Goal: Task Accomplishment & Management: Use online tool/utility

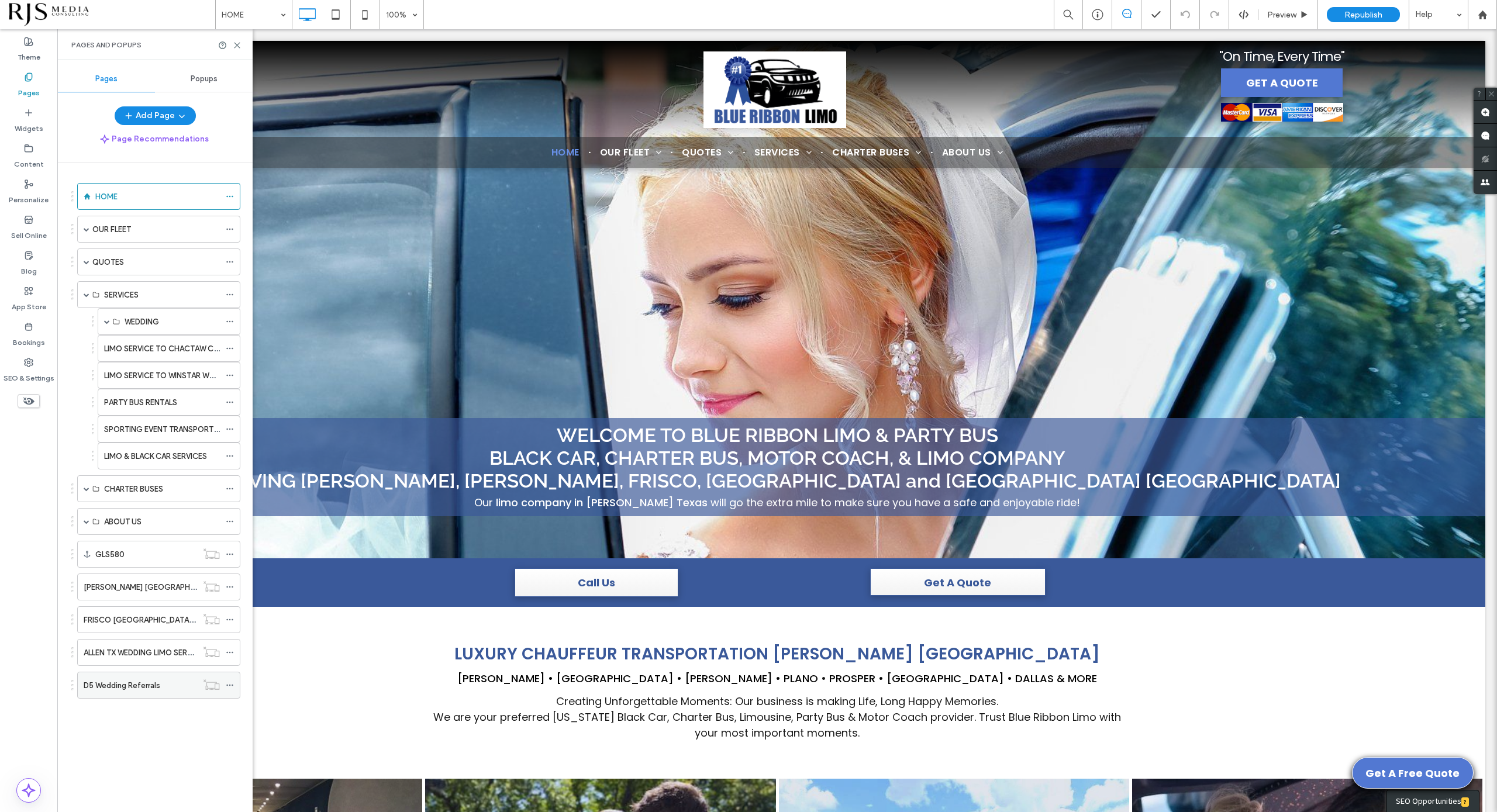
click at [167, 681] on div "D5 Wedding Referrals" at bounding box center [140, 685] width 113 height 12
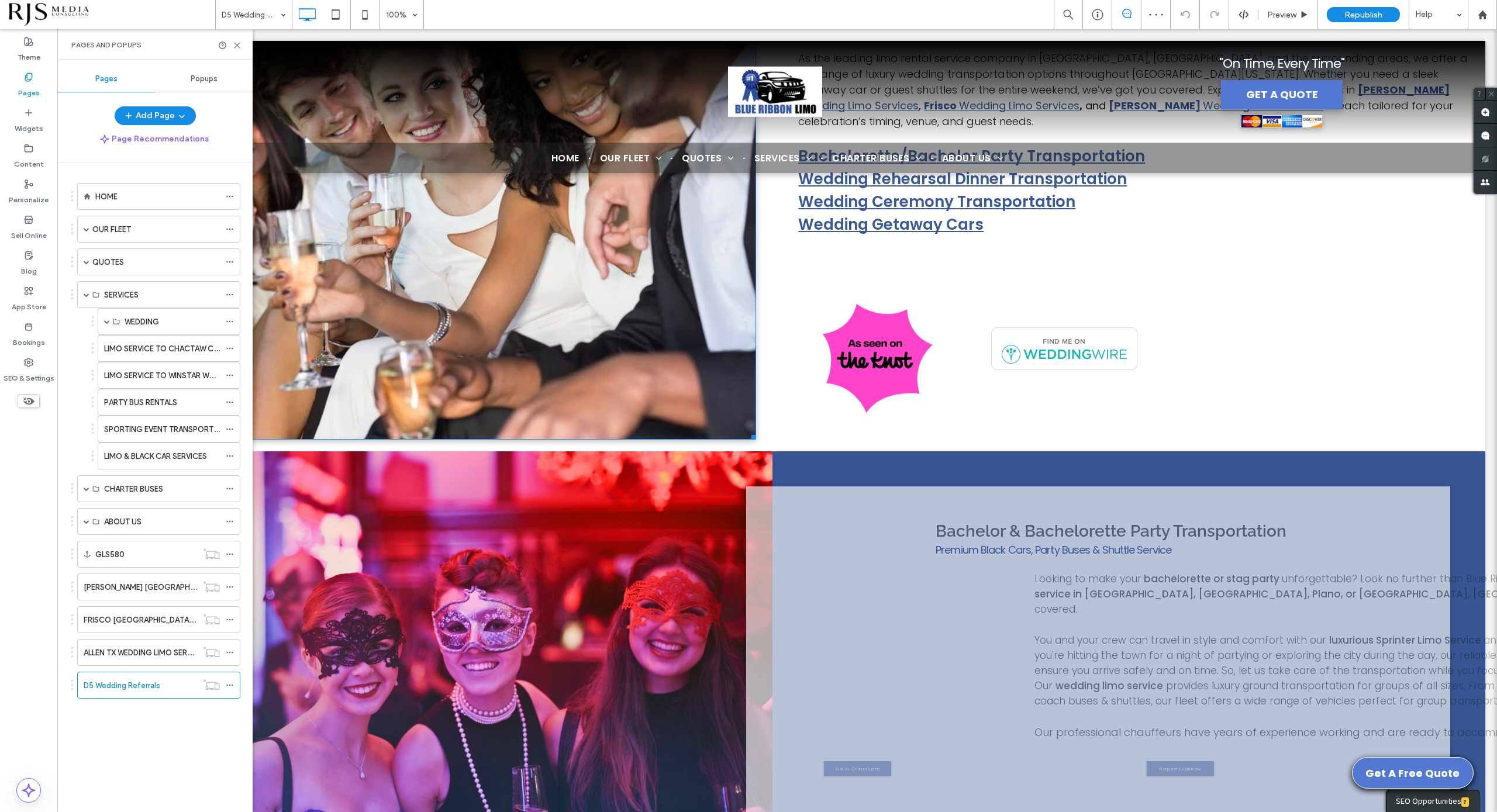
scroll to position [950, 0]
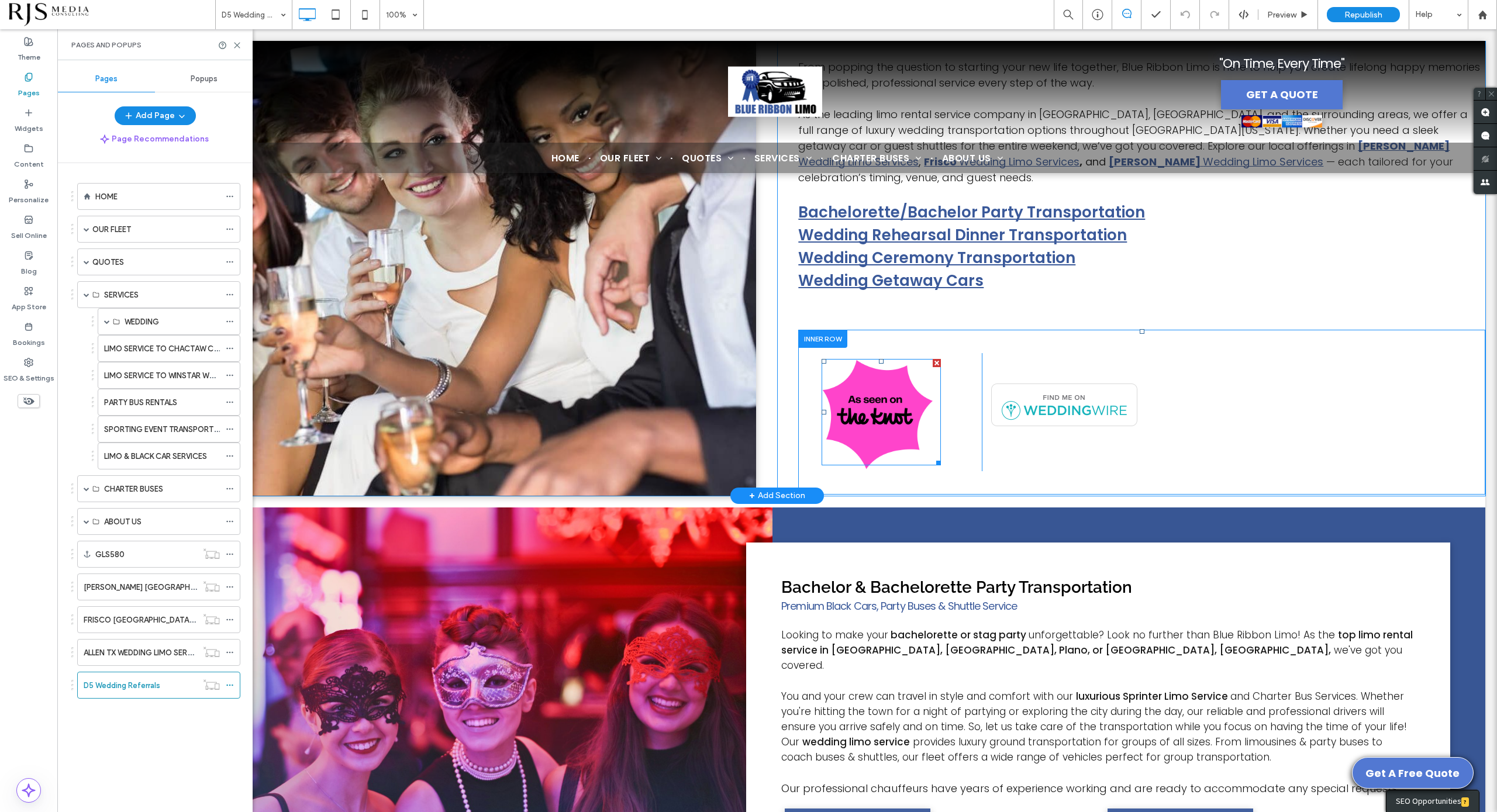
click at [905, 359] on span at bounding box center [881, 412] width 119 height 106
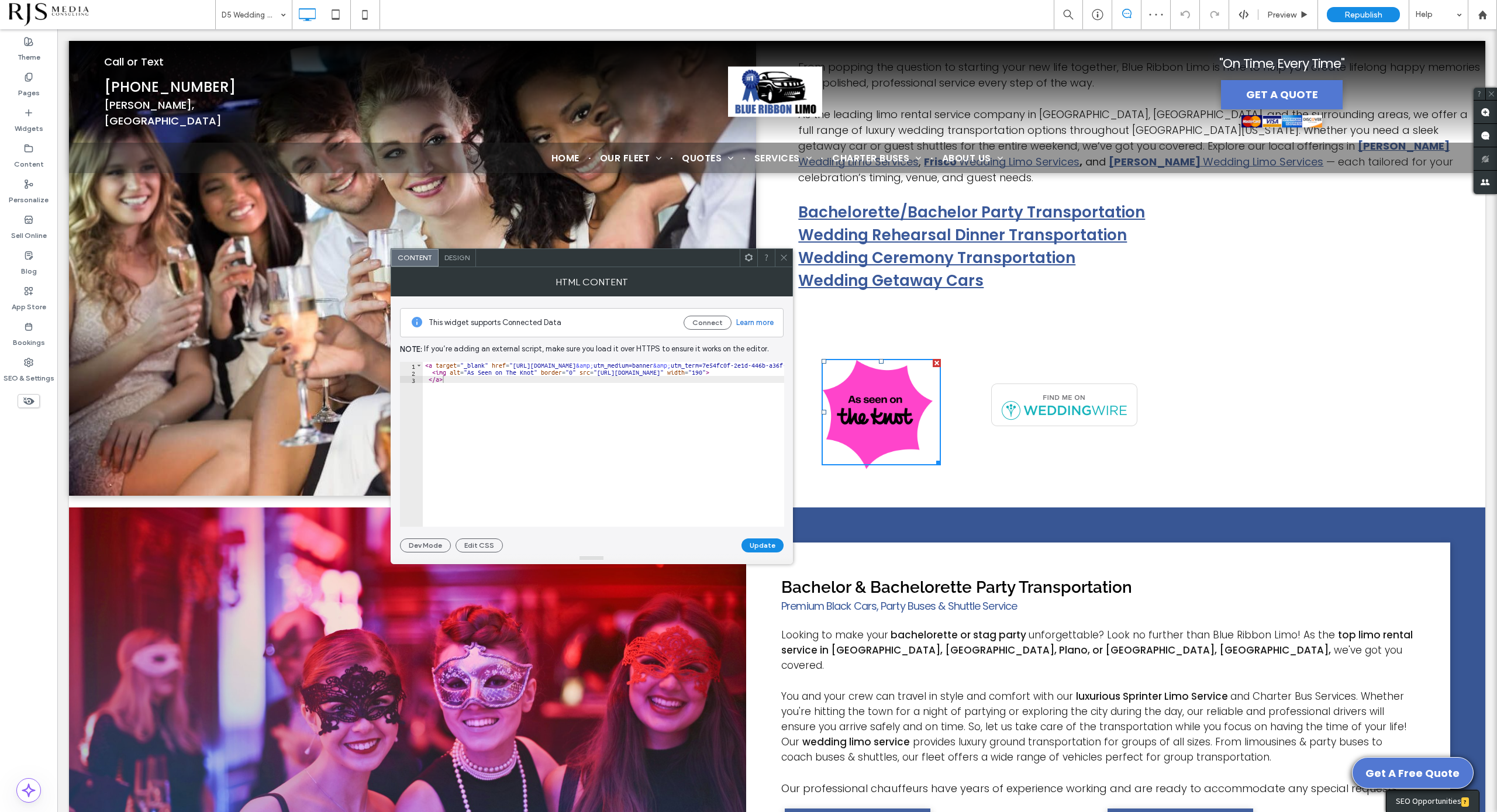
click at [777, 258] on div at bounding box center [784, 257] width 18 height 18
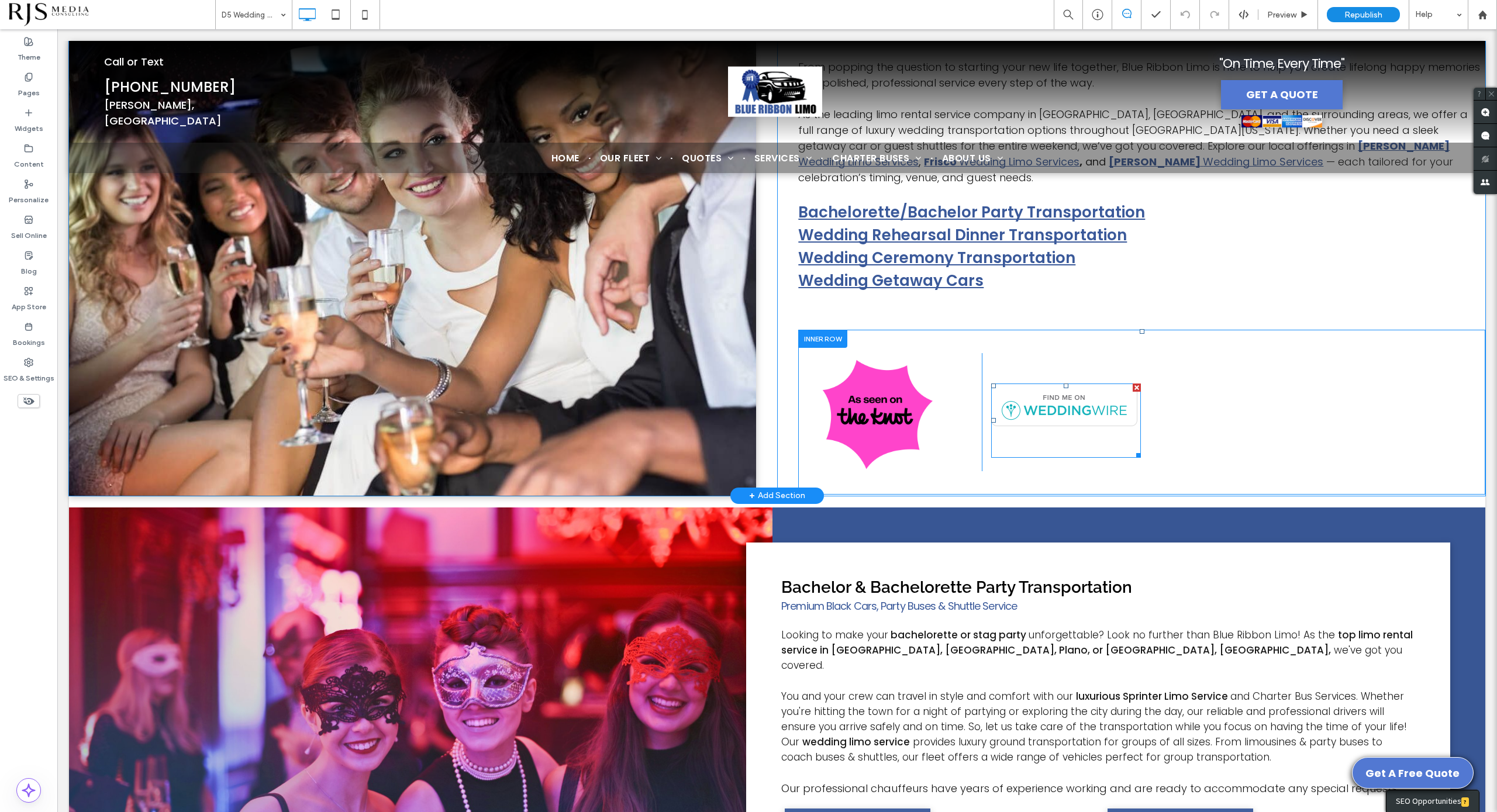
click at [1103, 384] on span at bounding box center [1065, 421] width 150 height 74
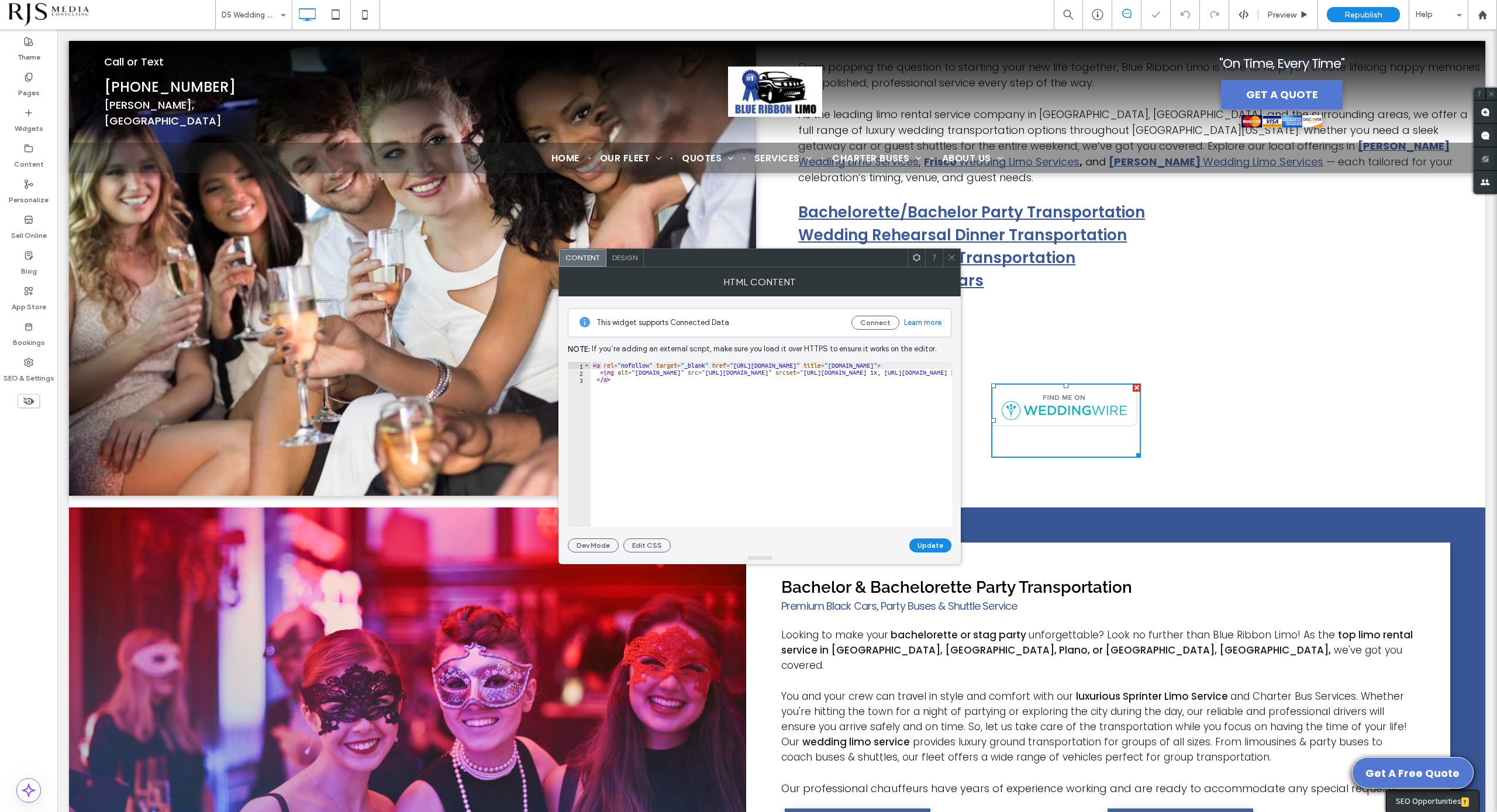
click at [950, 255] on use at bounding box center [952, 258] width 6 height 6
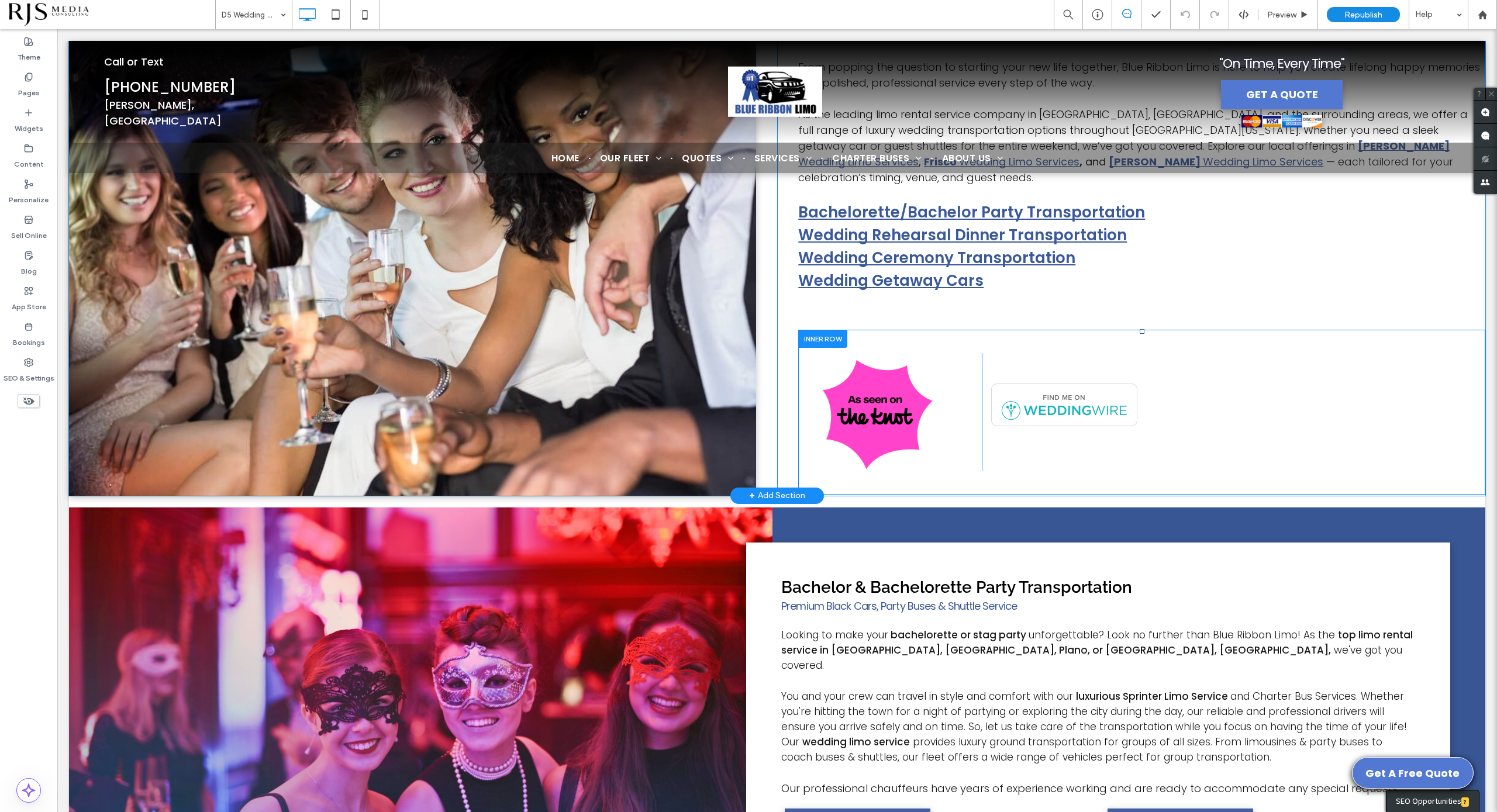
click at [1182, 376] on div "Click To Paste" at bounding box center [1221, 412] width 480 height 118
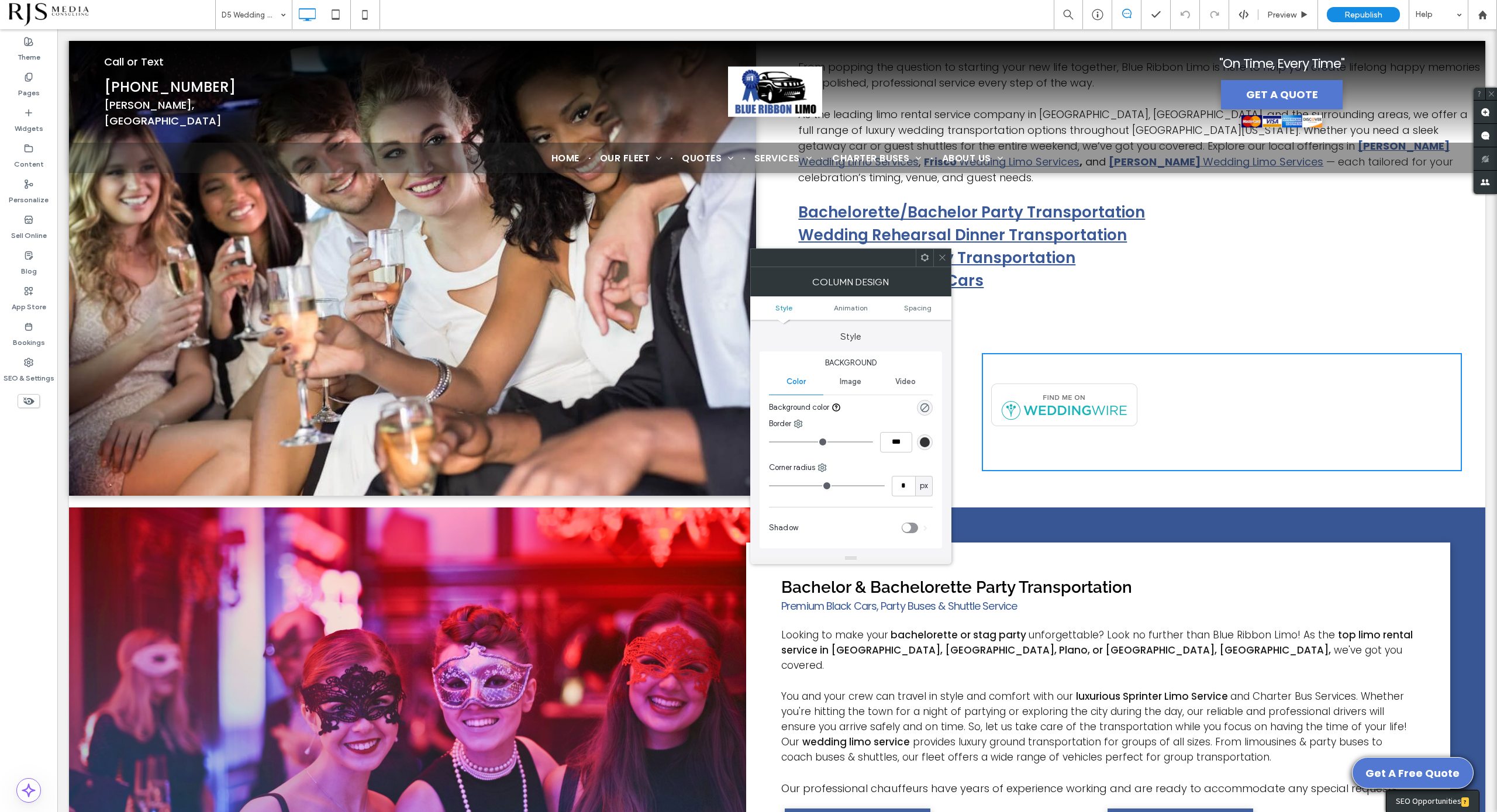
click at [925, 257] on icon at bounding box center [925, 257] width 8 height 8
click at [927, 258] on use at bounding box center [925, 257] width 8 height 8
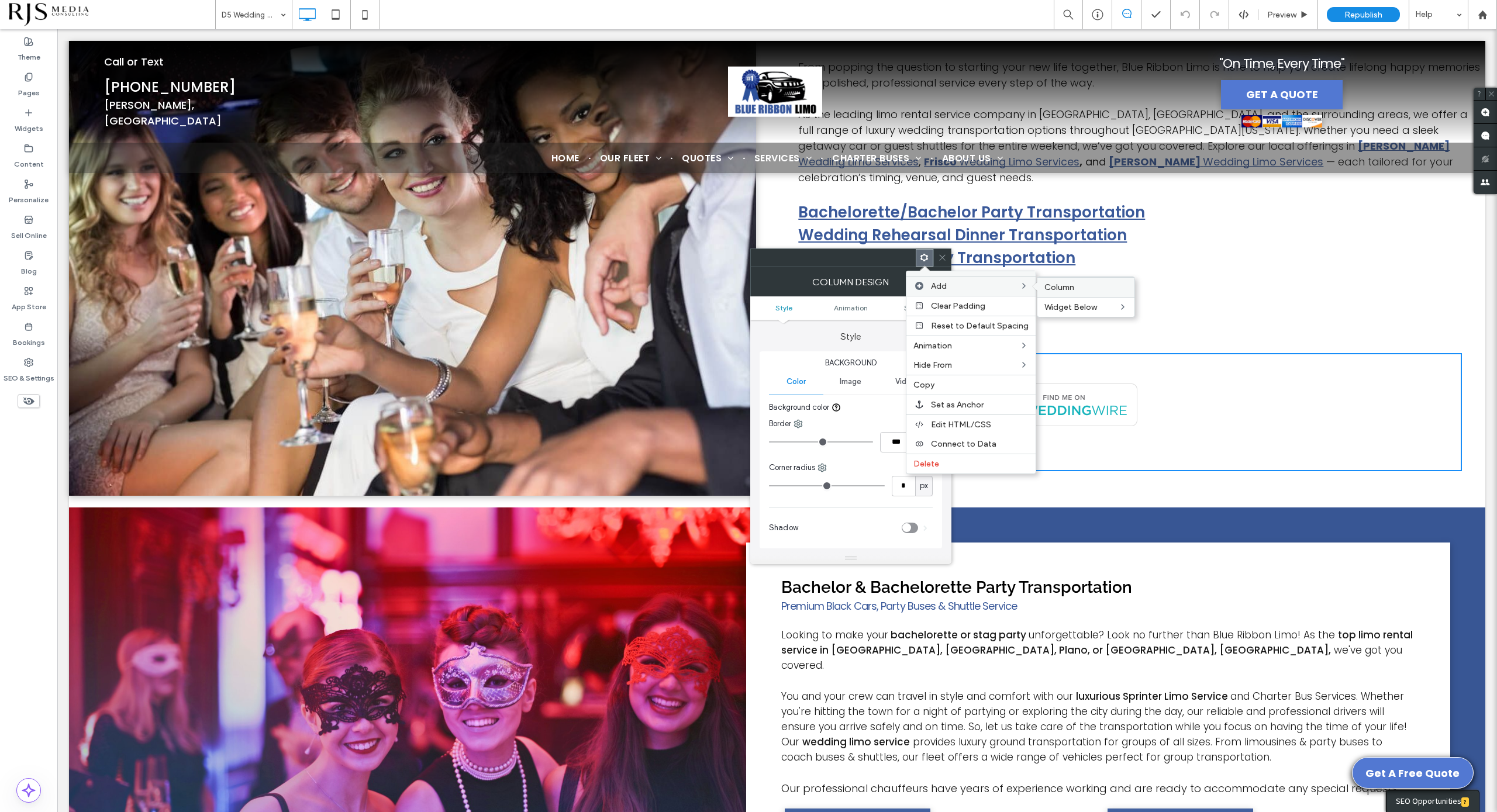
click at [1044, 287] on span "Column" at bounding box center [1059, 287] width 30 height 10
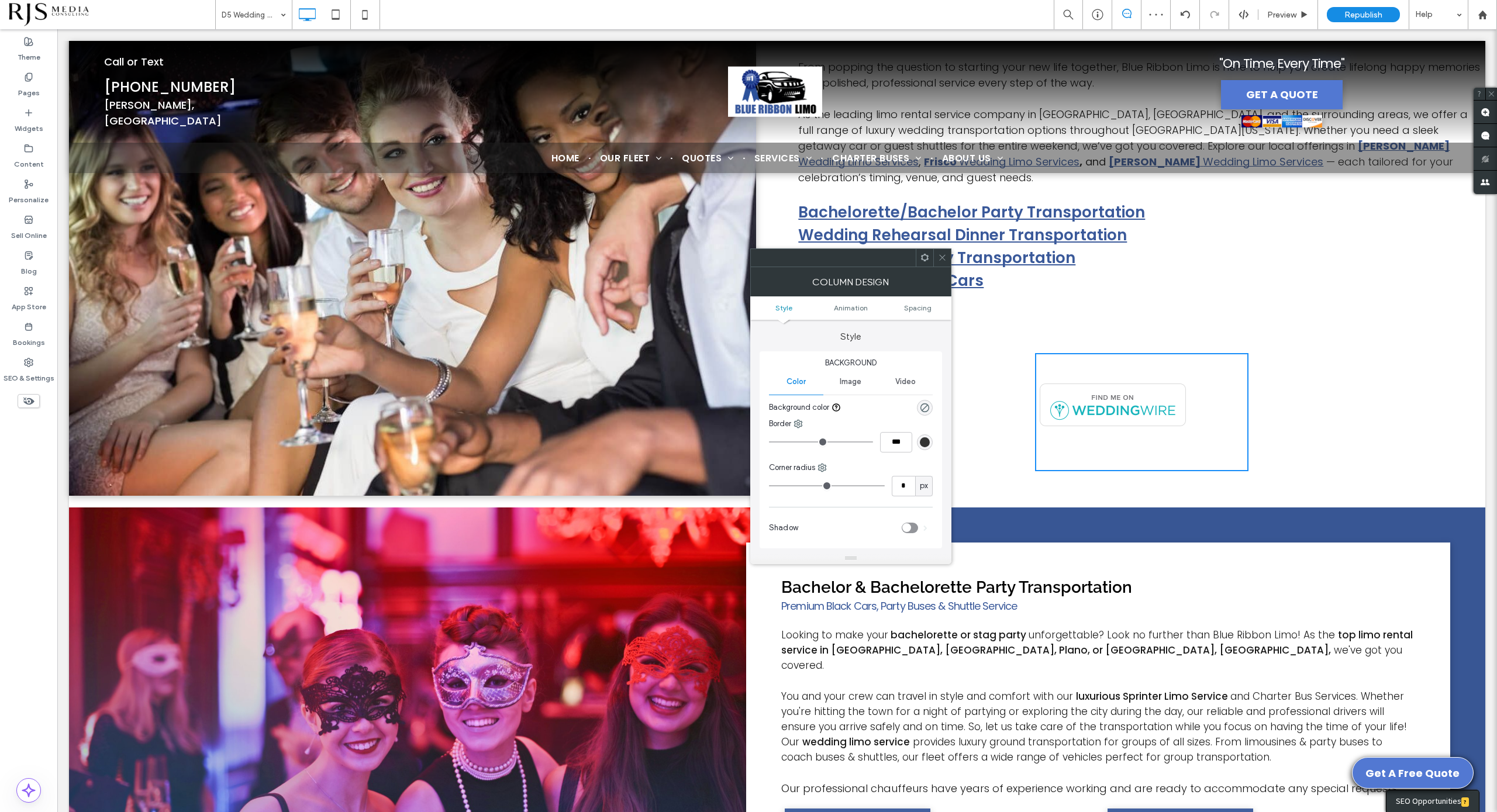
click at [938, 253] on icon at bounding box center [942, 257] width 8 height 8
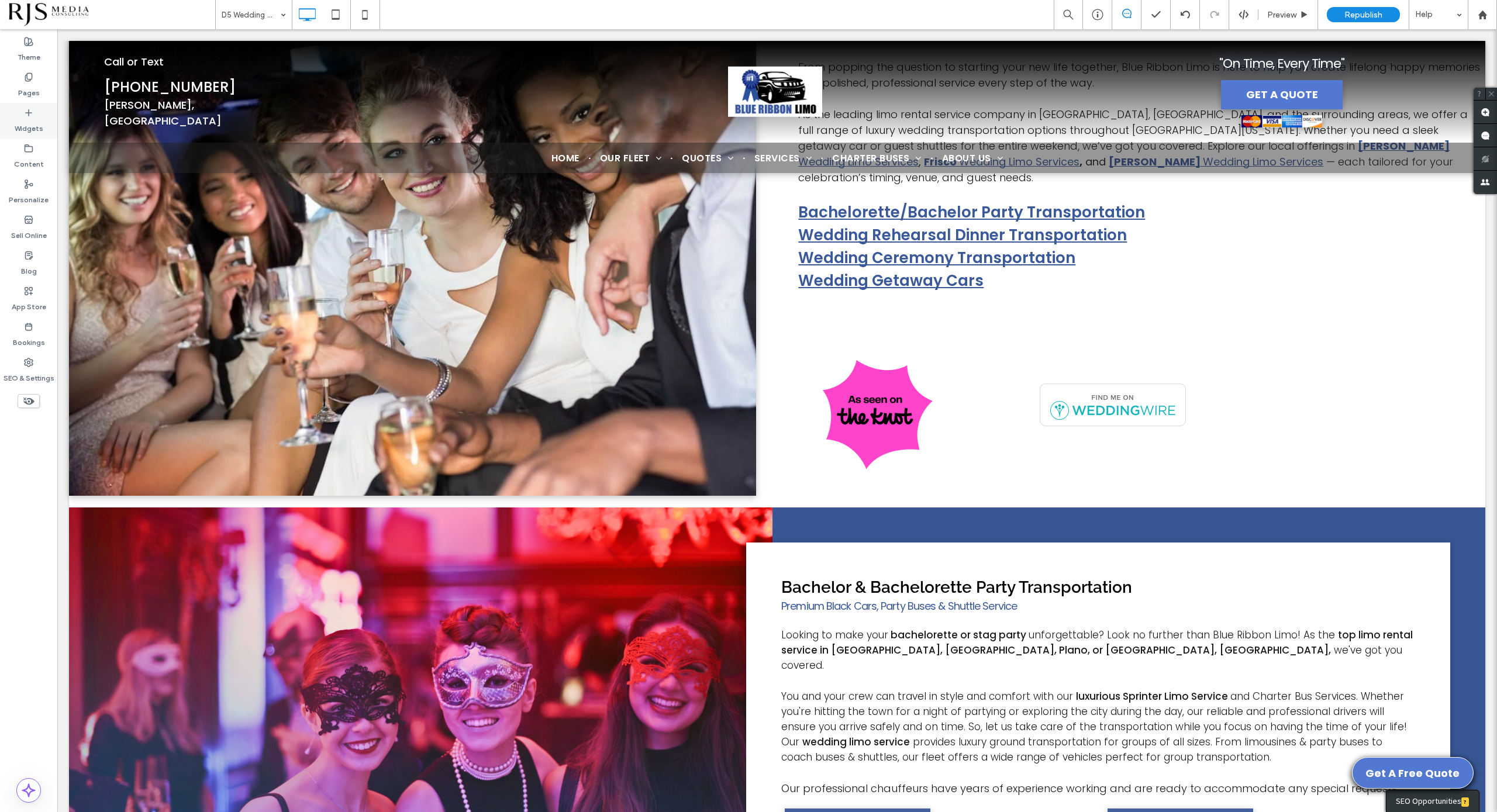
click at [25, 109] on icon at bounding box center [28, 112] width 9 height 9
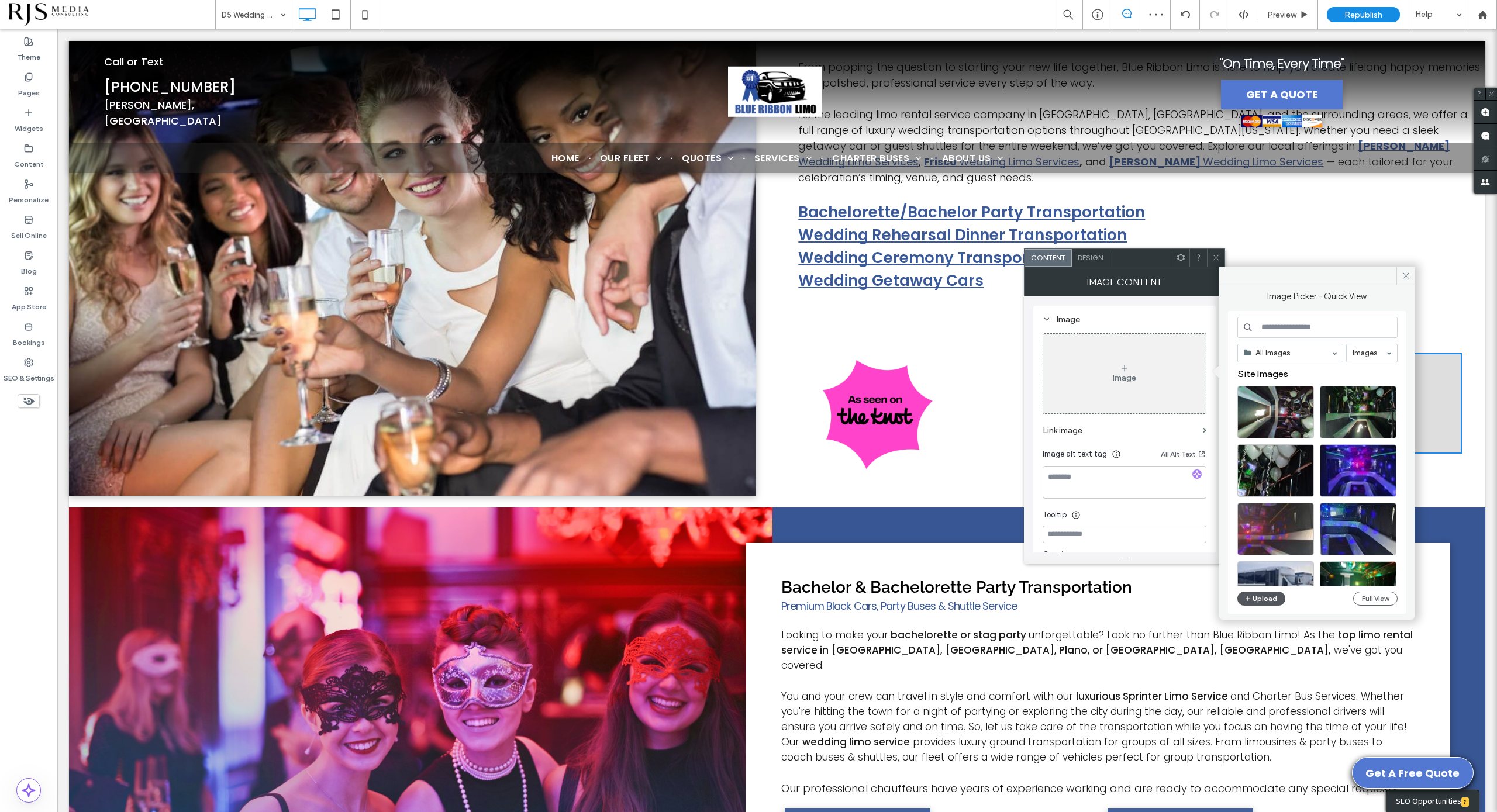
click at [1255, 594] on button "Upload" at bounding box center [1262, 598] width 48 height 14
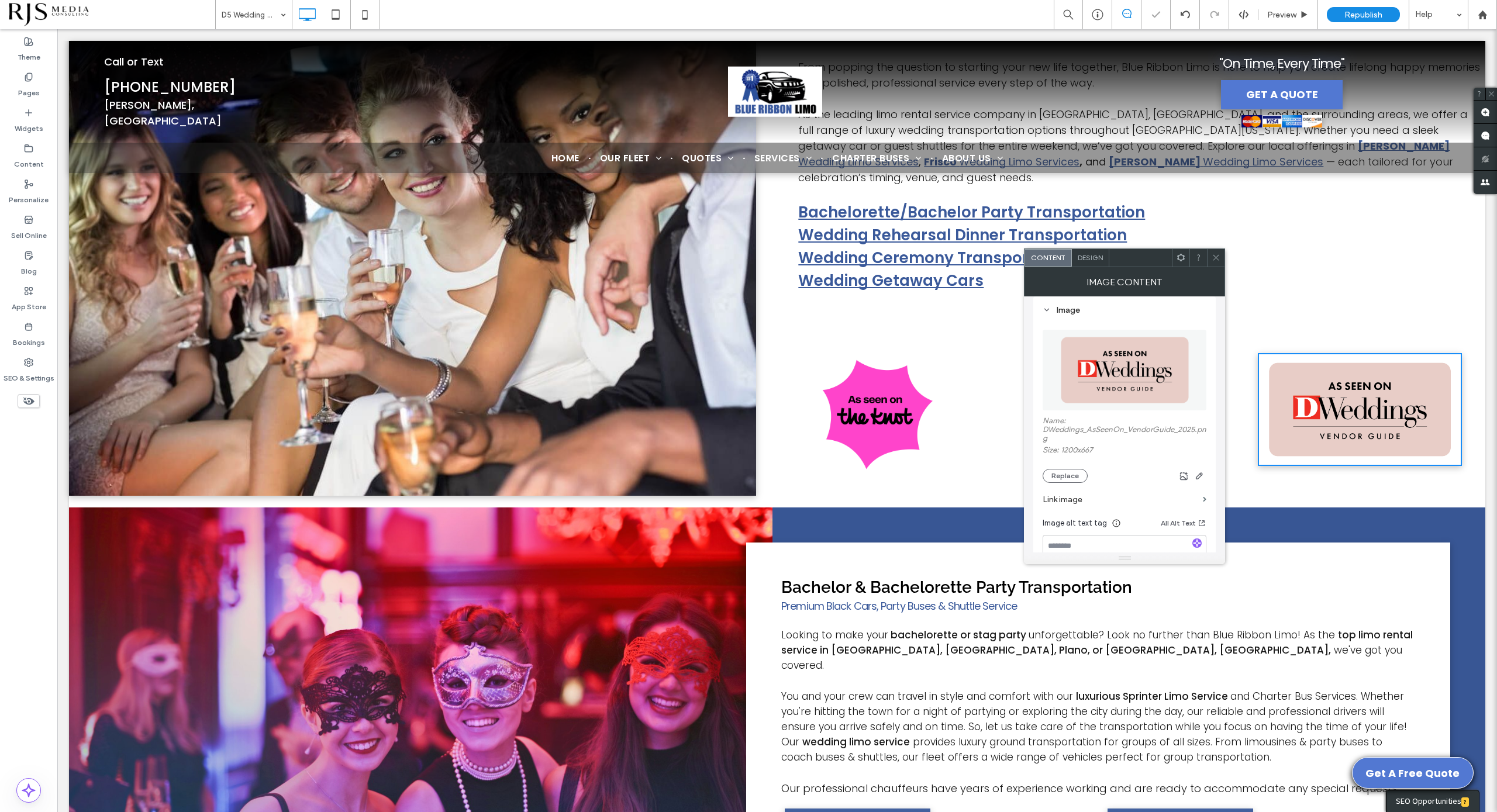
scroll to position [146, 0]
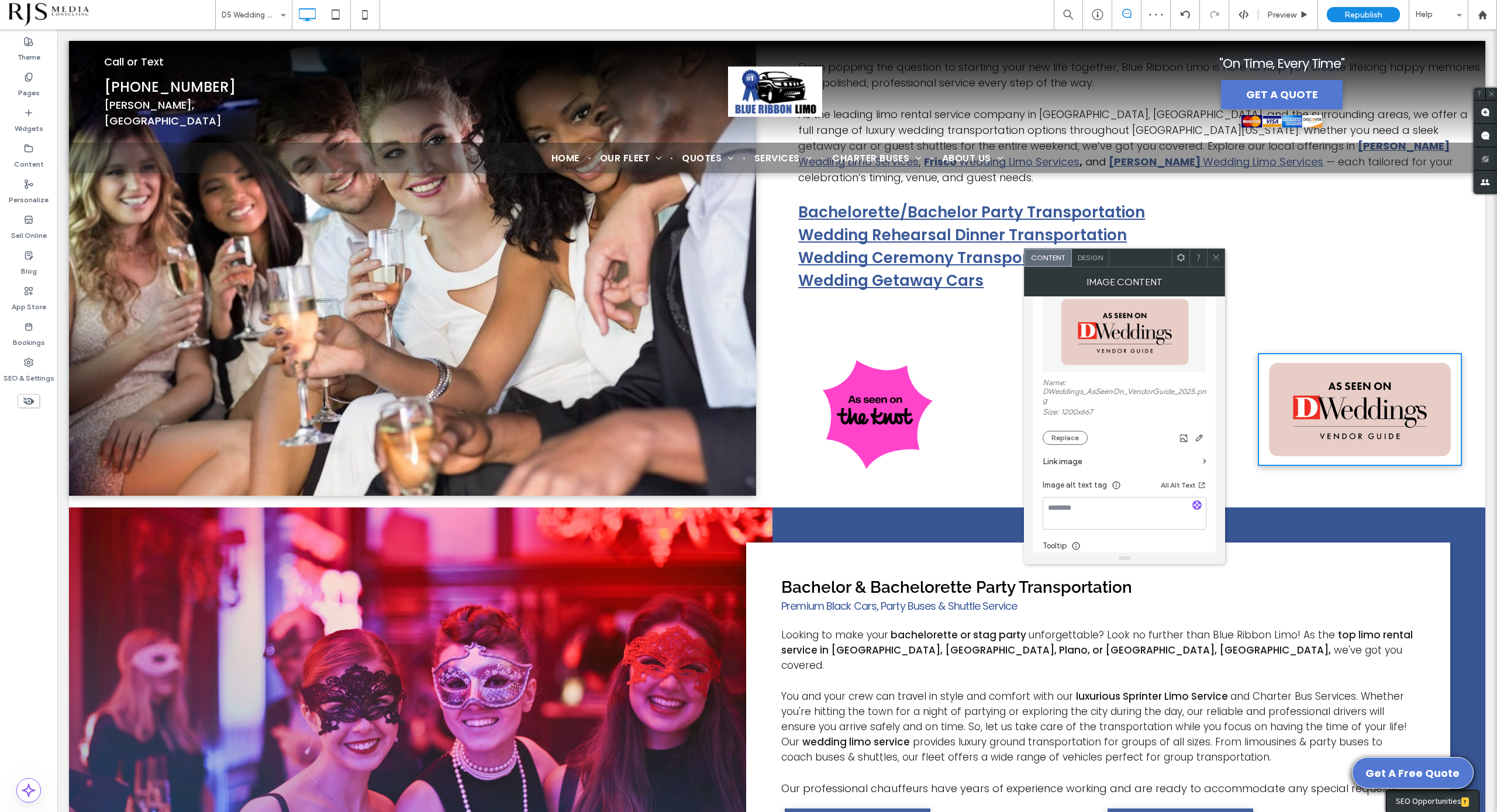
click at [1077, 459] on label "Link image" at bounding box center [1120, 461] width 155 height 22
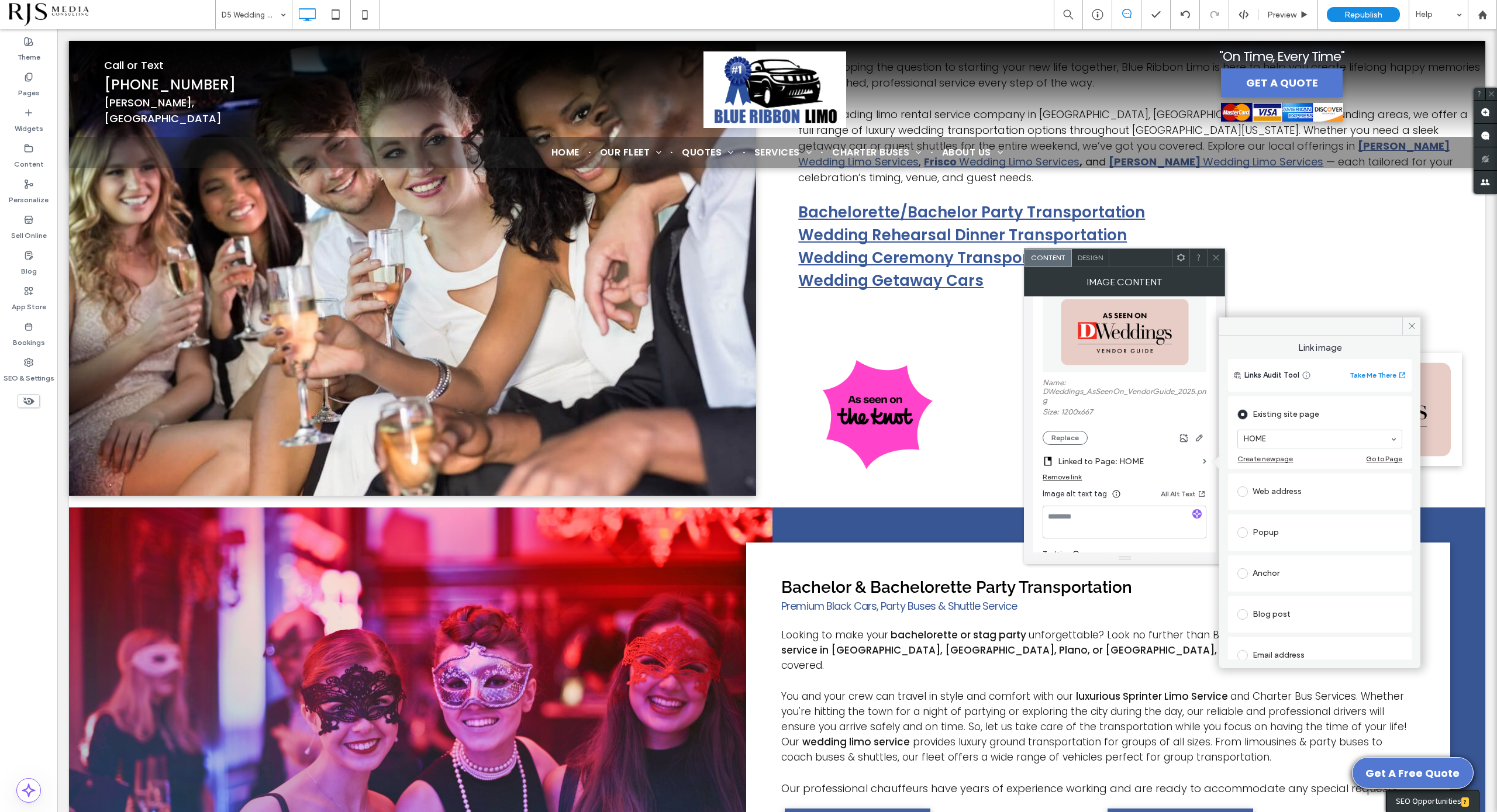
click at [1266, 487] on div "Web address" at bounding box center [1320, 491] width 165 height 19
click at [1290, 479] on input "url" at bounding box center [1320, 478] width 165 height 15
paste input "**********"
type input "**********"
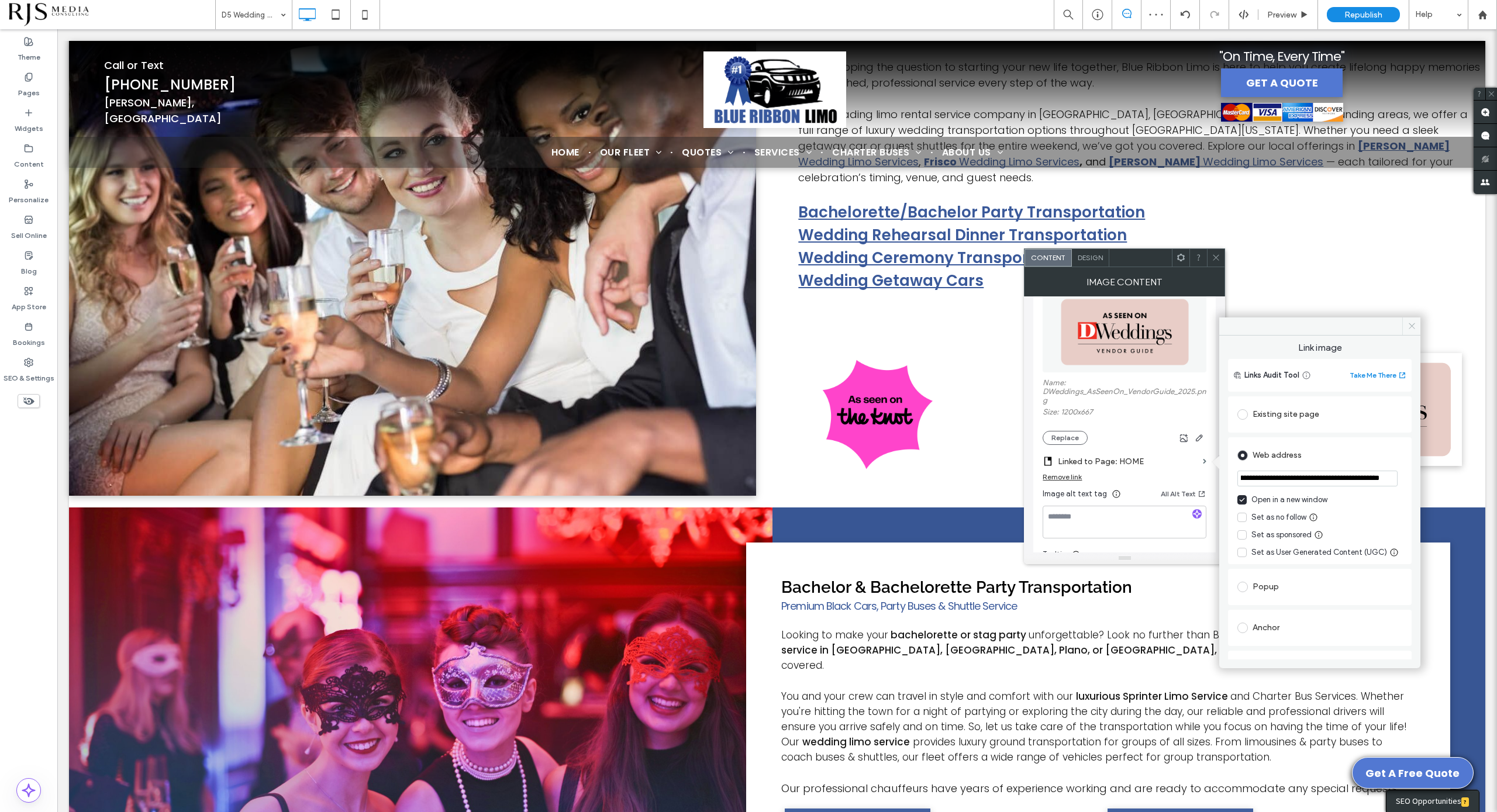
click at [1415, 323] on icon at bounding box center [1412, 326] width 8 height 8
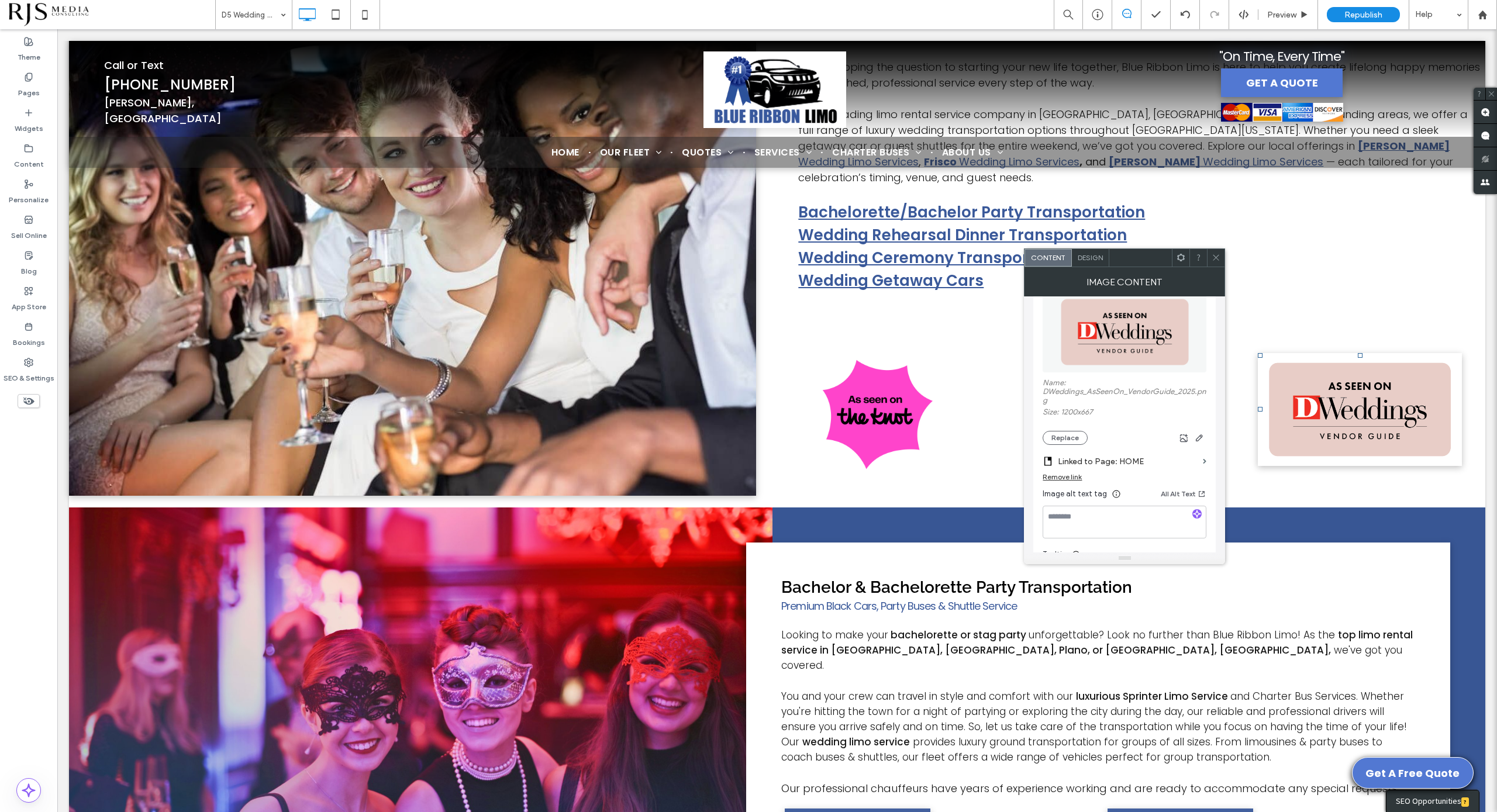
click at [1210, 257] on div at bounding box center [1215, 257] width 18 height 18
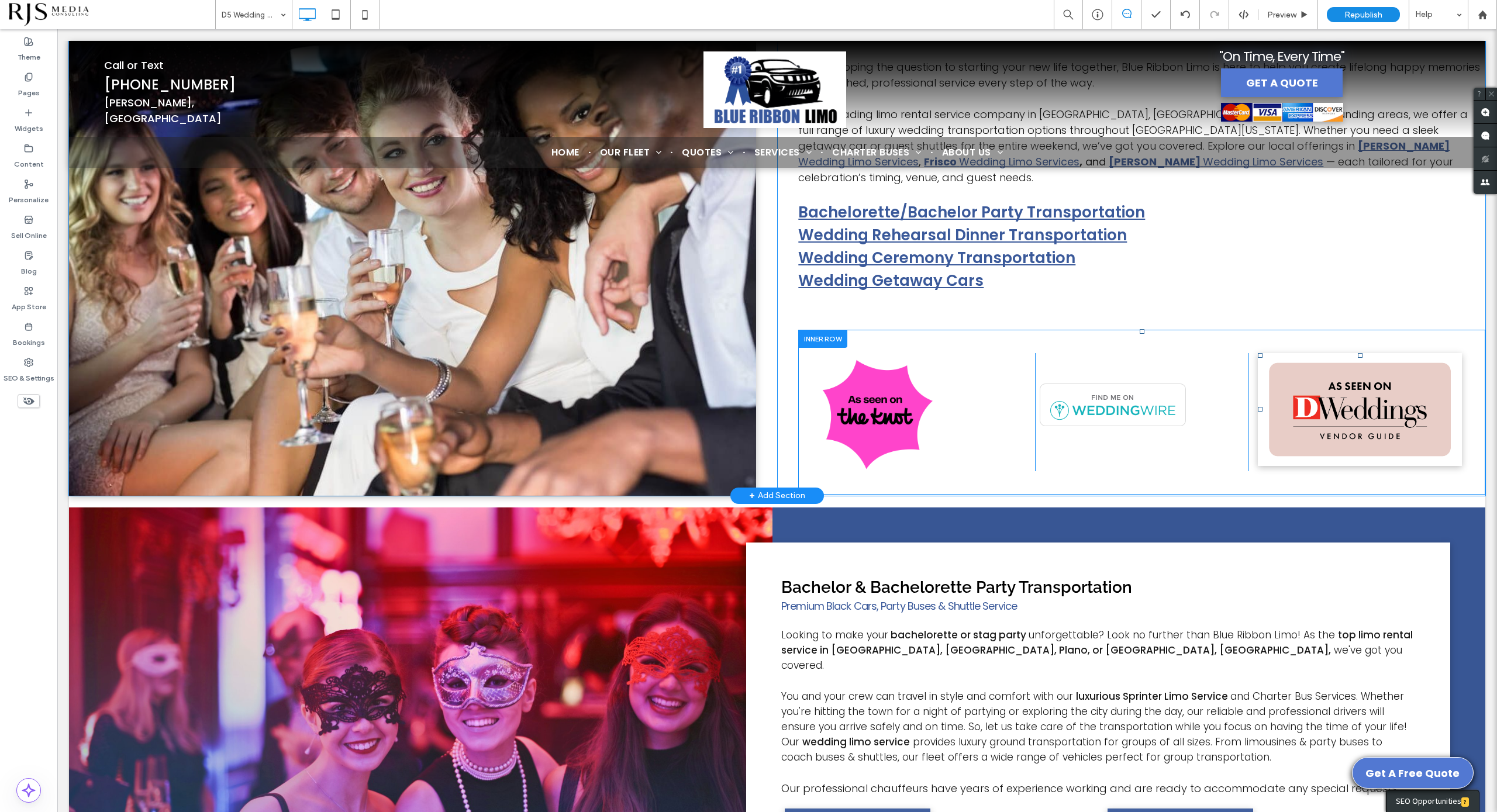
click at [1286, 384] on img at bounding box center [1360, 410] width 204 height 113
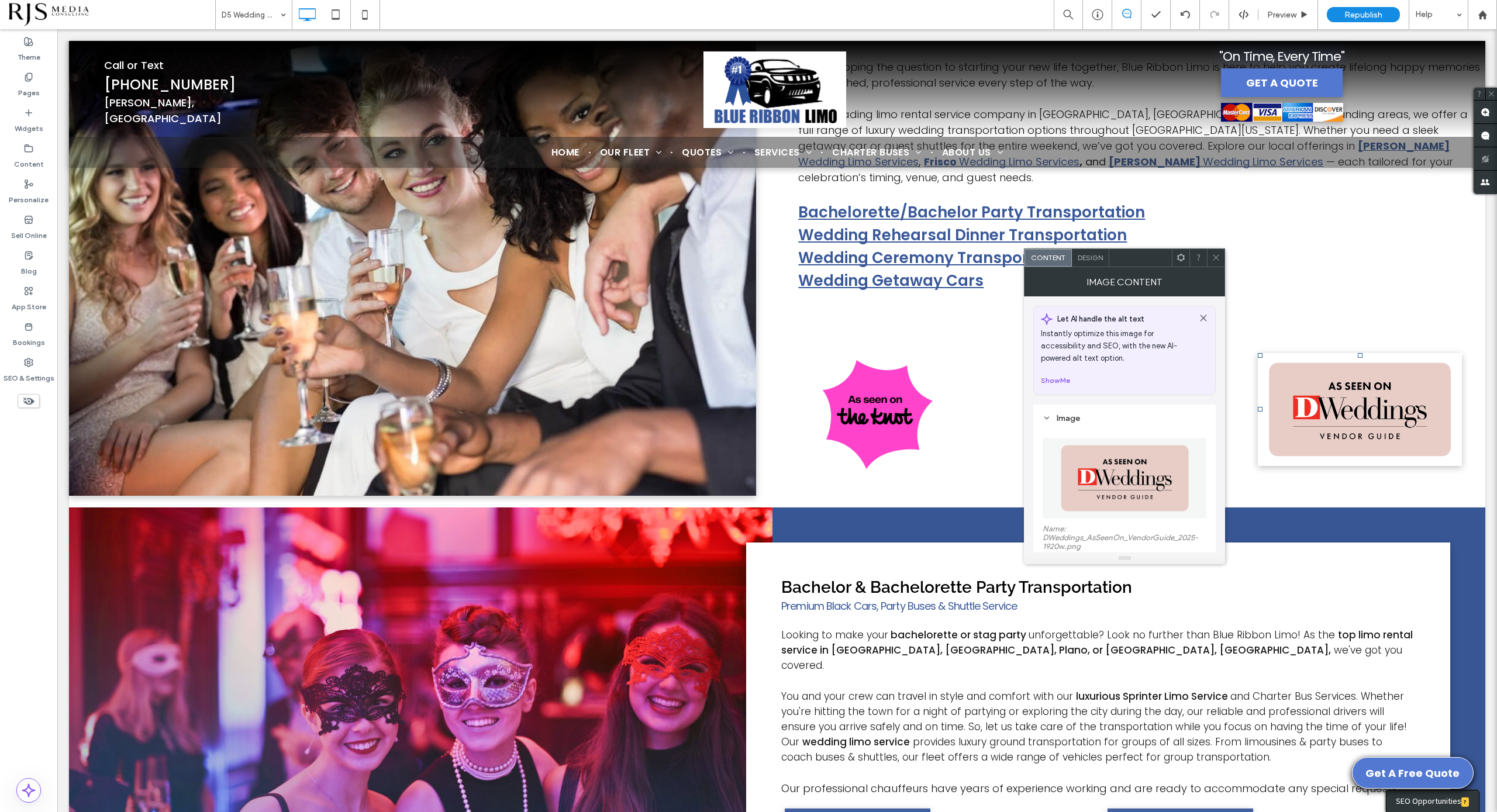
click at [1096, 261] on span "Design" at bounding box center [1091, 257] width 25 height 8
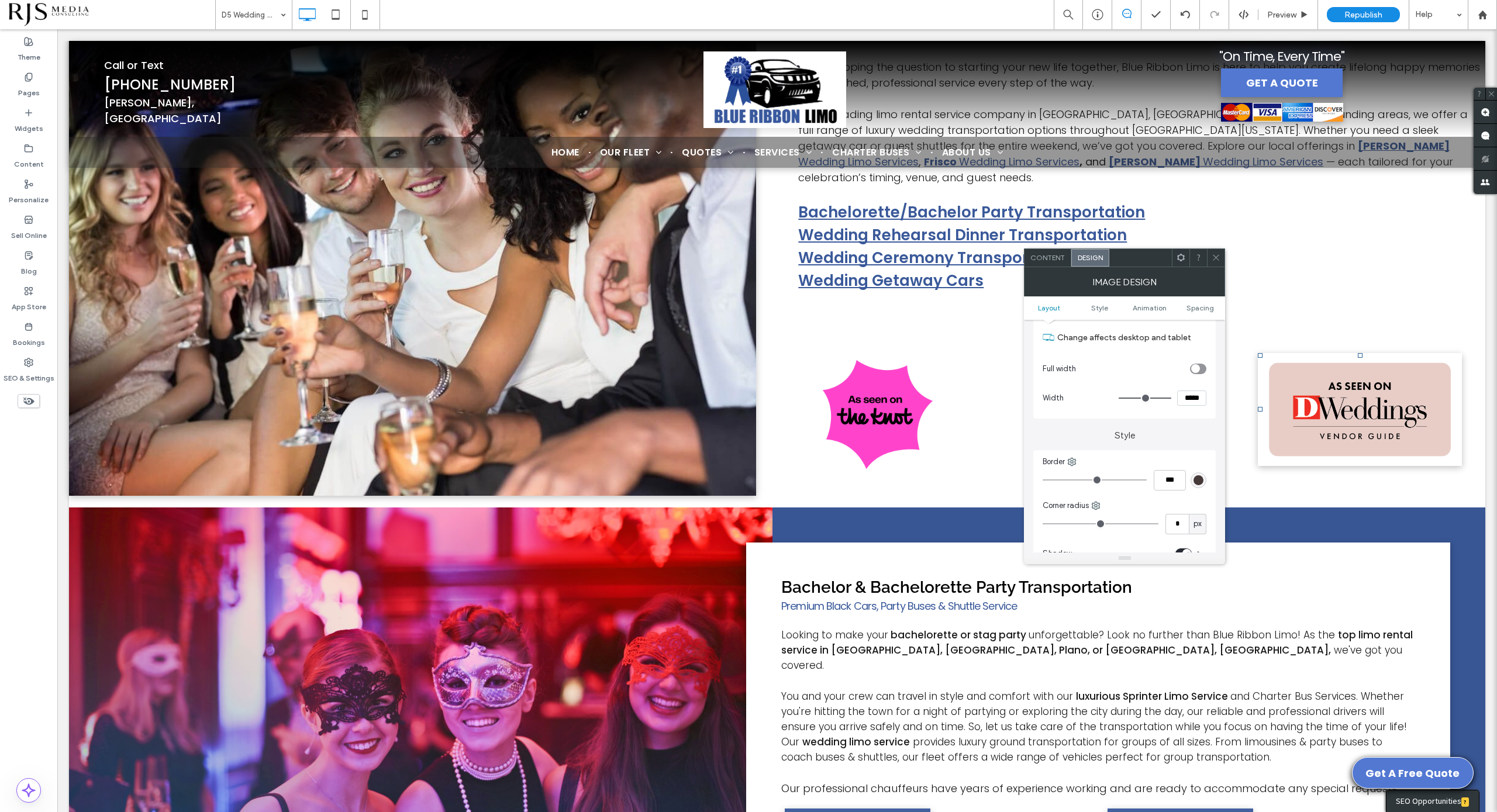
scroll to position [219, 0]
click at [1181, 477] on div "toggle" at bounding box center [1184, 480] width 16 height 11
click at [1214, 265] on span at bounding box center [1216, 257] width 8 height 18
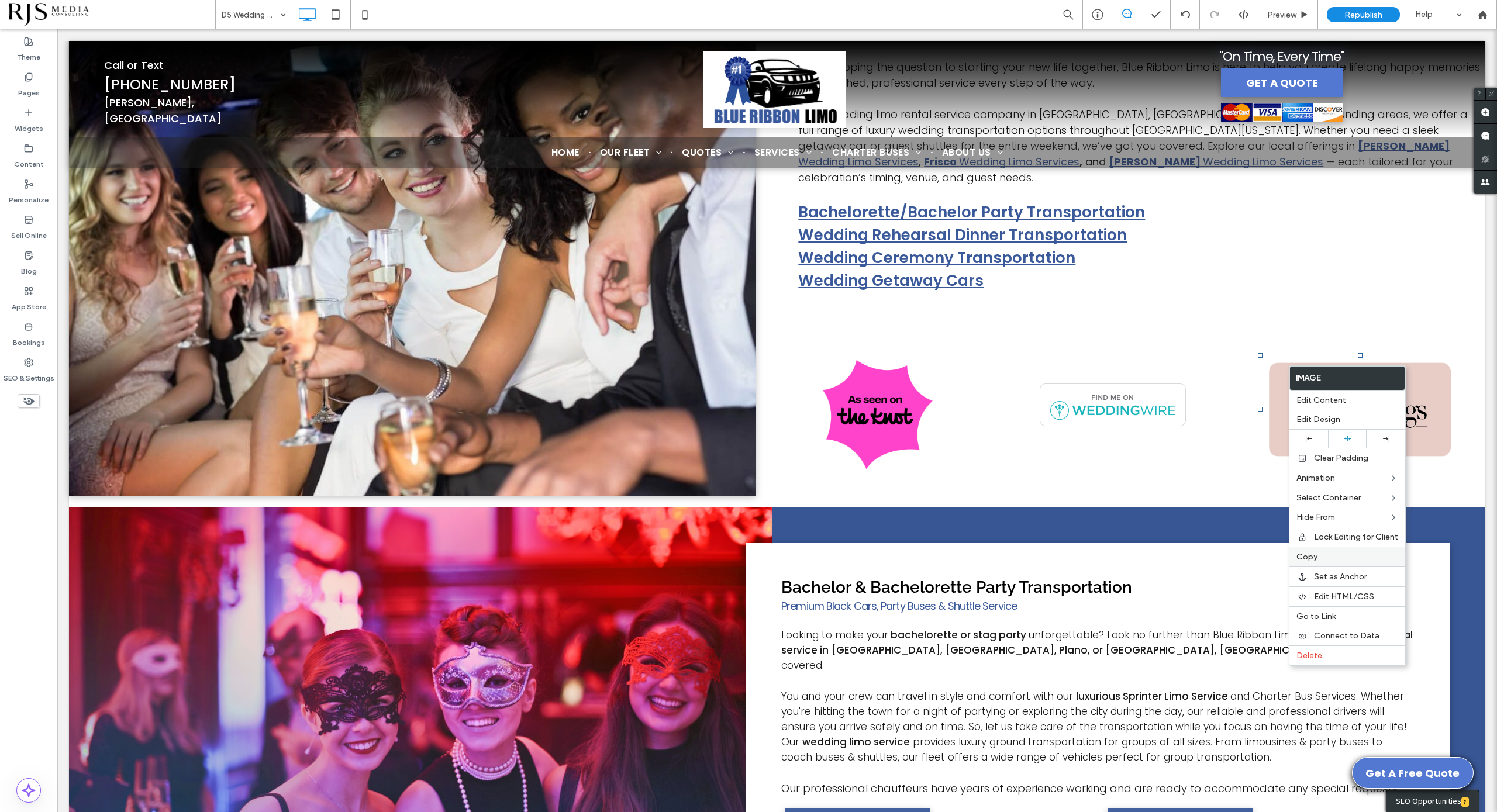
click at [1330, 554] on label "Copy" at bounding box center [1347, 557] width 102 height 10
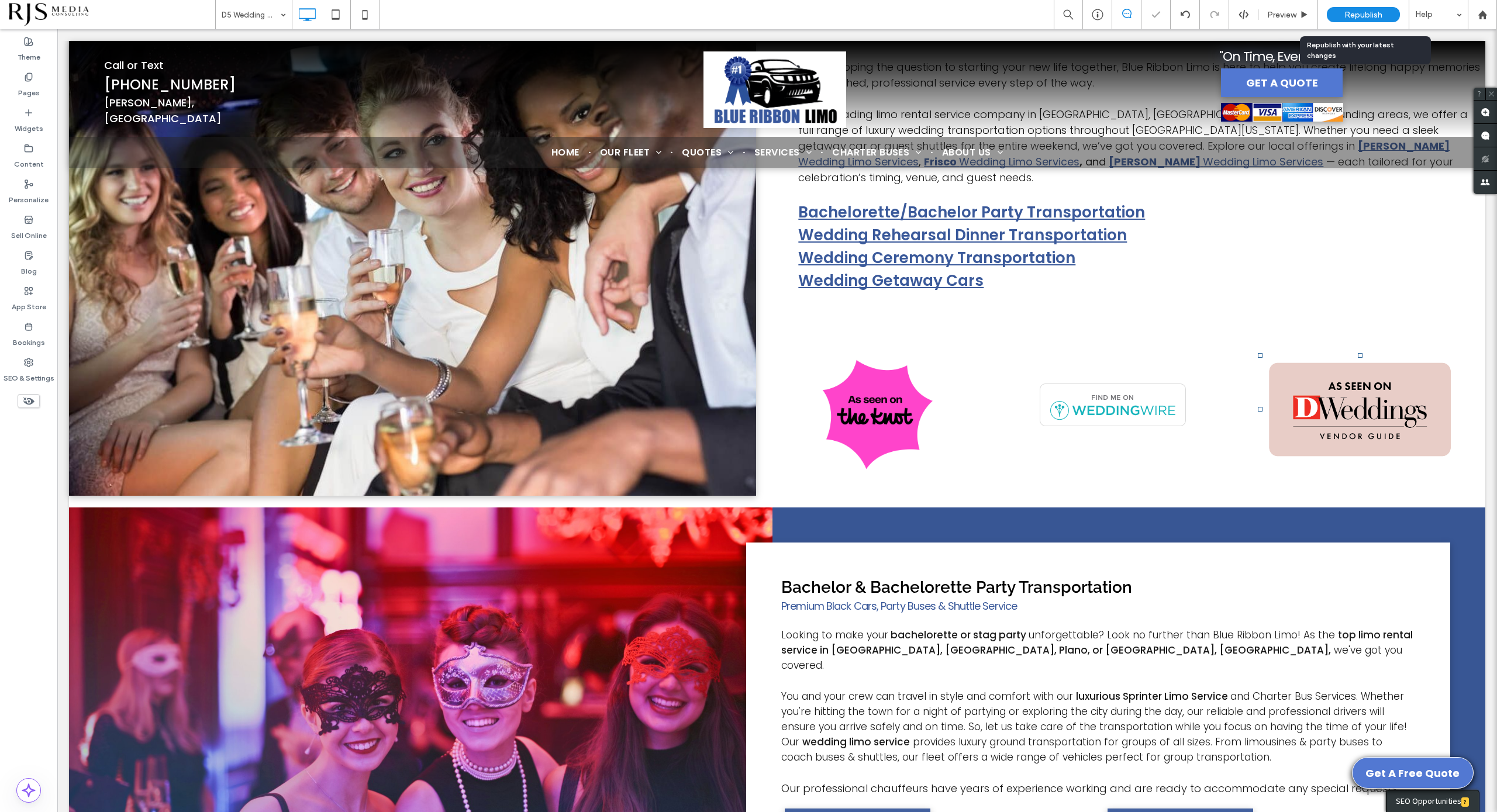
click at [1352, 12] on span "Republish" at bounding box center [1363, 15] width 38 height 10
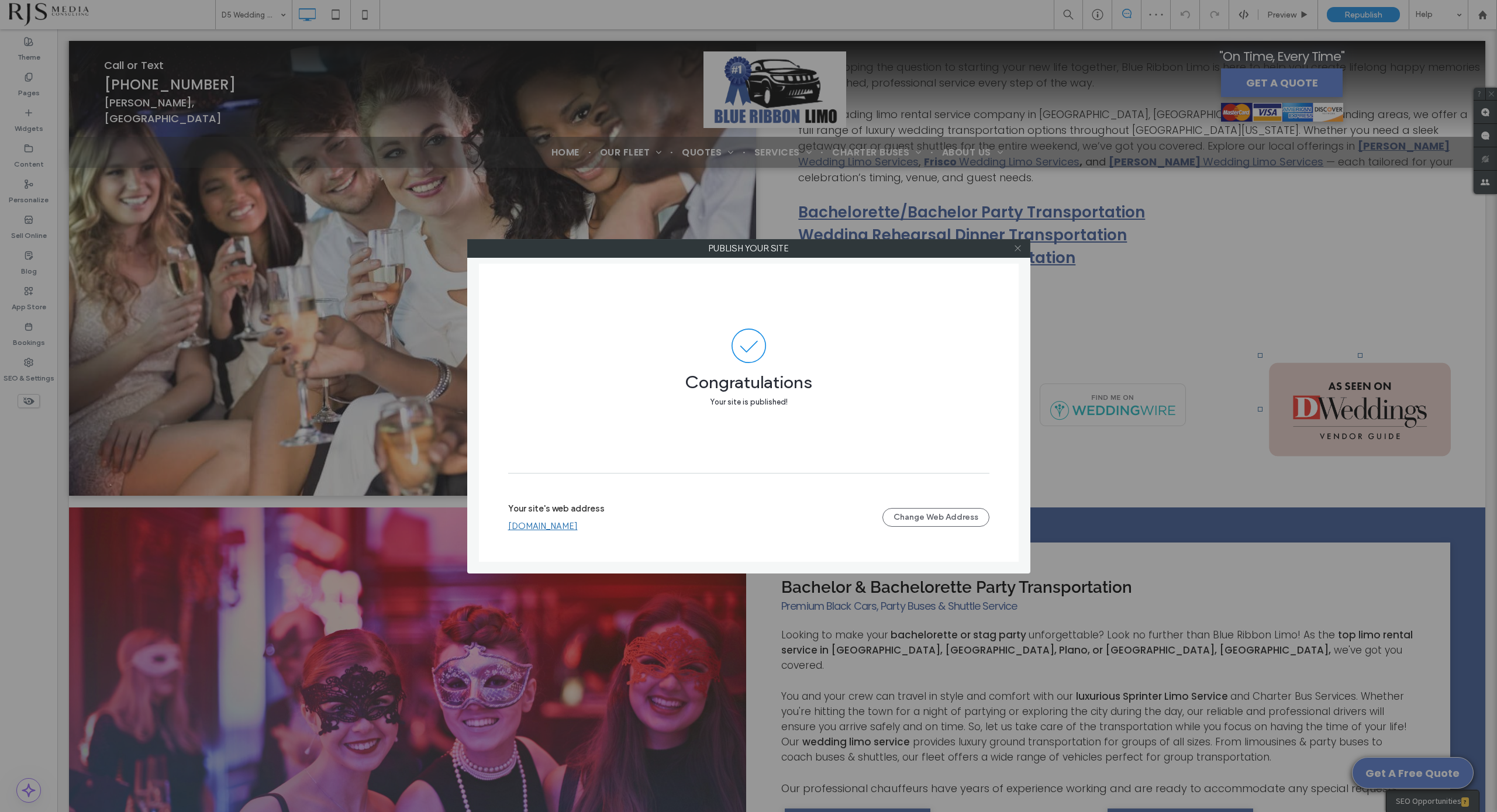
click at [1016, 247] on icon at bounding box center [1018, 248] width 8 height 8
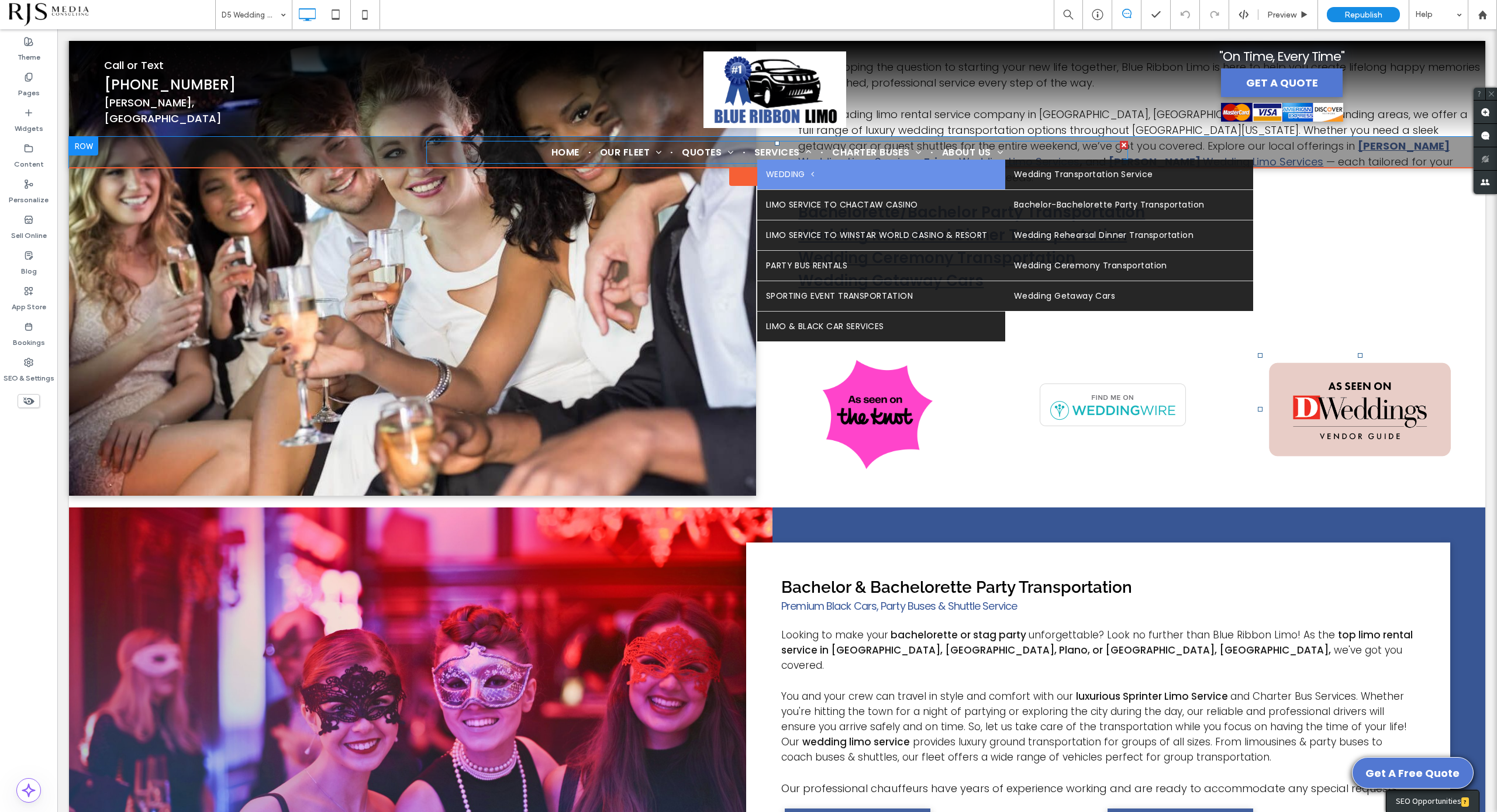
click at [789, 170] on span "WEDDING" at bounding box center [790, 174] width 48 height 12
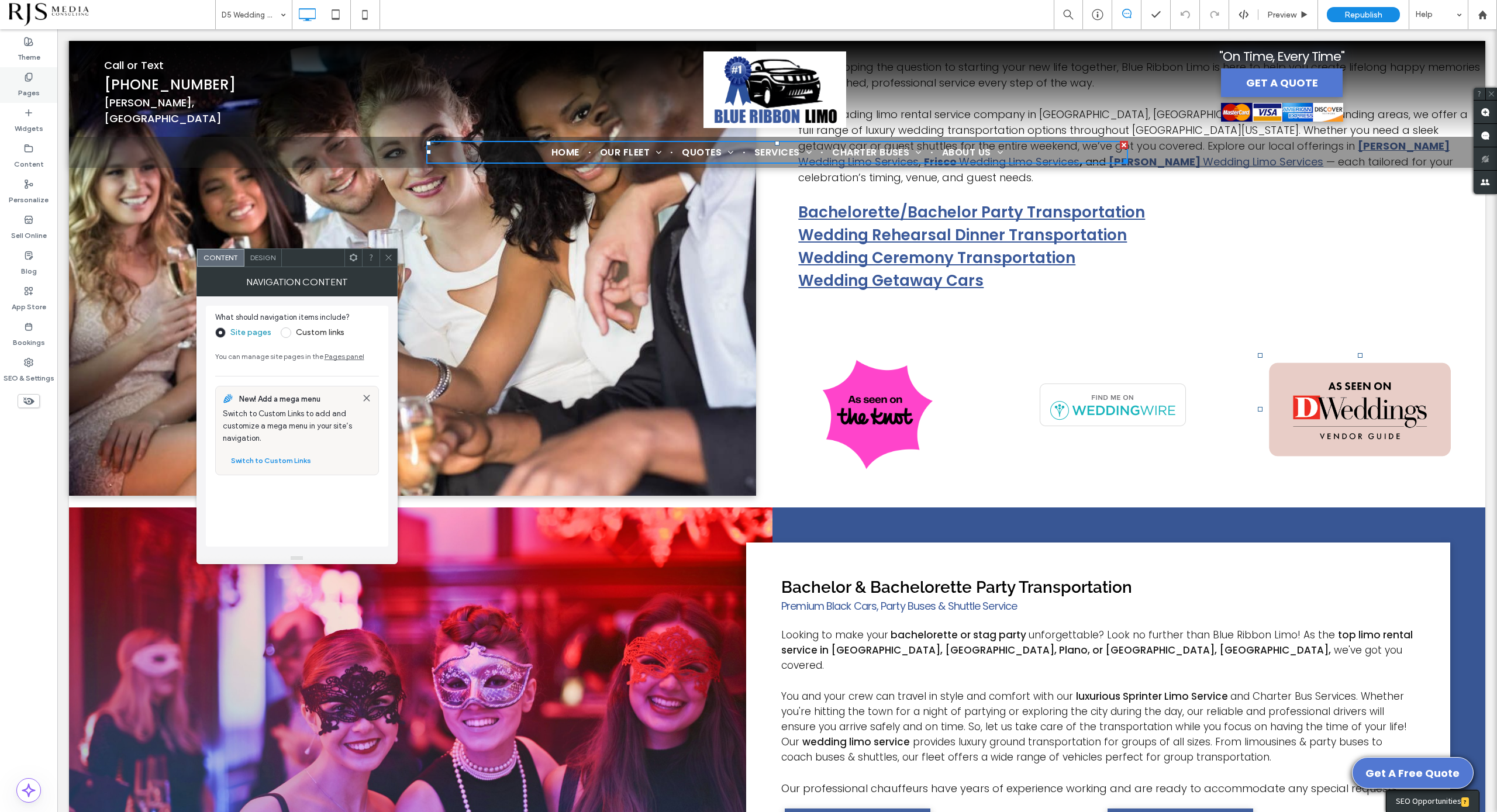
click at [30, 97] on label "Pages" at bounding box center [29, 89] width 22 height 16
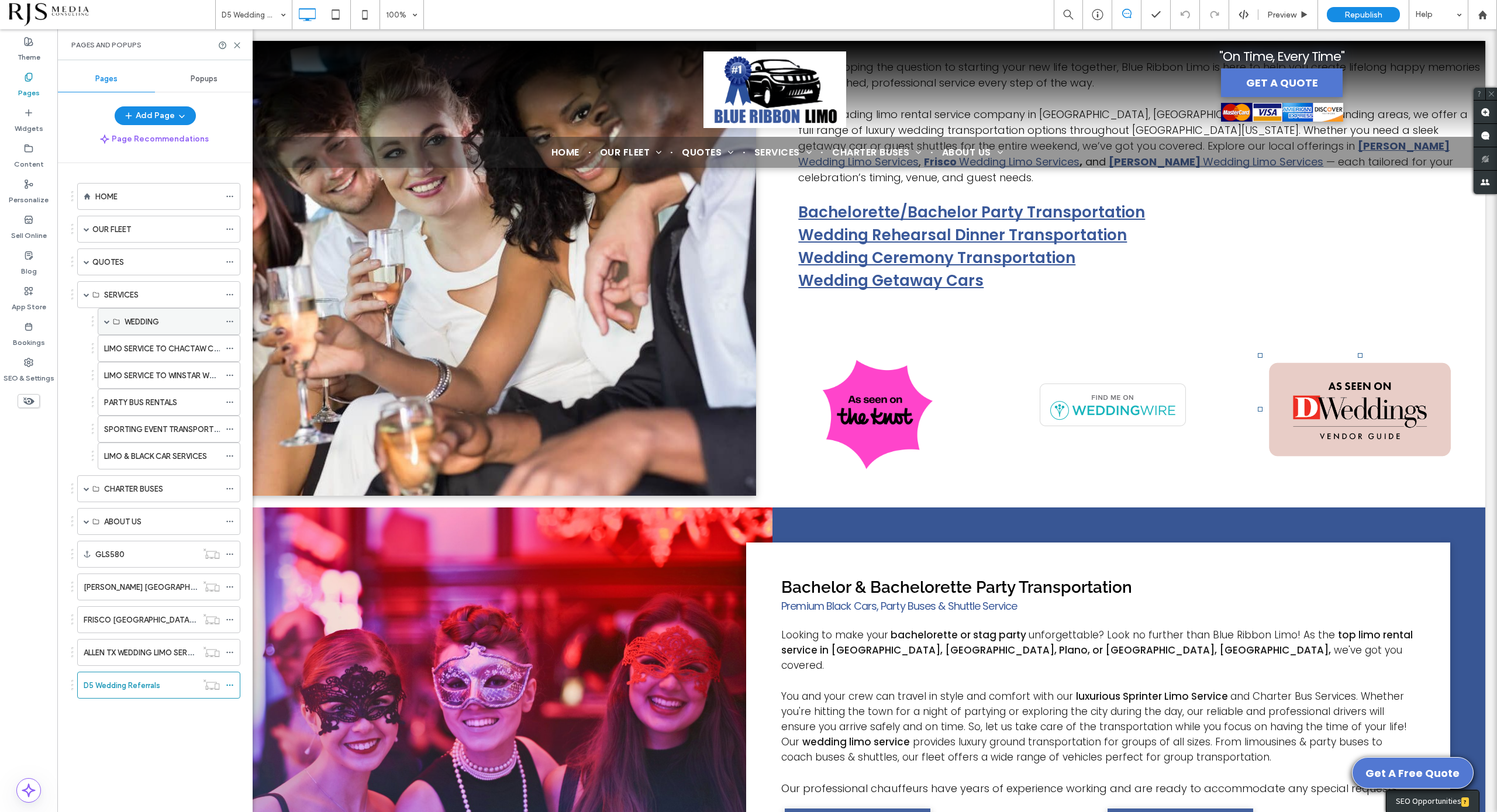
click at [131, 316] on label "WEDDING" at bounding box center [141, 322] width 34 height 20
click at [193, 319] on div "WEDDING" at bounding box center [172, 321] width 96 height 12
click at [106, 322] on span at bounding box center [107, 322] width 6 height 6
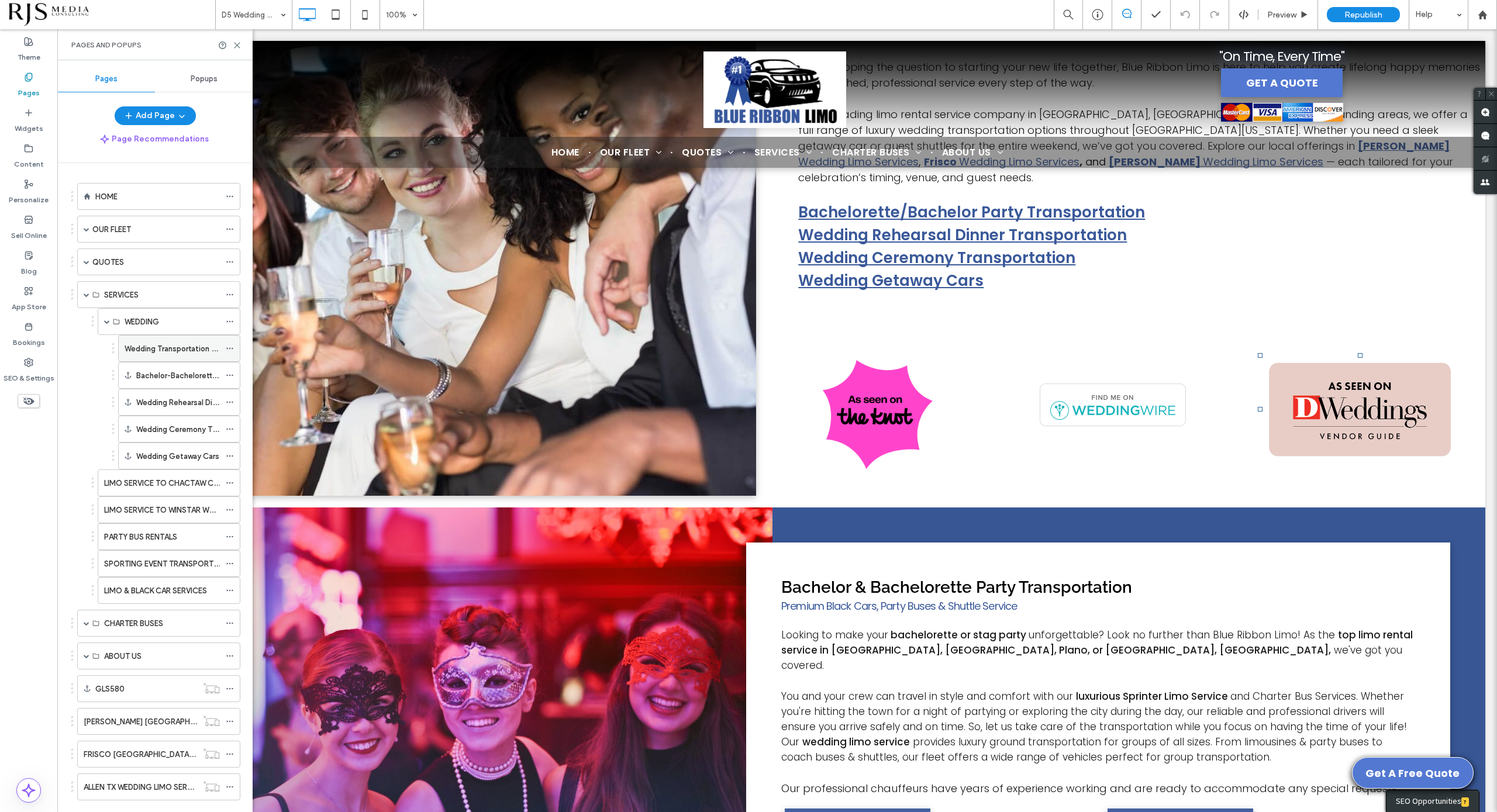
click at [155, 351] on label "Wedding Transportation Service" at bounding box center [181, 348] width 113 height 20
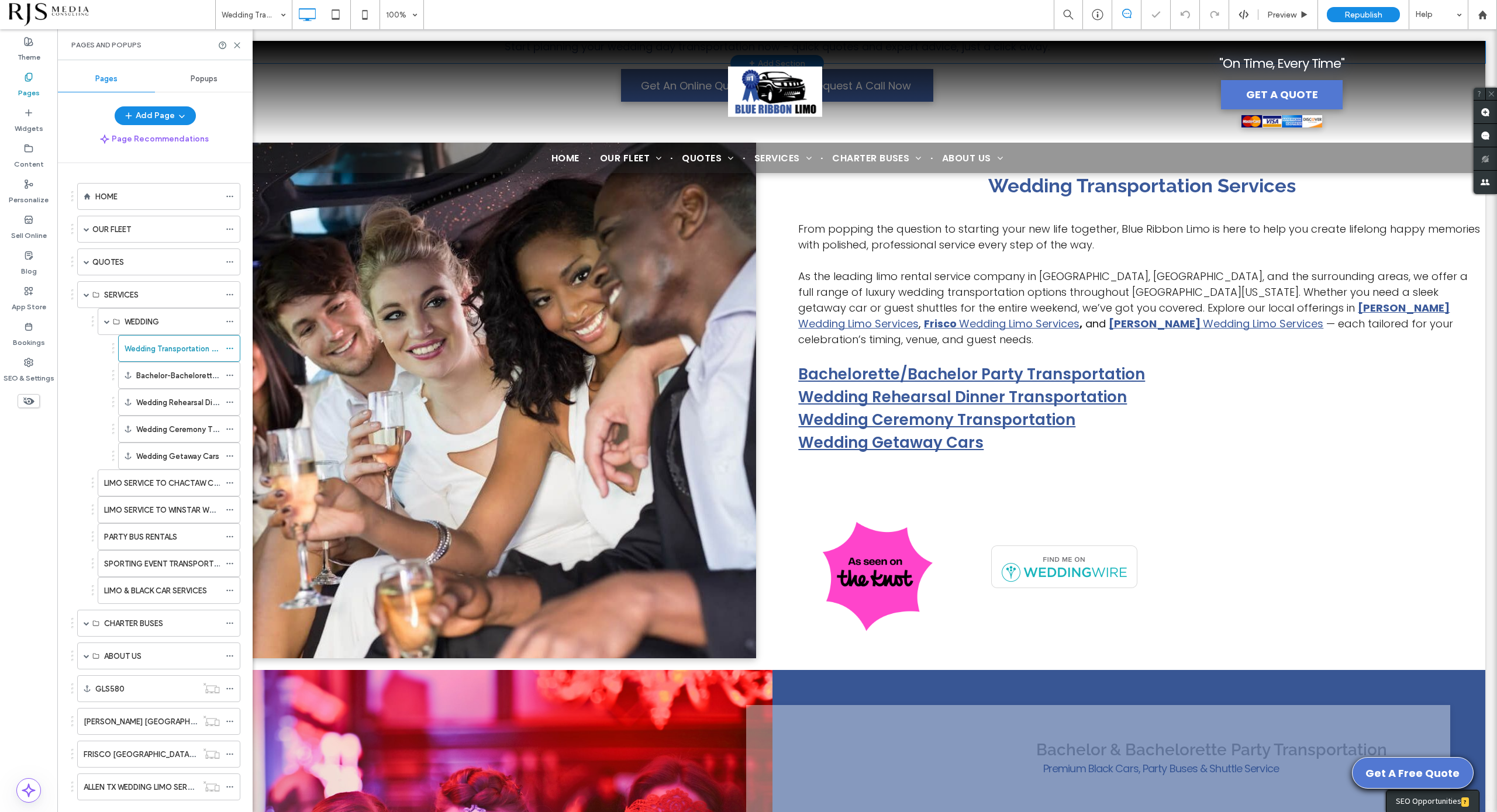
scroll to position [885, 0]
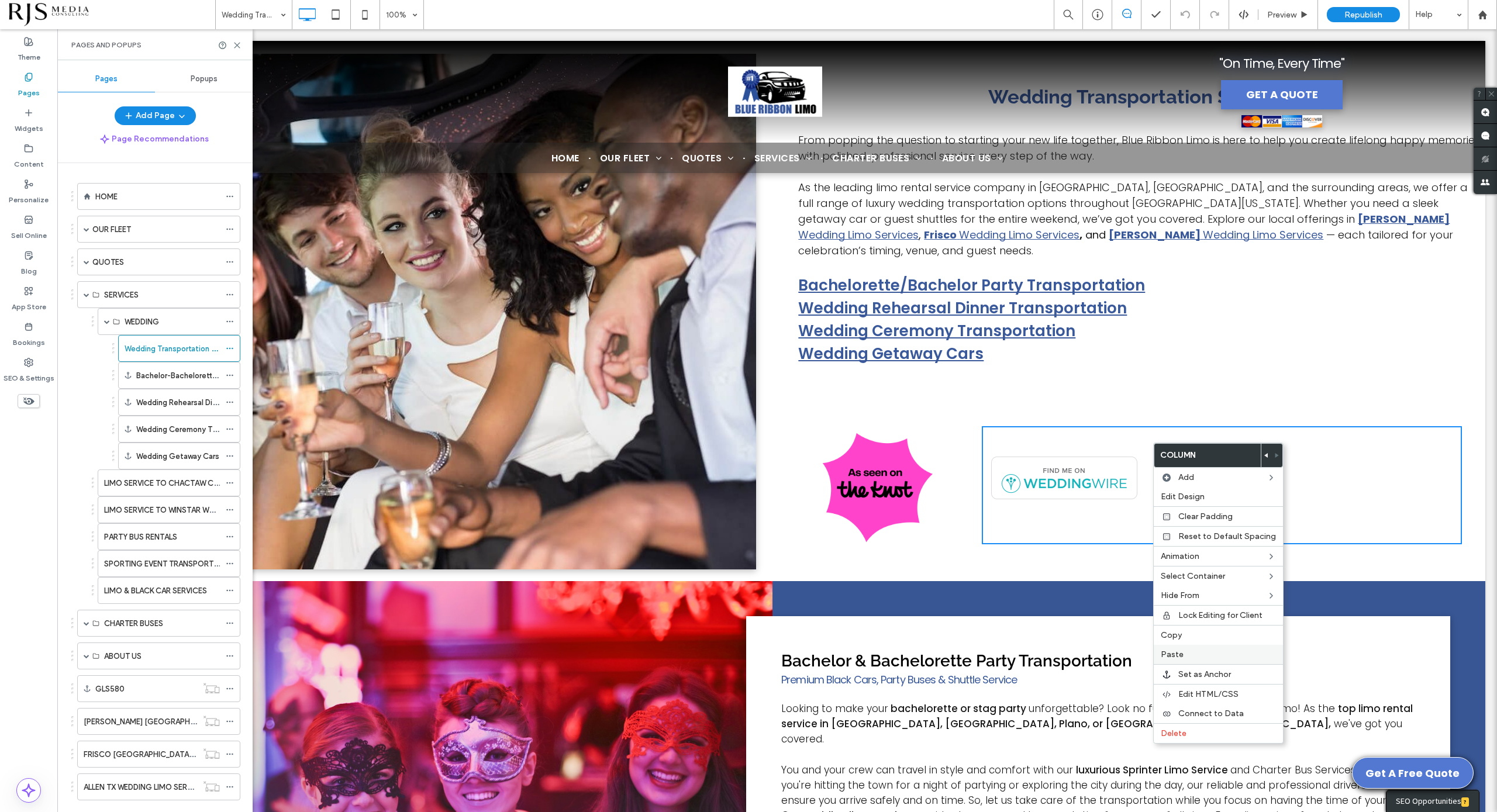
click at [1178, 648] on div "Paste" at bounding box center [1219, 654] width 129 height 19
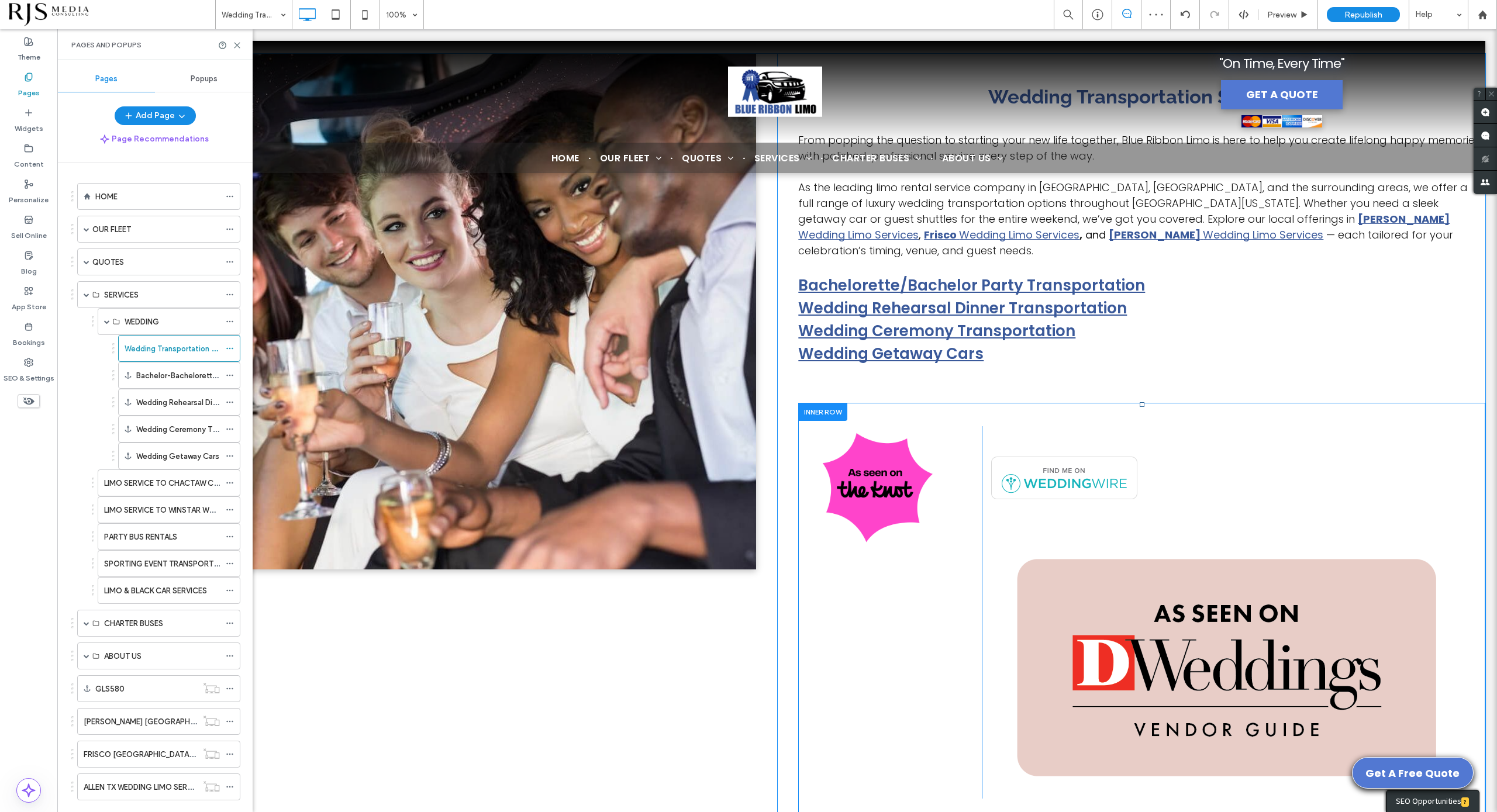
click at [1148, 444] on div "Click To Paste" at bounding box center [1221, 612] width 480 height 372
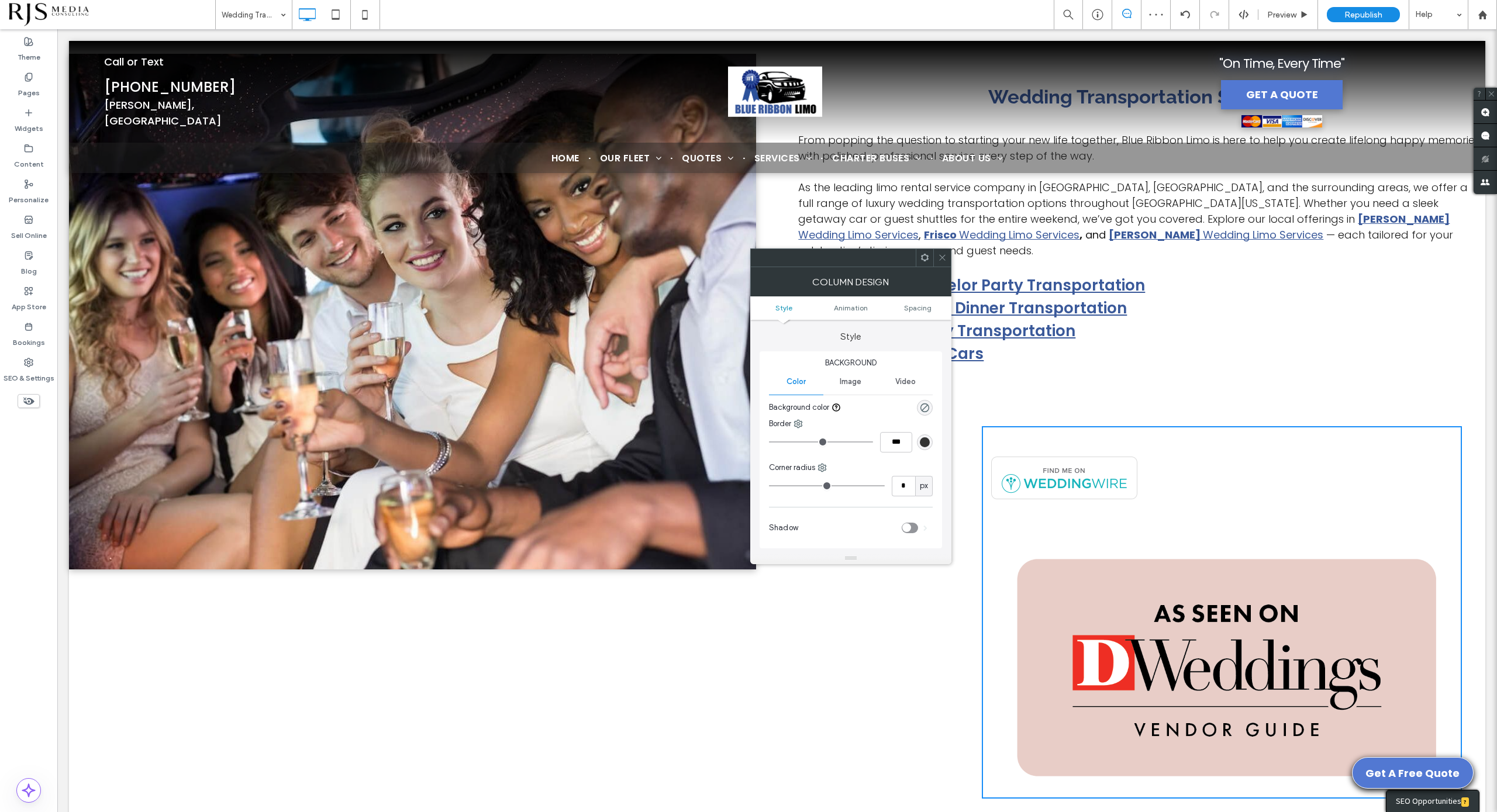
click at [1162, 553] on img at bounding box center [1226, 667] width 471 height 261
click at [939, 255] on icon at bounding box center [942, 257] width 8 height 8
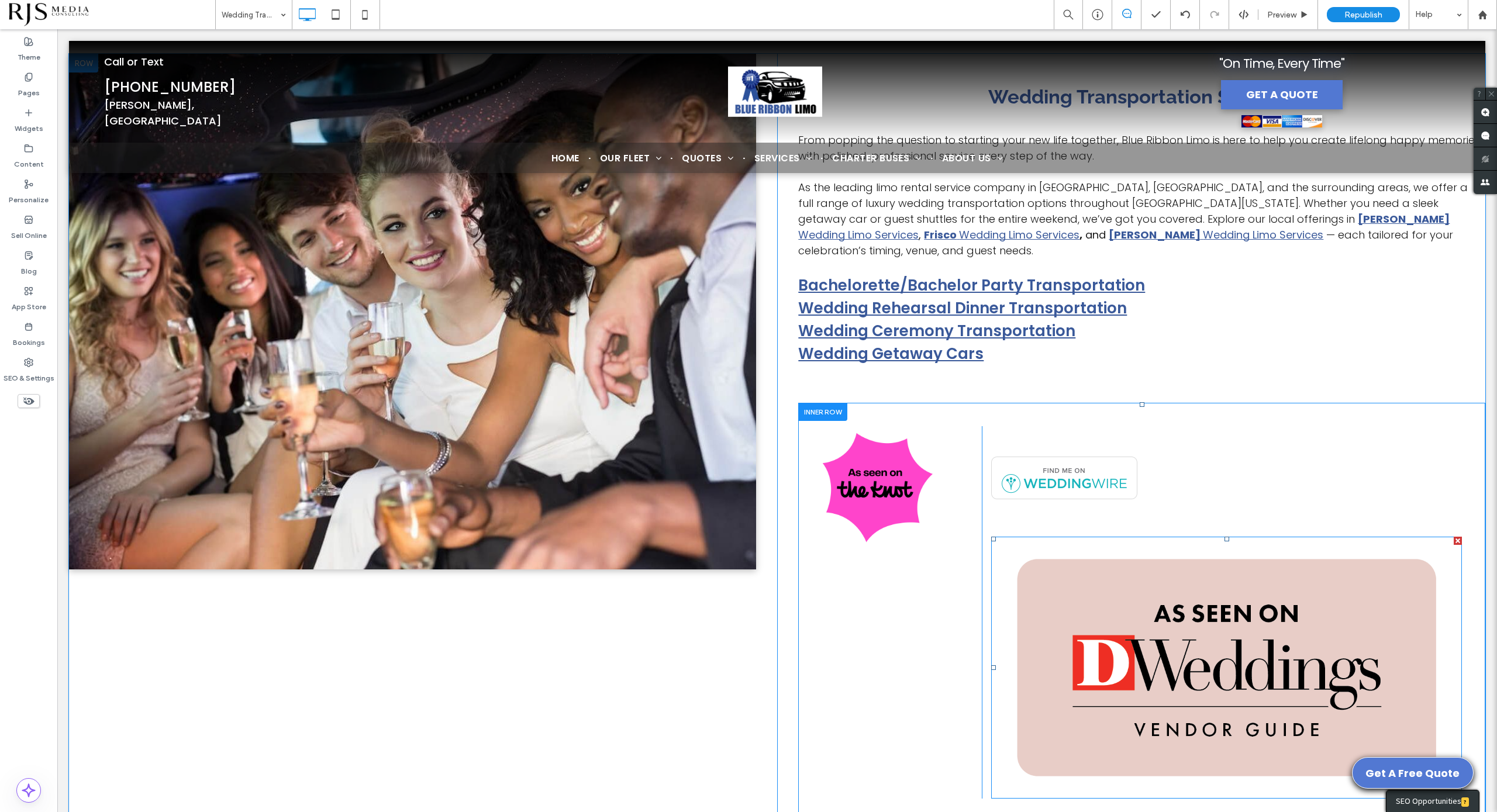
click at [1454, 537] on div at bounding box center [1458, 541] width 8 height 8
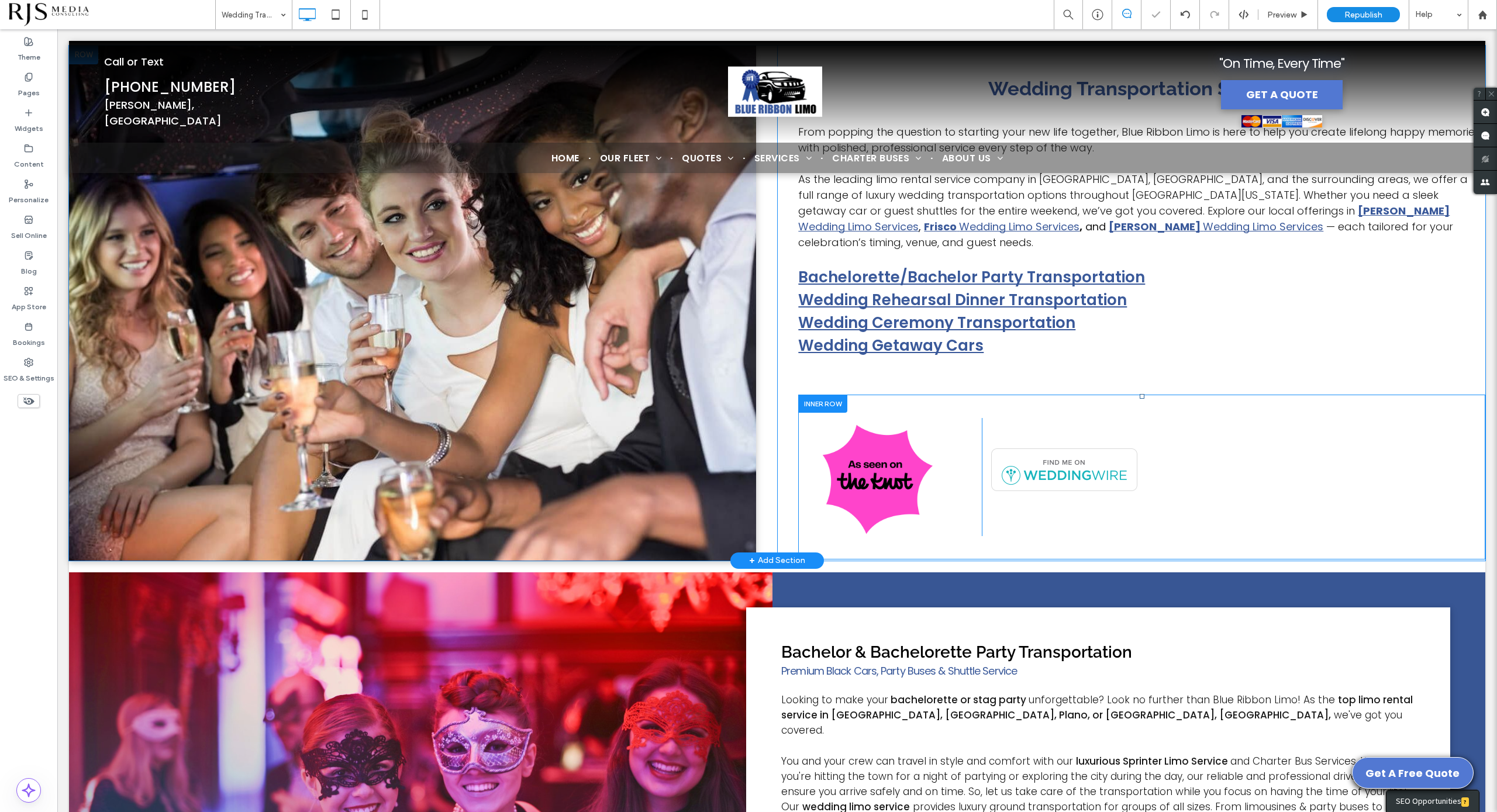
scroll to position [877, 0]
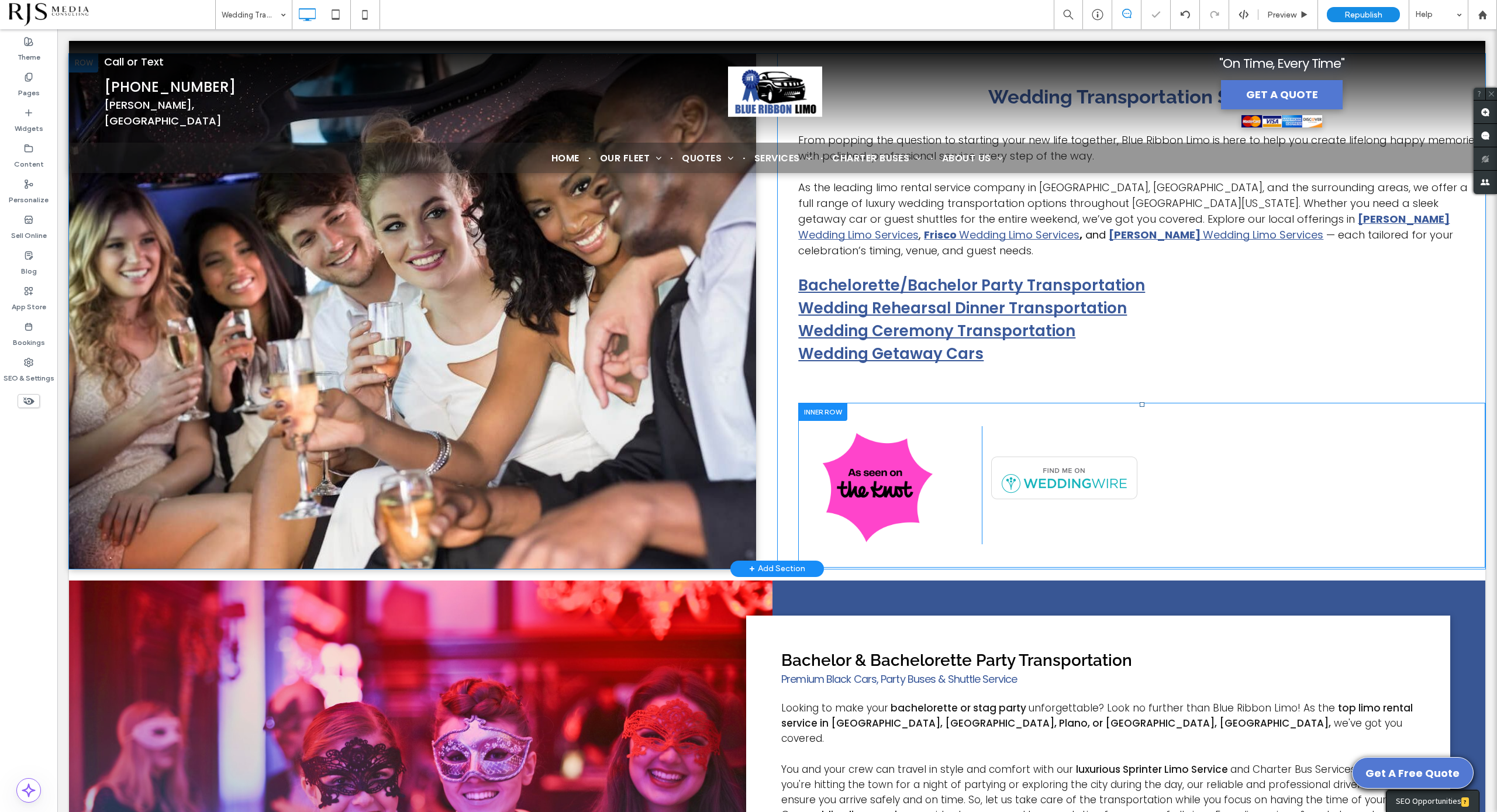
click at [1142, 426] on div "Click To Paste" at bounding box center [1221, 485] width 480 height 118
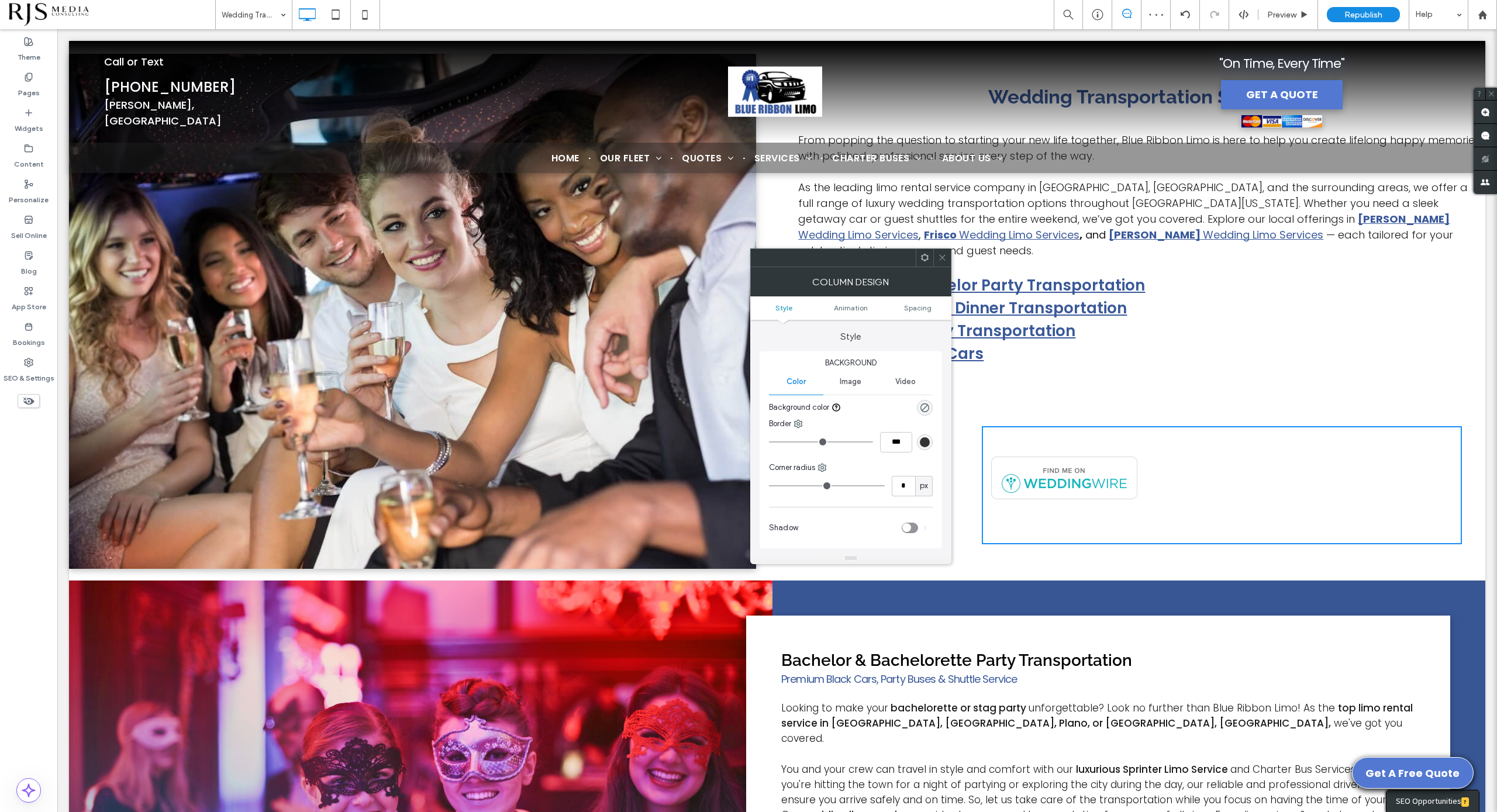
click at [923, 257] on icon at bounding box center [925, 257] width 8 height 8
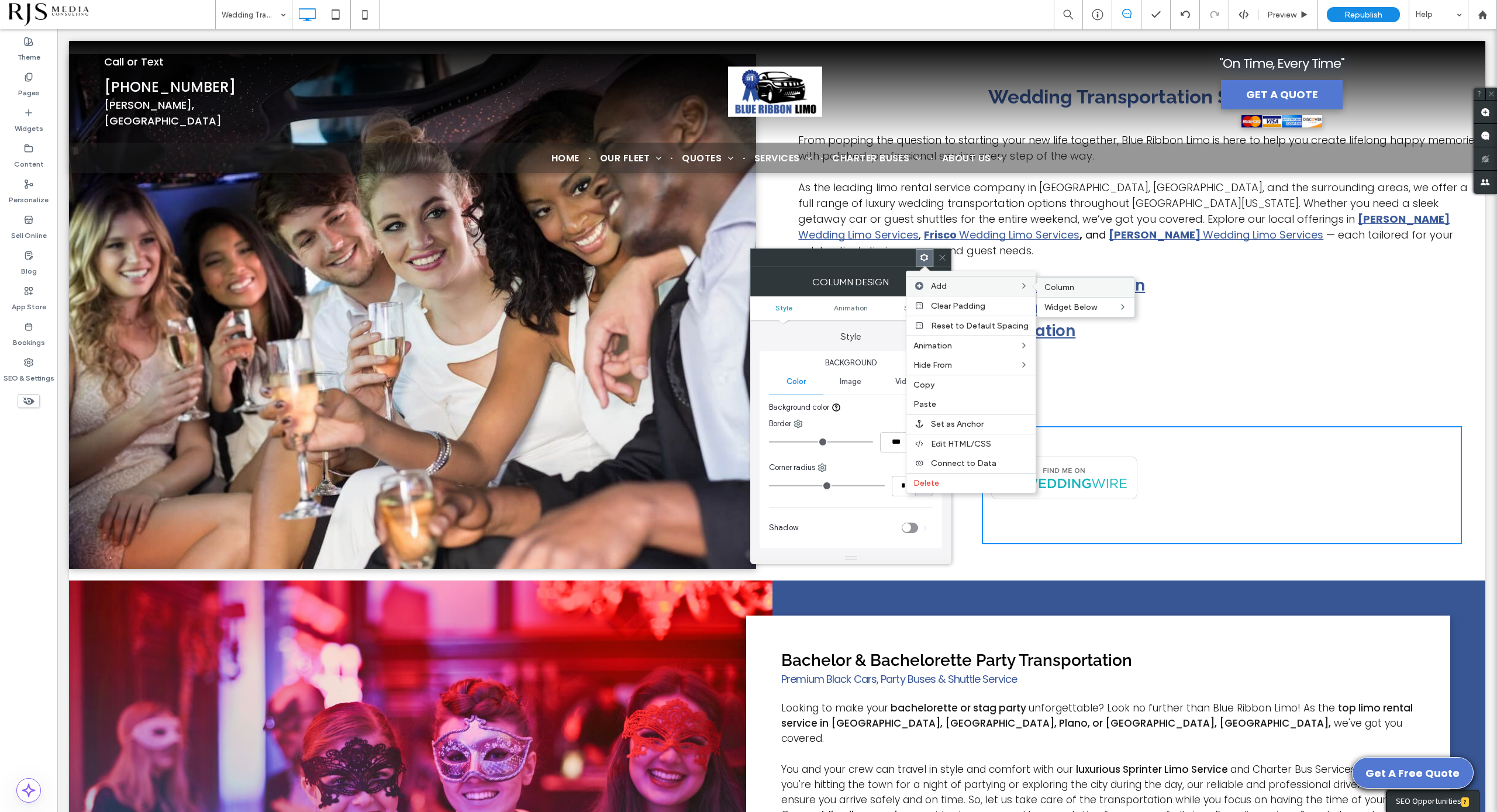
click at [1059, 290] on span "Column" at bounding box center [1059, 287] width 30 height 10
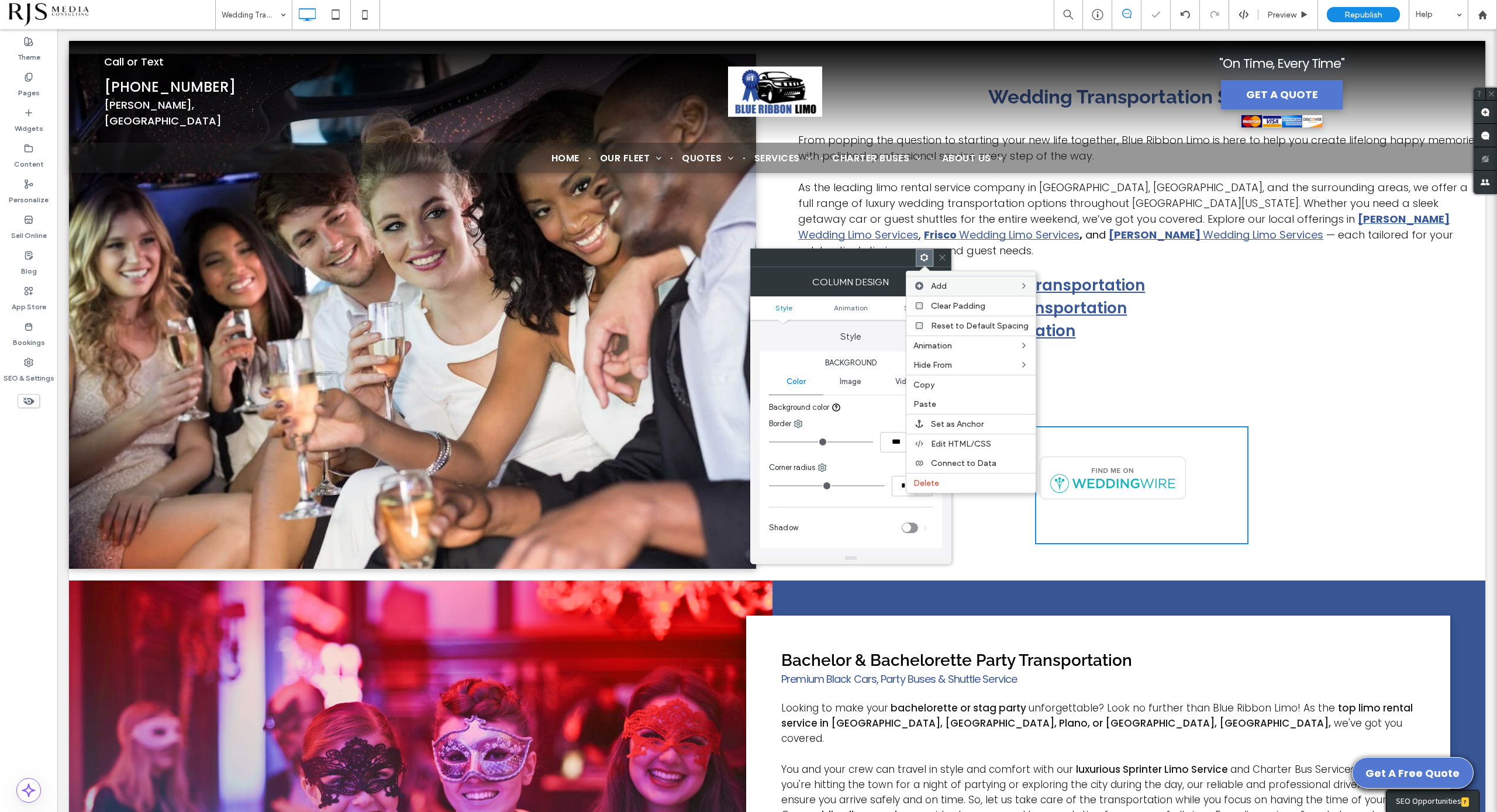
click at [1315, 434] on div "Click To Paste Click To Paste" at bounding box center [1356, 485] width 214 height 118
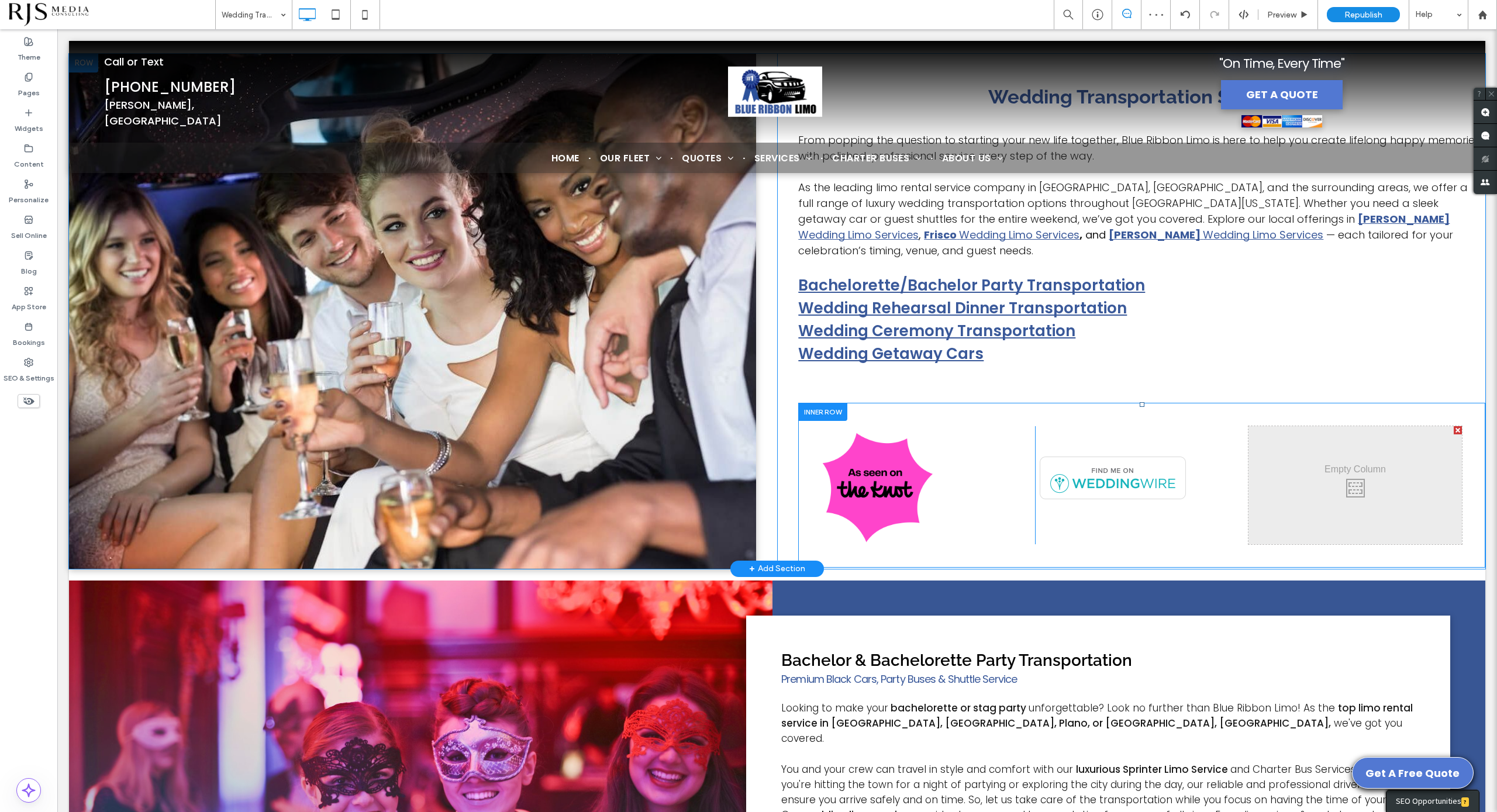
click at [1315, 434] on div "Click To Paste Click To Paste" at bounding box center [1356, 485] width 214 height 118
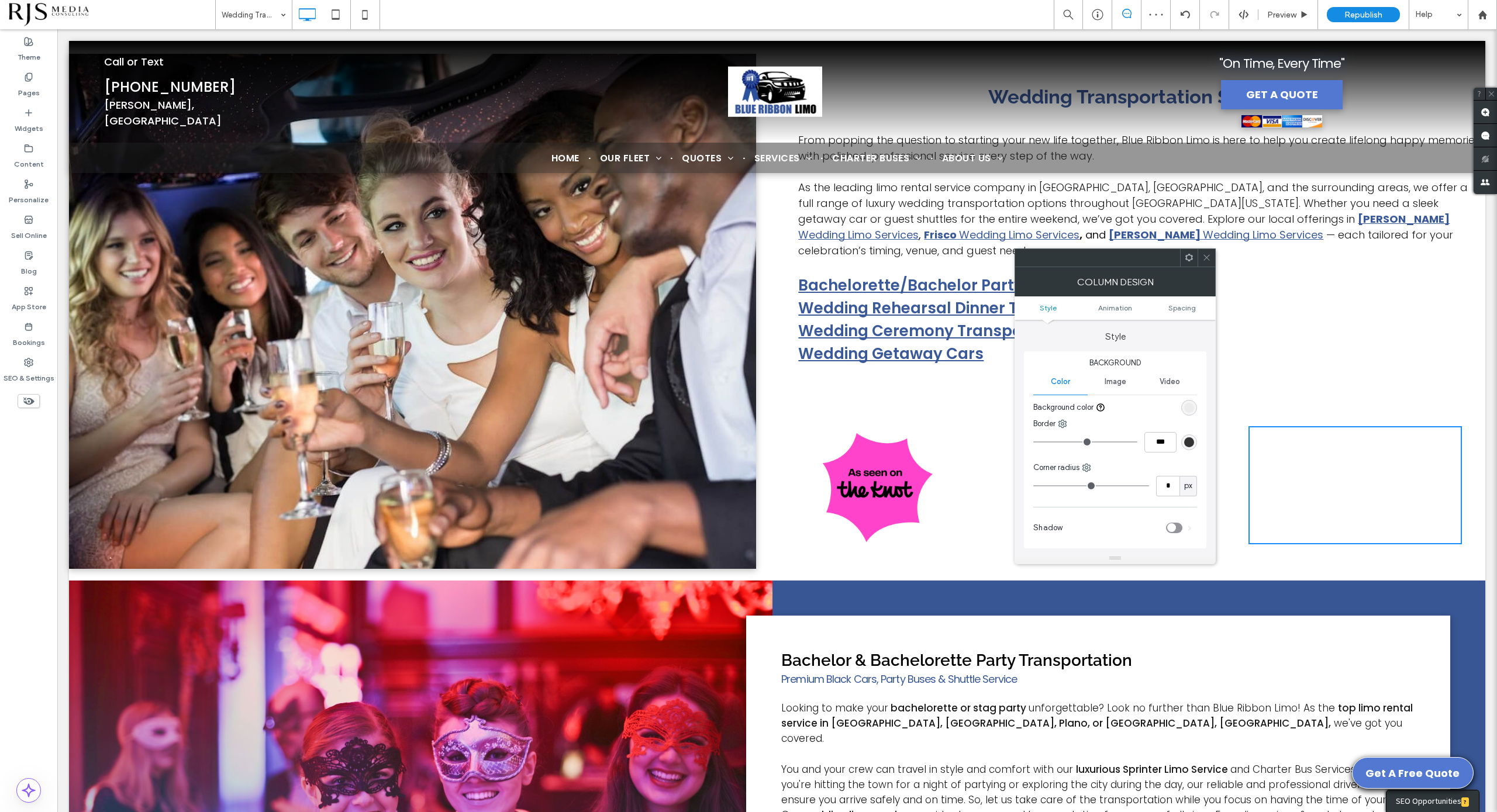
click at [1207, 258] on icon at bounding box center [1207, 257] width 8 height 8
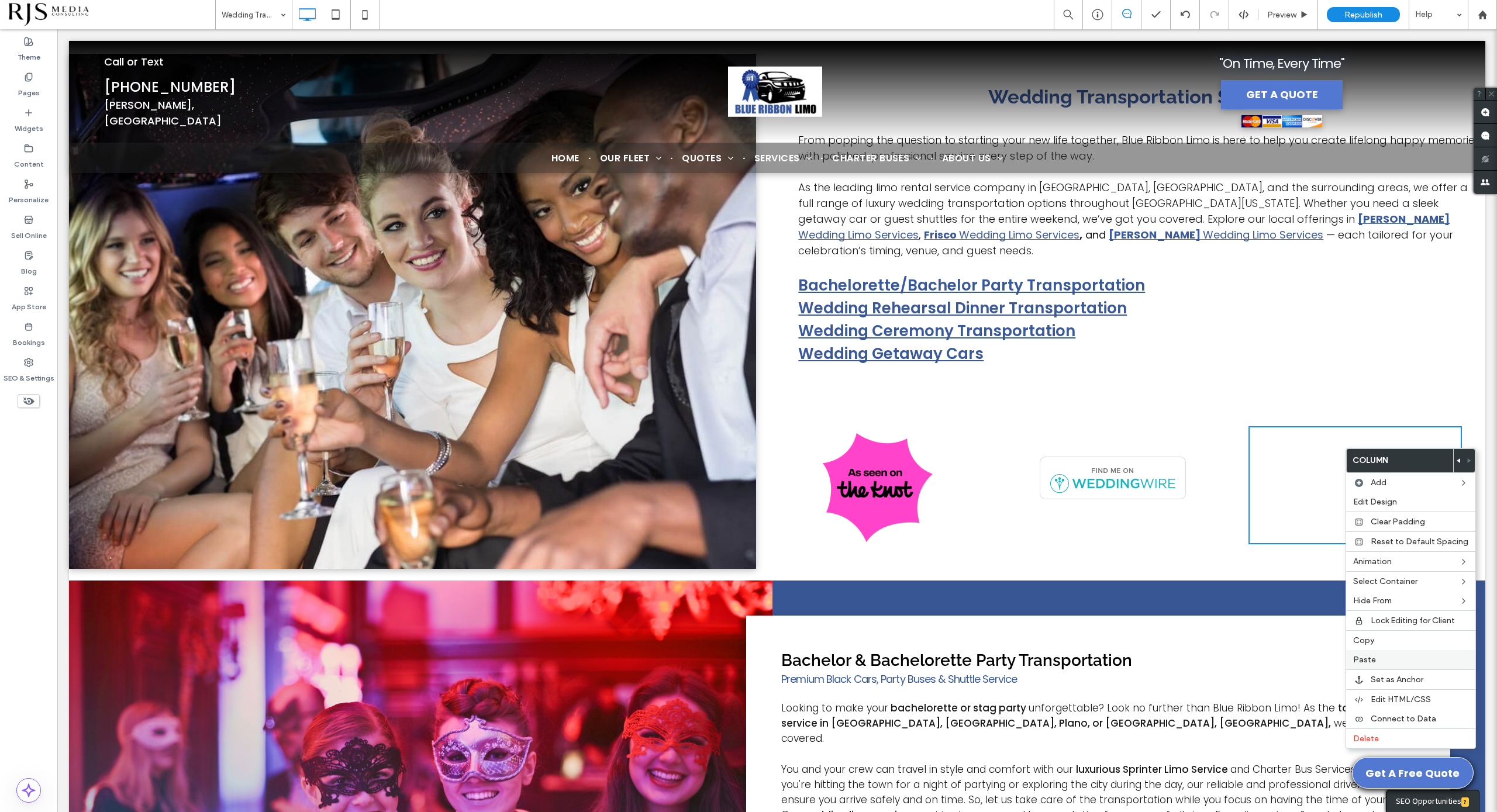
click at [1382, 655] on label "Paste" at bounding box center [1411, 660] width 115 height 10
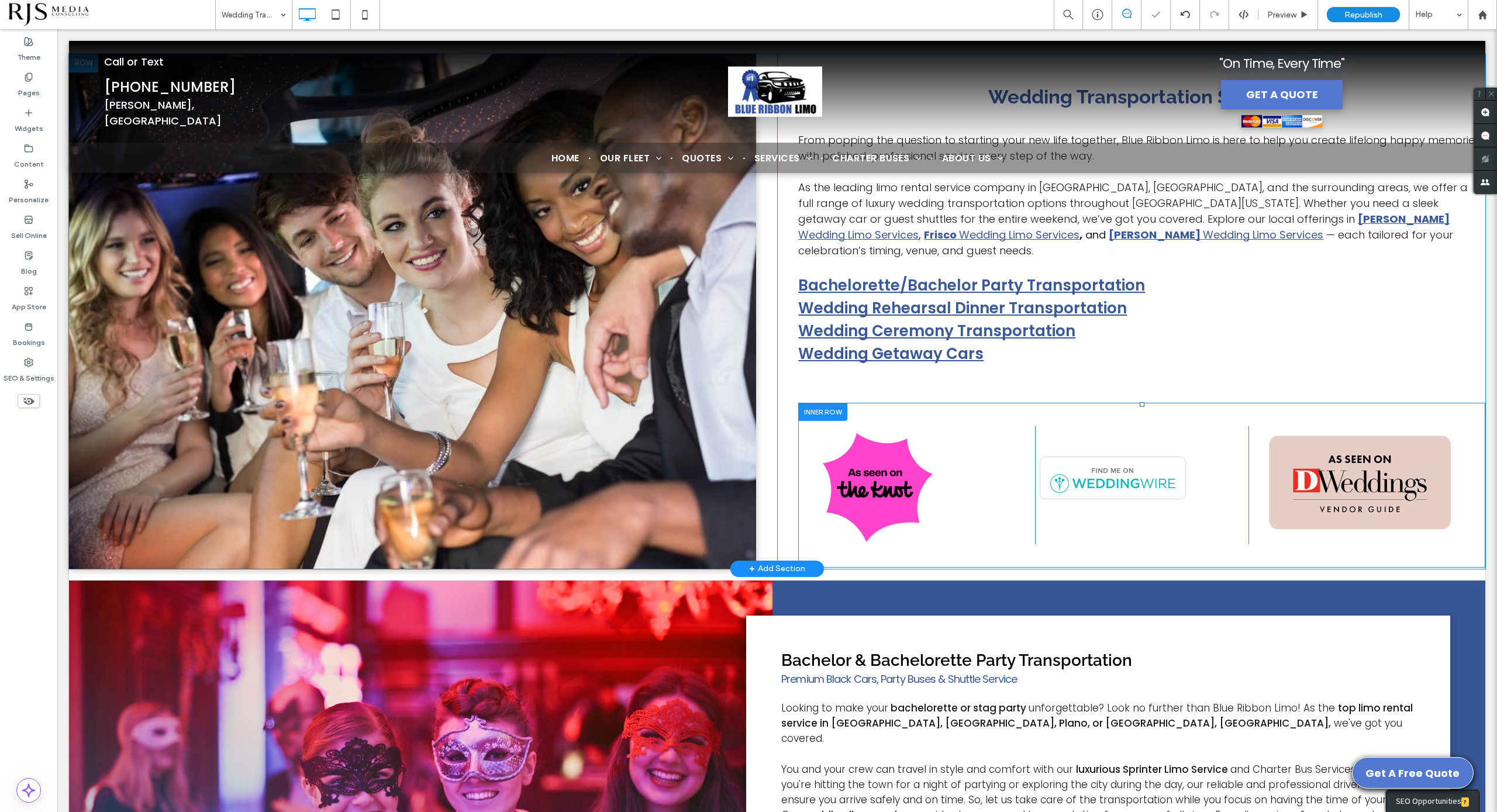
click at [1204, 499] on div "Click To Paste" at bounding box center [1142, 485] width 214 height 118
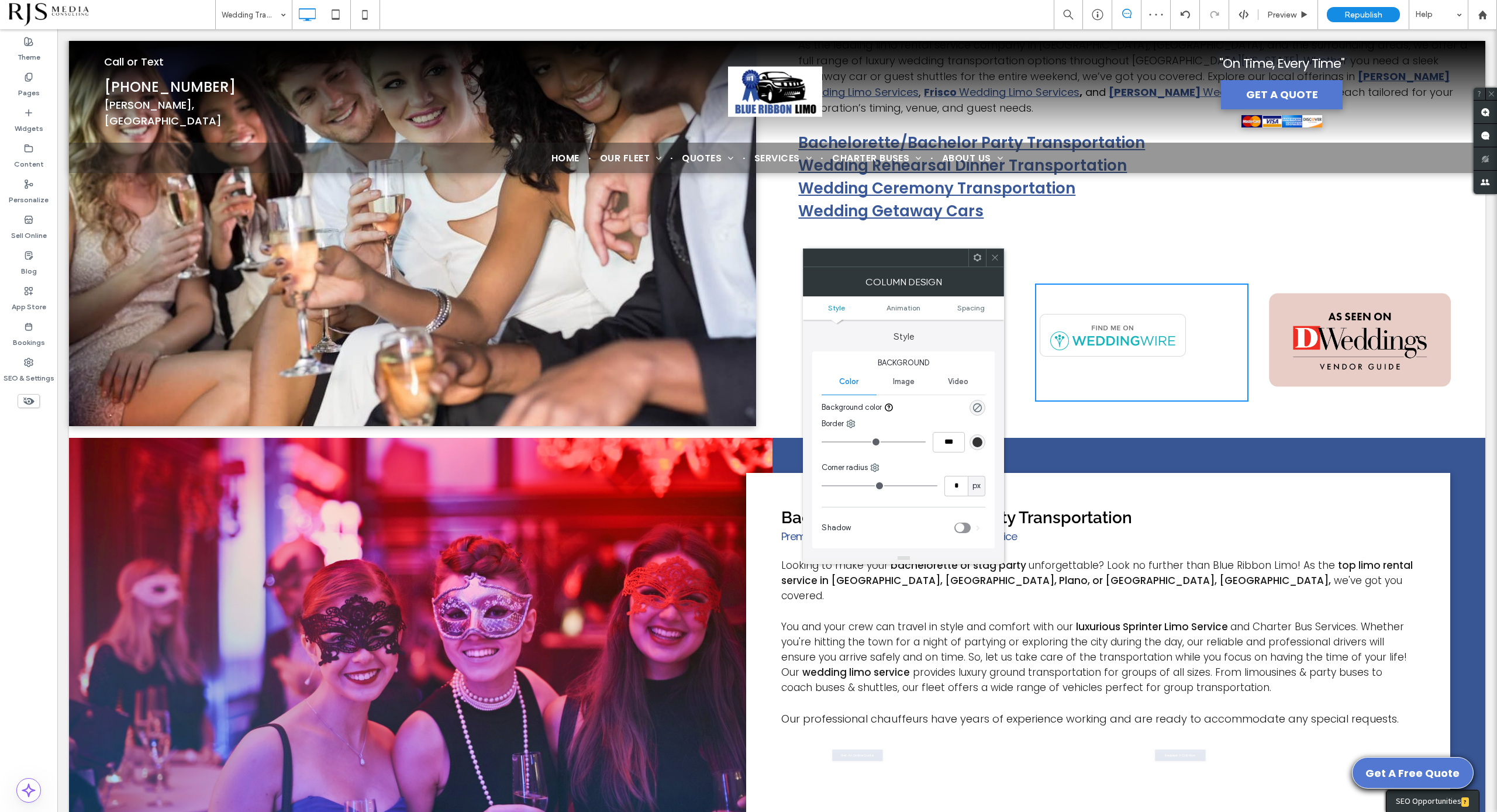
scroll to position [1023, 0]
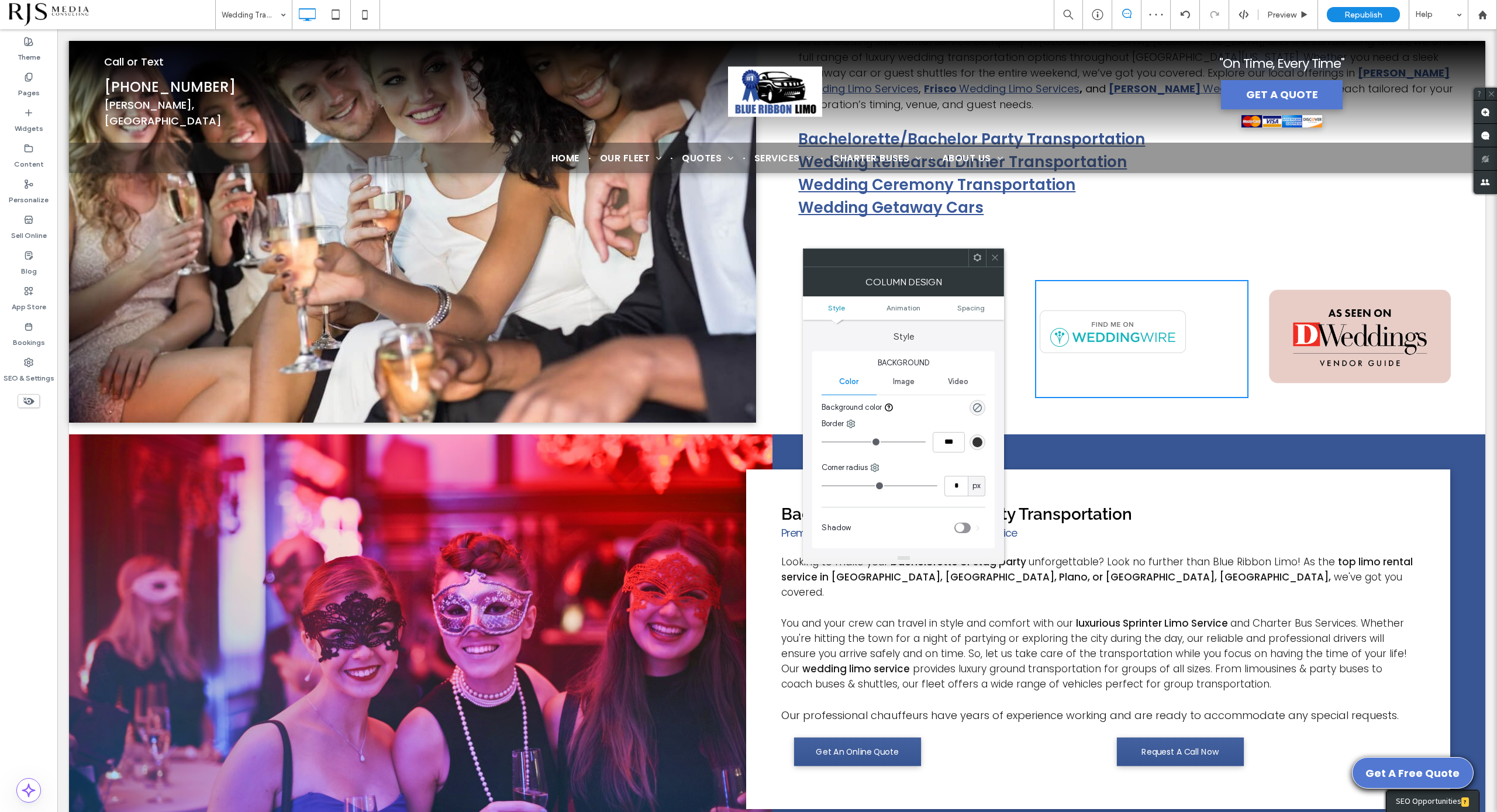
click at [997, 256] on icon at bounding box center [995, 257] width 8 height 8
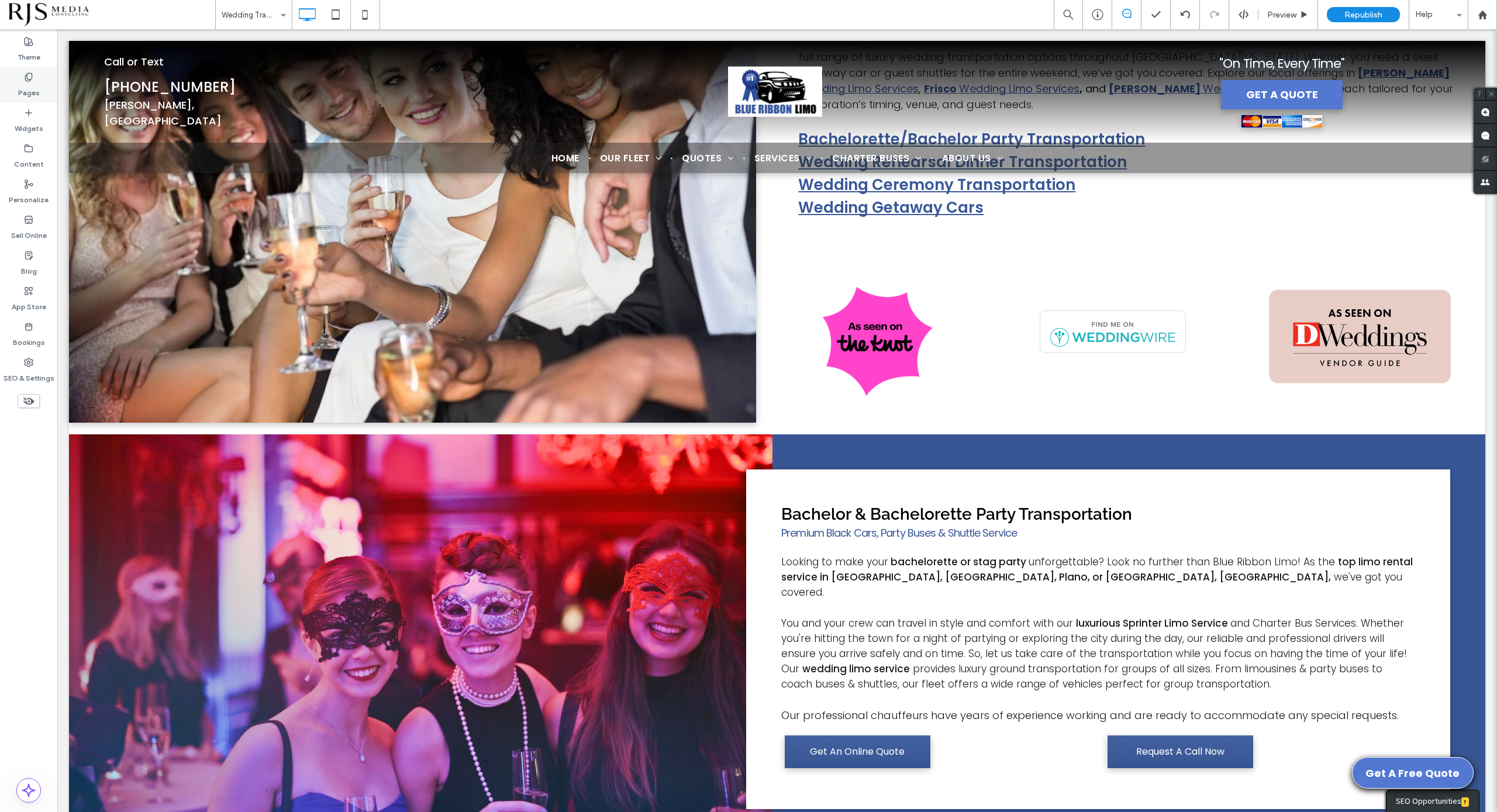
click at [22, 79] on div "Pages" at bounding box center [29, 85] width 58 height 36
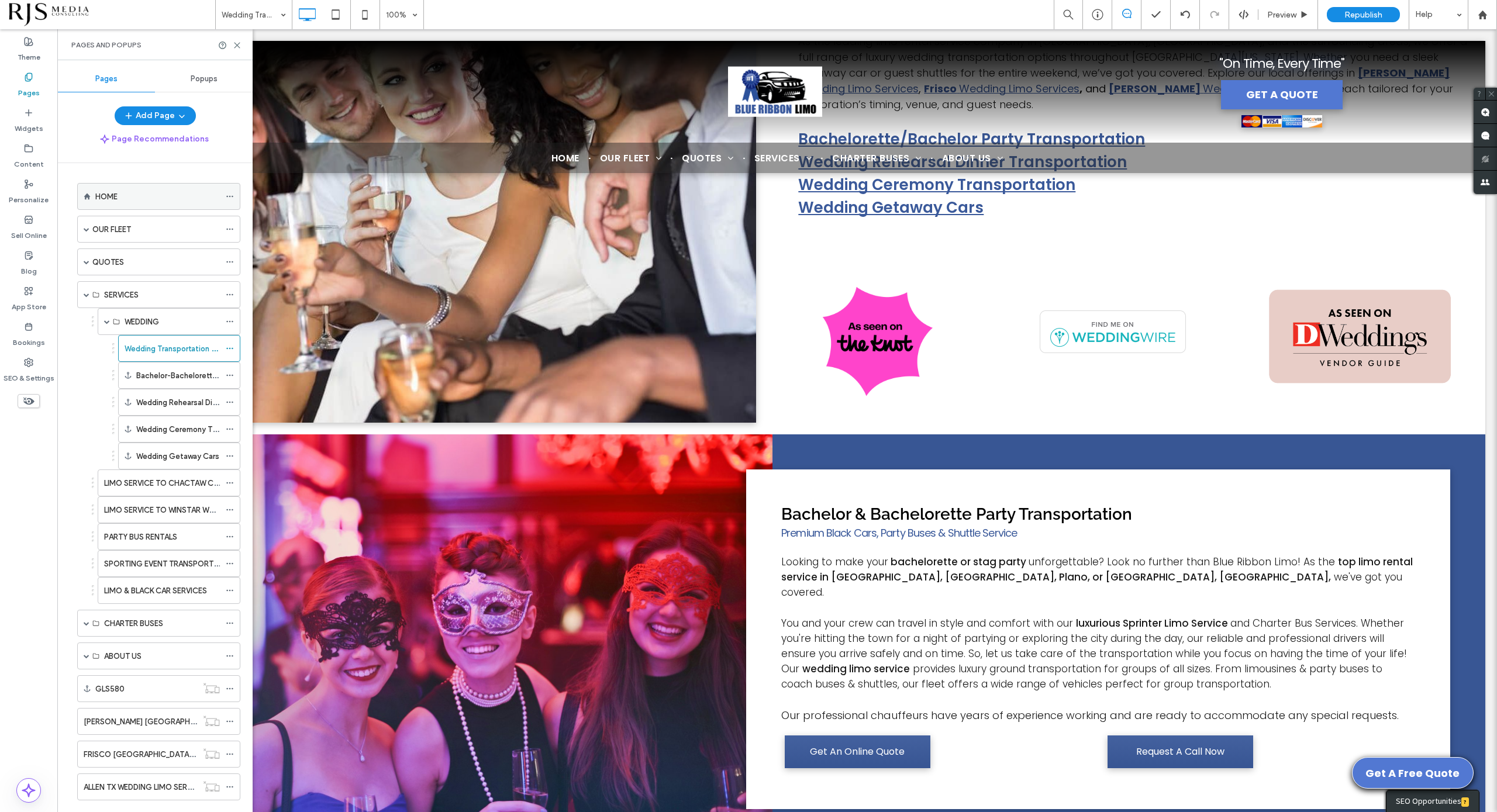
click at [127, 190] on div "HOME" at bounding box center [157, 196] width 124 height 12
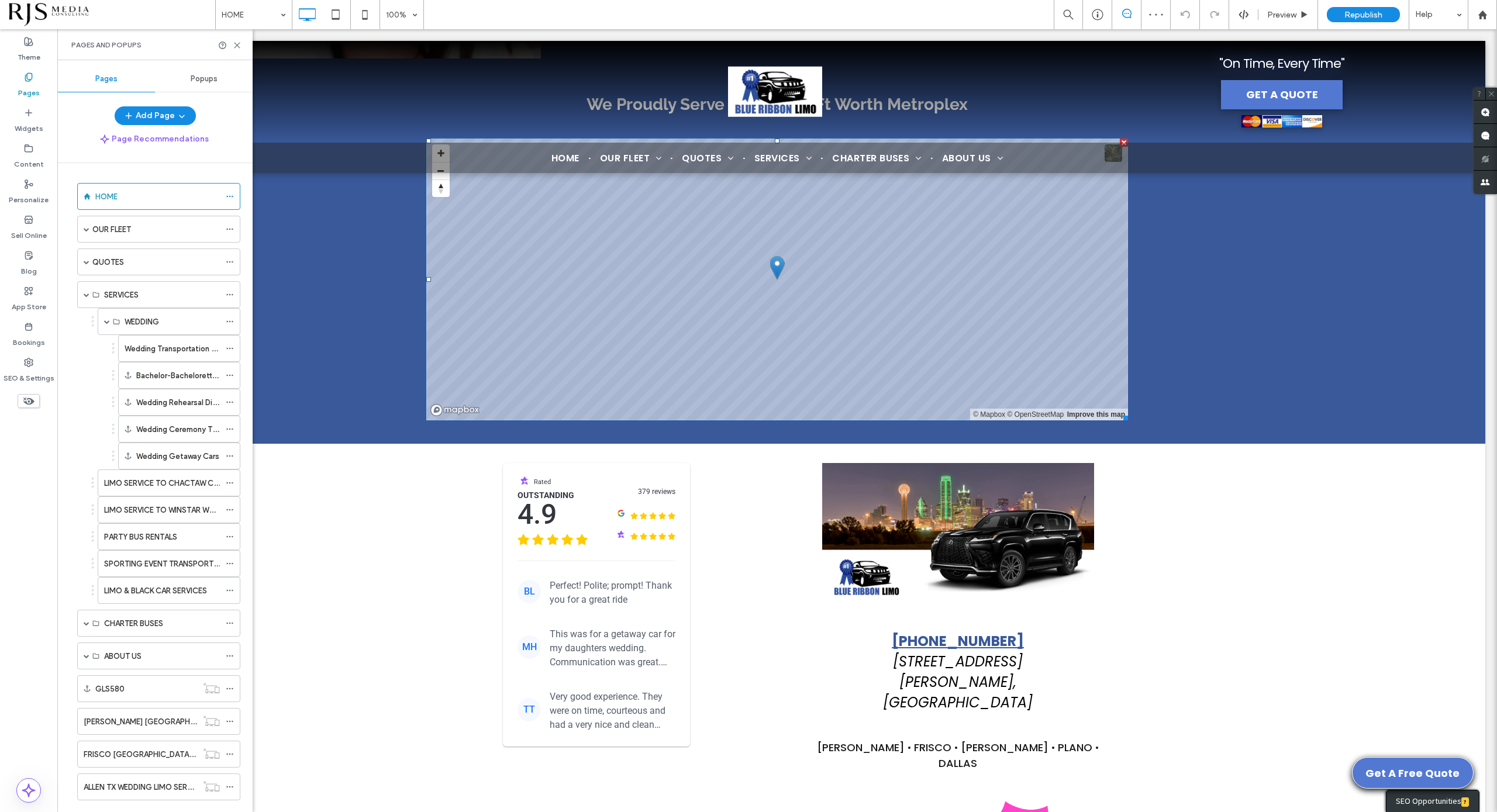
scroll to position [4677, 0]
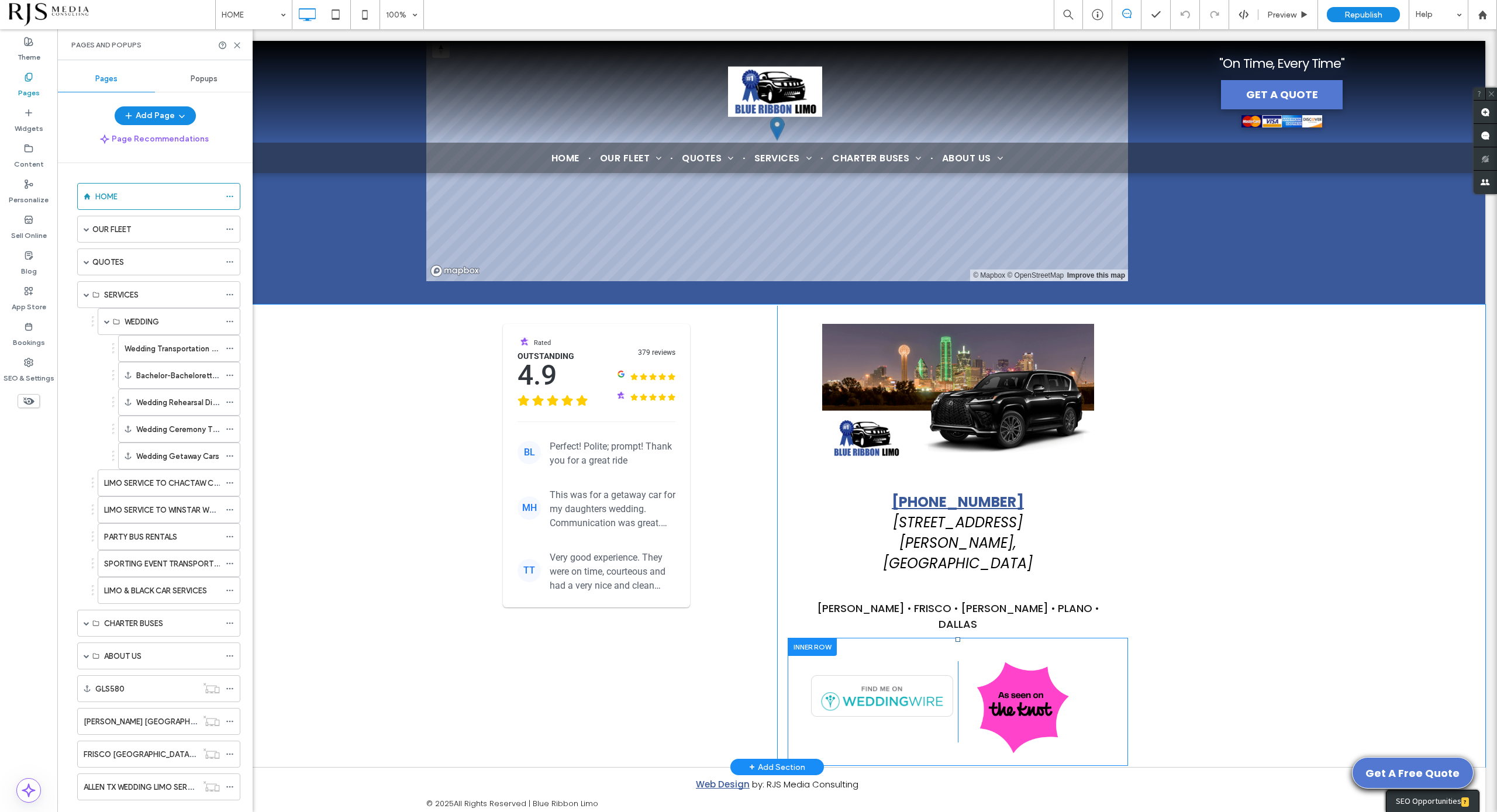
click at [815, 638] on div at bounding box center [812, 647] width 49 height 18
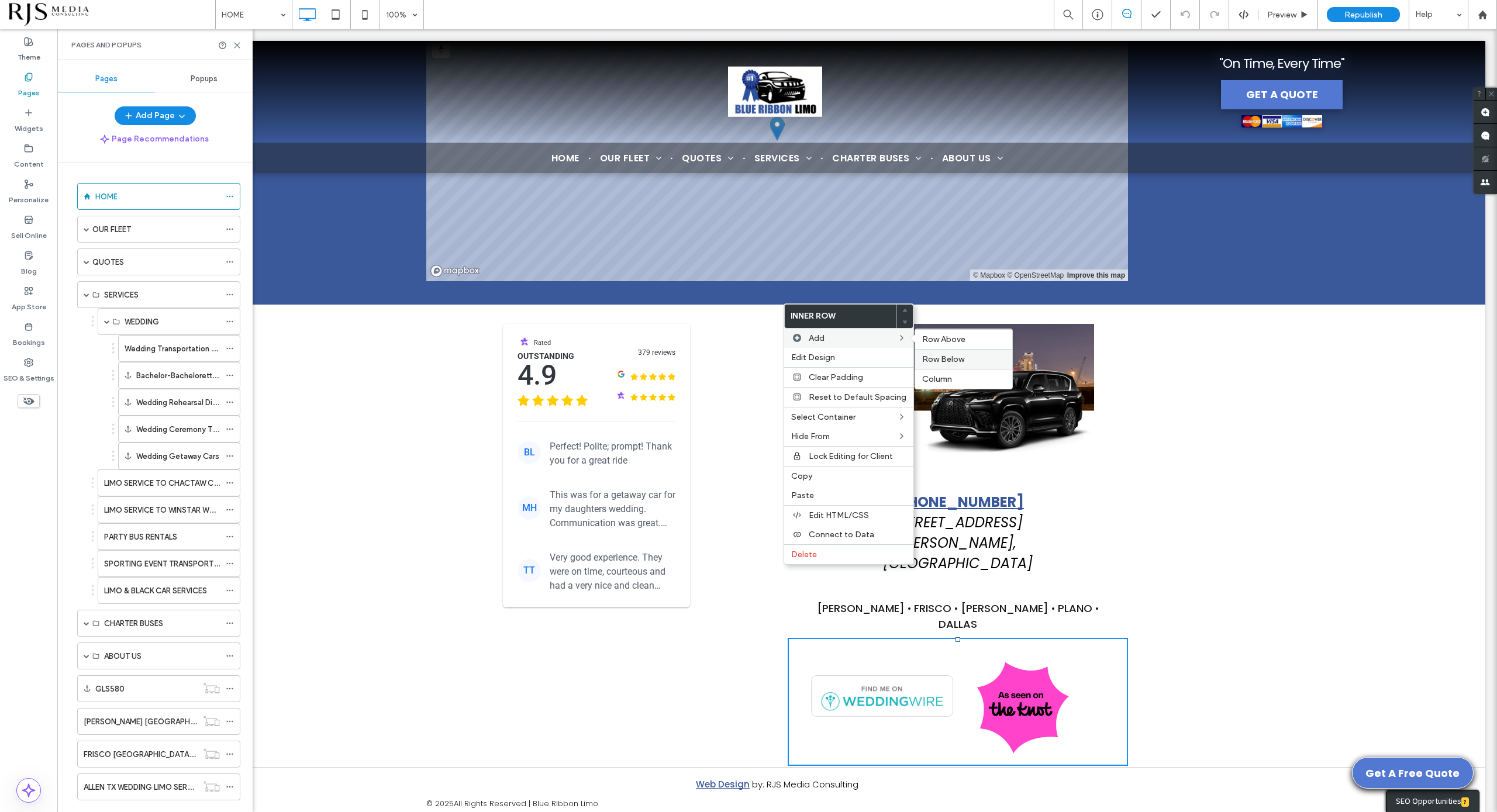
click at [933, 360] on span "Row Below" at bounding box center [943, 359] width 42 height 10
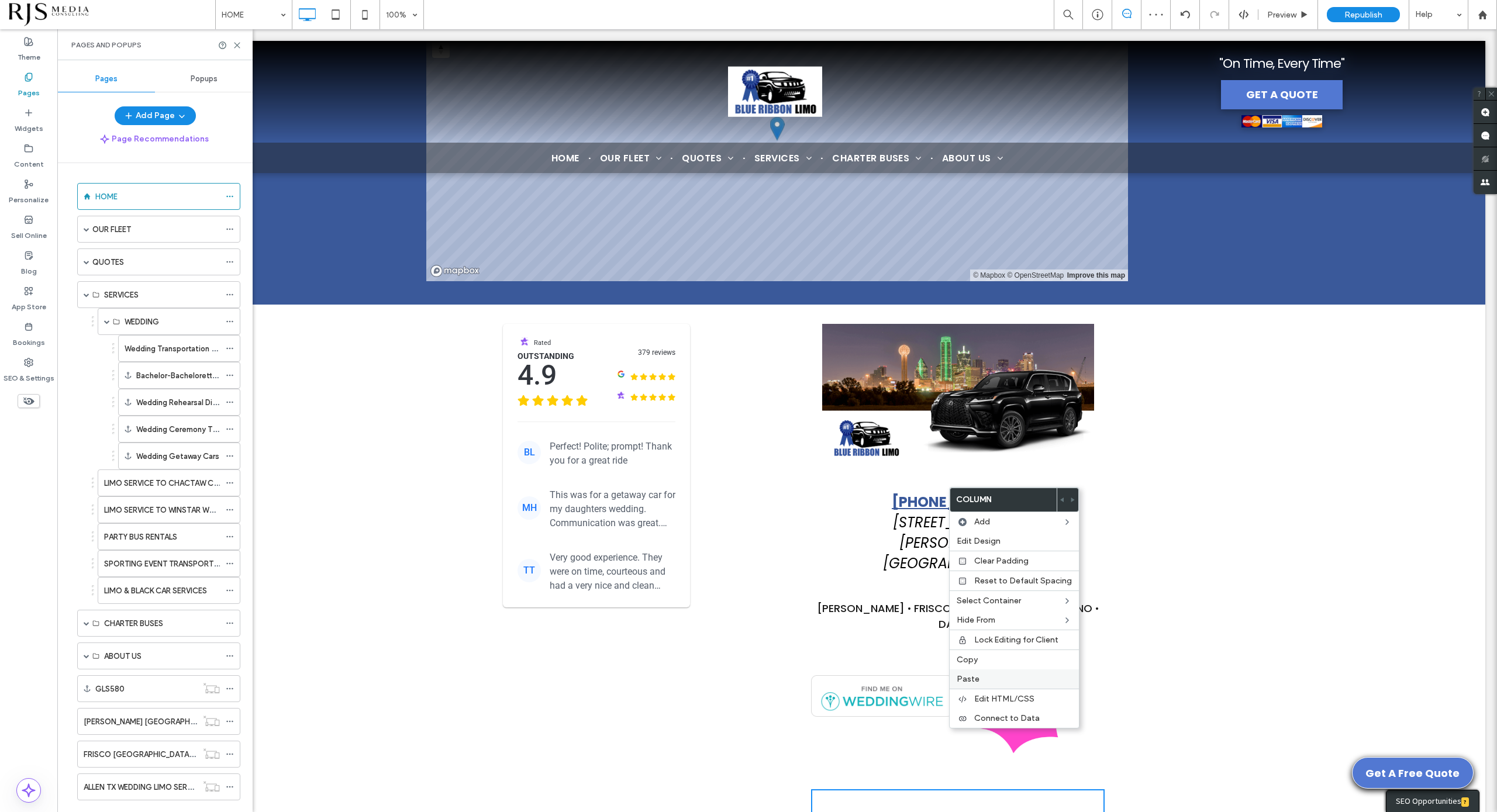
click at [980, 674] on label "Paste" at bounding box center [1014, 679] width 115 height 10
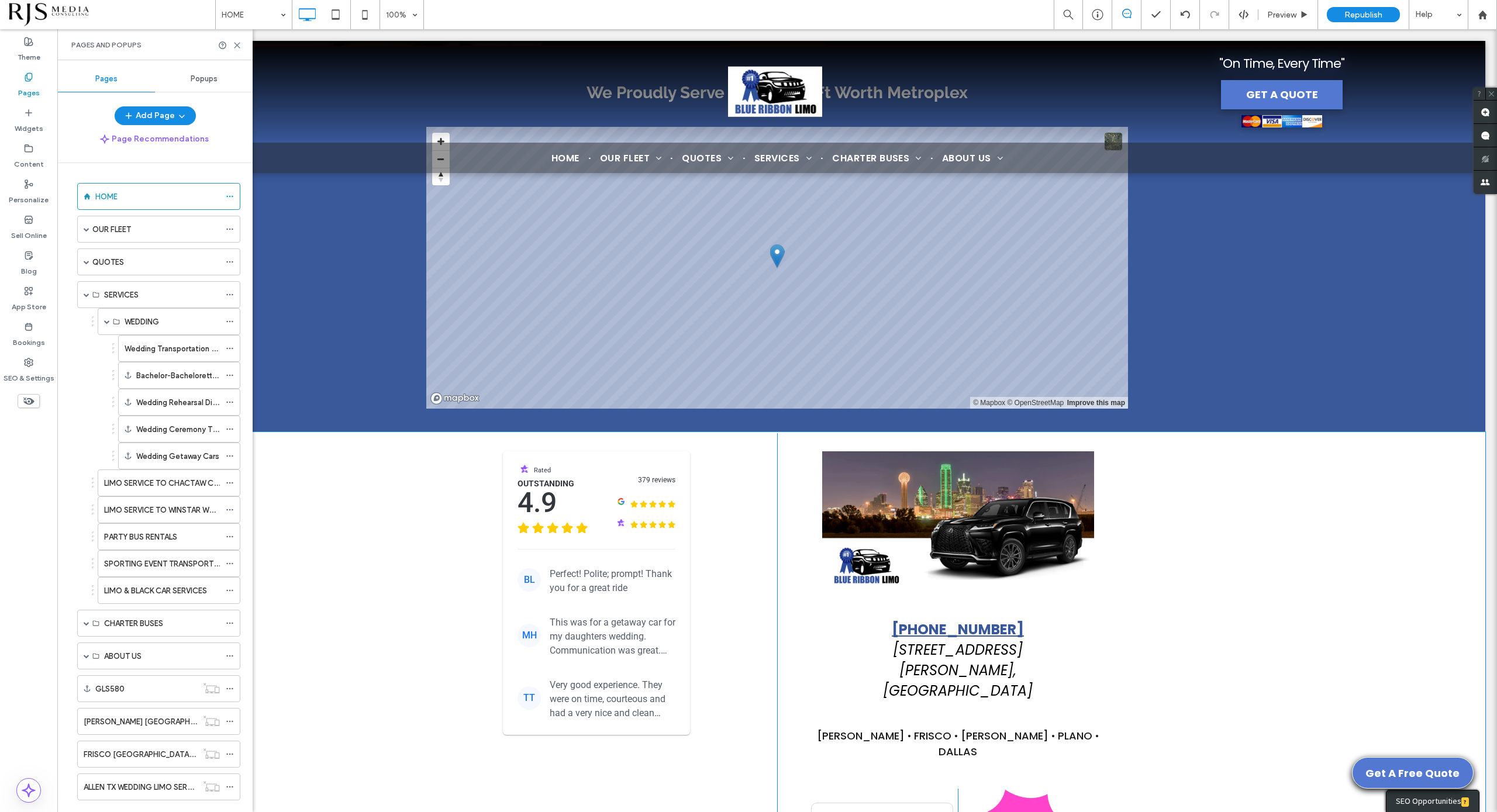
scroll to position [4576, 0]
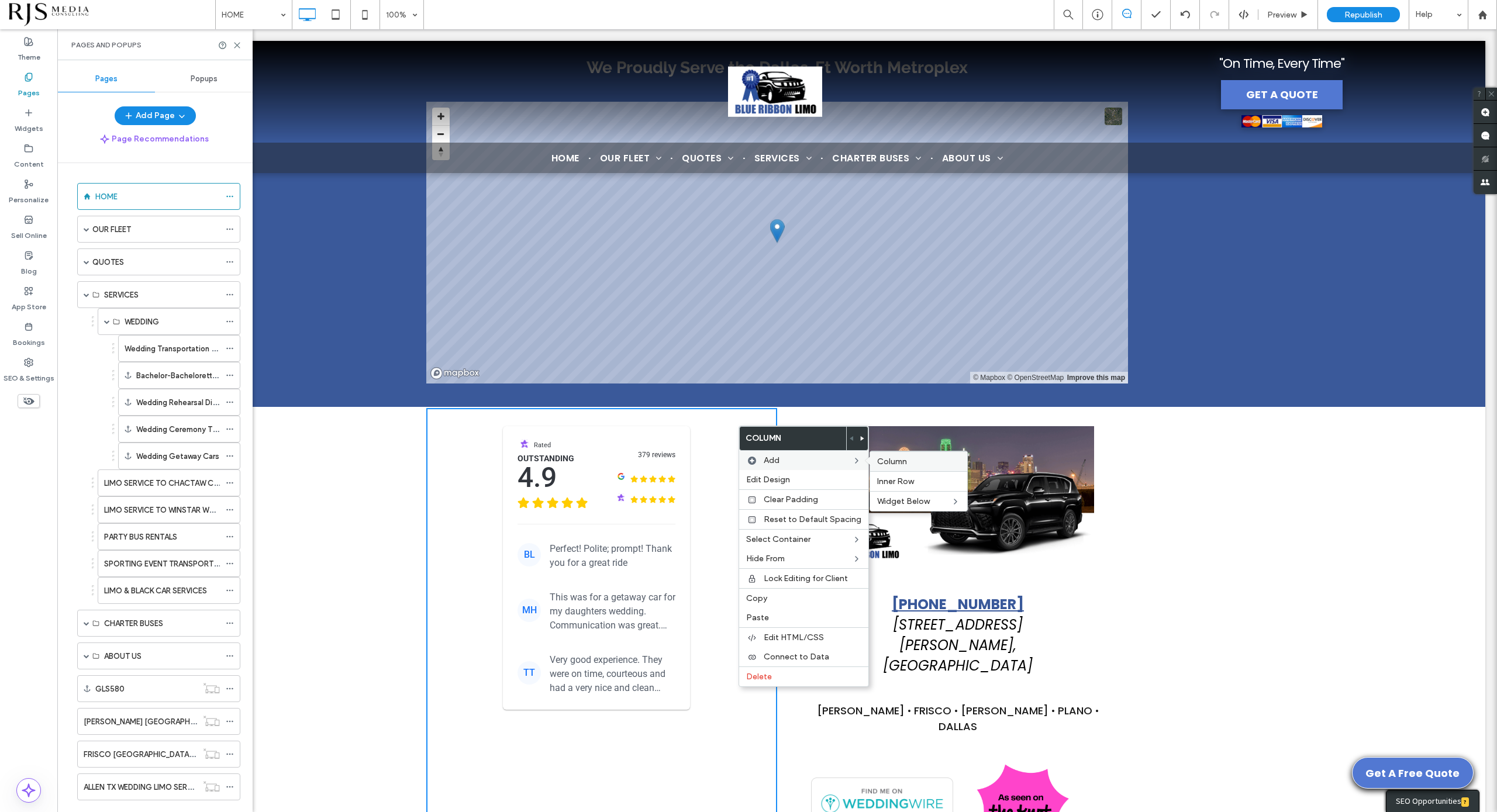
click at [883, 458] on span "Column" at bounding box center [892, 461] width 30 height 10
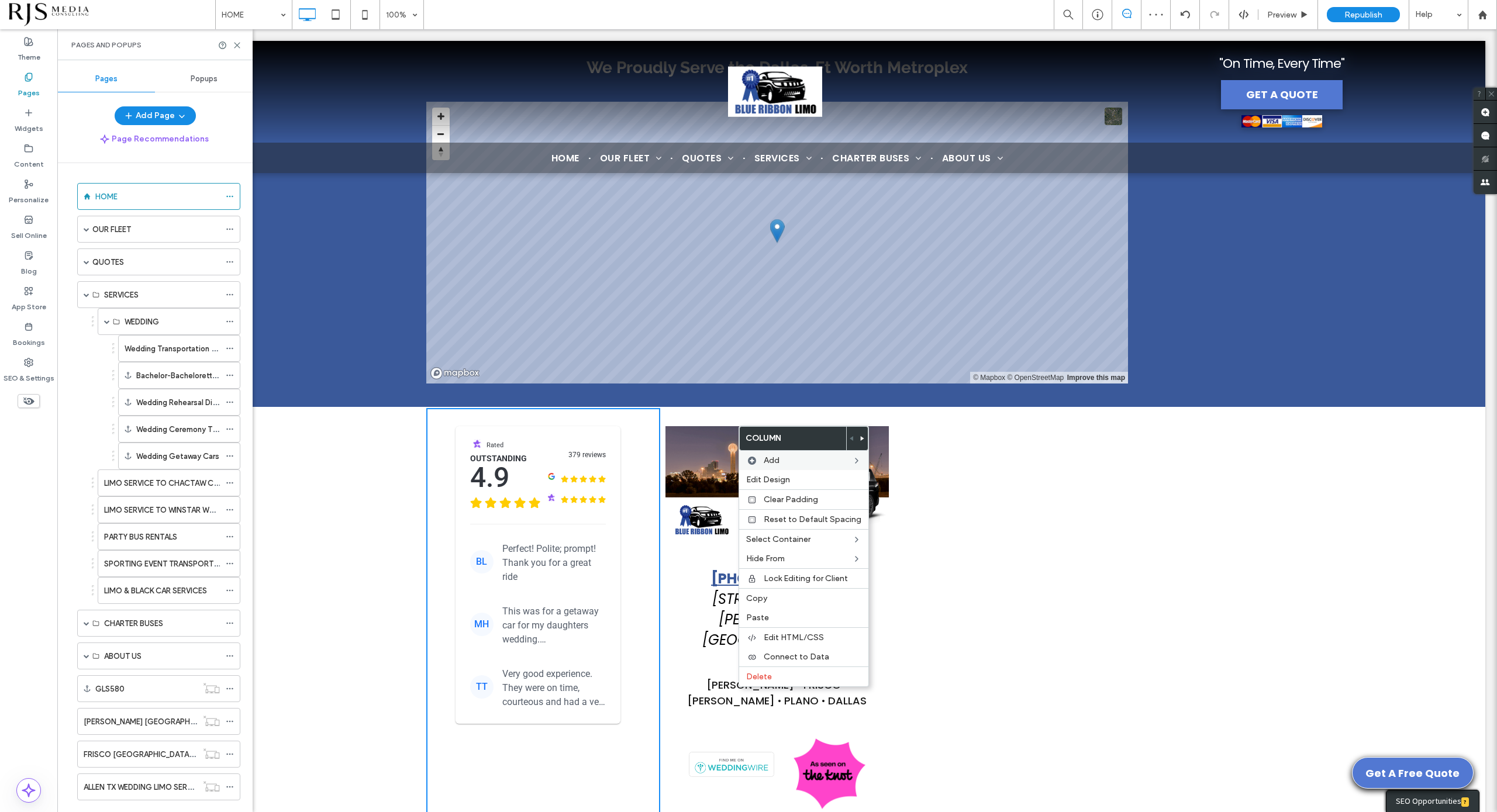
click at [894, 698] on div "Click To Paste Click To Paste" at bounding box center [1011, 698] width 234 height 579
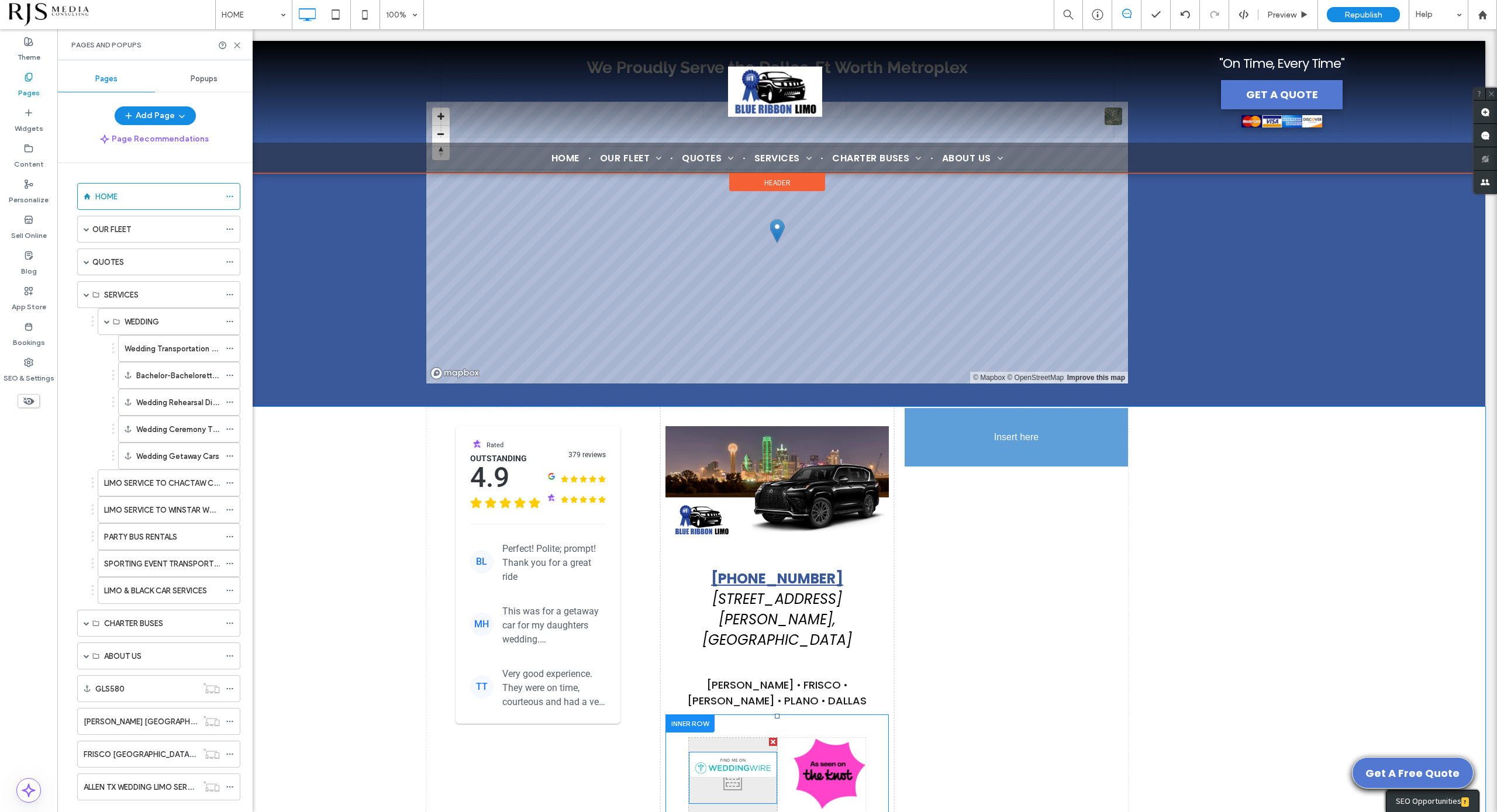
drag, startPoint x: 732, startPoint y: 731, endPoint x: 941, endPoint y: 485, distance: 322.8
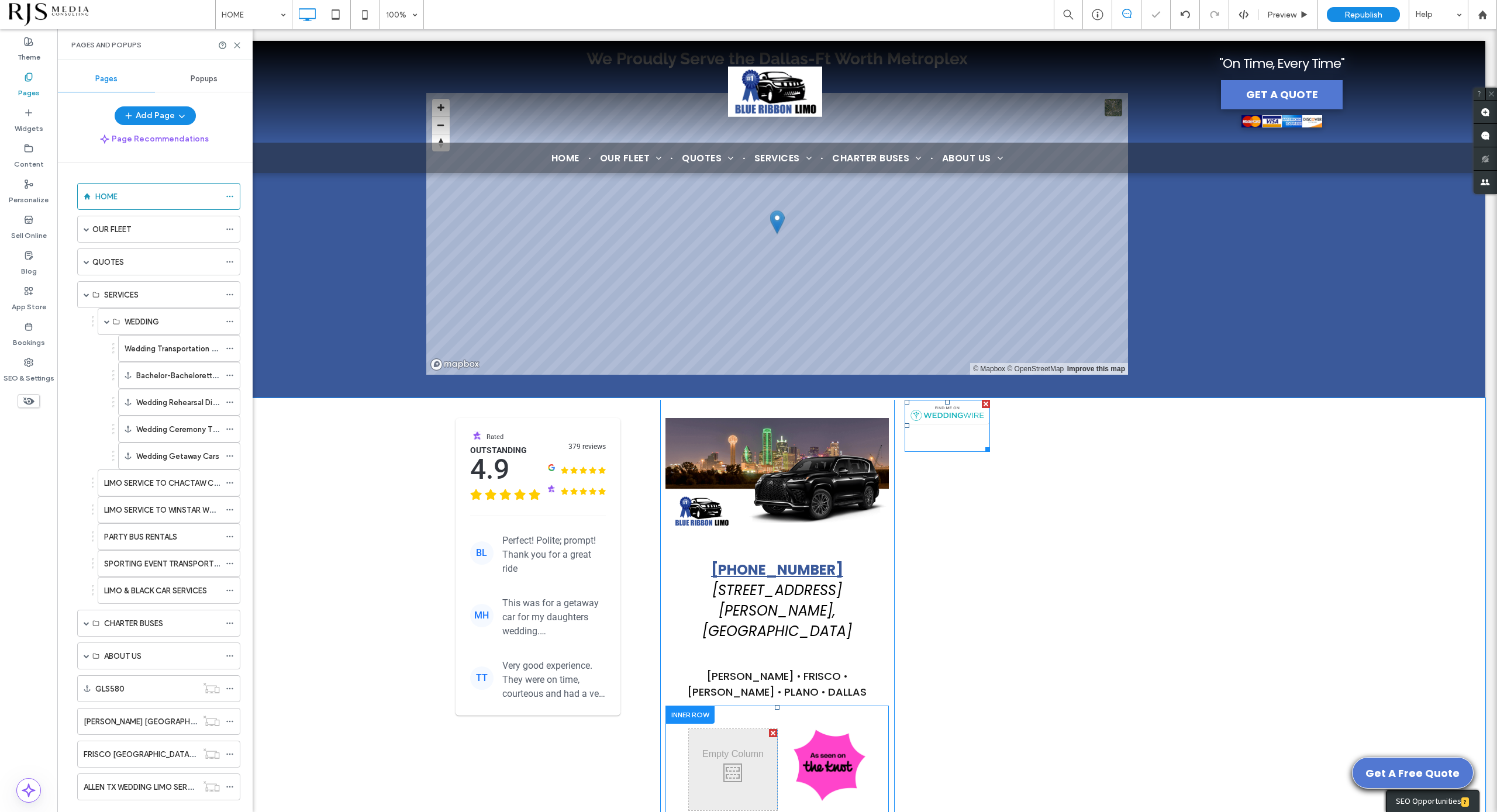
scroll to position [4567, 0]
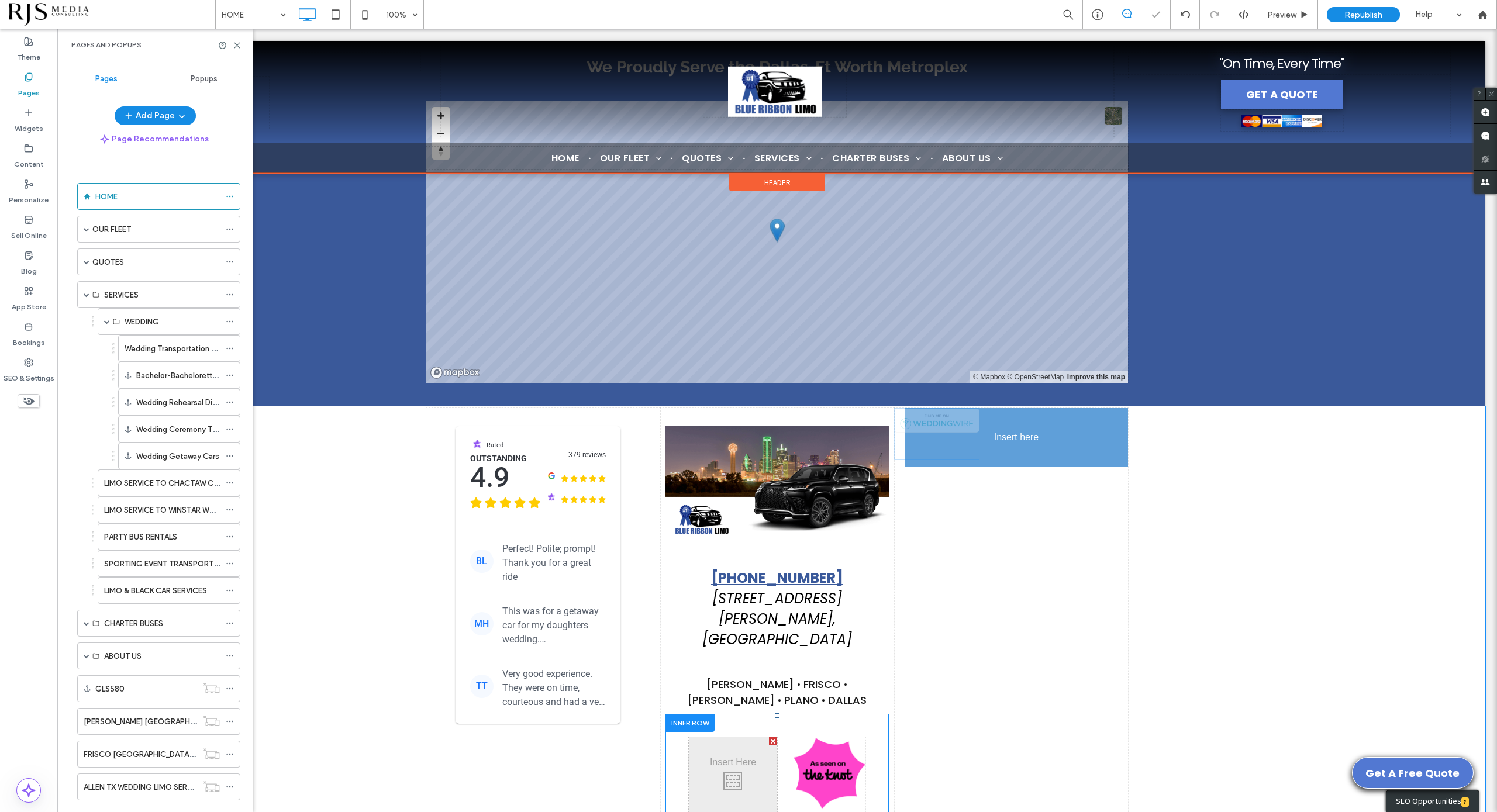
drag, startPoint x: 953, startPoint y: 388, endPoint x: 952, endPoint y: 405, distance: 17.0
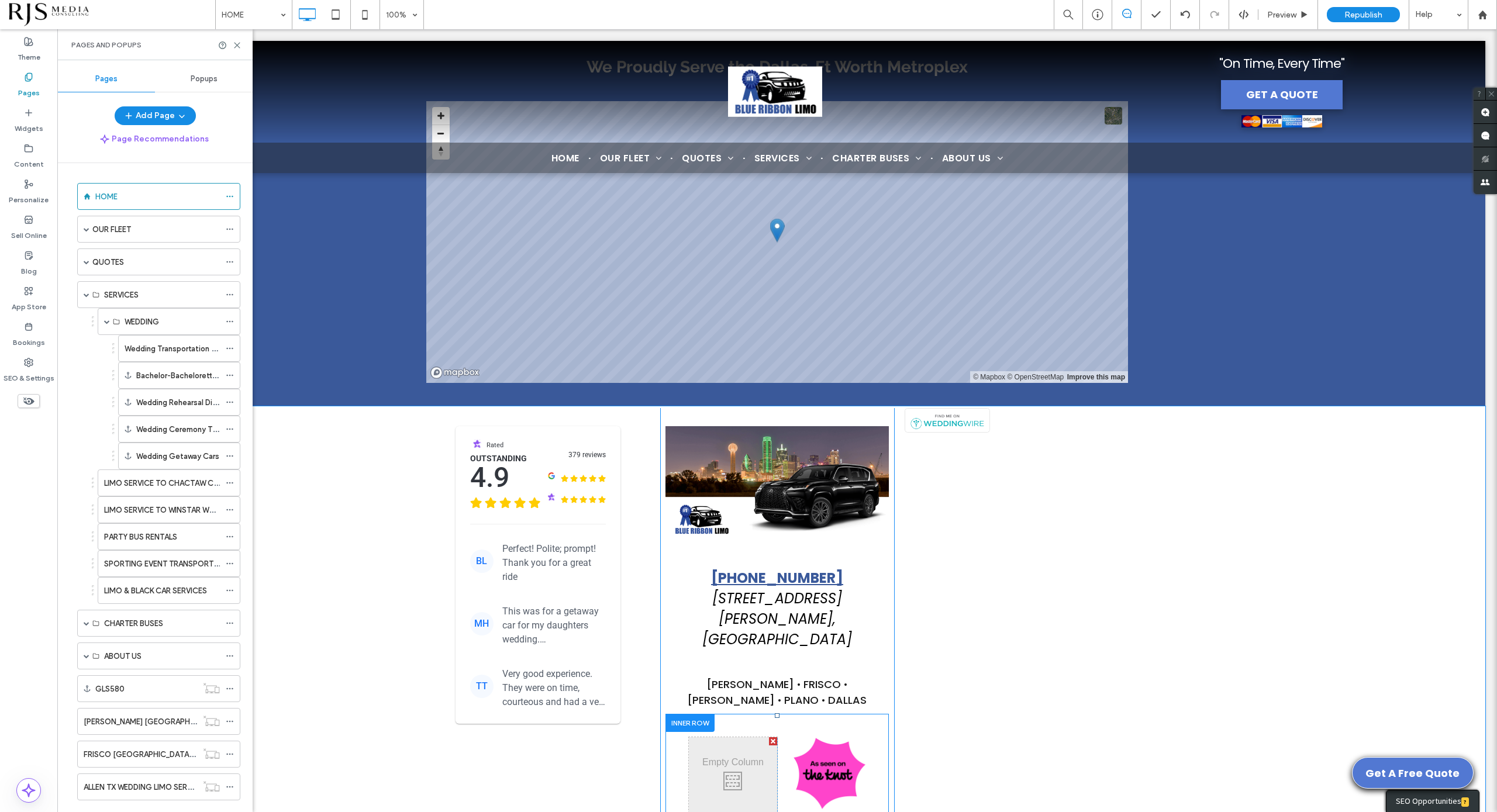
click at [667, 714] on div "Click To Paste Click To Paste" at bounding box center [777, 778] width 223 height 128
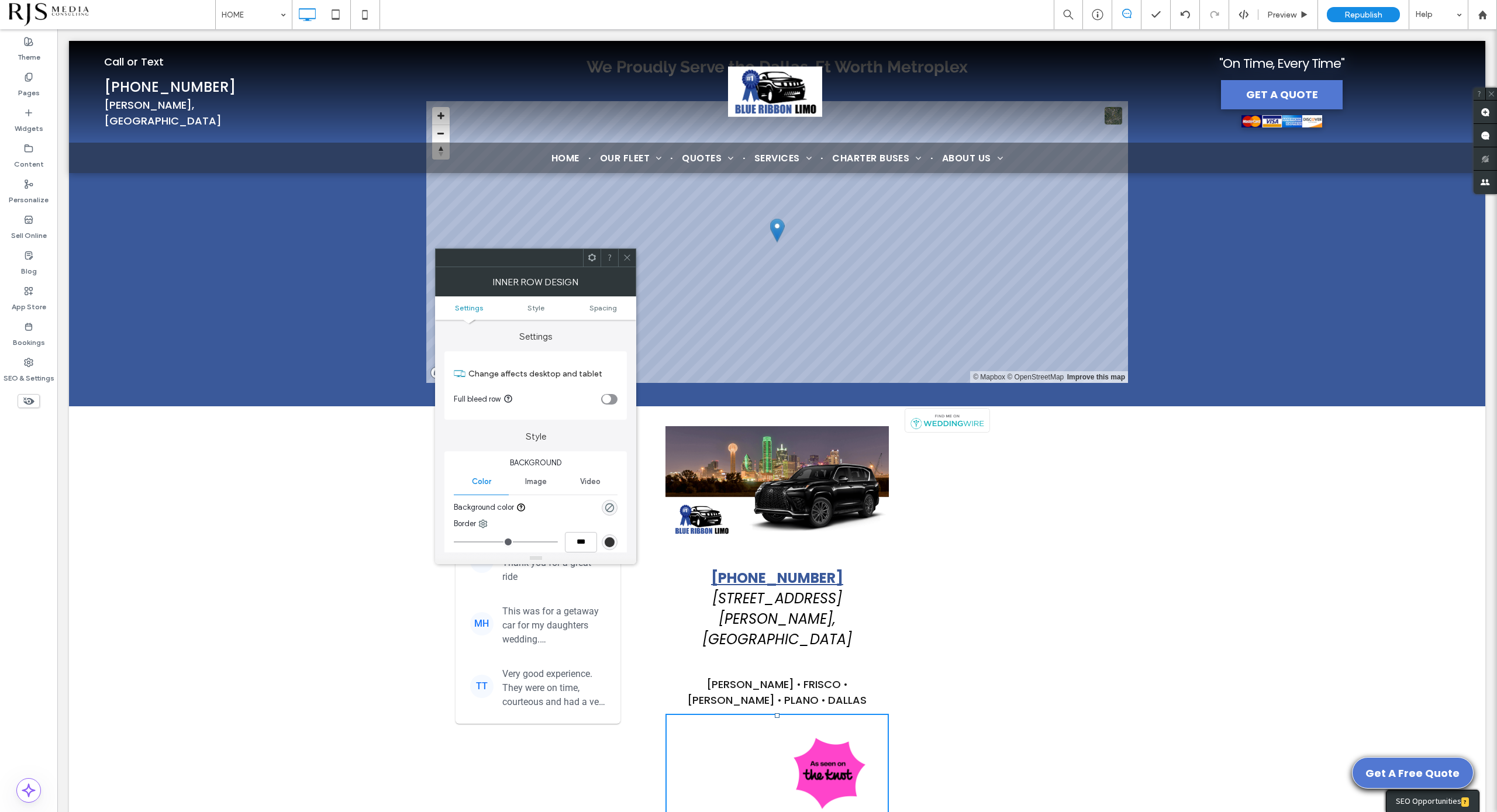
click at [626, 263] on span at bounding box center [627, 257] width 8 height 18
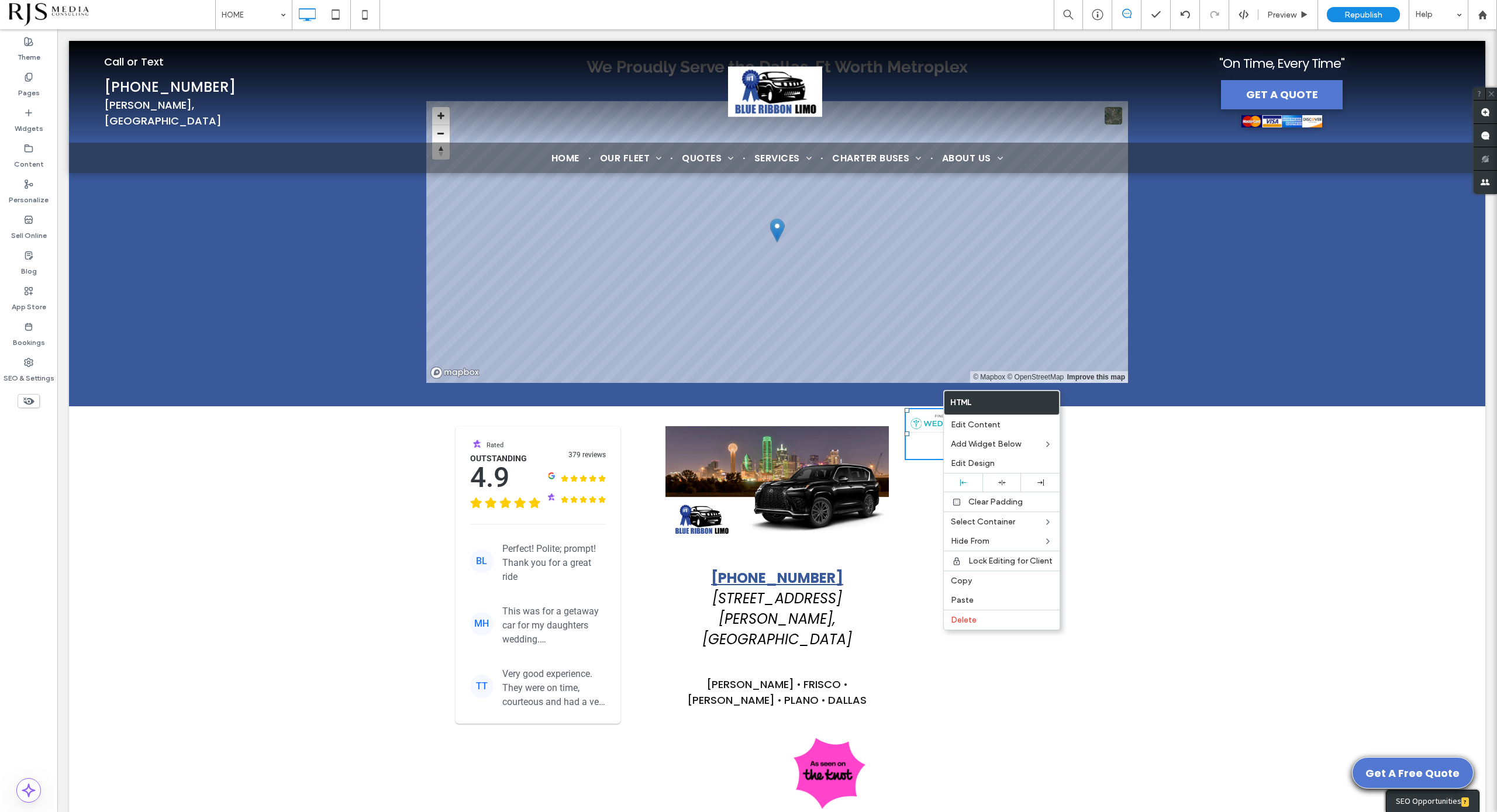
click at [928, 408] on div at bounding box center [947, 434] width 85 height 52
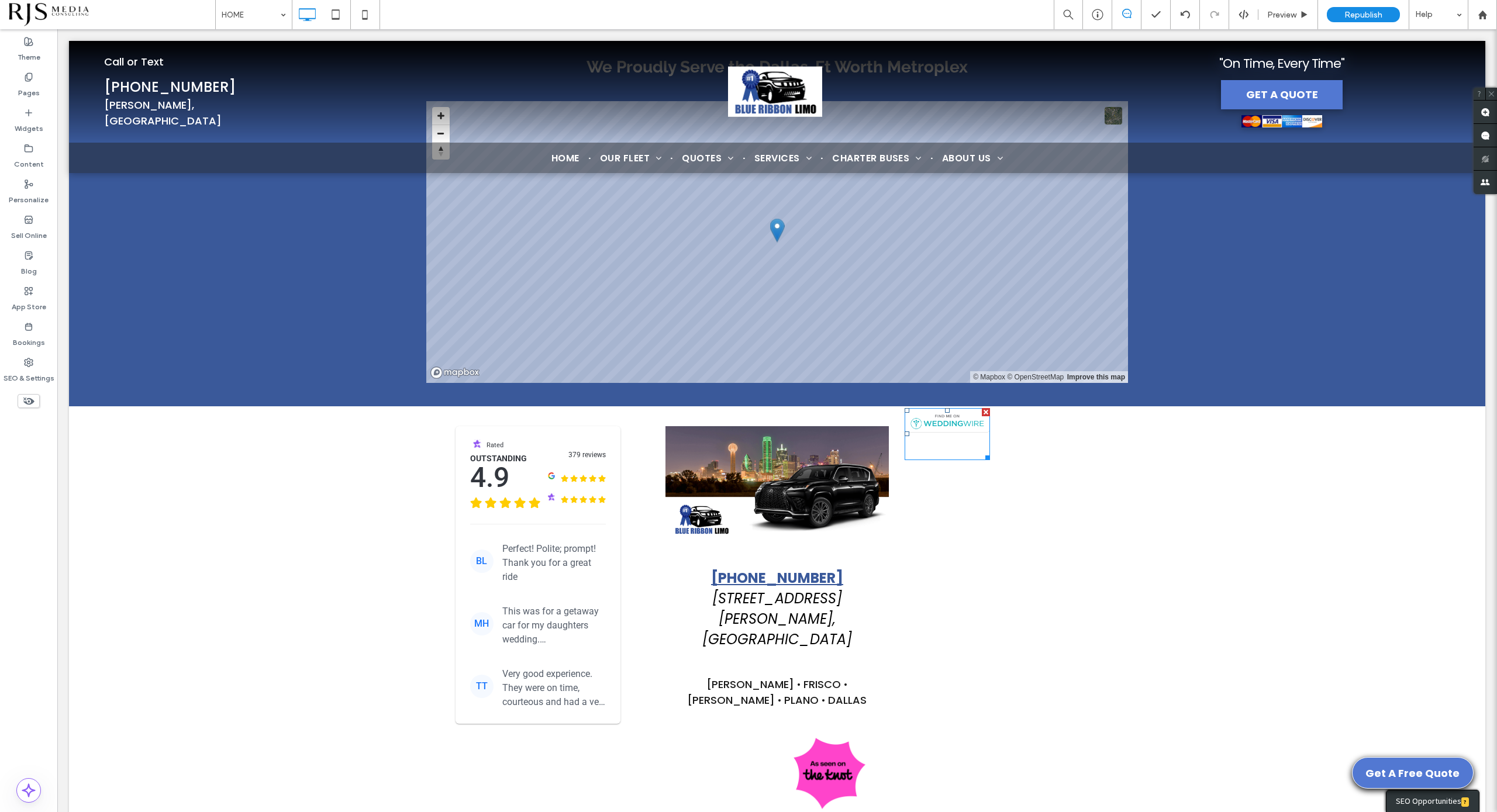
click at [932, 408] on span at bounding box center [947, 434] width 85 height 52
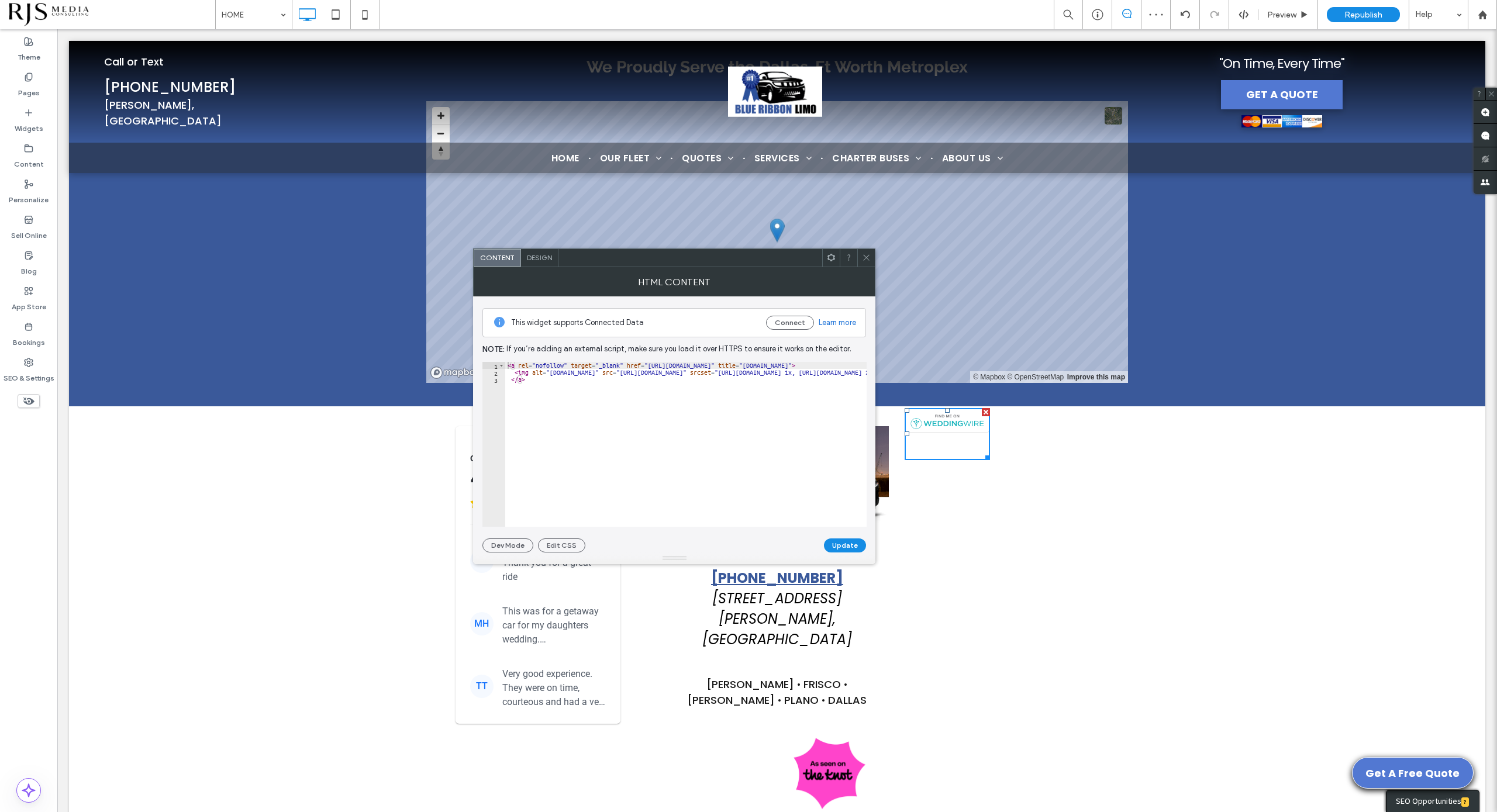
click at [871, 268] on div "HTML Content" at bounding box center [674, 282] width 402 height 30
click at [867, 259] on icon at bounding box center [867, 257] width 8 height 8
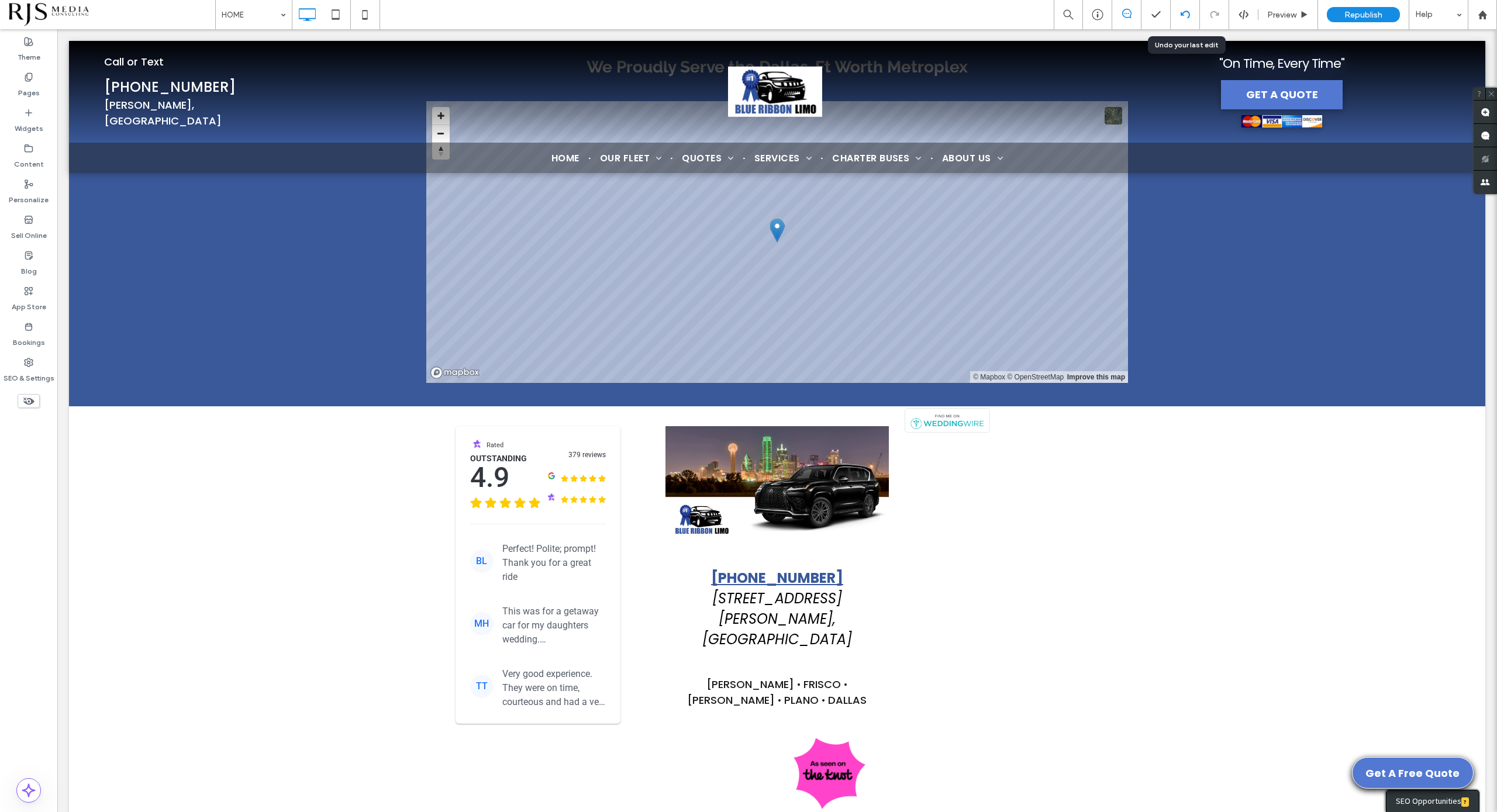
click at [1179, 19] on div at bounding box center [1186, 15] width 30 height 30
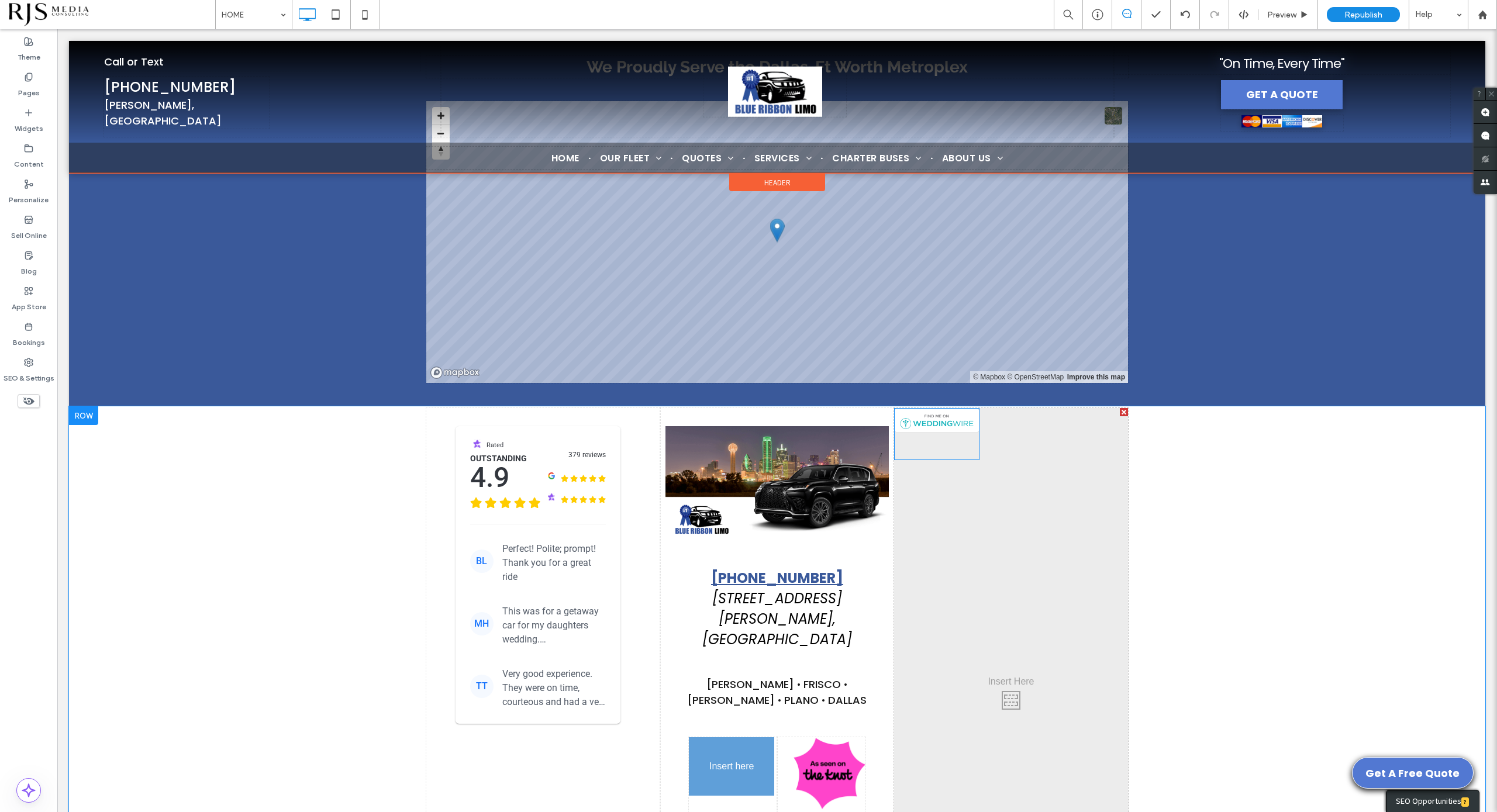
drag, startPoint x: 957, startPoint y: 386, endPoint x: 765, endPoint y: 772, distance: 431.1
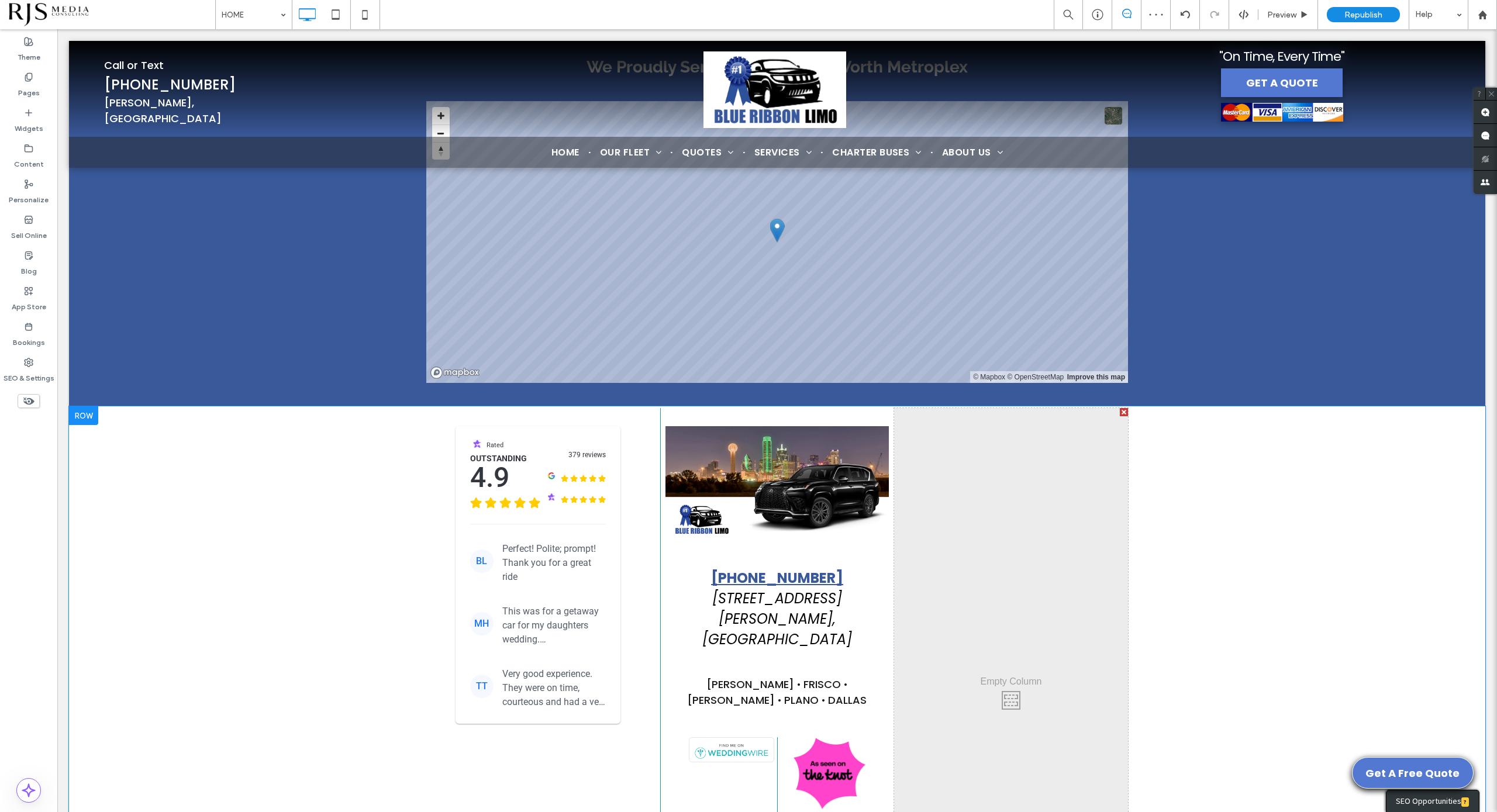
drag, startPoint x: 861, startPoint y: 690, endPoint x: 989, endPoint y: 575, distance: 172.1
click at [989, 575] on div "Rated Outstanding 4.9 379 reviews BL Perfect! Polite; prompt! Thank you for a g…" at bounding box center [777, 698] width 702 height 579
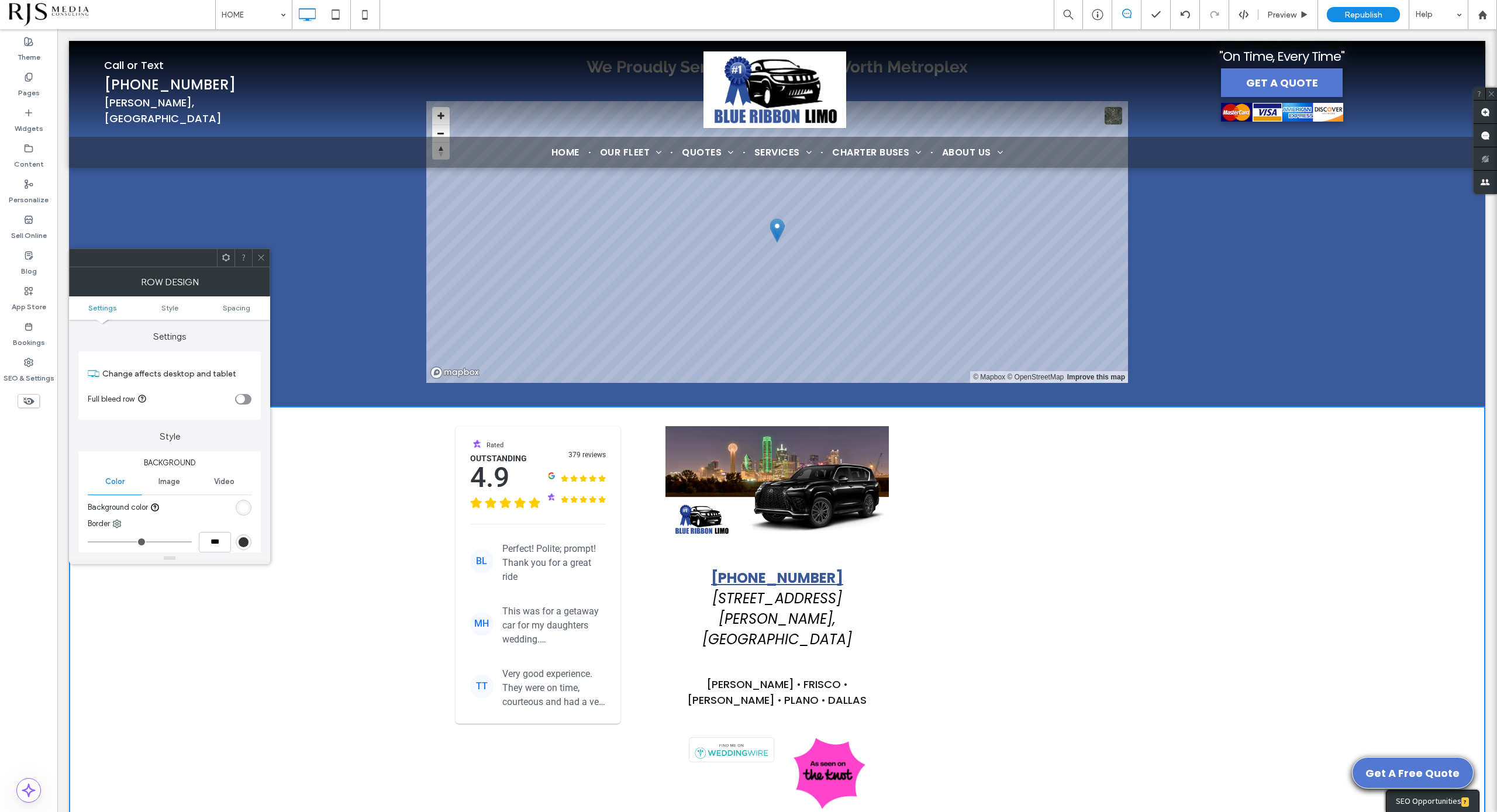
click at [254, 254] on div at bounding box center [261, 257] width 18 height 18
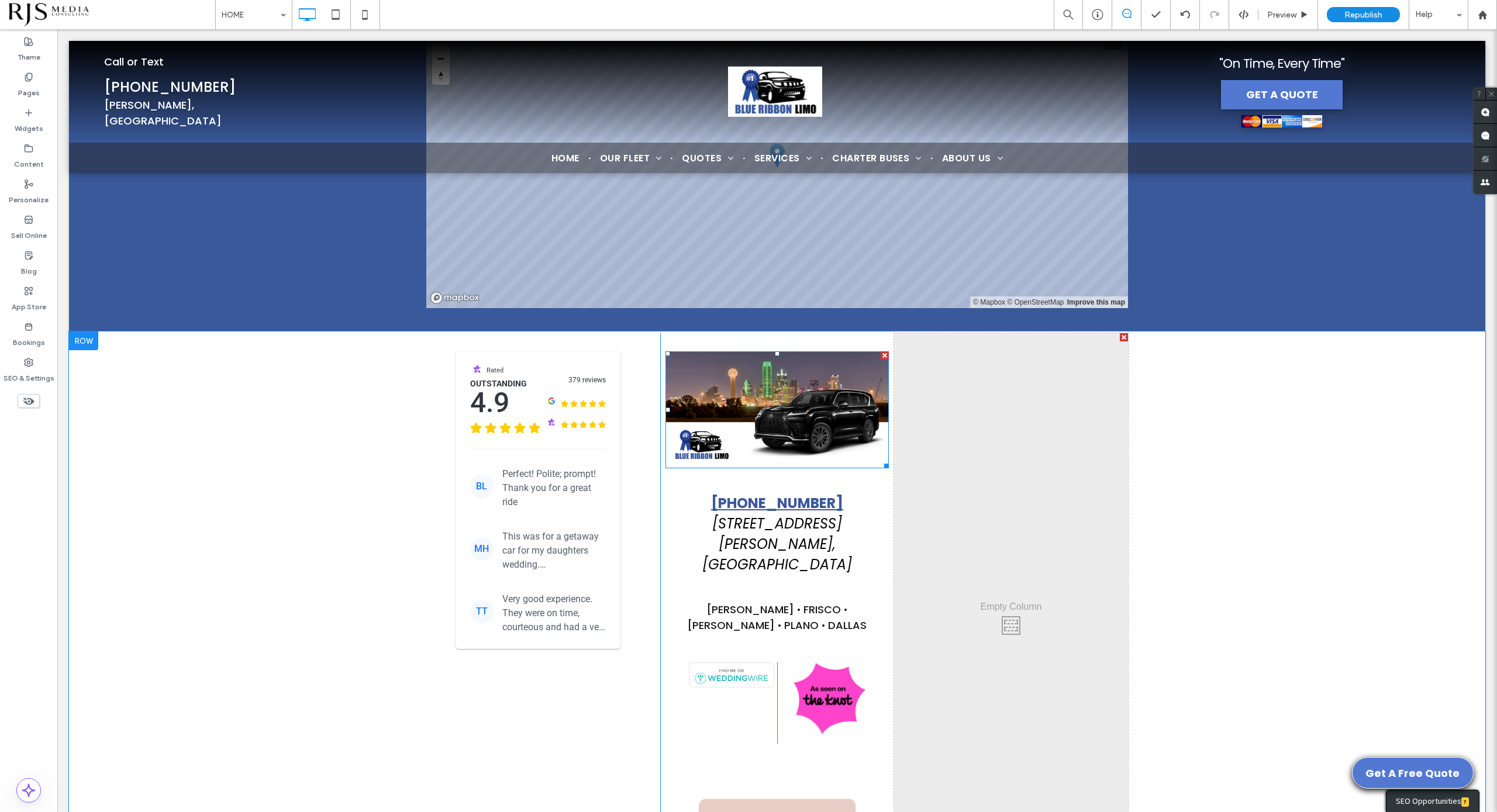
scroll to position [4713, 0]
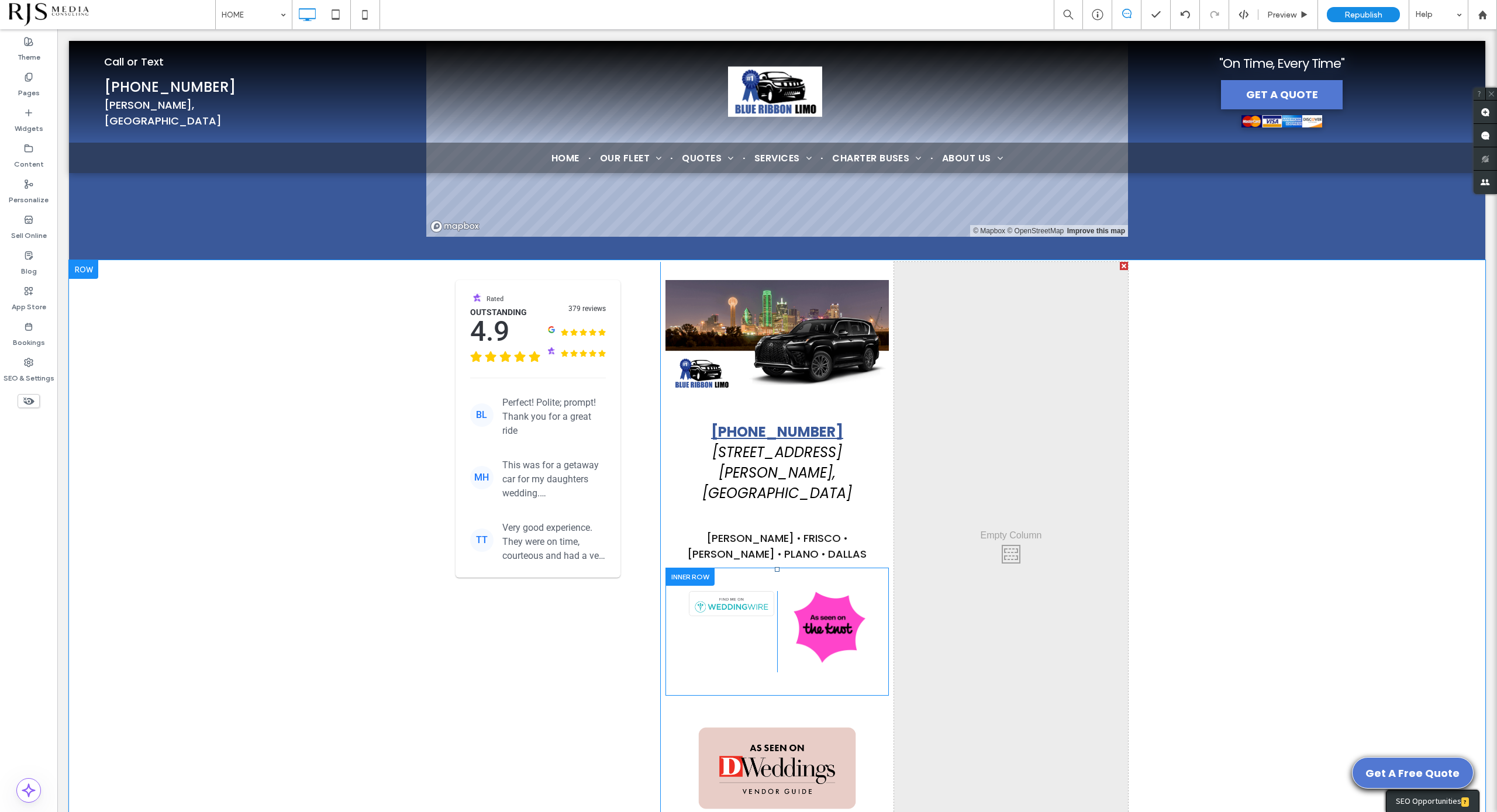
click at [674, 568] on div at bounding box center [690, 577] width 49 height 18
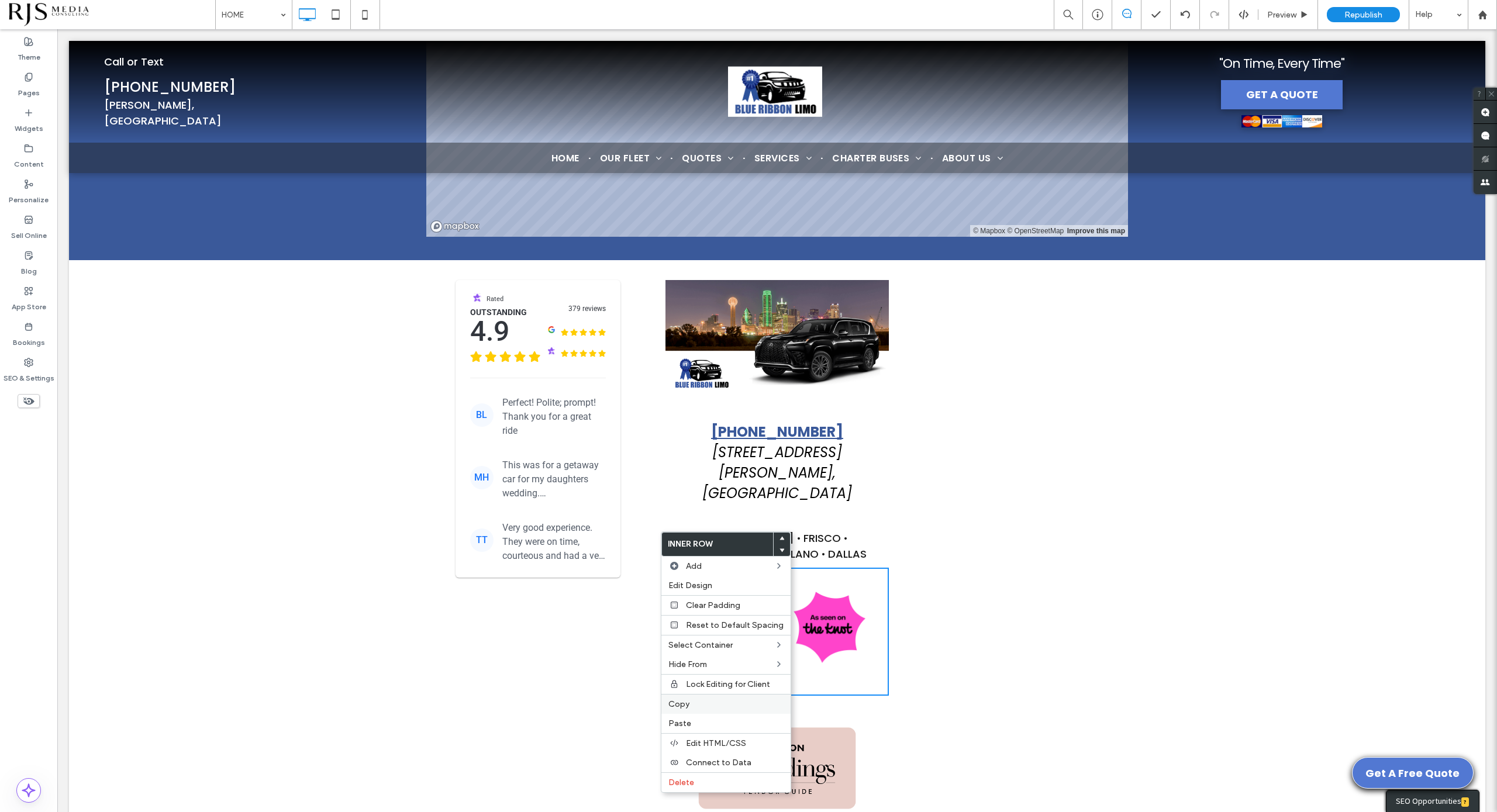
click at [706, 709] on div "Copy" at bounding box center [726, 704] width 129 height 20
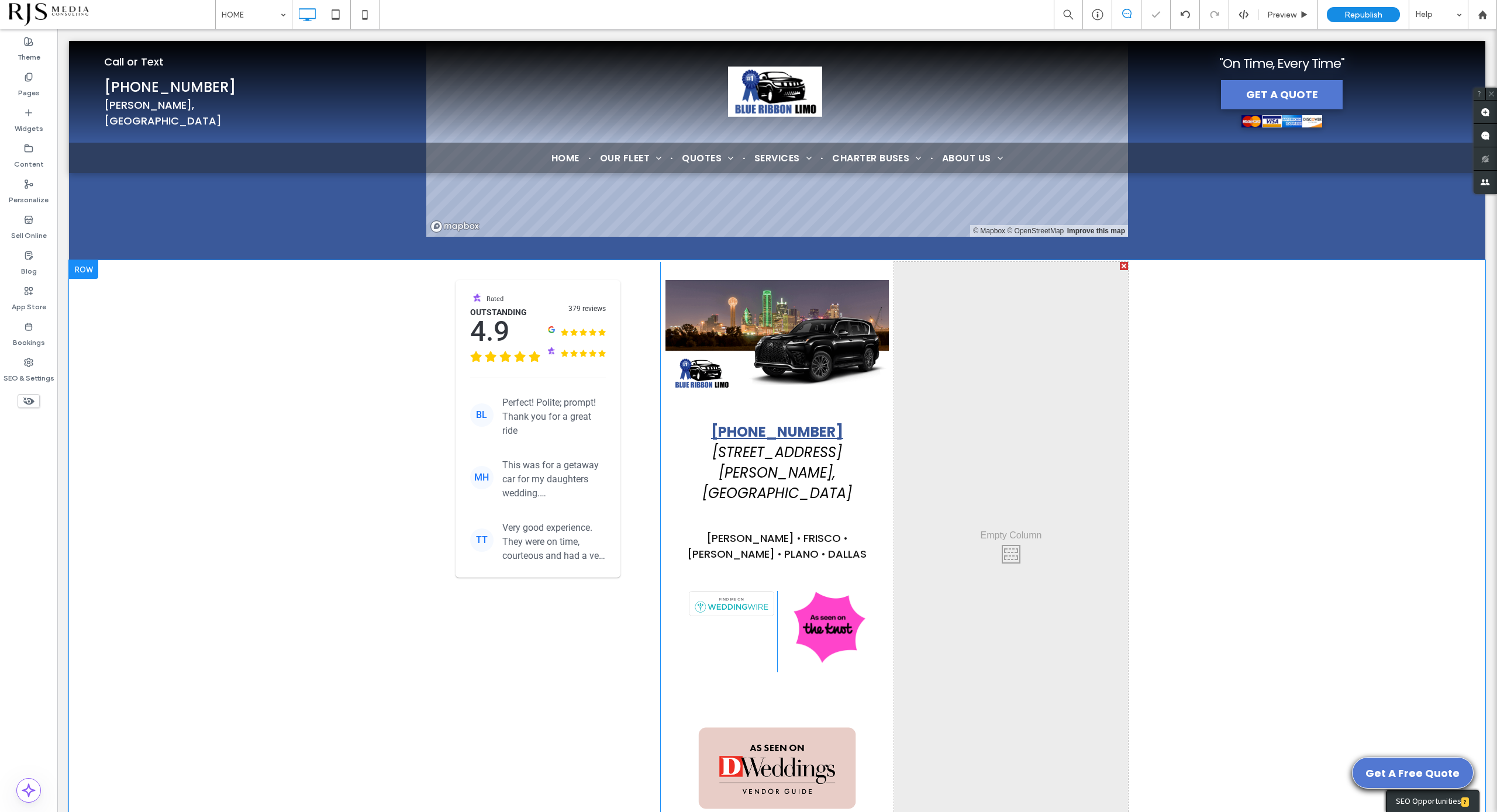
click at [981, 346] on div "Click To Paste Click To Paste" at bounding box center [1011, 551] width 234 height 579
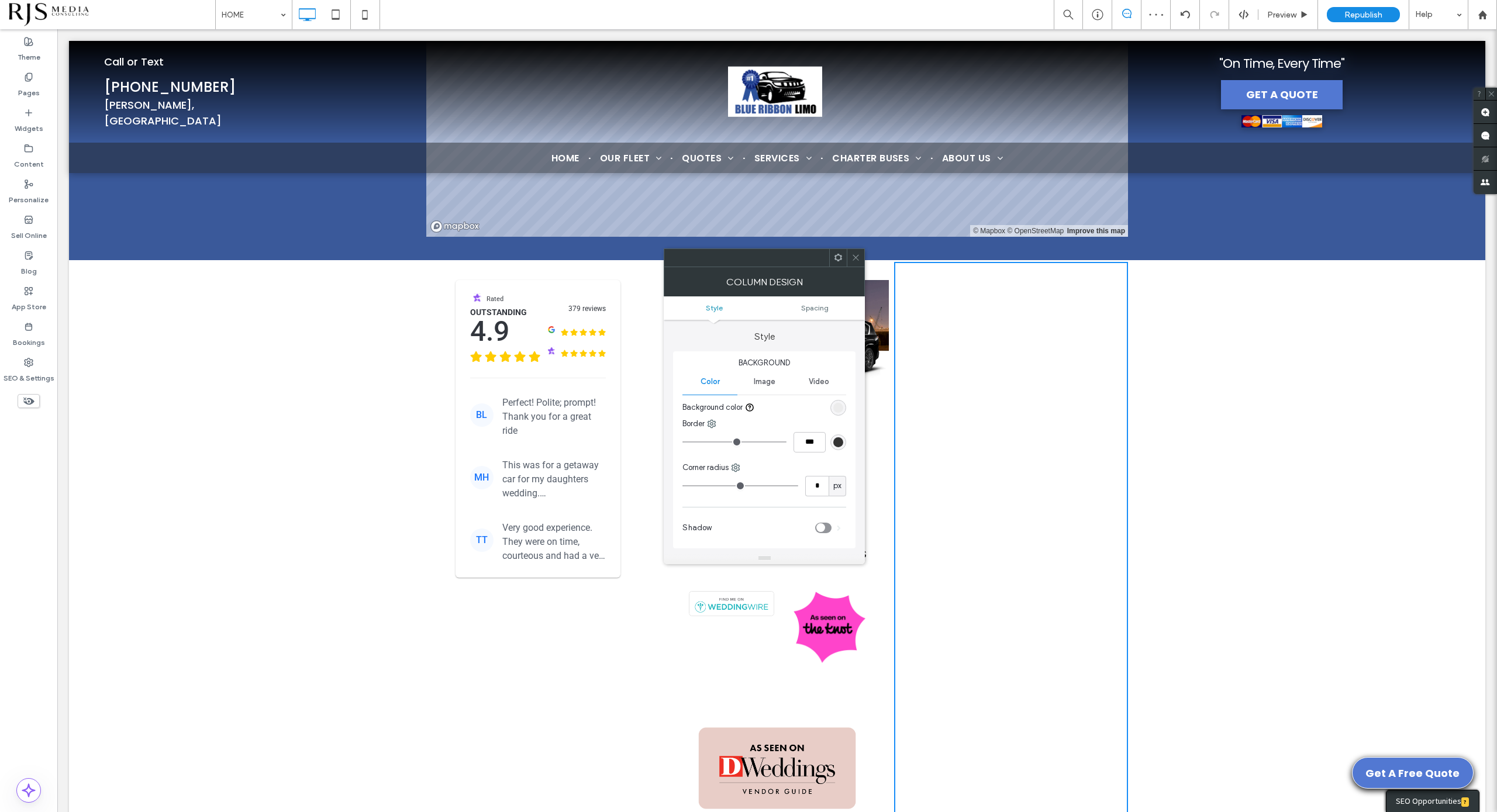
click at [842, 256] on icon at bounding box center [838, 257] width 8 height 8
click at [883, 387] on label "Paste" at bounding box center [885, 384] width 115 height 10
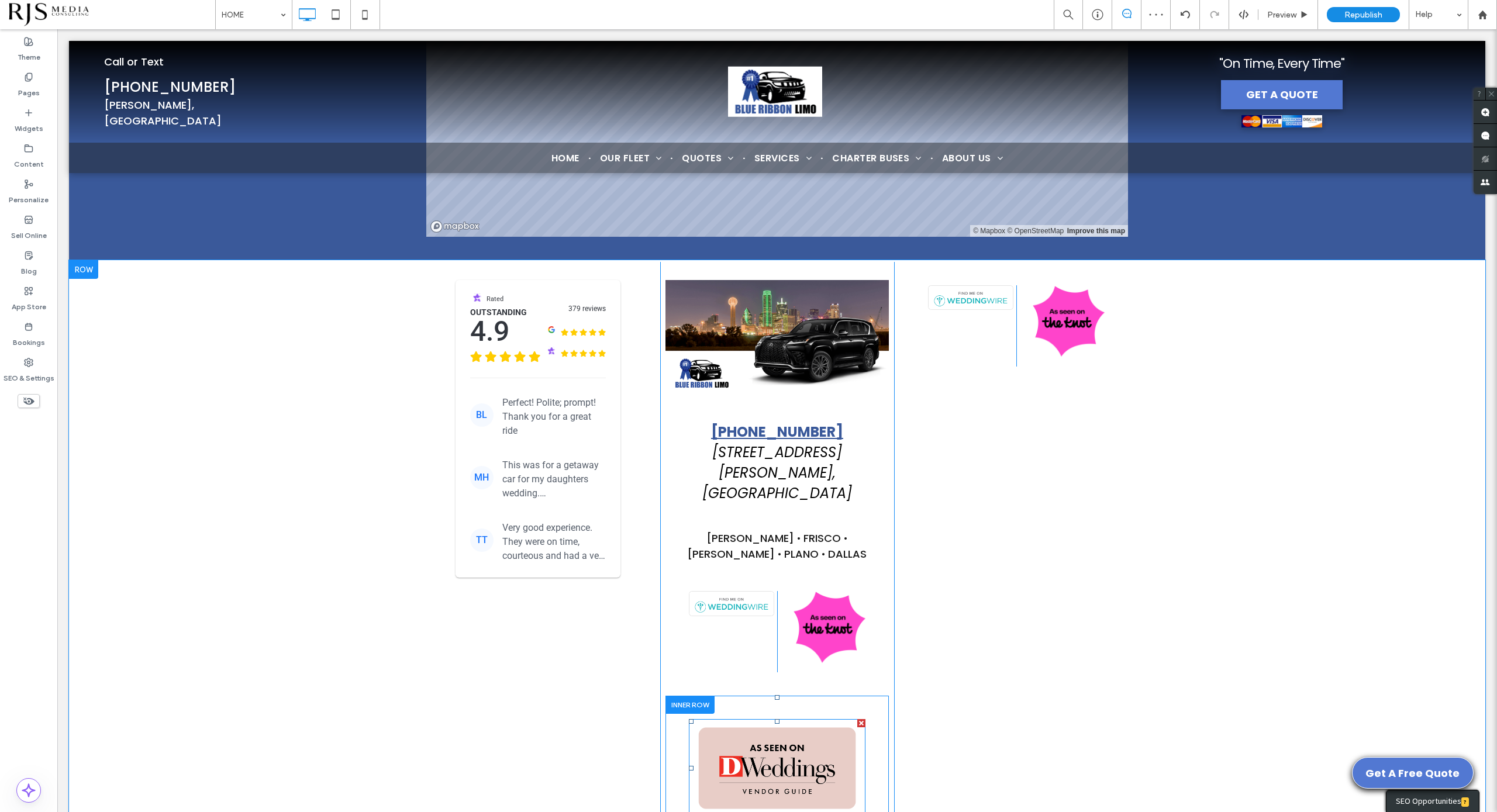
click at [788, 722] on img at bounding box center [777, 768] width 176 height 98
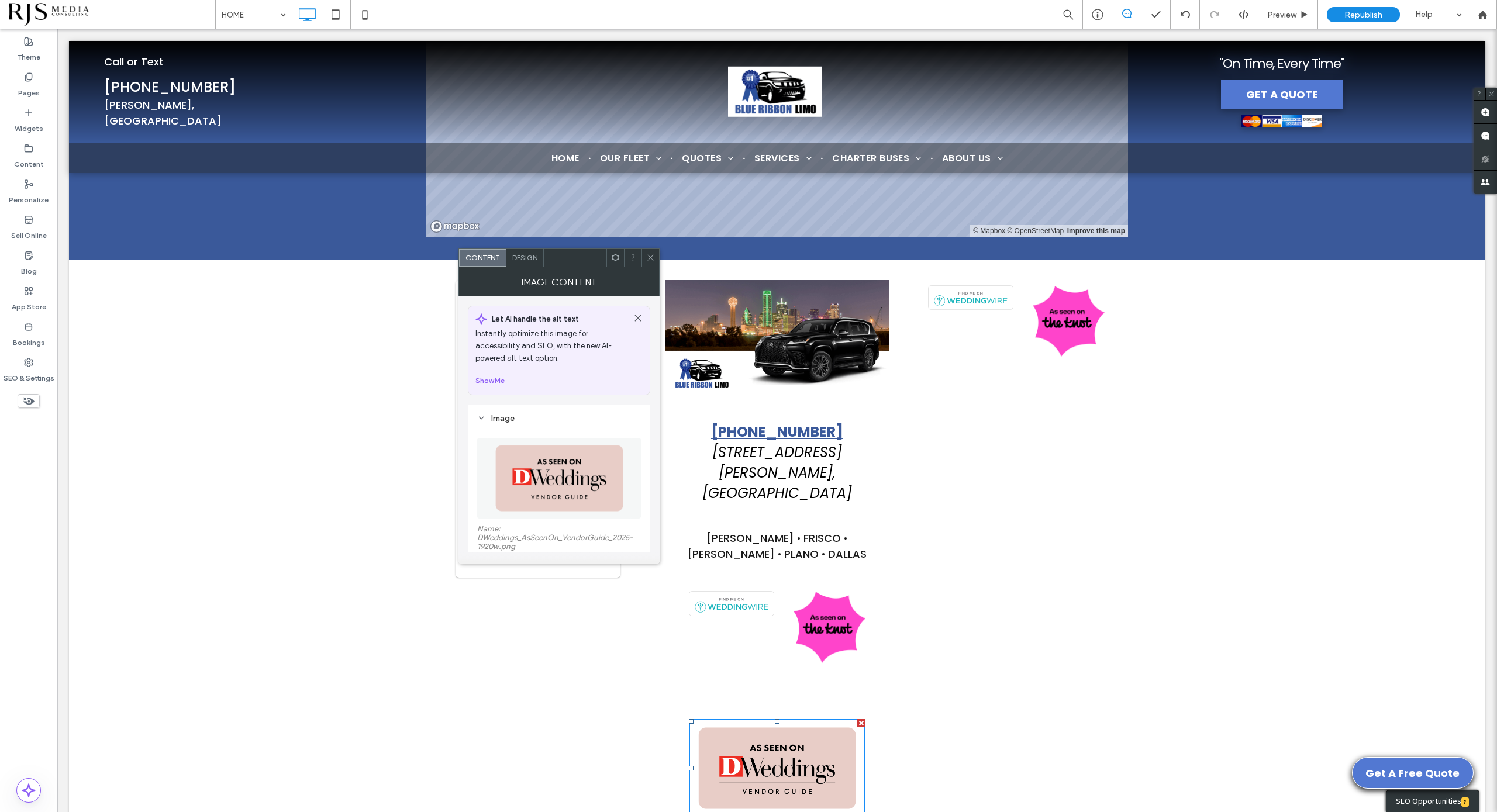
click at [649, 254] on icon at bounding box center [650, 257] width 8 height 8
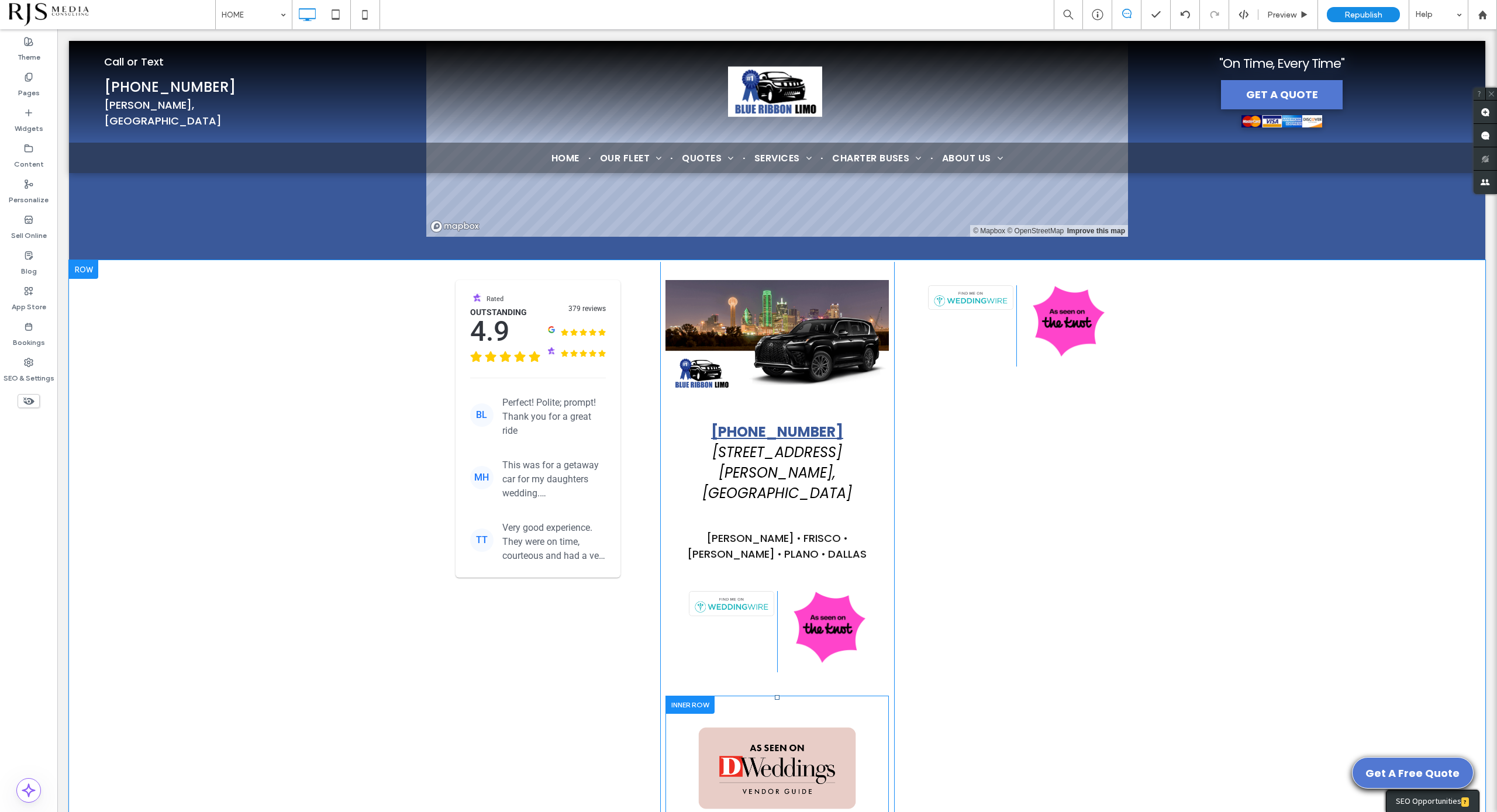
click at [683, 695] on div at bounding box center [690, 705] width 49 height 18
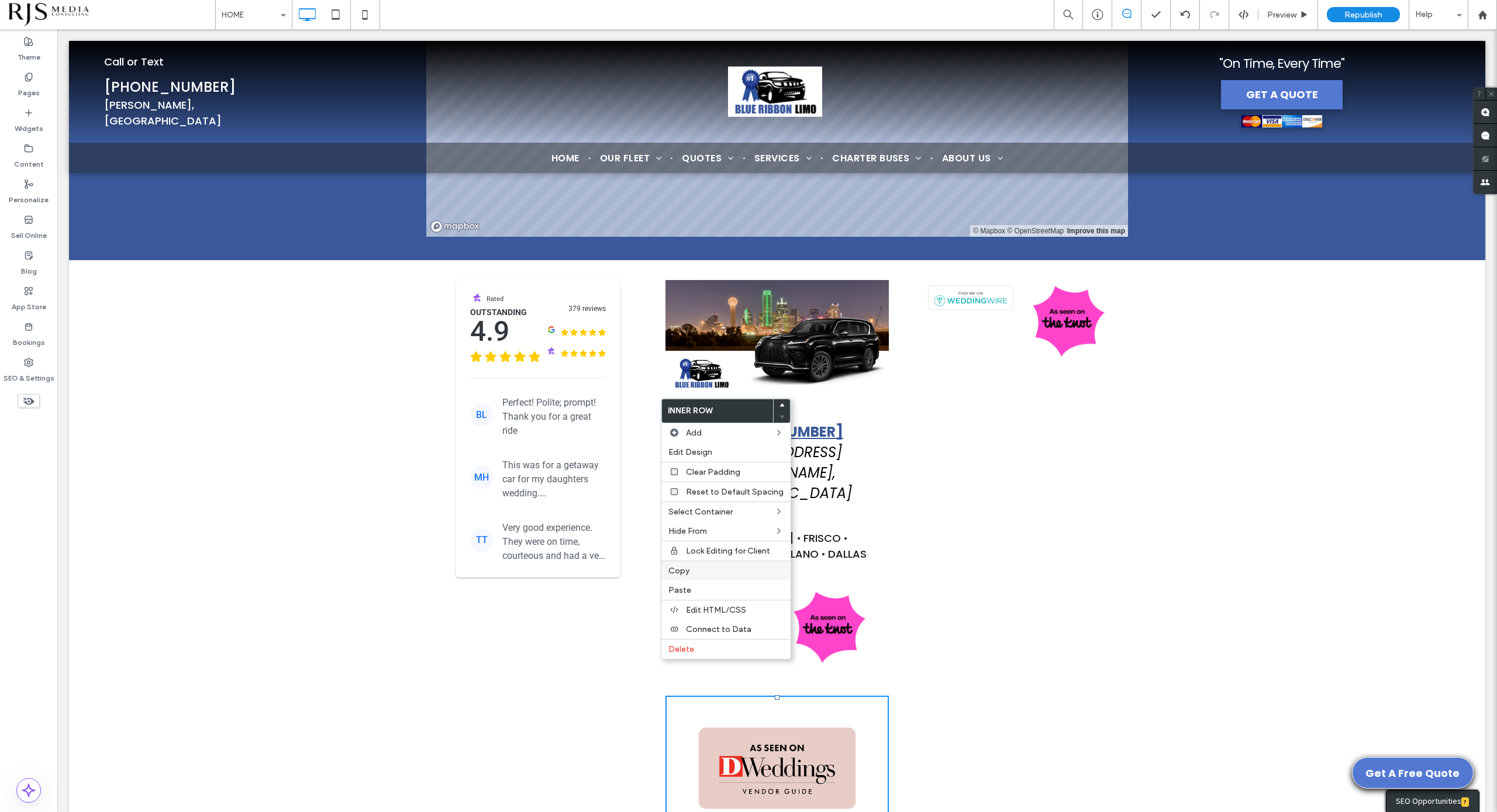
click at [713, 574] on label "Copy" at bounding box center [726, 570] width 115 height 10
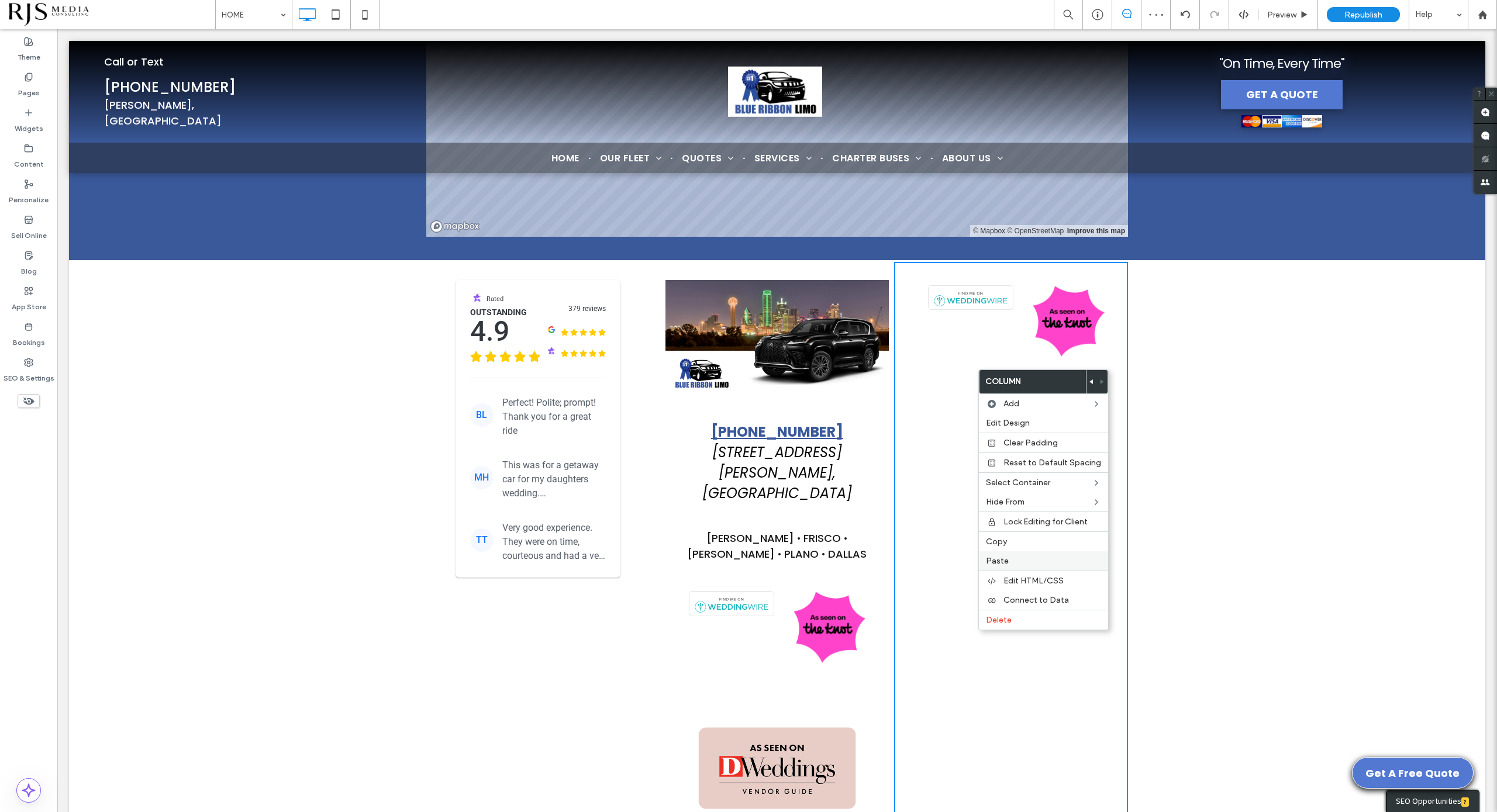
click at [999, 556] on span "Paste" at bounding box center [997, 561] width 22 height 10
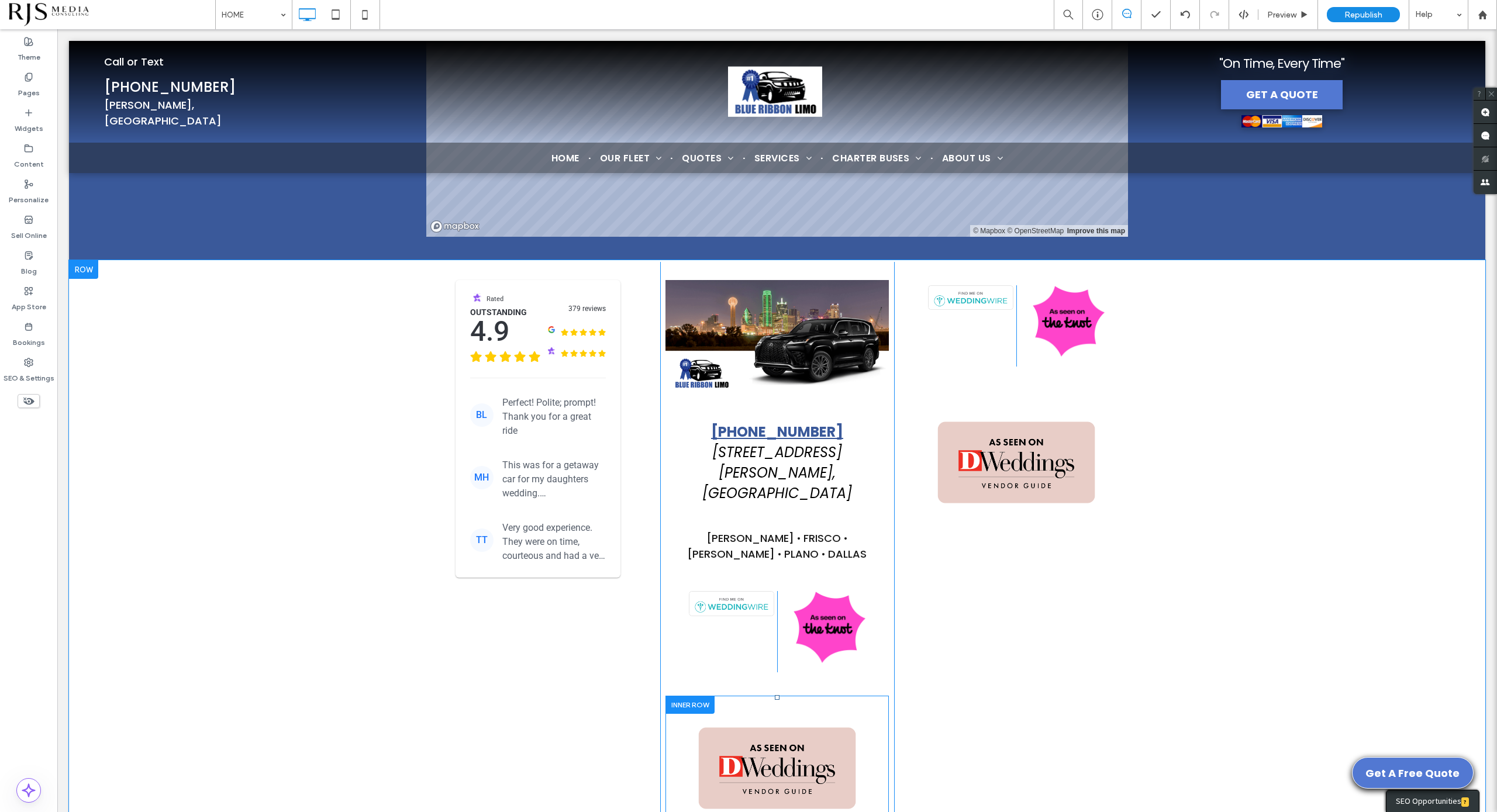
click at [708, 695] on div at bounding box center [690, 705] width 49 height 18
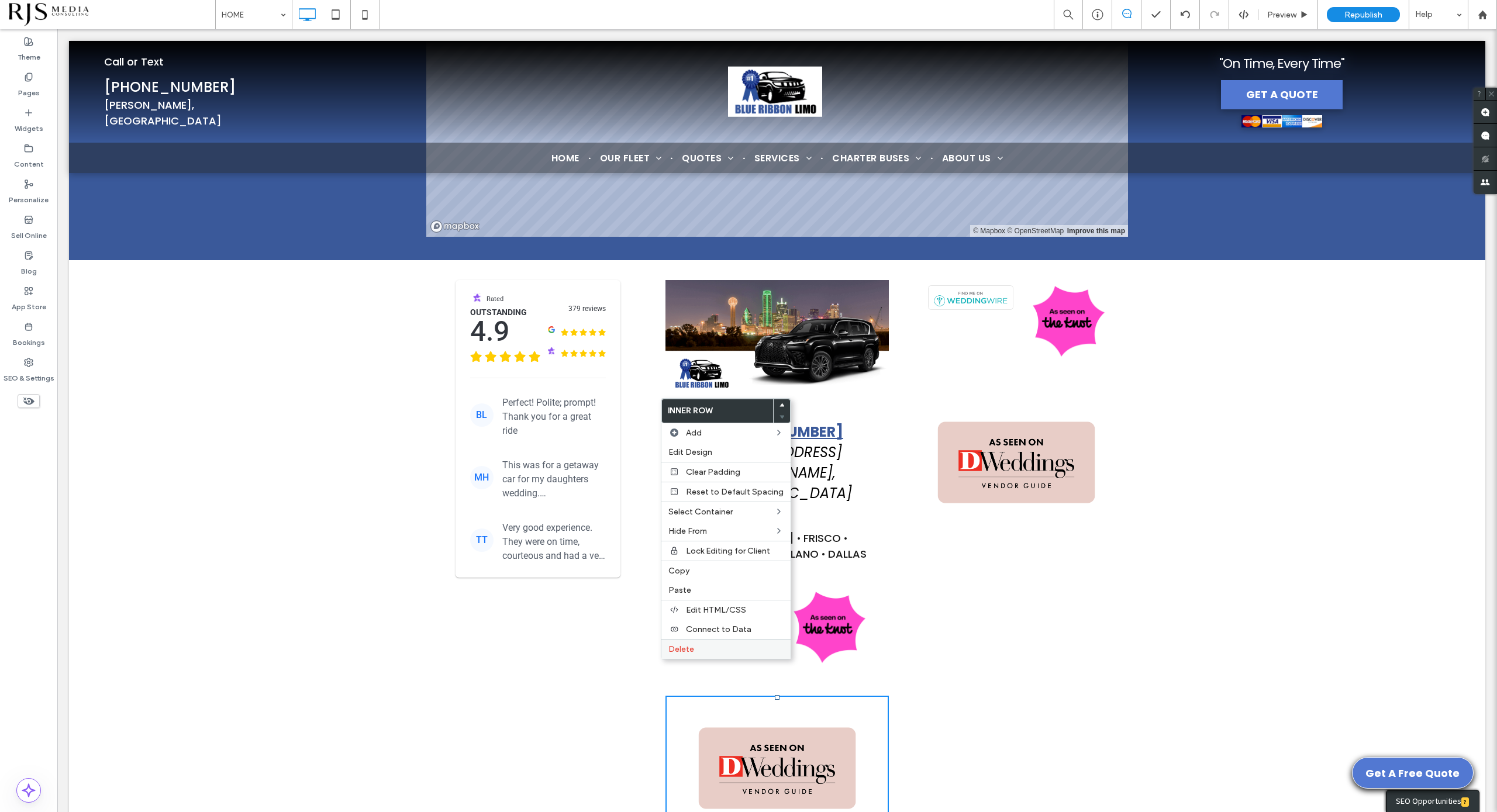
click at [706, 648] on label "Delete" at bounding box center [726, 649] width 115 height 10
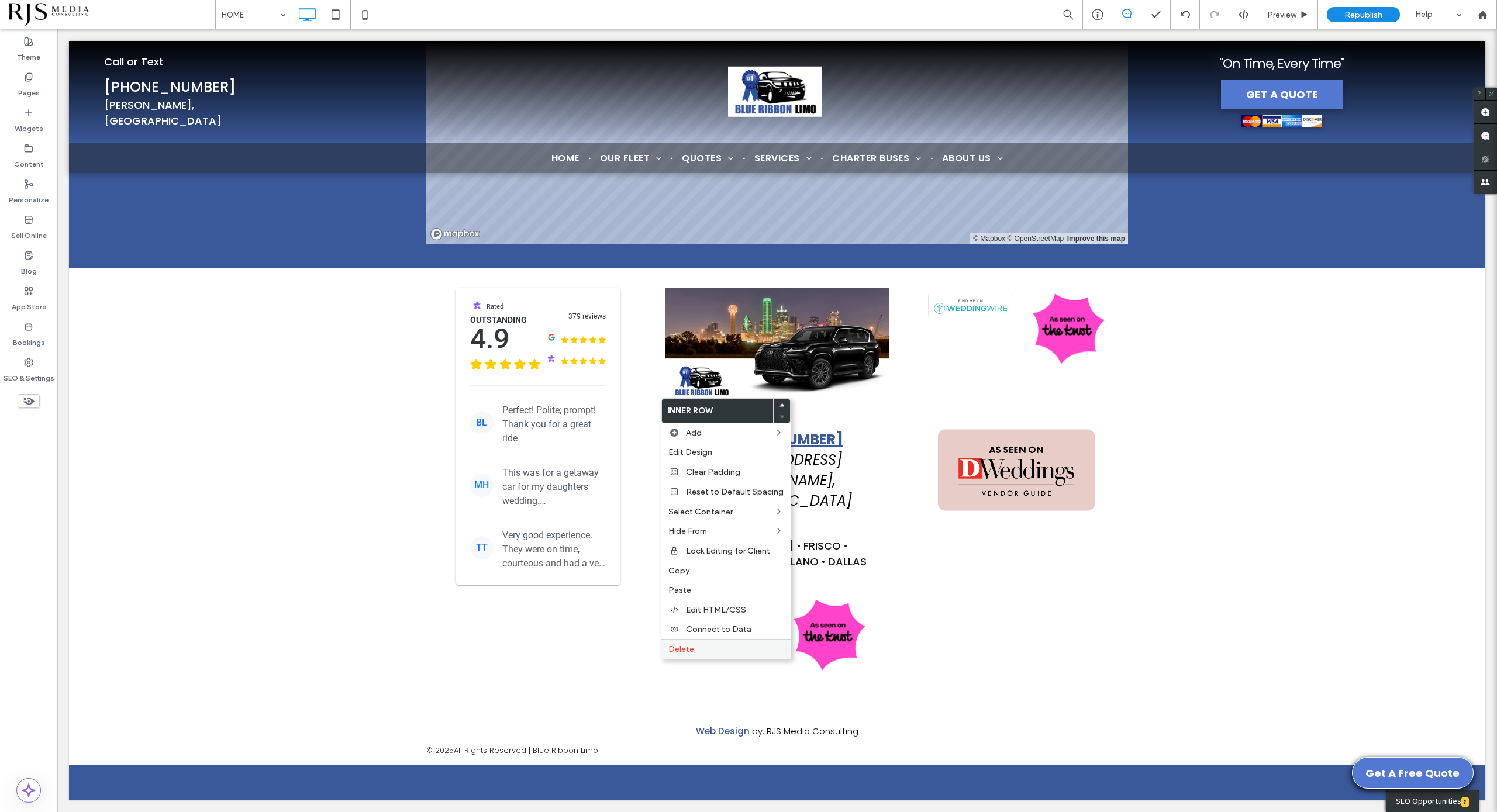
scroll to position [4670, 0]
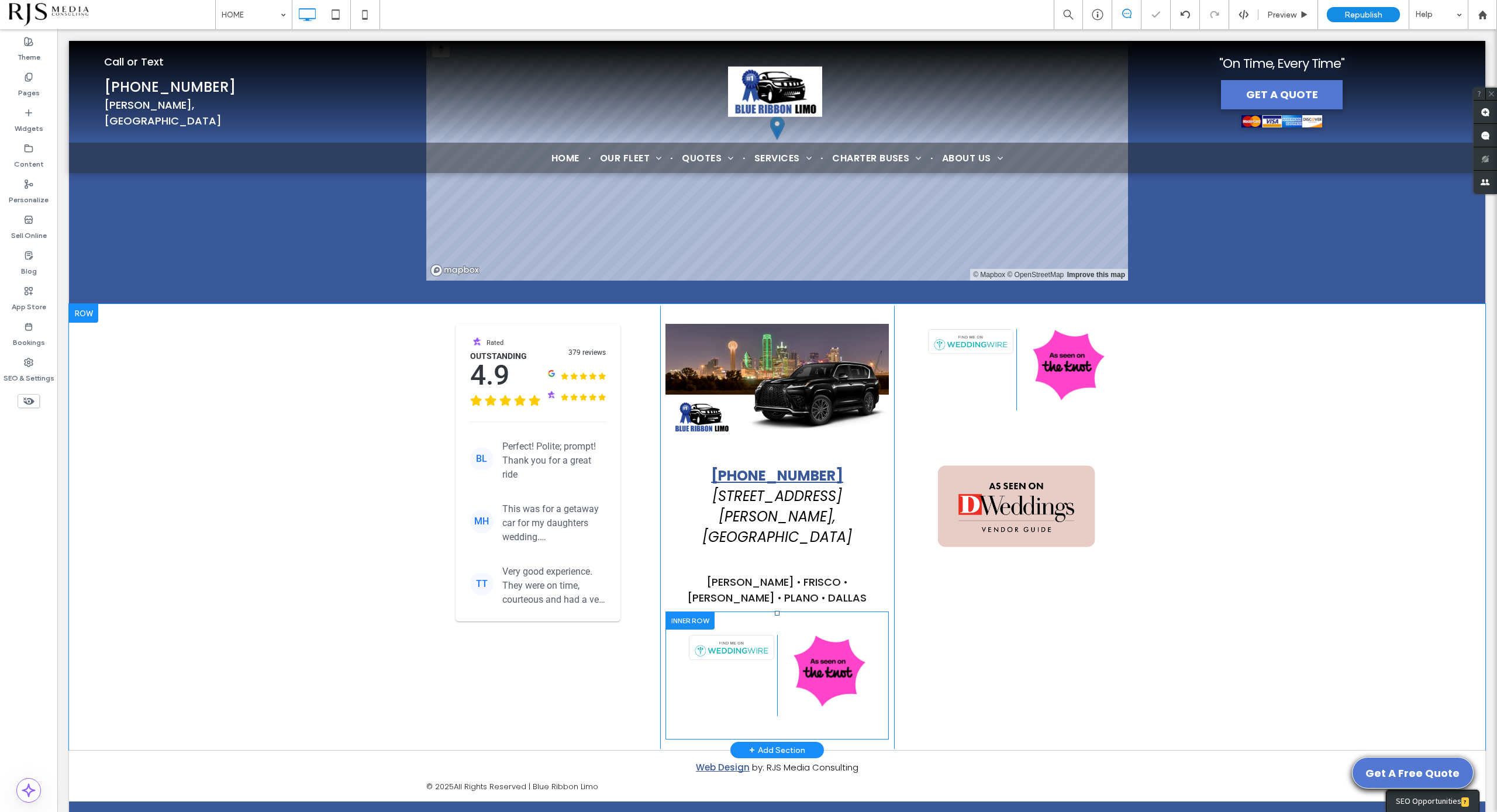
click at [699, 611] on div at bounding box center [690, 620] width 49 height 18
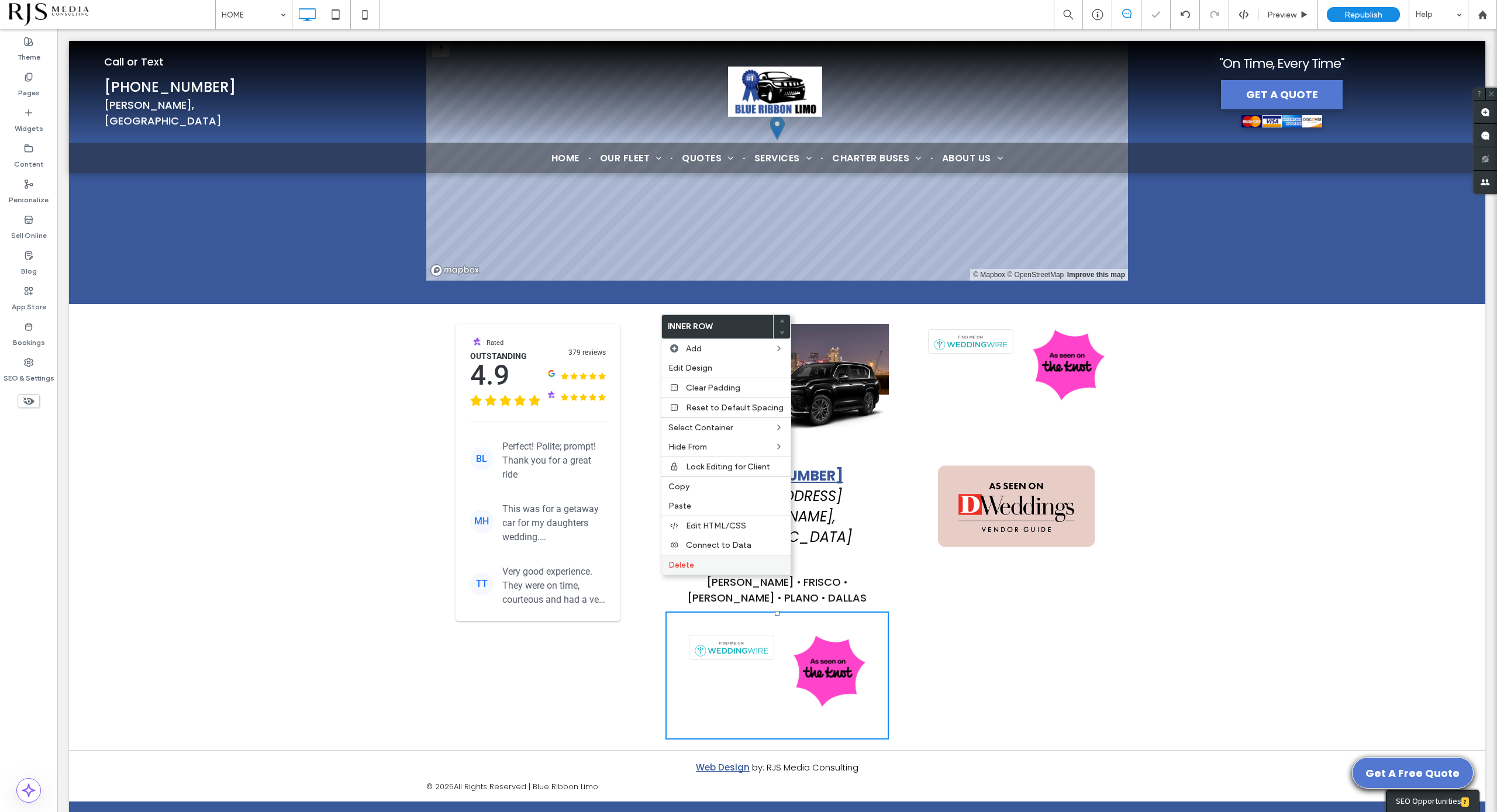
click at [712, 570] on div "Delete" at bounding box center [726, 565] width 129 height 20
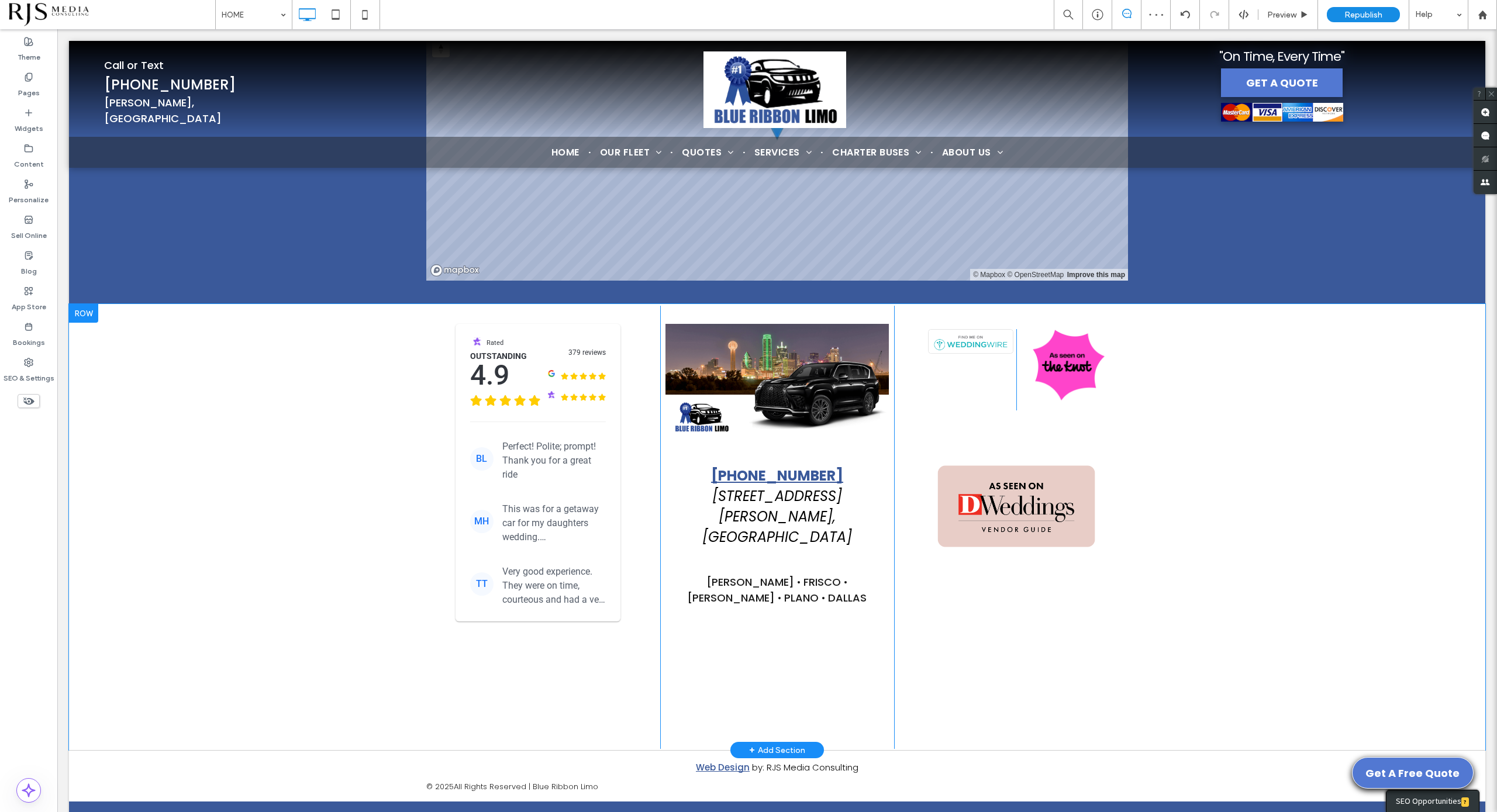
click at [782, 620] on div "[PHONE_NUMBER] [GEOGRAPHIC_DATA][PERSON_NAME][PERSON_NAME] • [GEOGRAPHIC_DATA] …" at bounding box center [777, 527] width 234 height 443
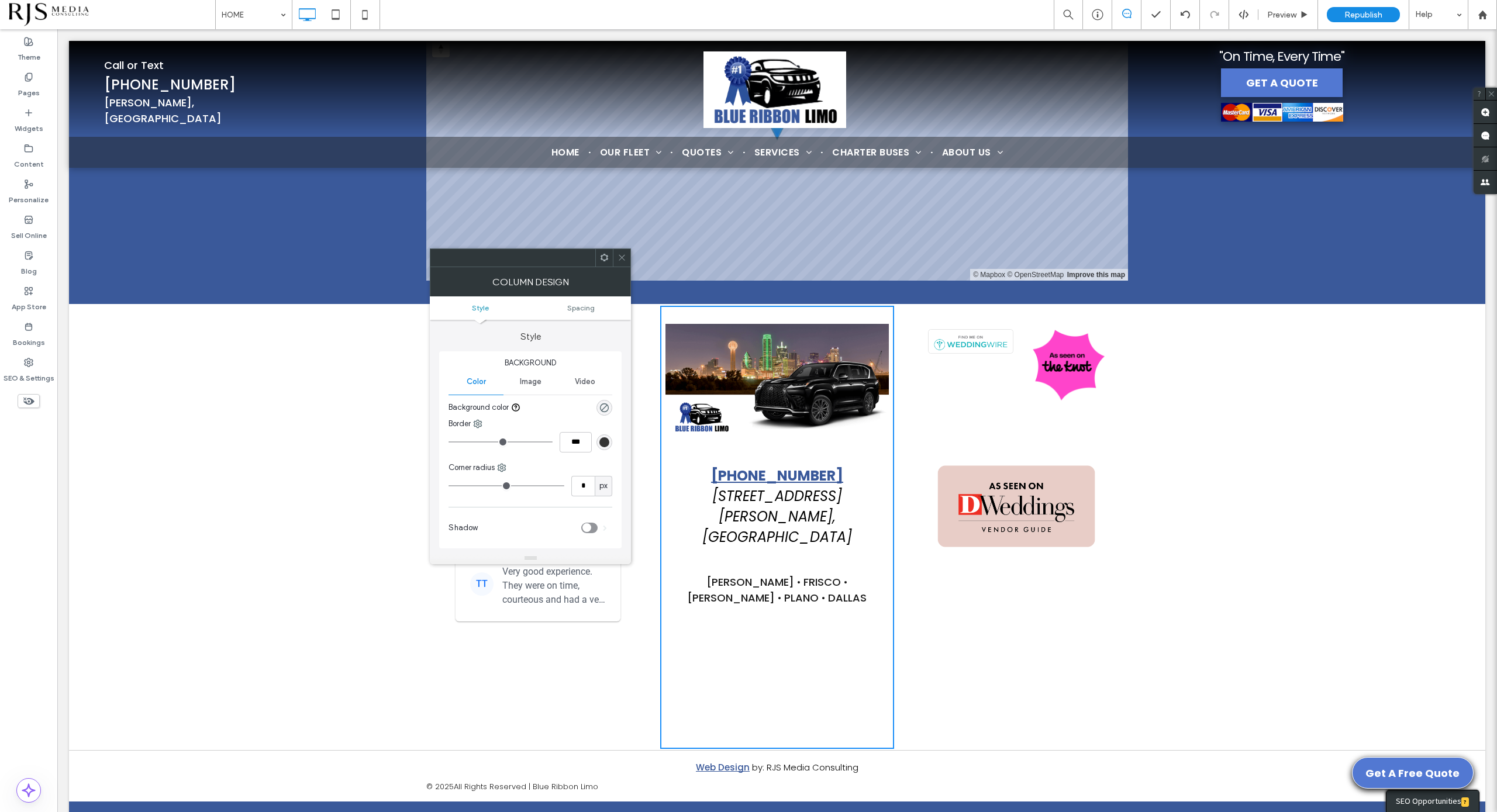
click at [981, 469] on img at bounding box center [1016, 506] width 176 height 98
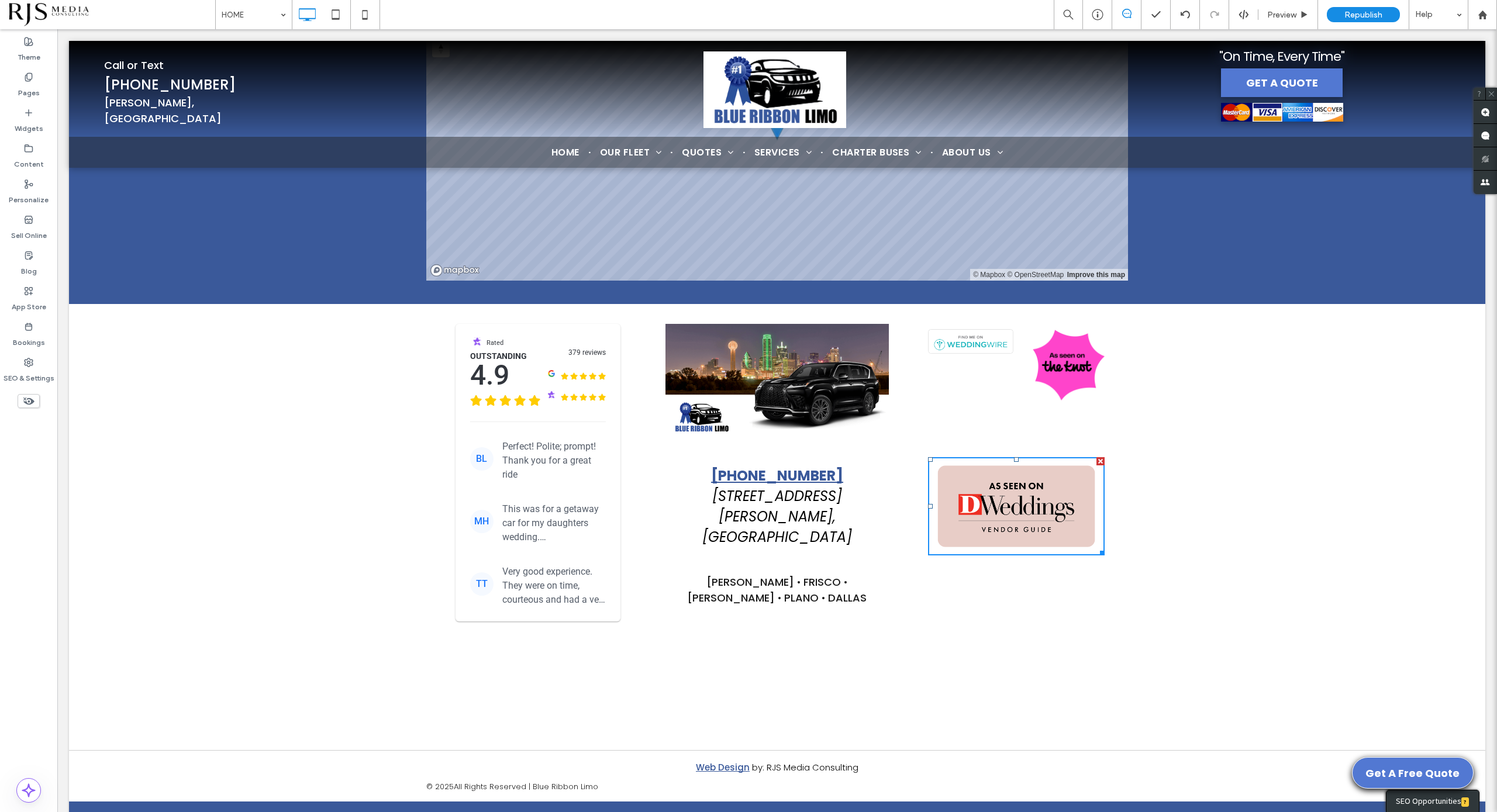
click at [984, 329] on img at bounding box center [971, 341] width 85 height 25
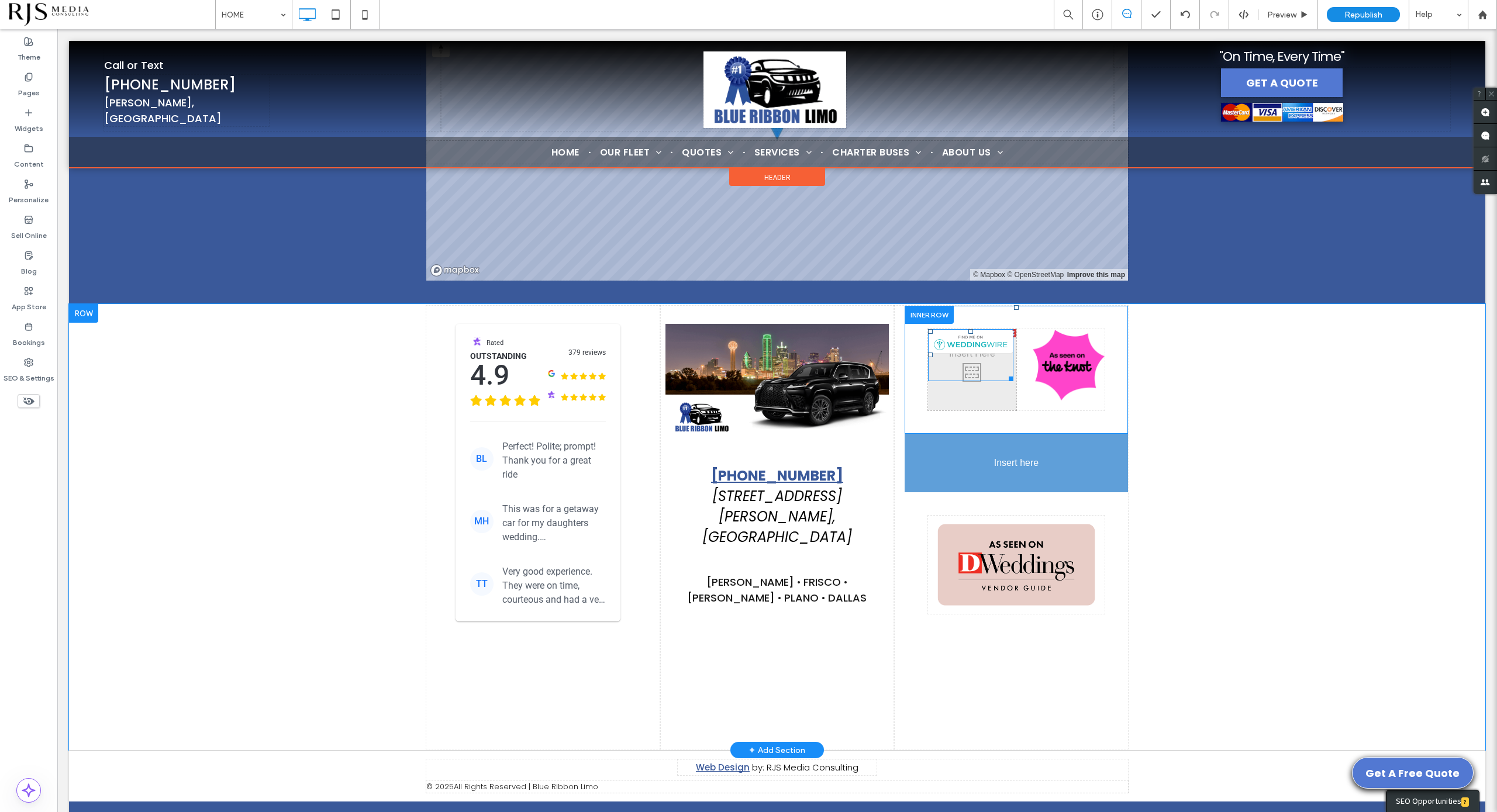
drag, startPoint x: 973, startPoint y: 322, endPoint x: 987, endPoint y: 426, distance: 104.9
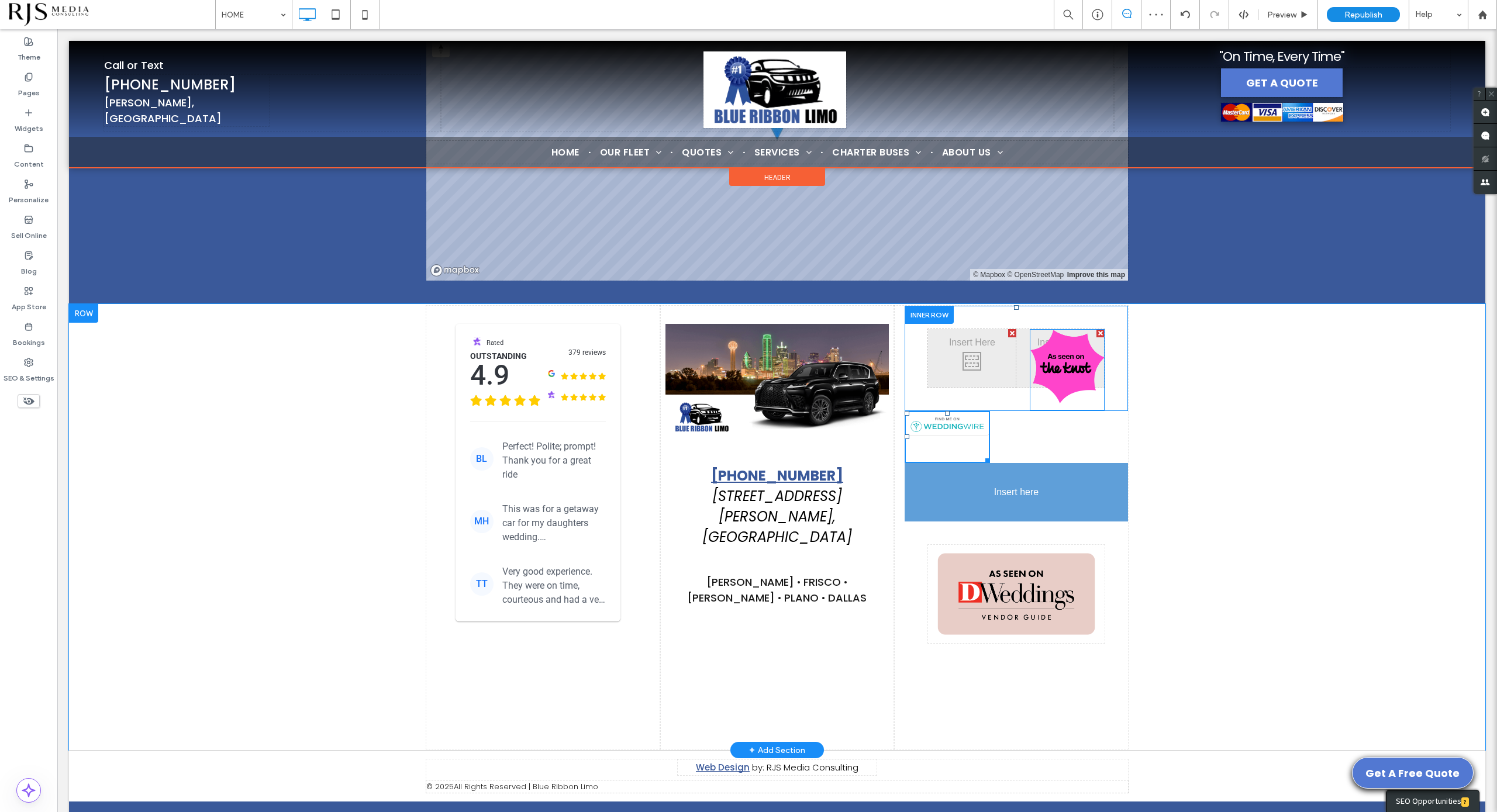
drag, startPoint x: 1055, startPoint y: 327, endPoint x: 1012, endPoint y: 437, distance: 118.1
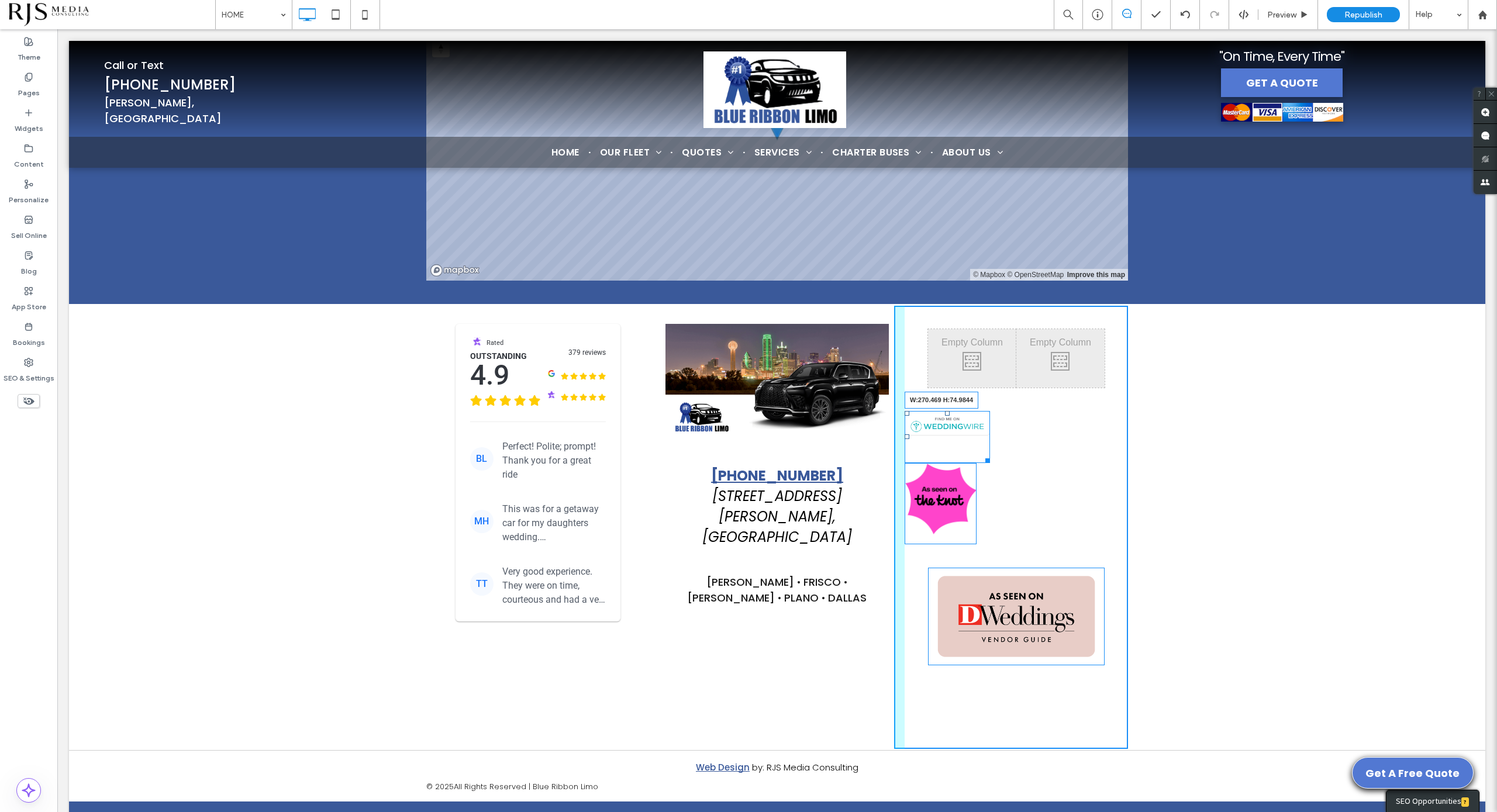
drag, startPoint x: 982, startPoint y: 422, endPoint x: 1110, endPoint y: 443, distance: 129.7
click at [990, 454] on div at bounding box center [985, 459] width 8 height 8
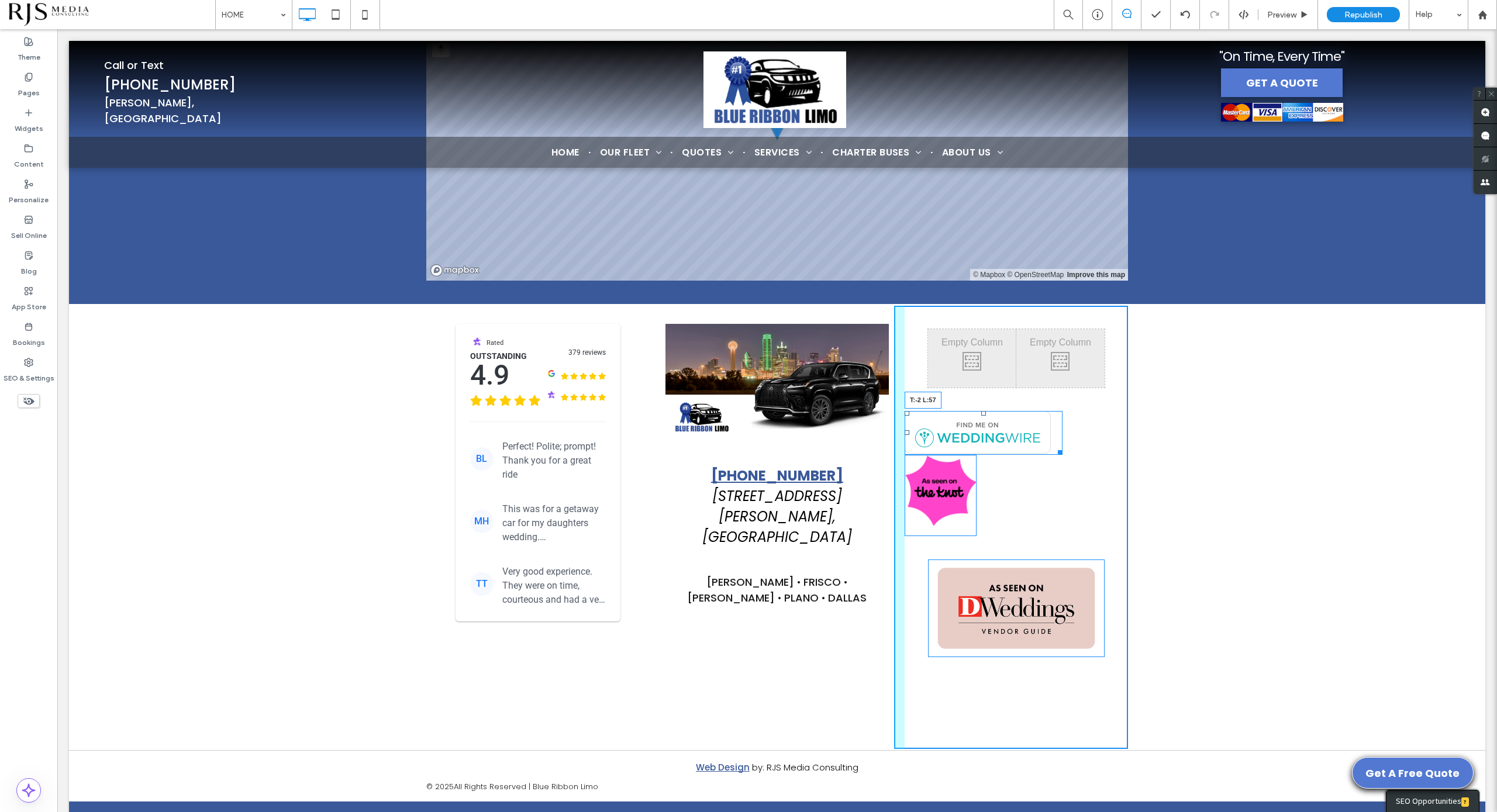
drag, startPoint x: 901, startPoint y: 374, endPoint x: 934, endPoint y: 371, distance: 33.1
click at [934, 371] on div "Click To Paste Click To Paste Click To Paste Click To Paste Click To Paste Clic…" at bounding box center [1011, 527] width 234 height 443
drag, startPoint x: 900, startPoint y: 418, endPoint x: 982, endPoint y: 425, distance: 82.3
click at [909, 454] on div at bounding box center [907, 456] width 5 height 5
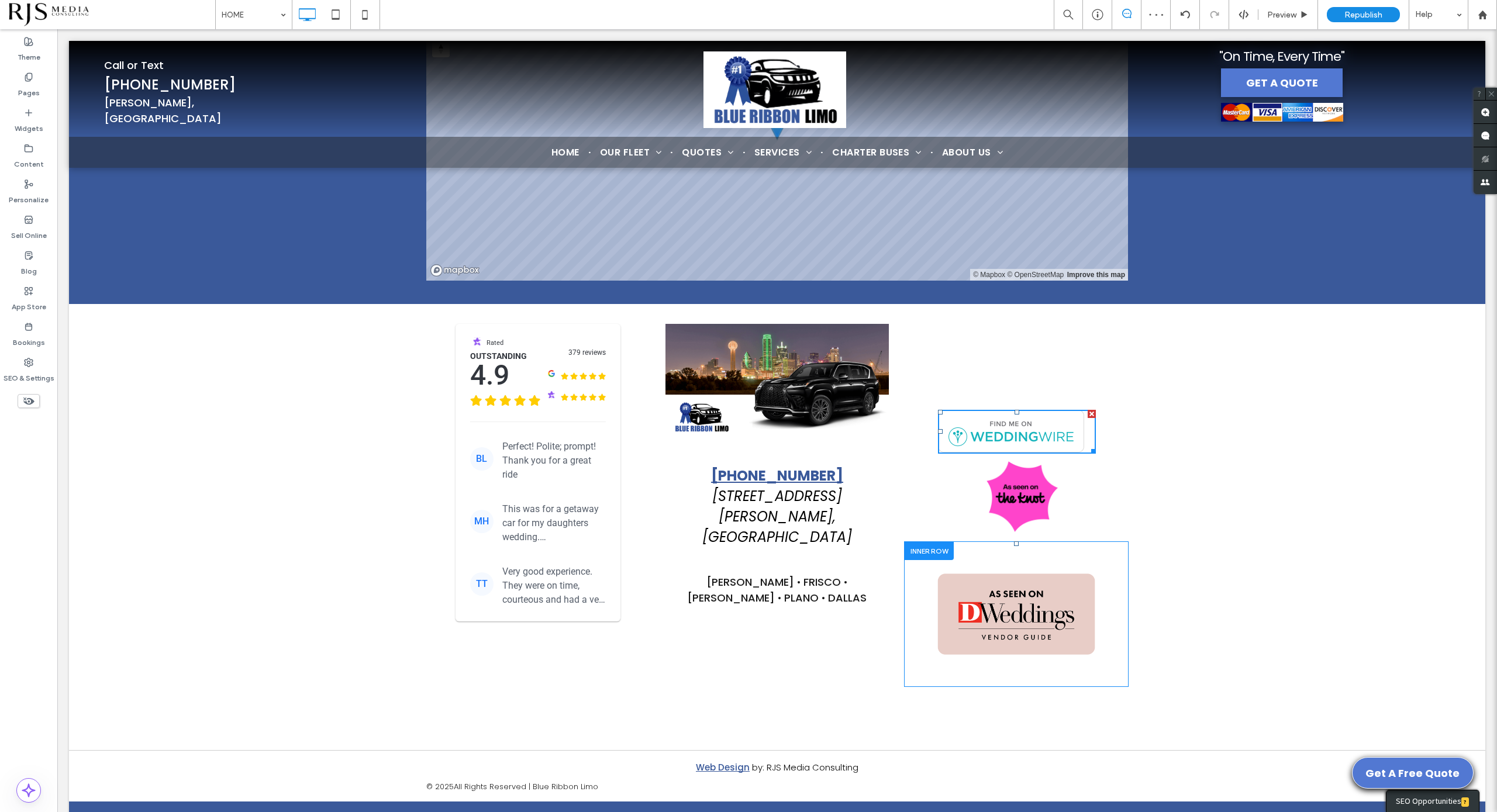
click at [928, 542] on div at bounding box center [929, 551] width 49 height 18
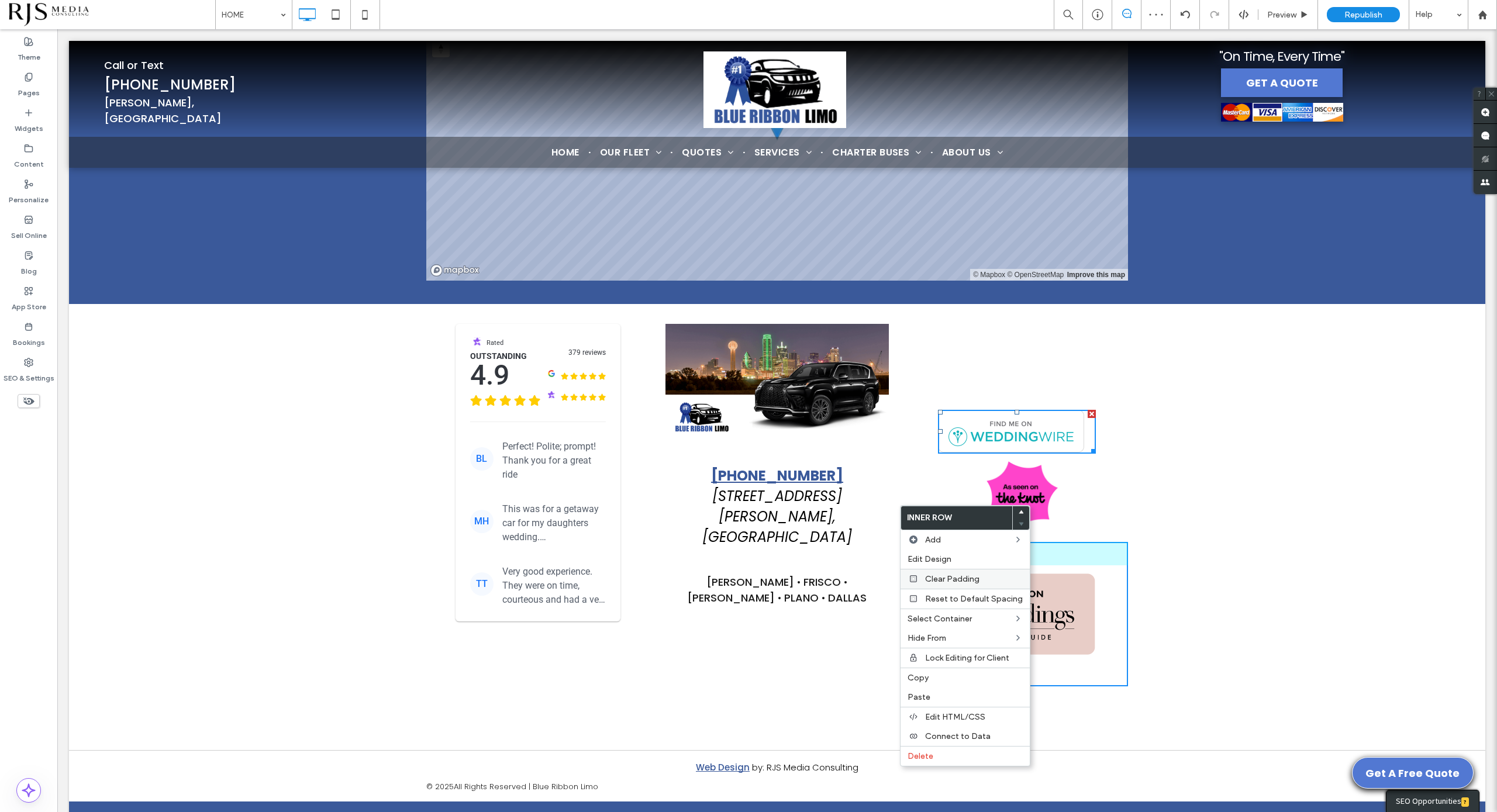
click at [940, 578] on span "Clear Padding" at bounding box center [952, 579] width 54 height 10
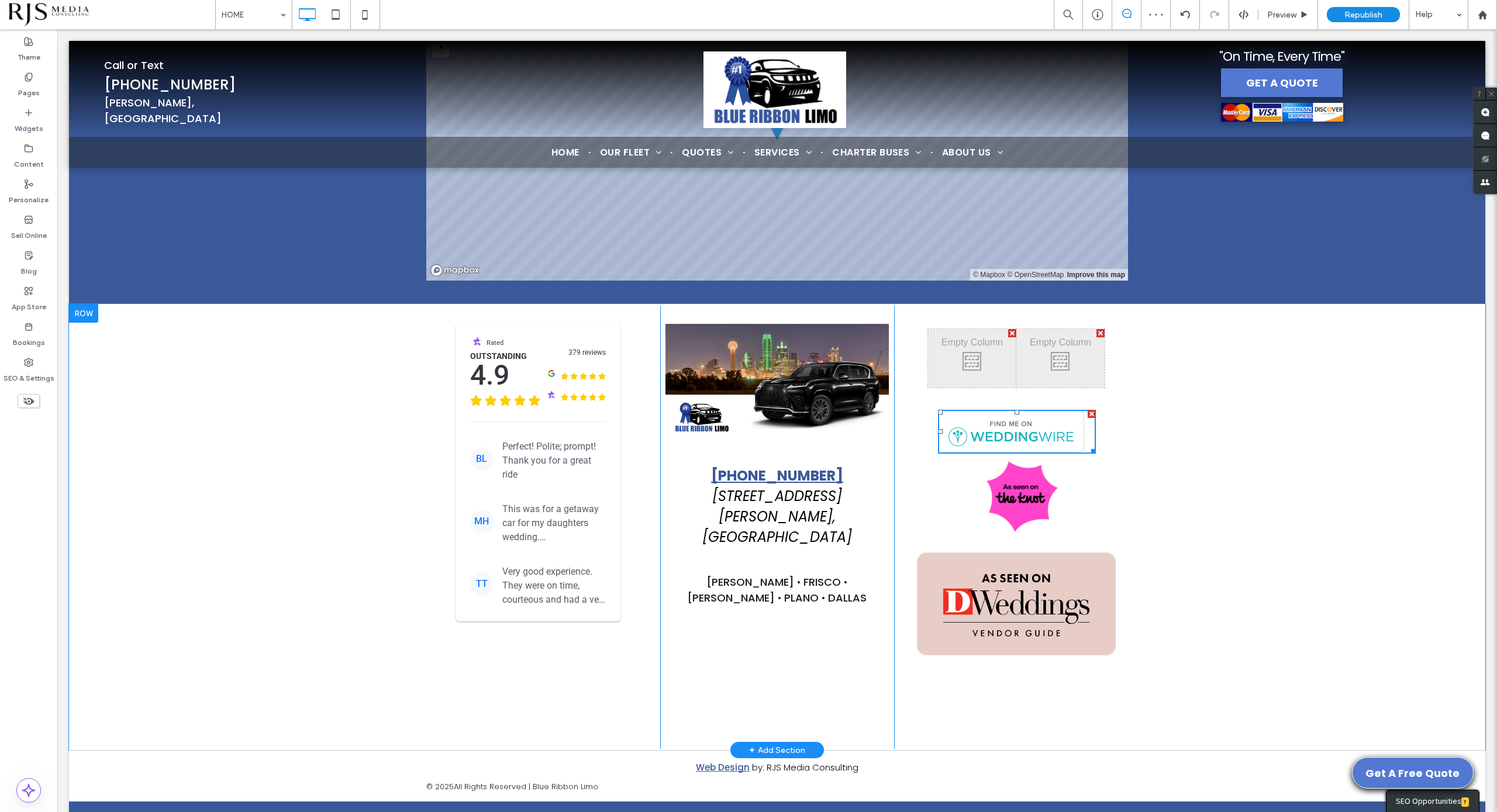
click at [1100, 458] on div "Click To Paste Click To Paste Click To Paste Click To Paste Click To Paste Clic…" at bounding box center [1011, 527] width 234 height 443
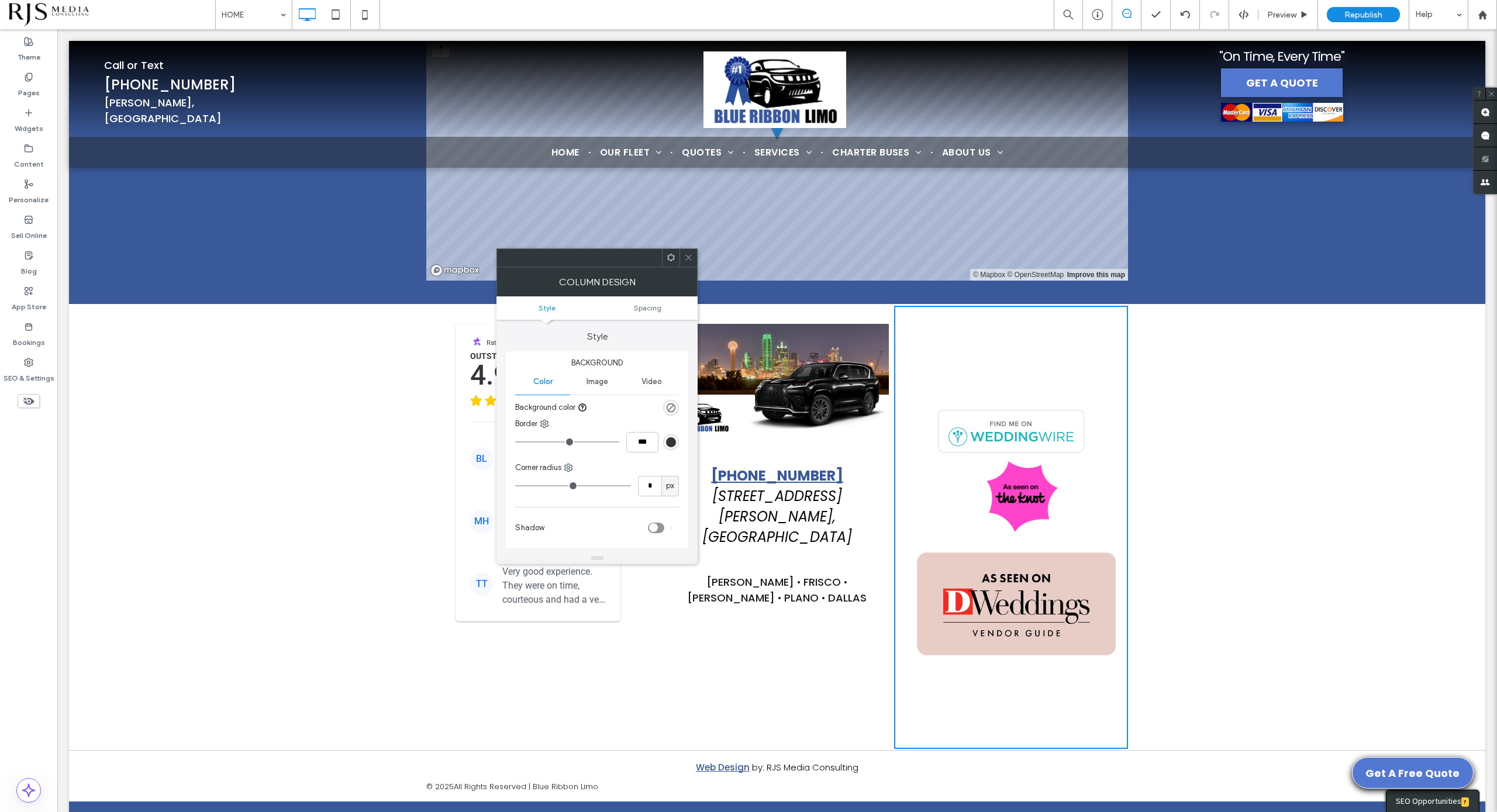
click at [692, 259] on icon at bounding box center [689, 257] width 8 height 8
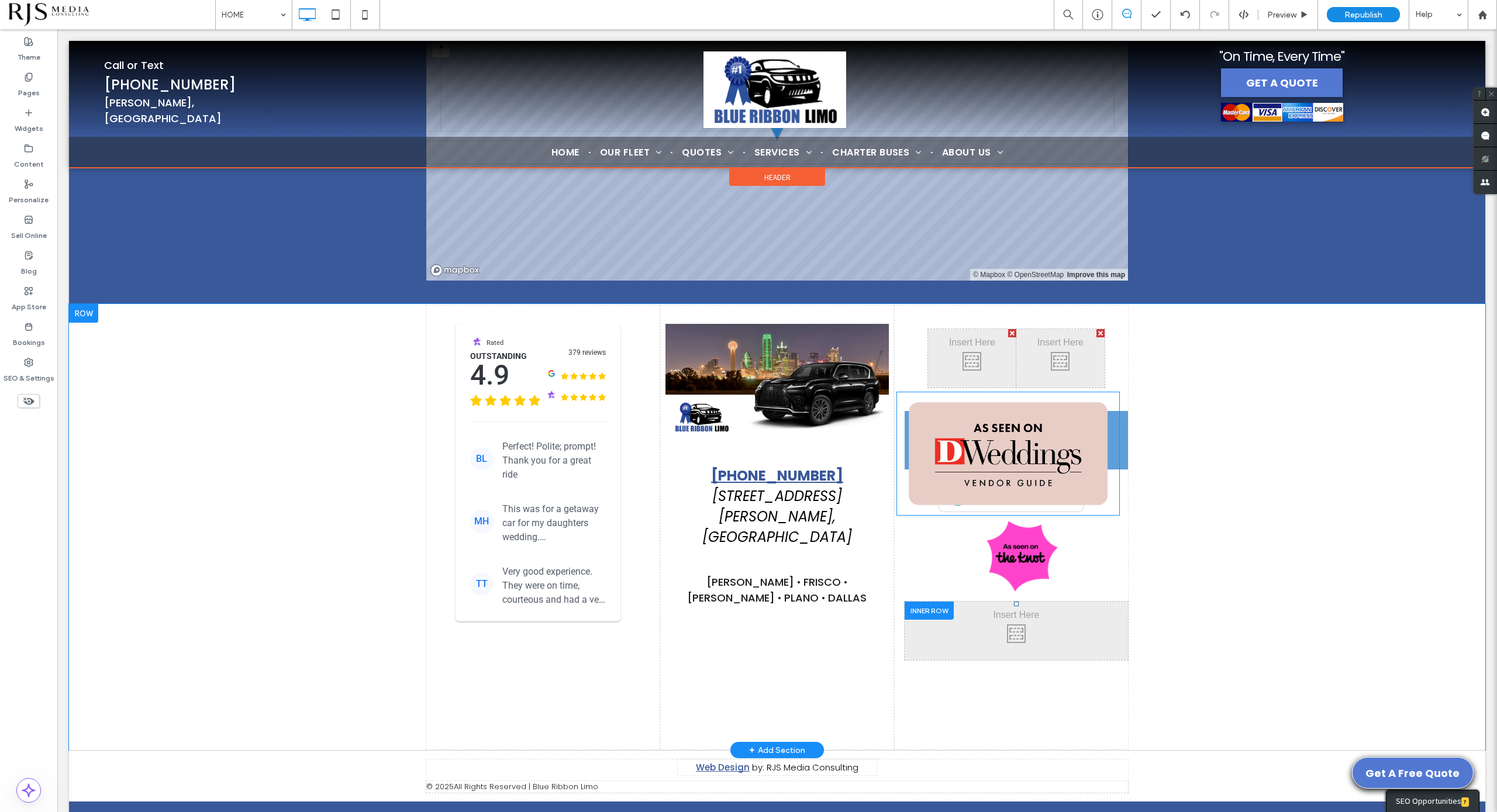
drag, startPoint x: 1037, startPoint y: 525, endPoint x: 1086, endPoint y: 405, distance: 129.6
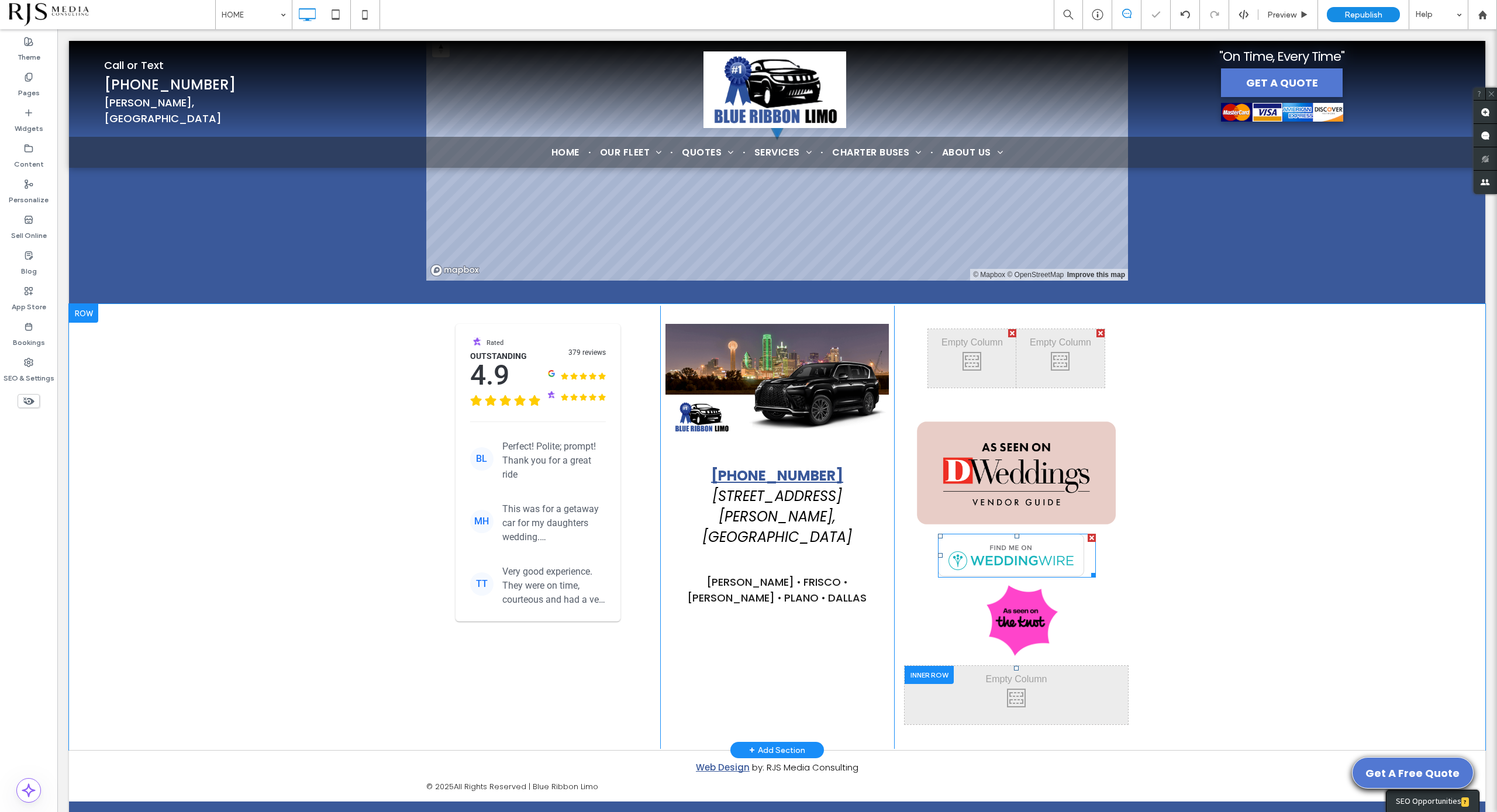
click at [1056, 534] on span at bounding box center [1017, 556] width 158 height 44
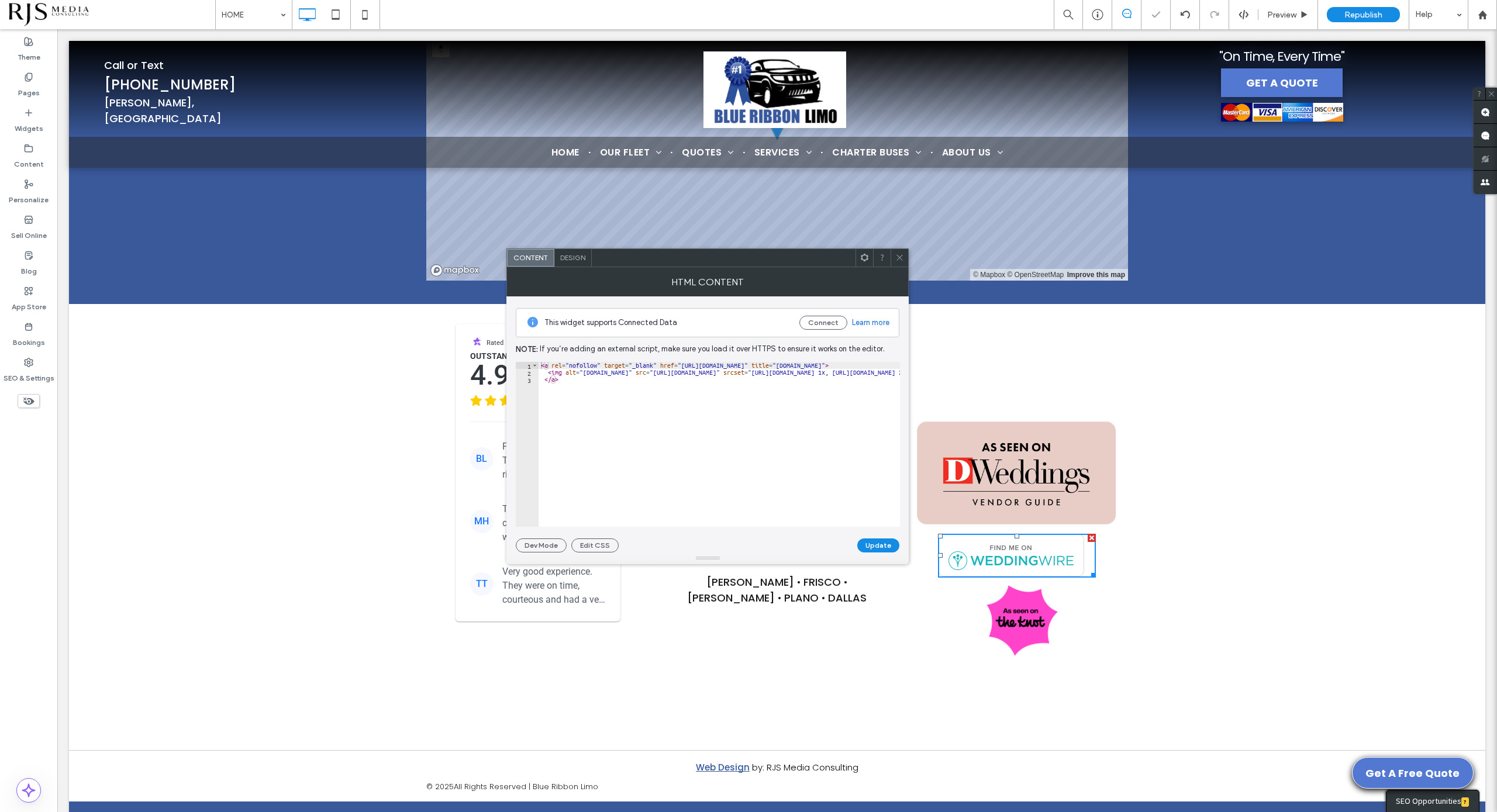
click at [900, 263] on span at bounding box center [900, 257] width 8 height 18
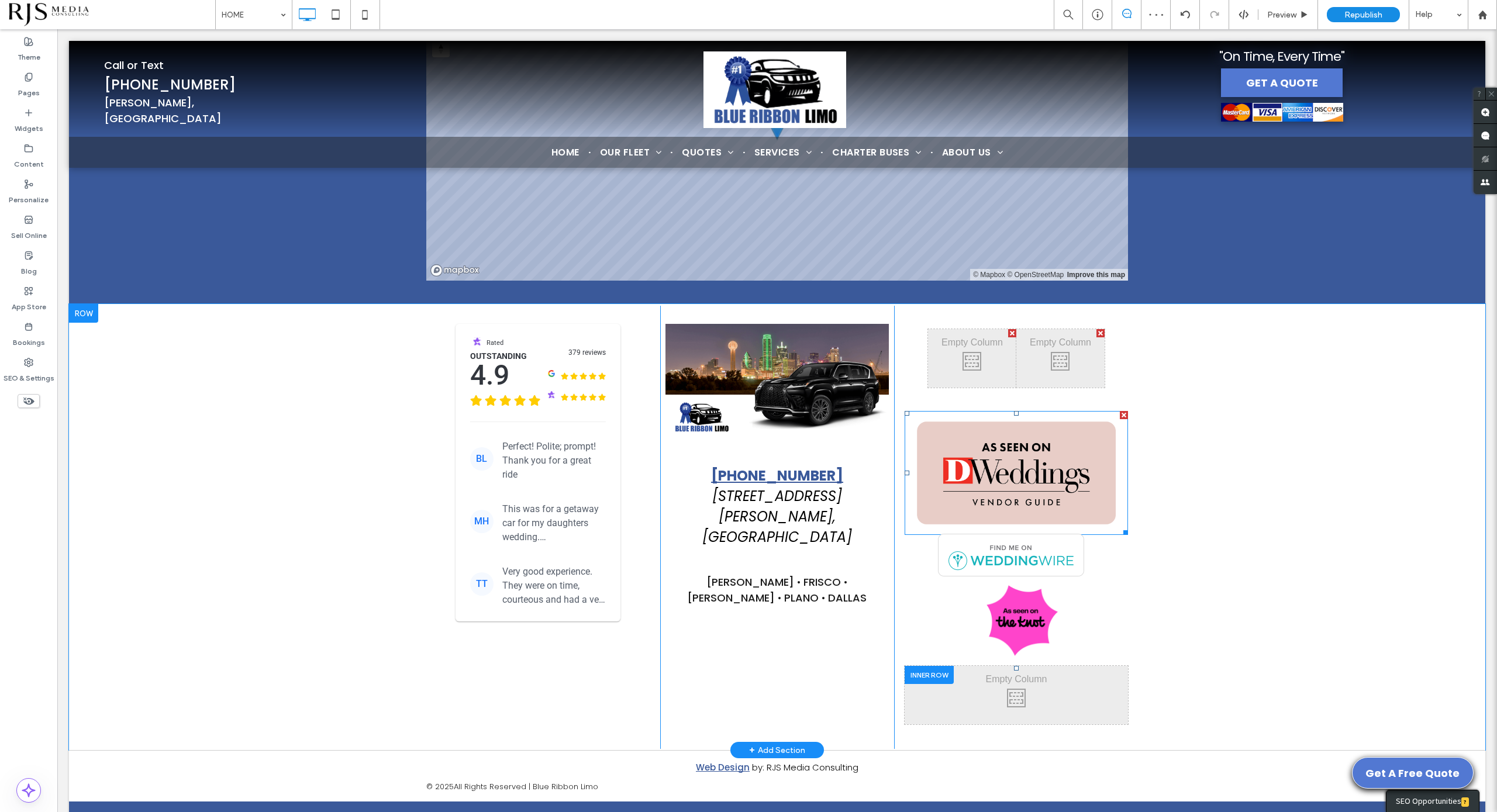
drag, startPoint x: 1036, startPoint y: 303, endPoint x: 1039, endPoint y: 419, distance: 116.0
click at [1039, 419] on div "Click To Paste Click To Paste Click To Paste Click To Paste Click To Paste Clic…" at bounding box center [1011, 527] width 234 height 443
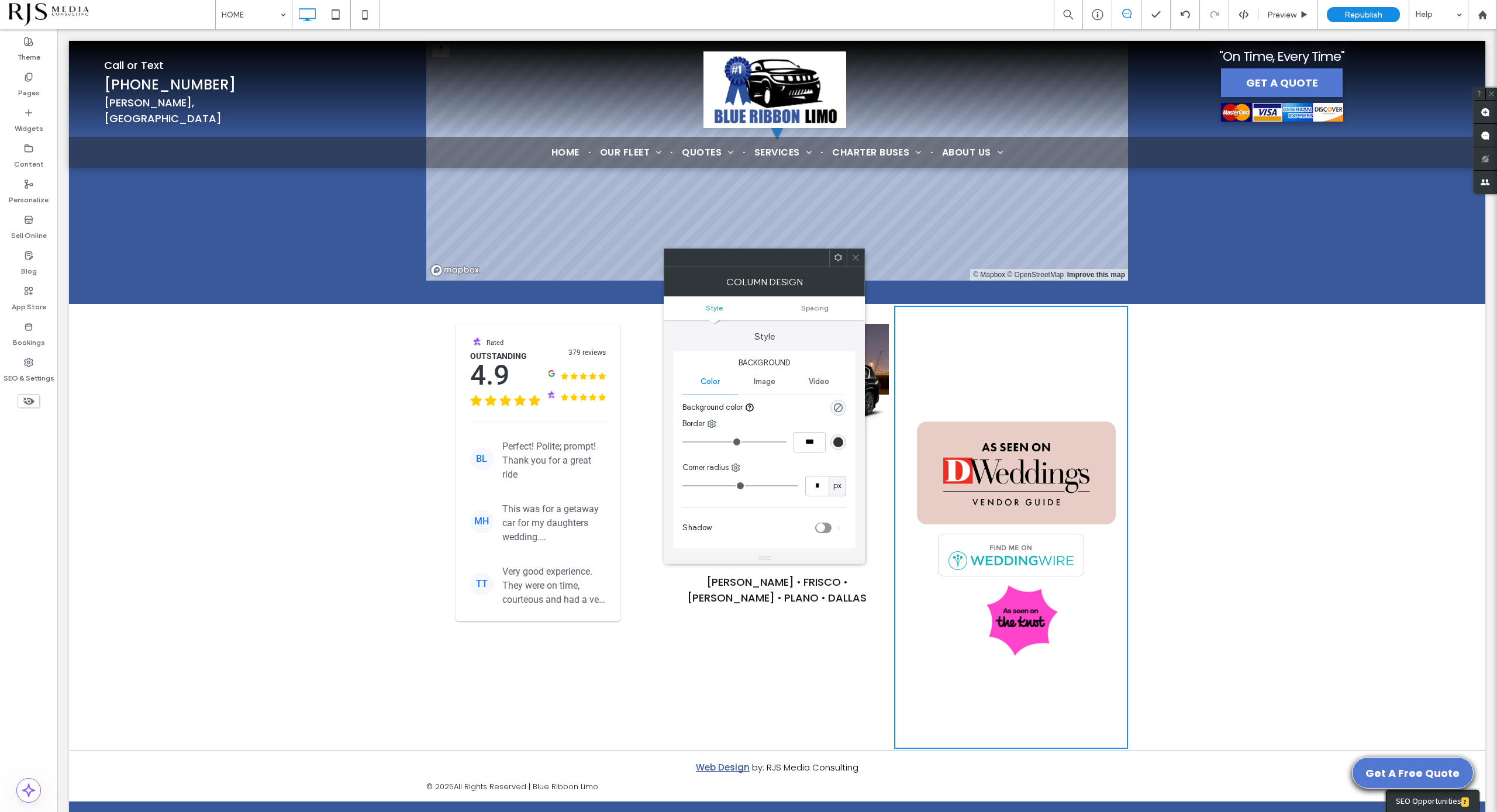
click at [855, 256] on use at bounding box center [856, 258] width 6 height 6
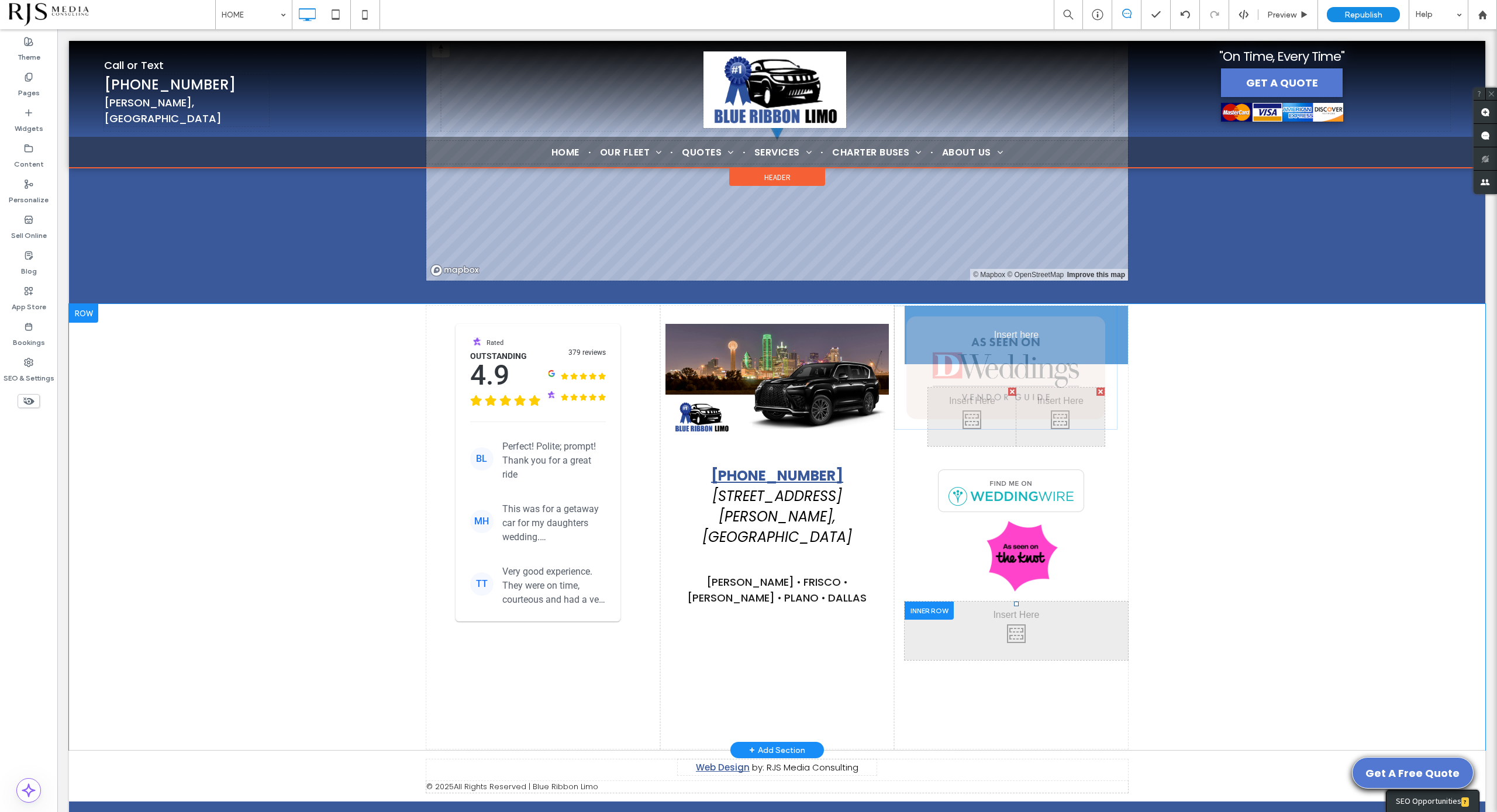
drag, startPoint x: 1003, startPoint y: 430, endPoint x: 967, endPoint y: 283, distance: 151.3
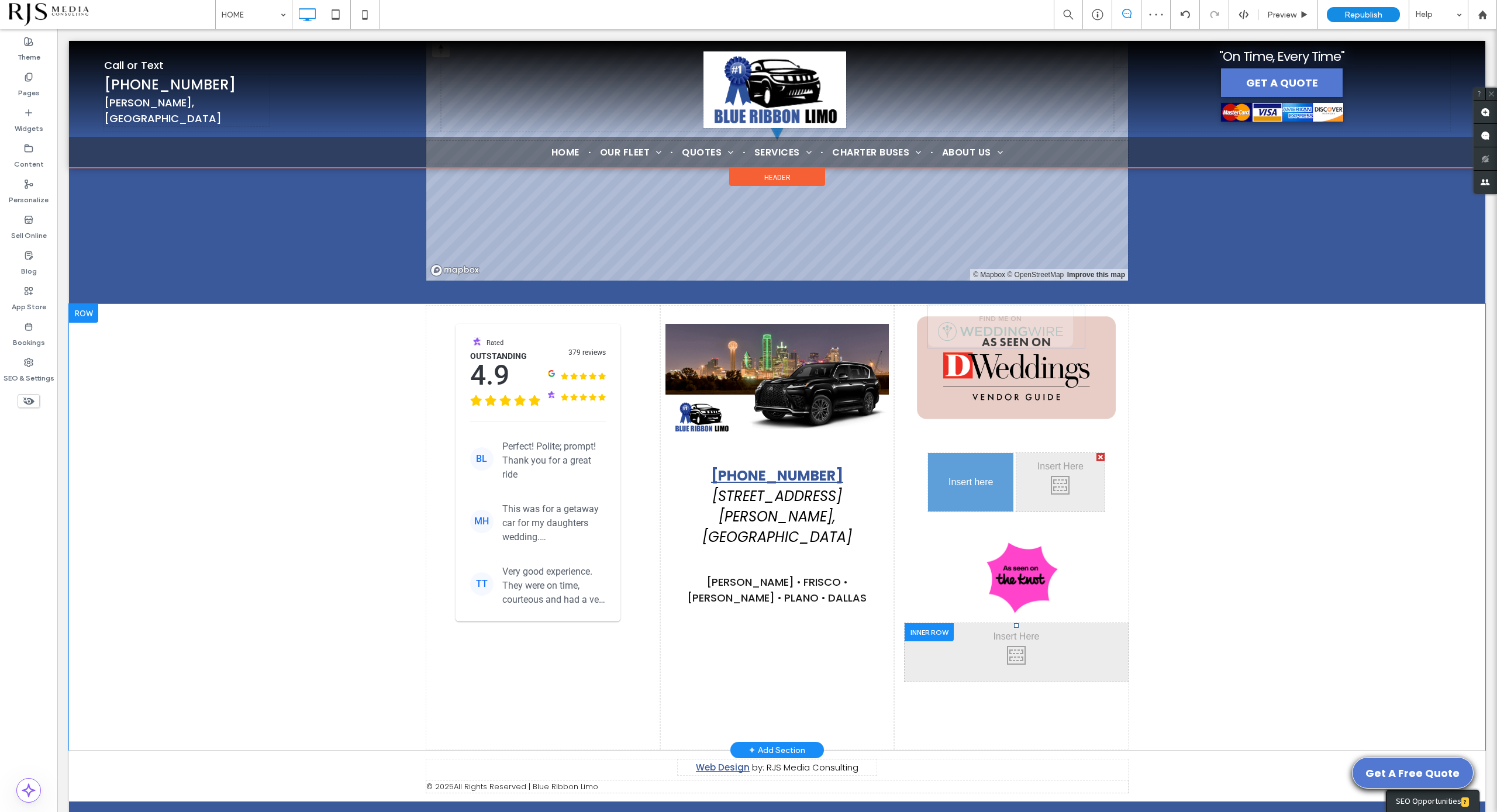
drag, startPoint x: 998, startPoint y: 523, endPoint x: 1026, endPoint y: 480, distance: 51.3
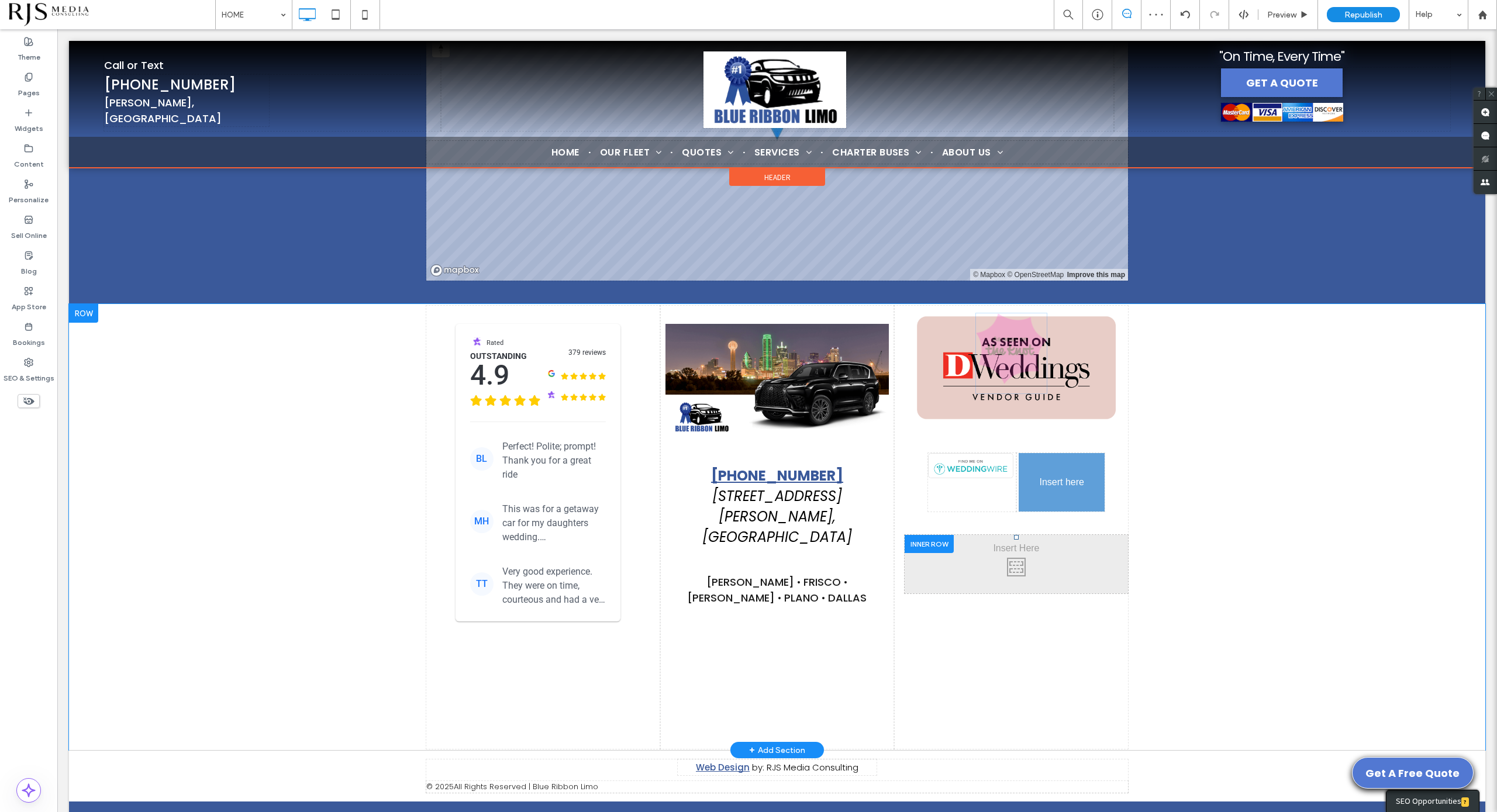
drag, startPoint x: 1014, startPoint y: 535, endPoint x: 1037, endPoint y: 448, distance: 90.0
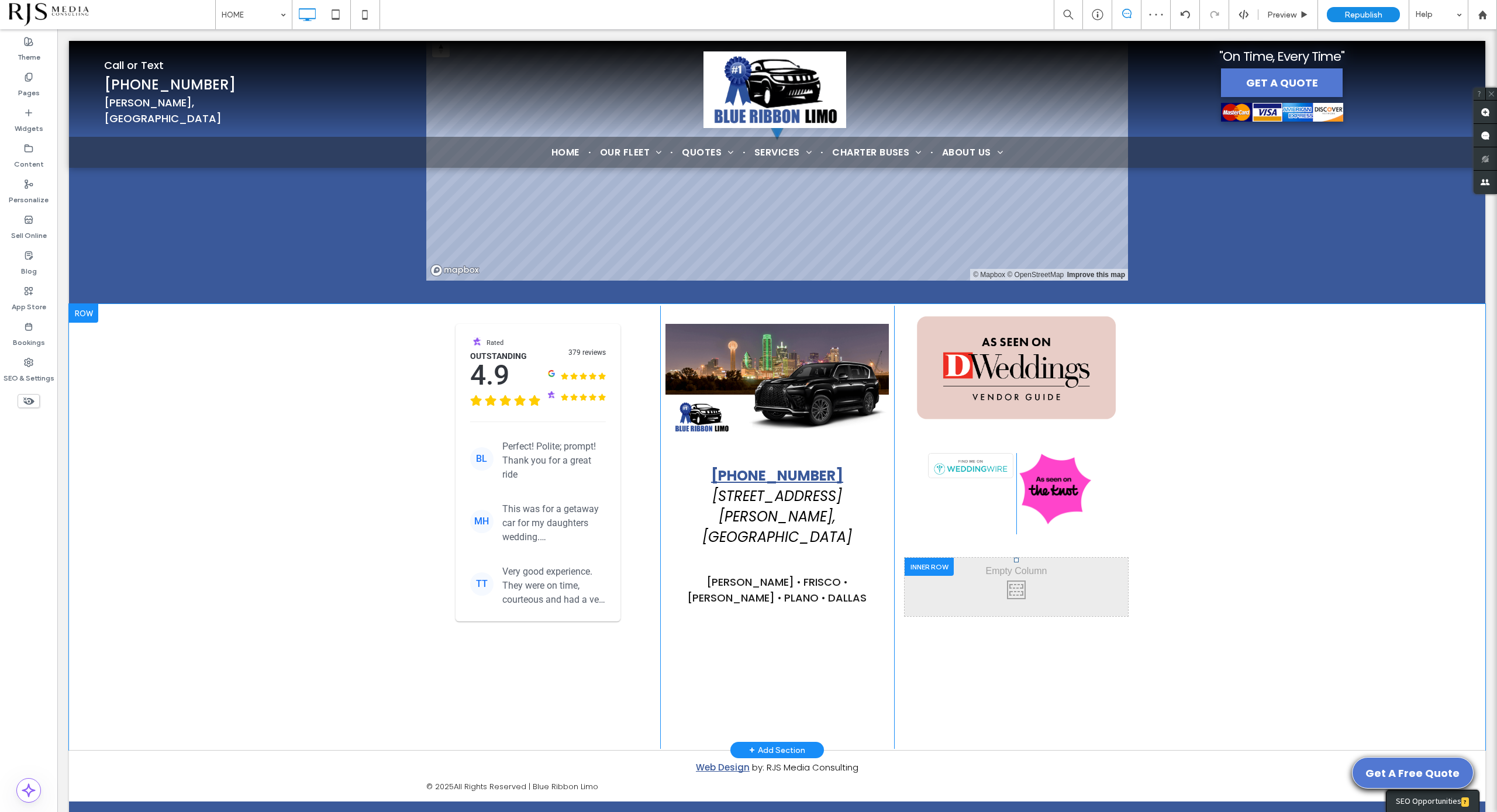
click at [931, 558] on div at bounding box center [929, 567] width 49 height 18
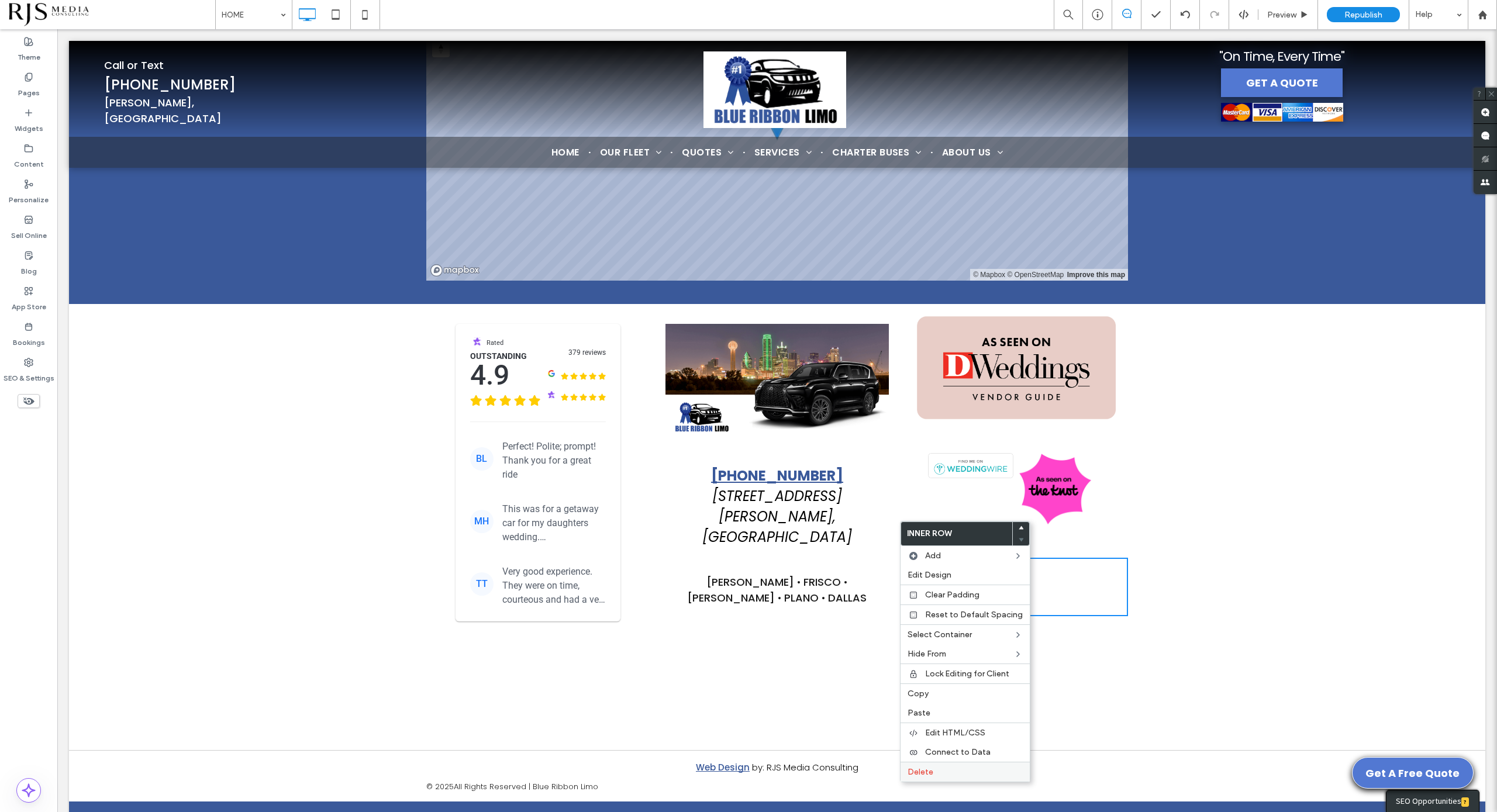
click at [949, 768] on label "Delete" at bounding box center [965, 772] width 115 height 10
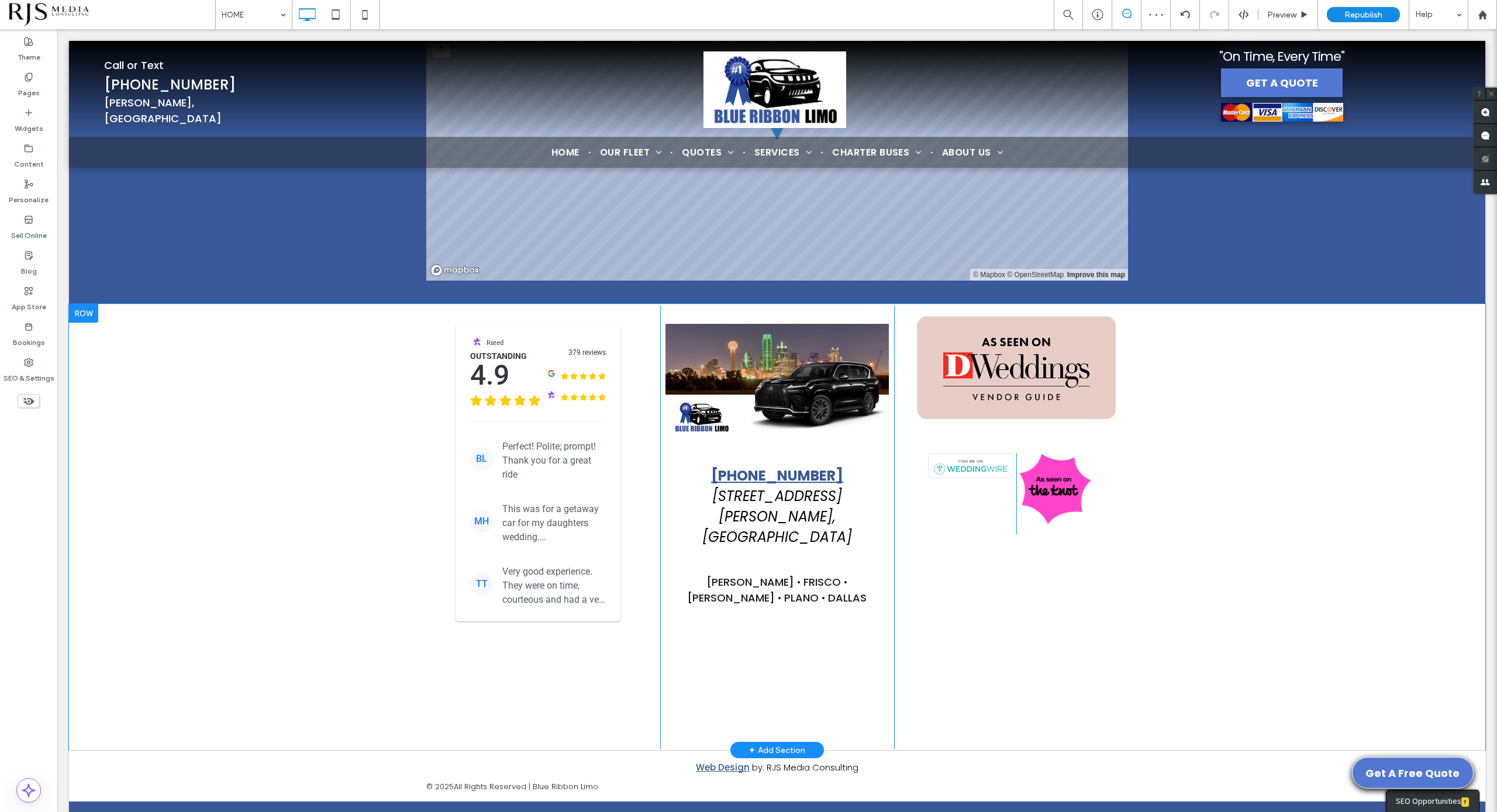
click at [999, 700] on div "Click To Paste Click To Paste Click To Paste Click To Paste Click To Paste Clic…" at bounding box center [1011, 527] width 234 height 443
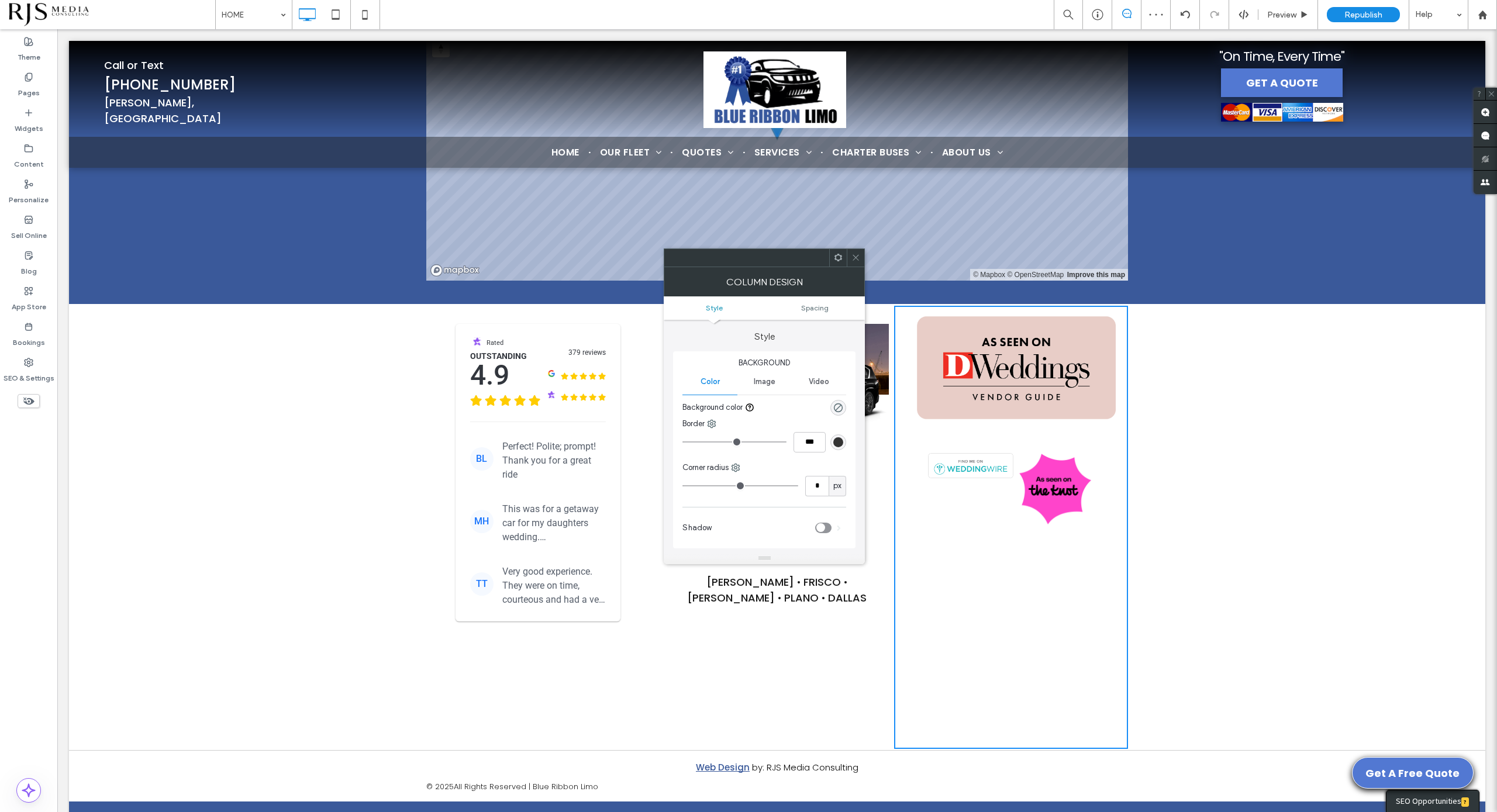
click at [850, 259] on div at bounding box center [855, 257] width 18 height 18
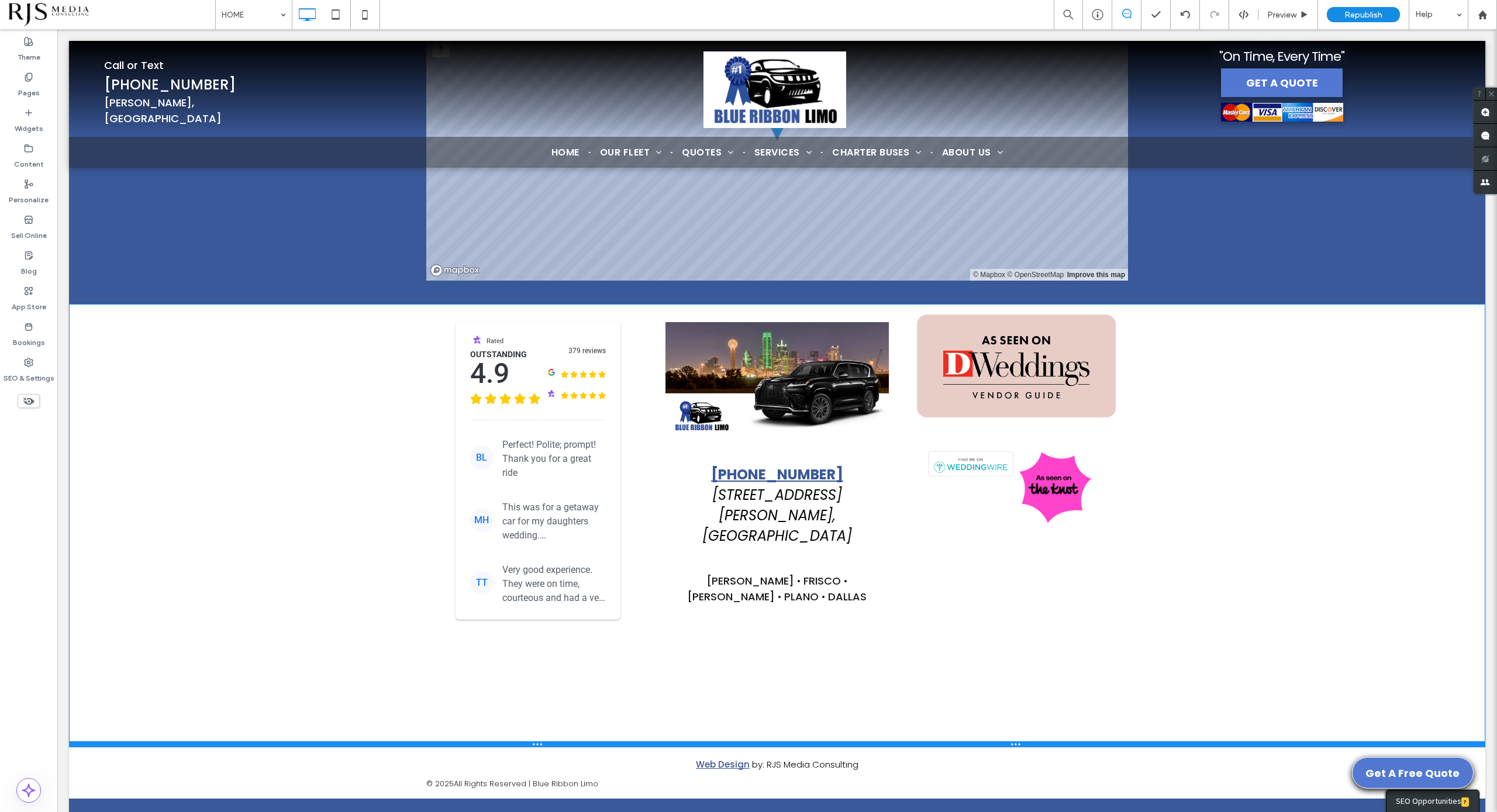
drag, startPoint x: 542, startPoint y: 712, endPoint x: 551, endPoint y: 637, distance: 75.5
click at [551, 637] on div "Rated Outstanding 4.9 379 reviews BL Perfect! Polite; prompt! Thank you for a g…" at bounding box center [777, 525] width 1416 height 443
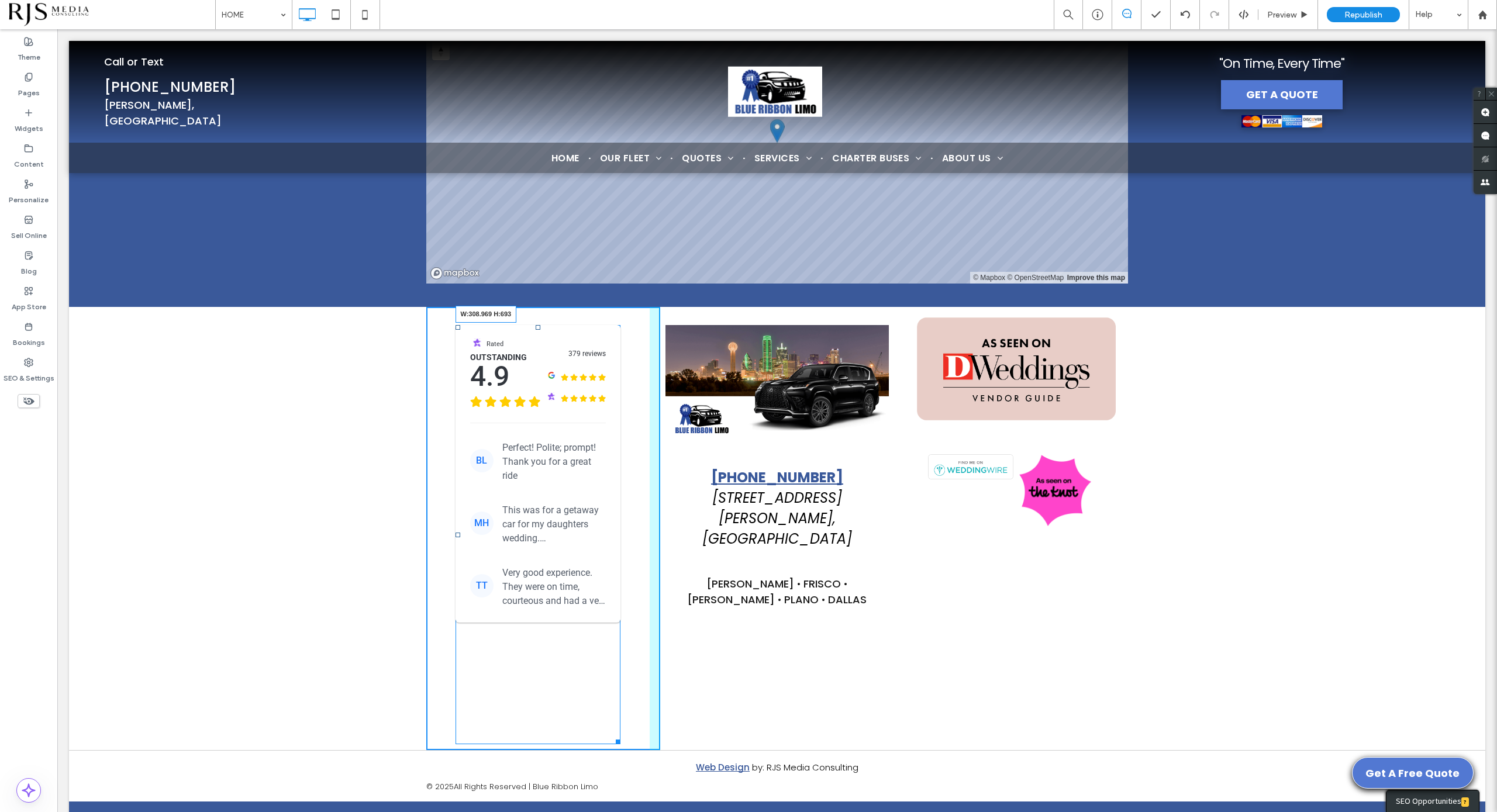
scroll to position [4666, 0]
drag, startPoint x: 611, startPoint y: 702, endPoint x: 642, endPoint y: 579, distance: 126.8
click at [621, 736] on div at bounding box center [616, 740] width 8 height 8
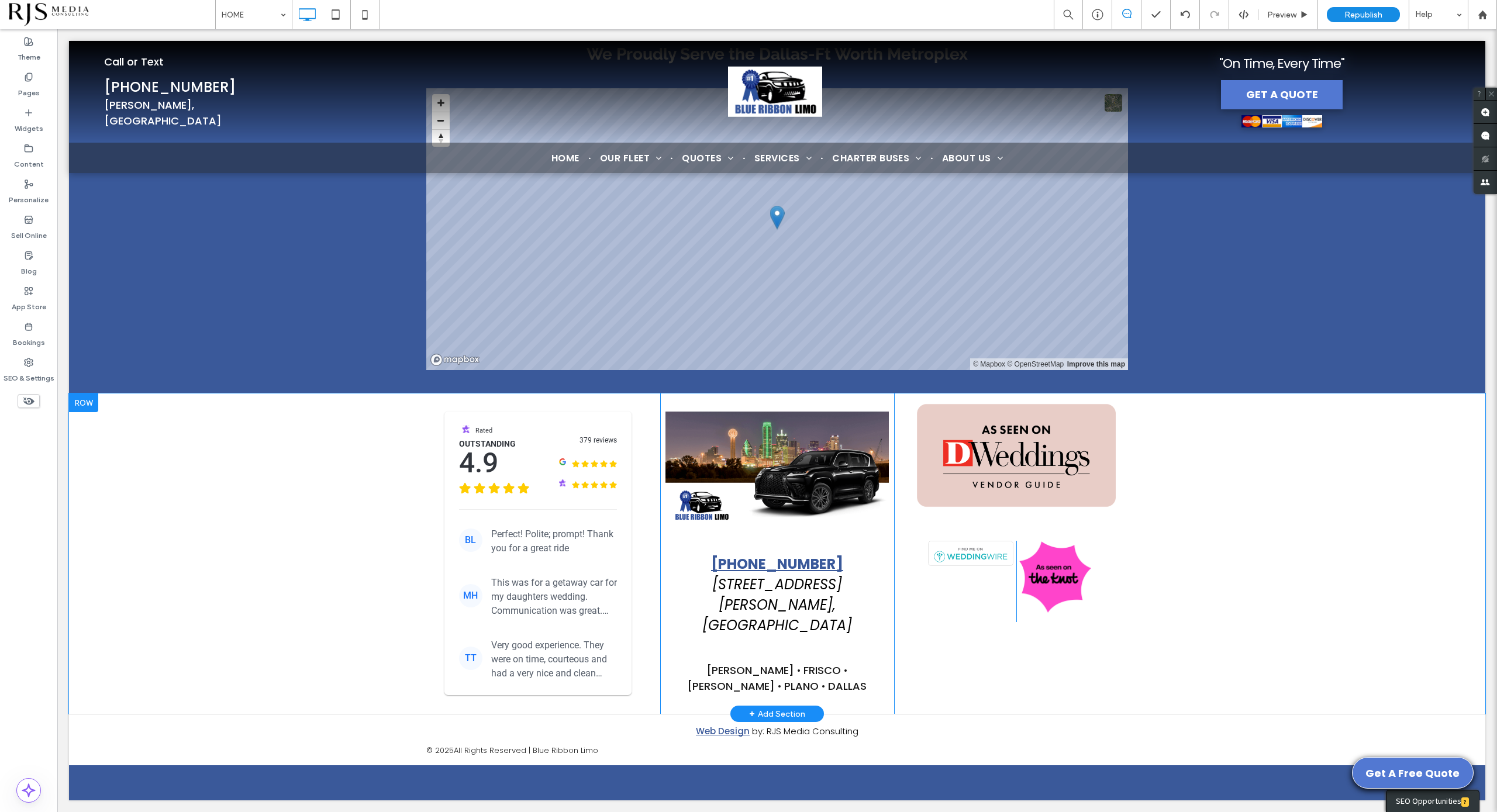
scroll to position [4544, 0]
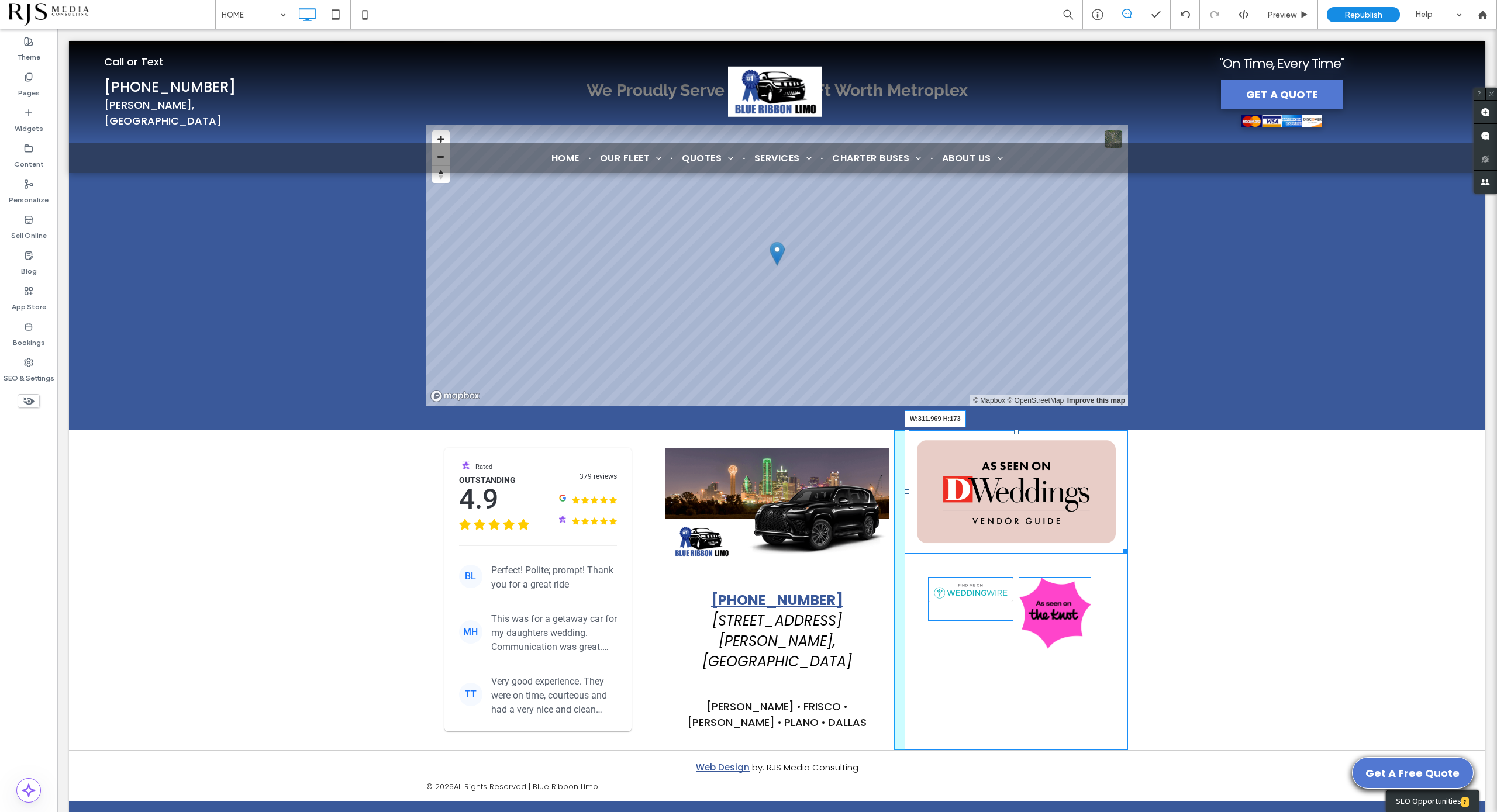
drag, startPoint x: 1120, startPoint y: 511, endPoint x: 1100, endPoint y: 493, distance: 26.9
click at [1120, 545] on div at bounding box center [1124, 549] width 8 height 8
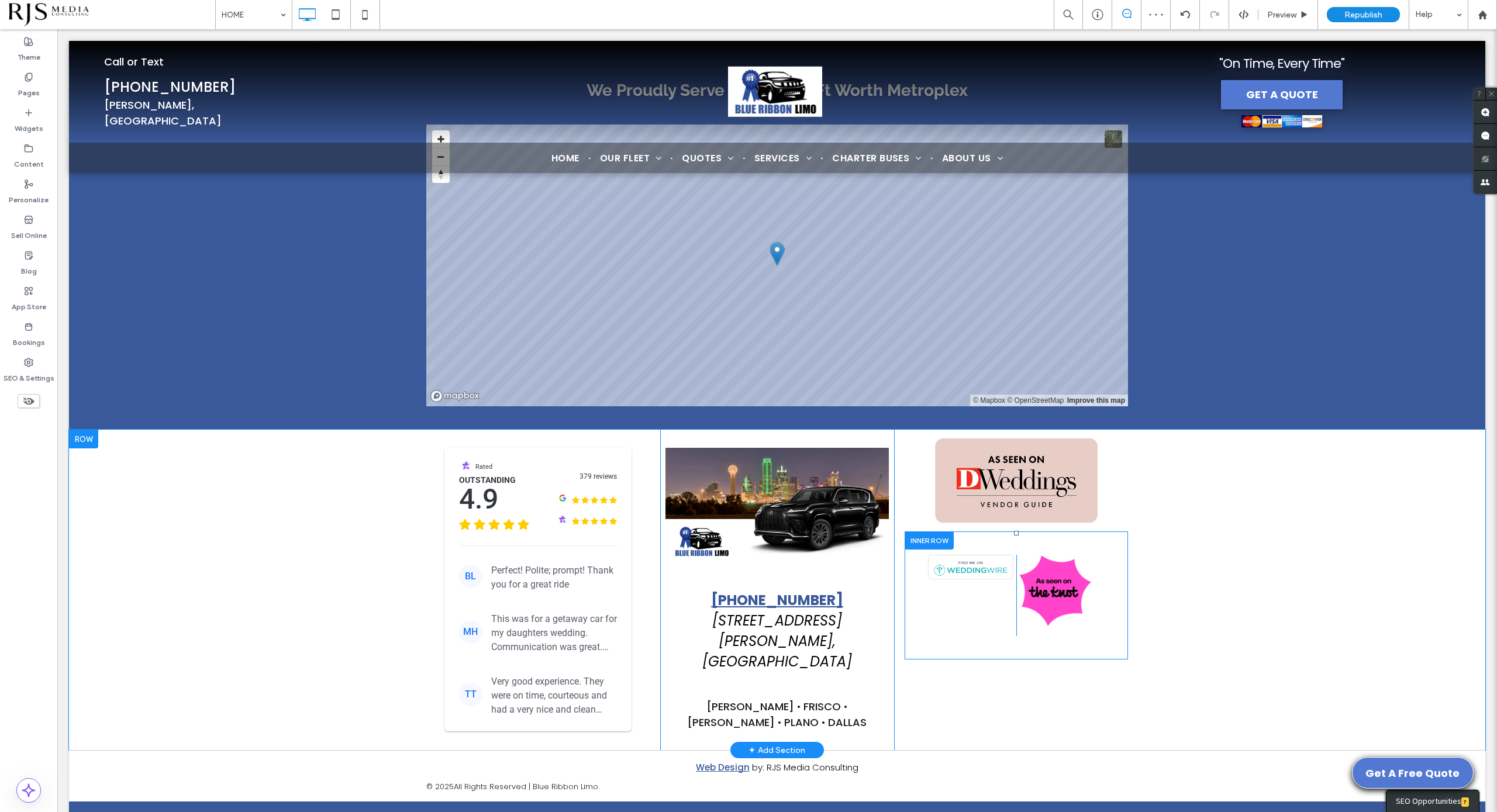
click at [924, 531] on div at bounding box center [929, 540] width 49 height 18
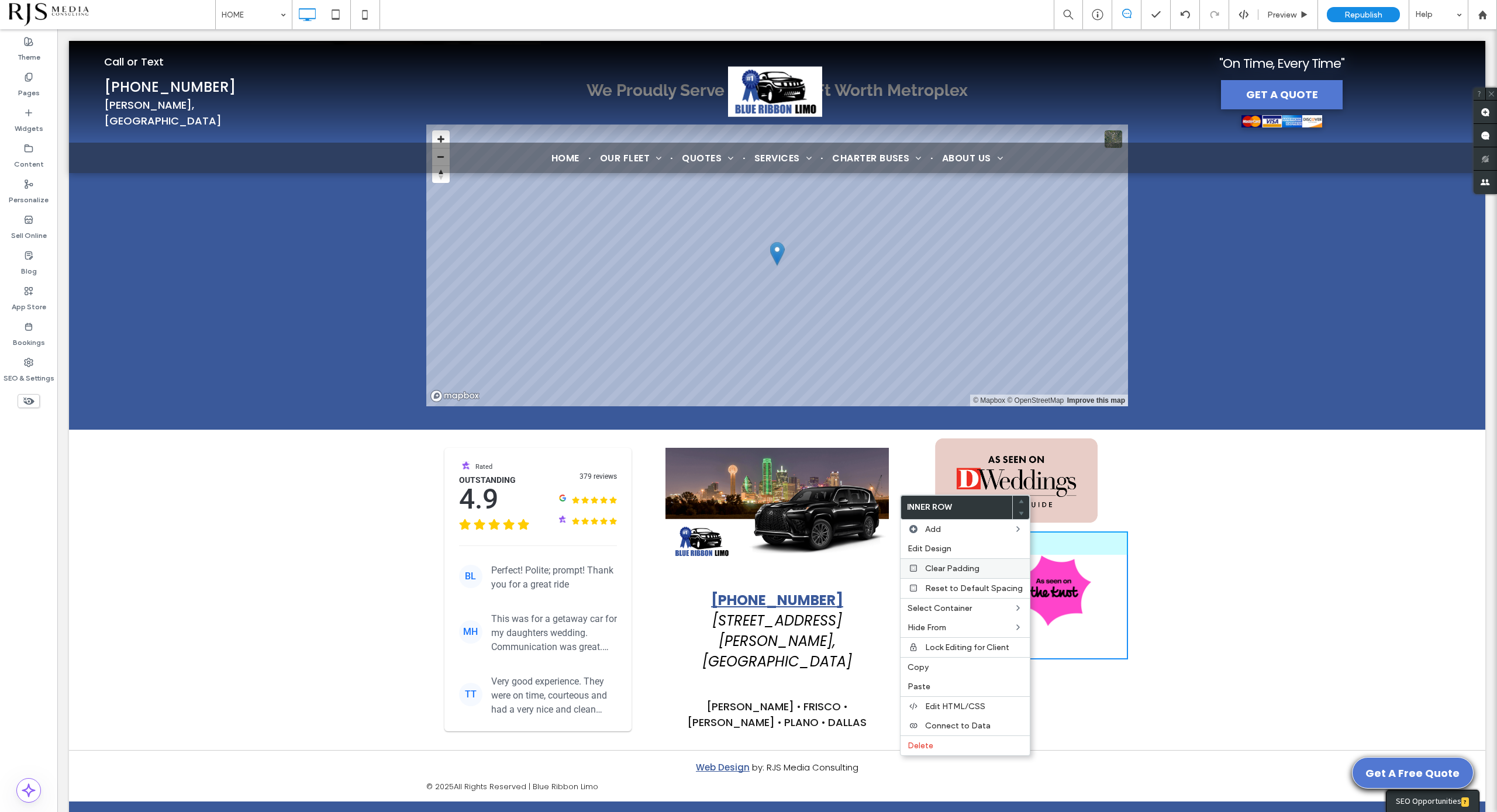
click at [926, 569] on span "Clear Padding" at bounding box center [952, 568] width 54 height 10
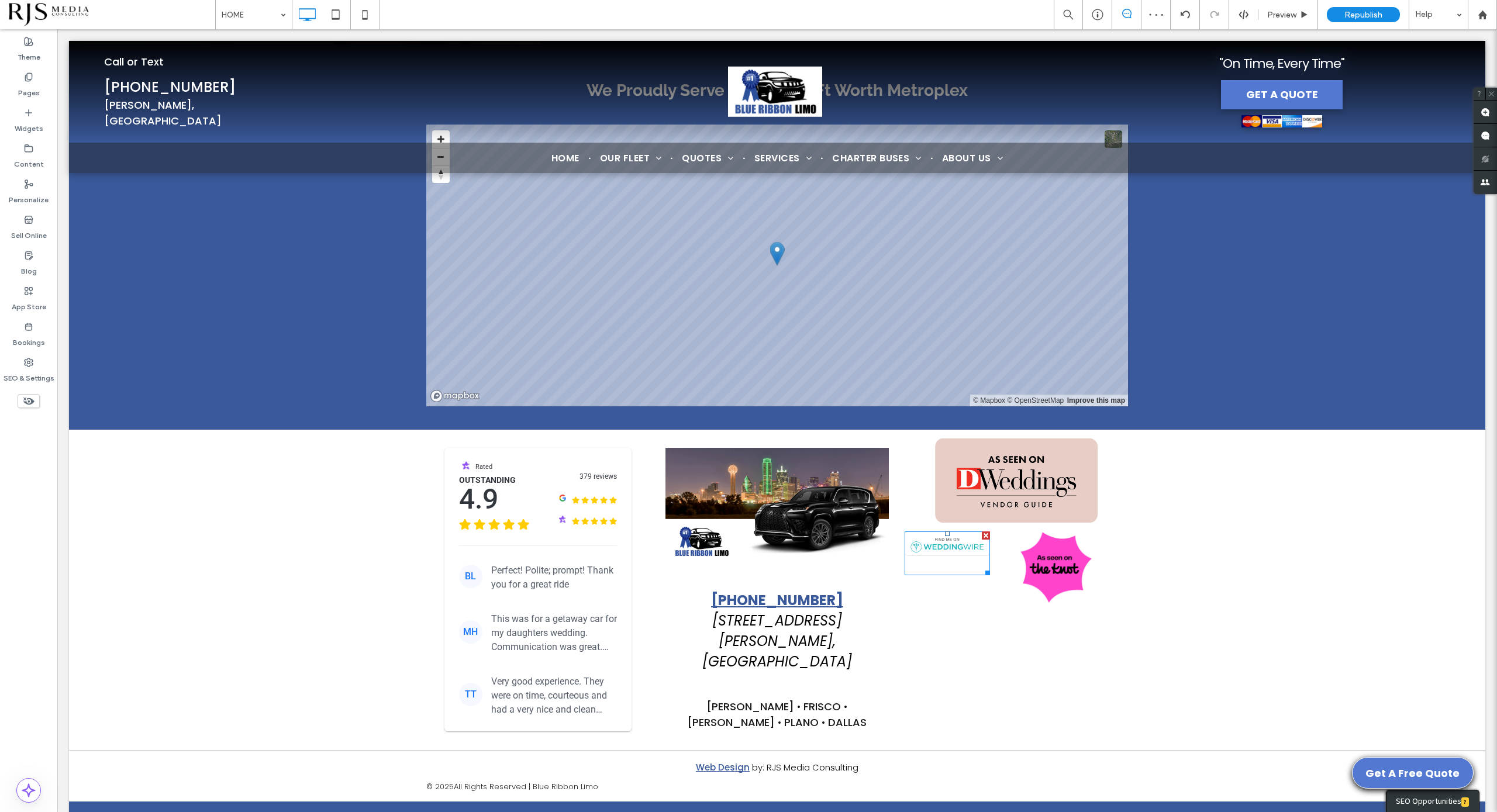
click at [973, 531] on span at bounding box center [947, 553] width 85 height 44
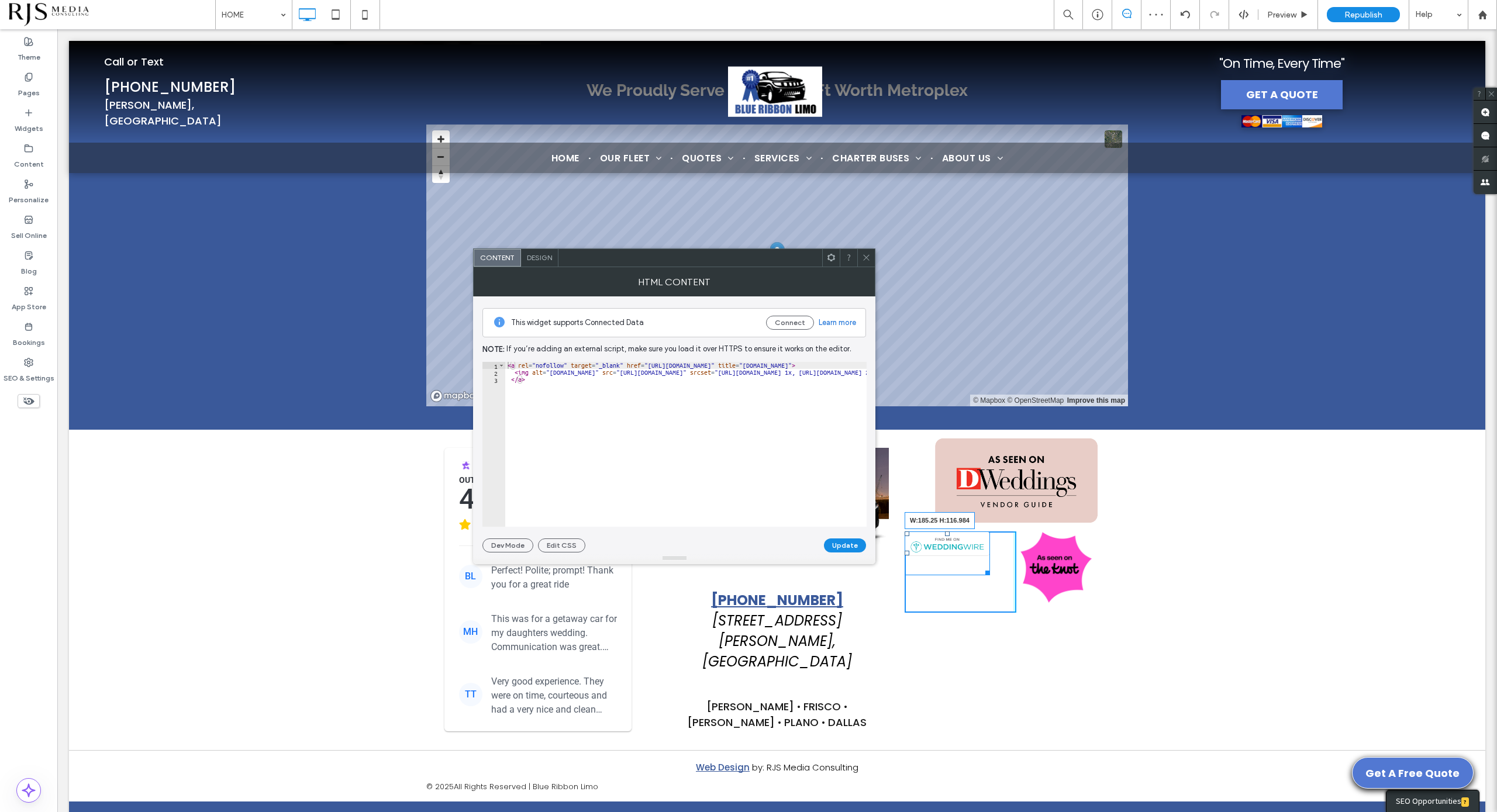
drag, startPoint x: 983, startPoint y: 535, endPoint x: 1026, endPoint y: 558, distance: 48.8
click at [1026, 558] on div "Click To Paste Click To Paste W:185.25 H:116.984 Click To Paste Click To Paste" at bounding box center [1016, 572] width 223 height 81
drag, startPoint x: 1004, startPoint y: 559, endPoint x: 1013, endPoint y: 525, distance: 35.2
click at [1013, 531] on div "Click To Paste Click To Paste W:185.25 H:56.9688 Click To Paste Click To Paste" at bounding box center [1016, 572] width 223 height 81
drag, startPoint x: 953, startPoint y: 495, endPoint x: 957, endPoint y: 513, distance: 18.4
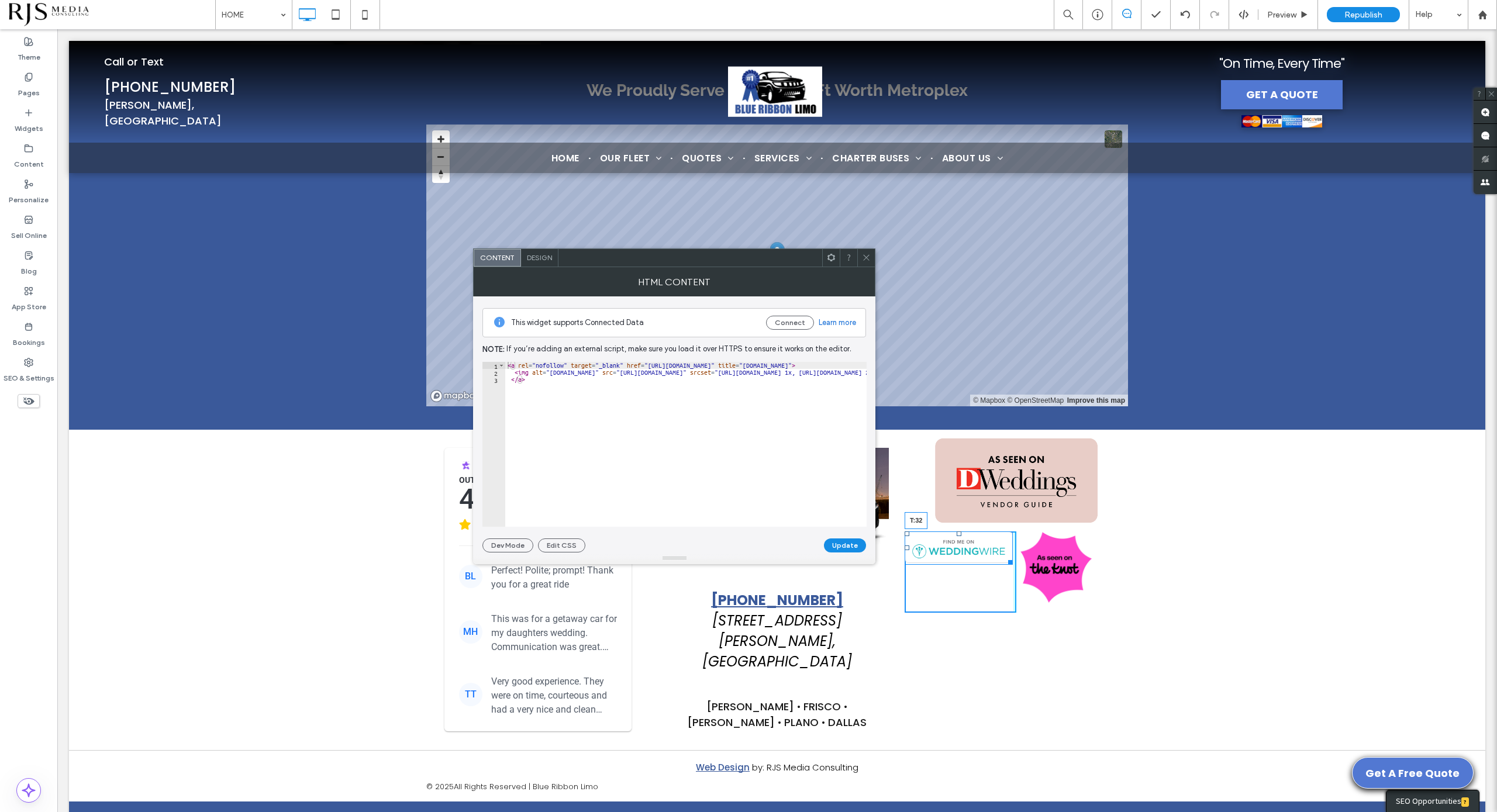
click at [957, 531] on div "T:32" at bounding box center [959, 547] width 108 height 33
click at [863, 263] on span at bounding box center [867, 257] width 8 height 18
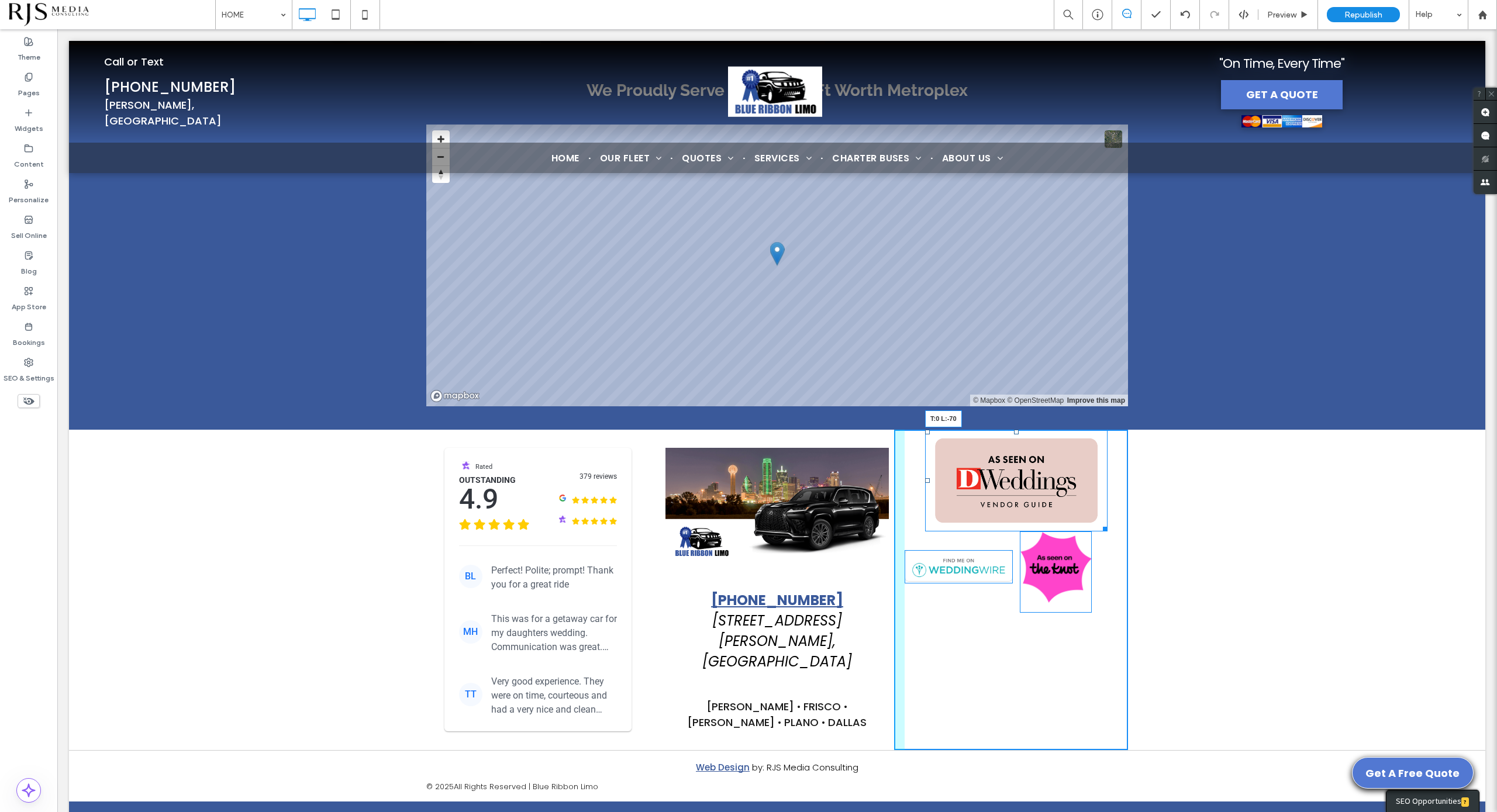
drag, startPoint x: 921, startPoint y: 394, endPoint x: 1019, endPoint y: 453, distance: 114.4
click at [876, 430] on div "Rated Outstanding 4.9 379 reviews BL Perfect! Polite; prompt! Thank you for a g…" at bounding box center [777, 590] width 702 height 320
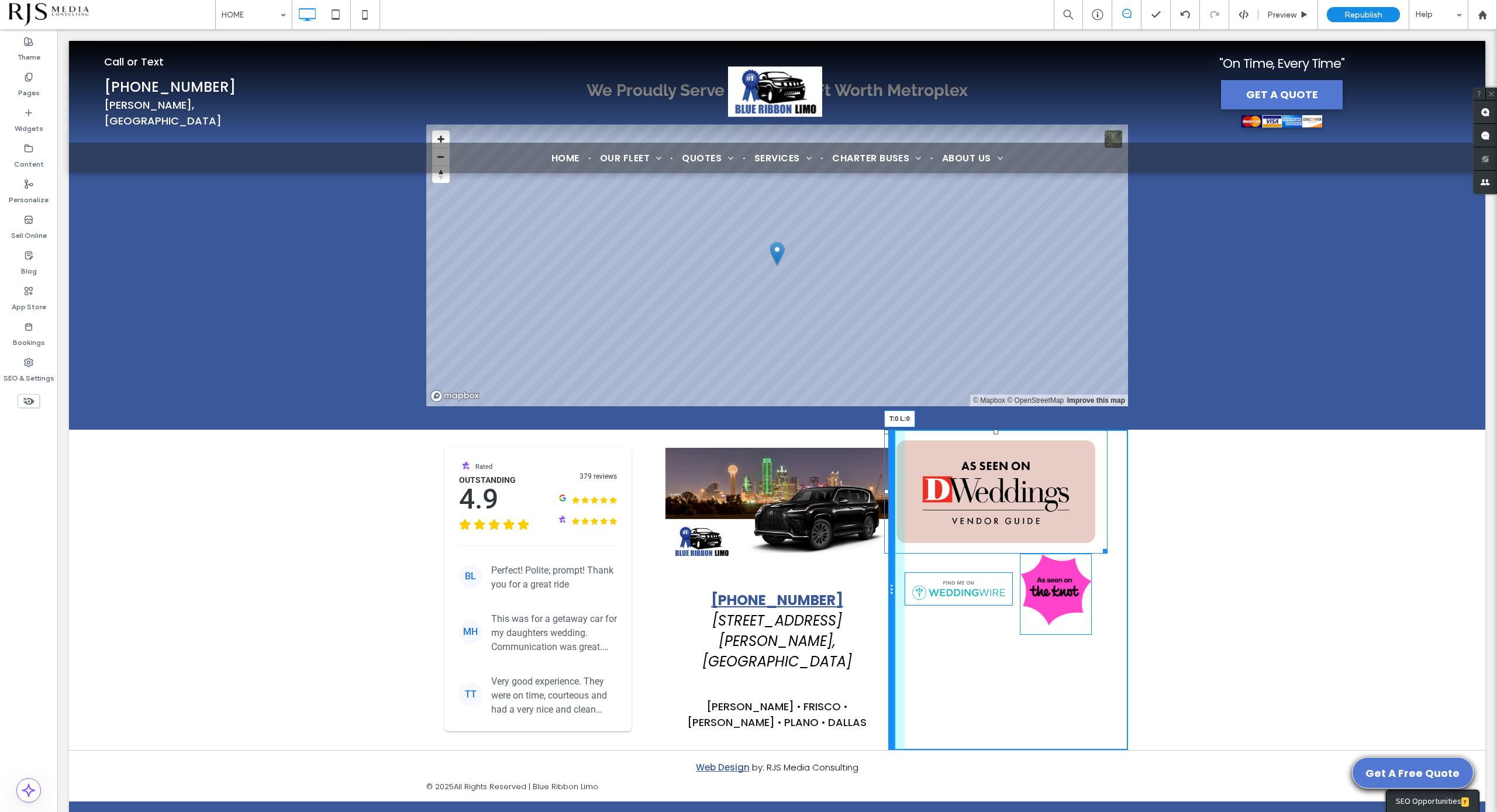
drag, startPoint x: 880, startPoint y: 397, endPoint x: 886, endPoint y: 396, distance: 6.1
click at [886, 430] on div "Rated Outstanding 4.9 379 reviews BL Perfect! Polite; prompt! Thank you for a g…" at bounding box center [777, 590] width 702 height 320
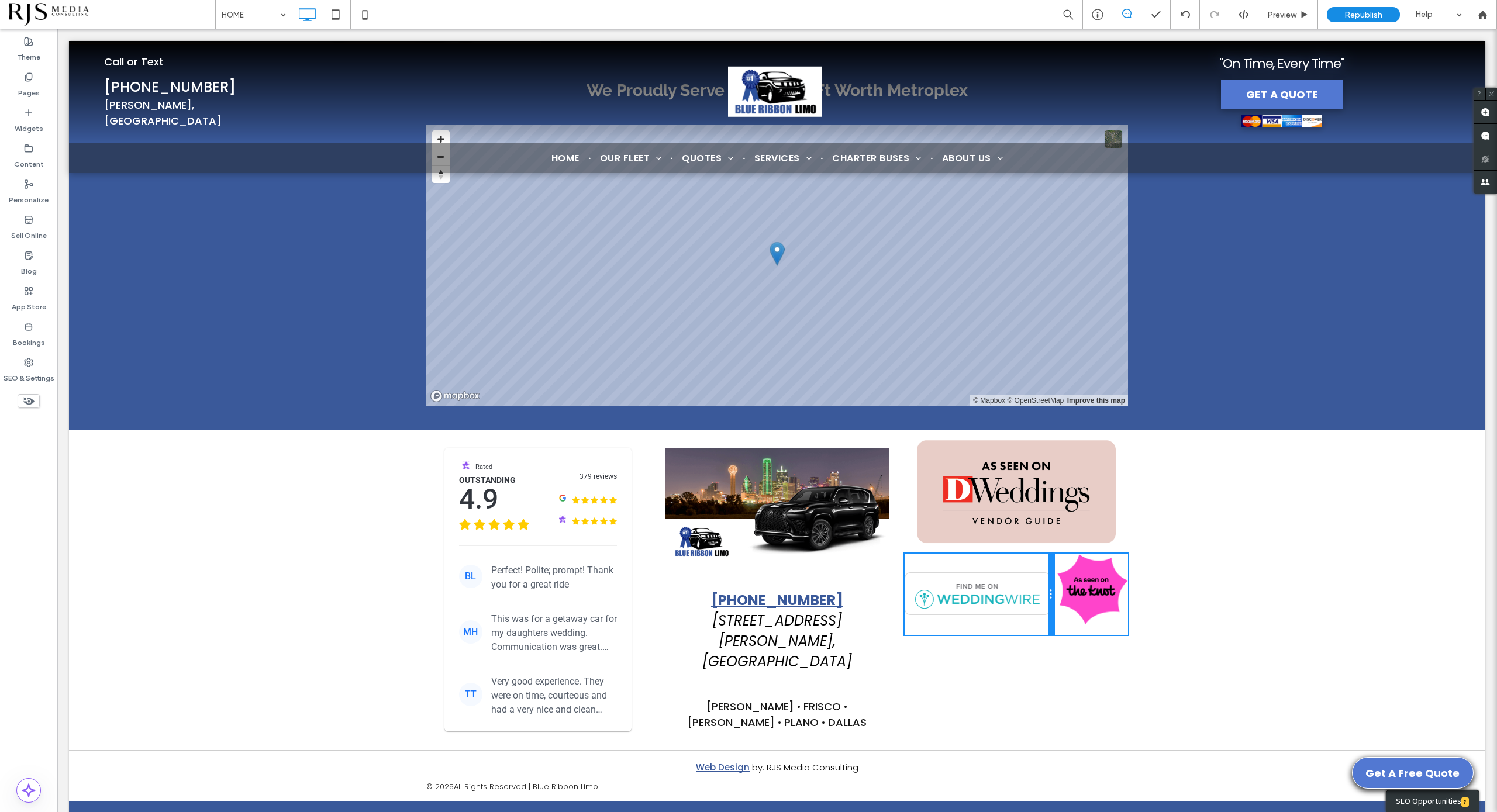
drag, startPoint x: 1011, startPoint y: 571, endPoint x: 1043, endPoint y: 569, distance: 32.1
click at [1048, 569] on div at bounding box center [1051, 594] width 6 height 81
click at [1031, 642] on div "Click To Paste Click To Paste Click To Paste Click To Paste Click To Paste Clic…" at bounding box center [1011, 590] width 234 height 320
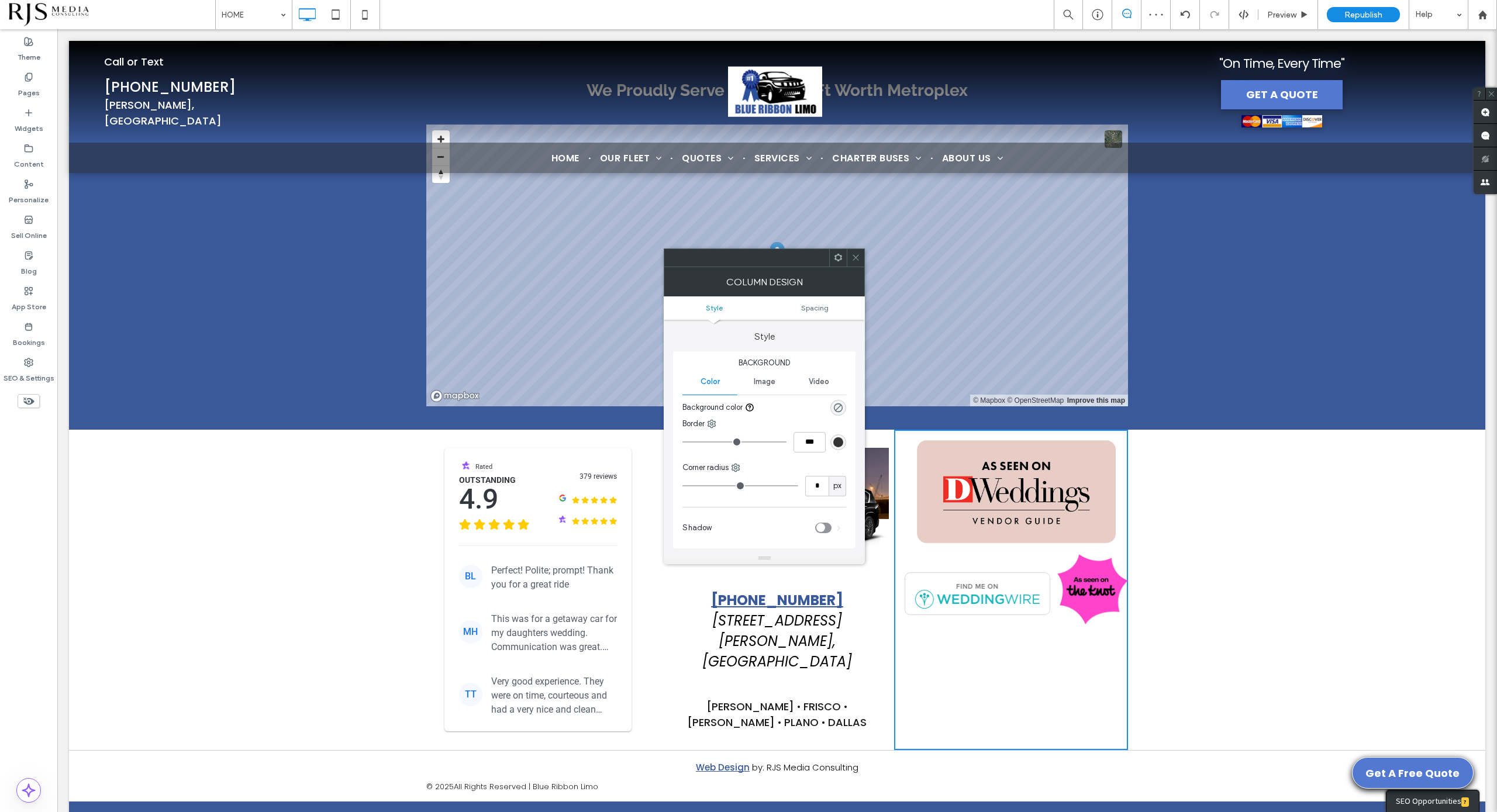
click at [853, 263] on span at bounding box center [856, 257] width 8 height 18
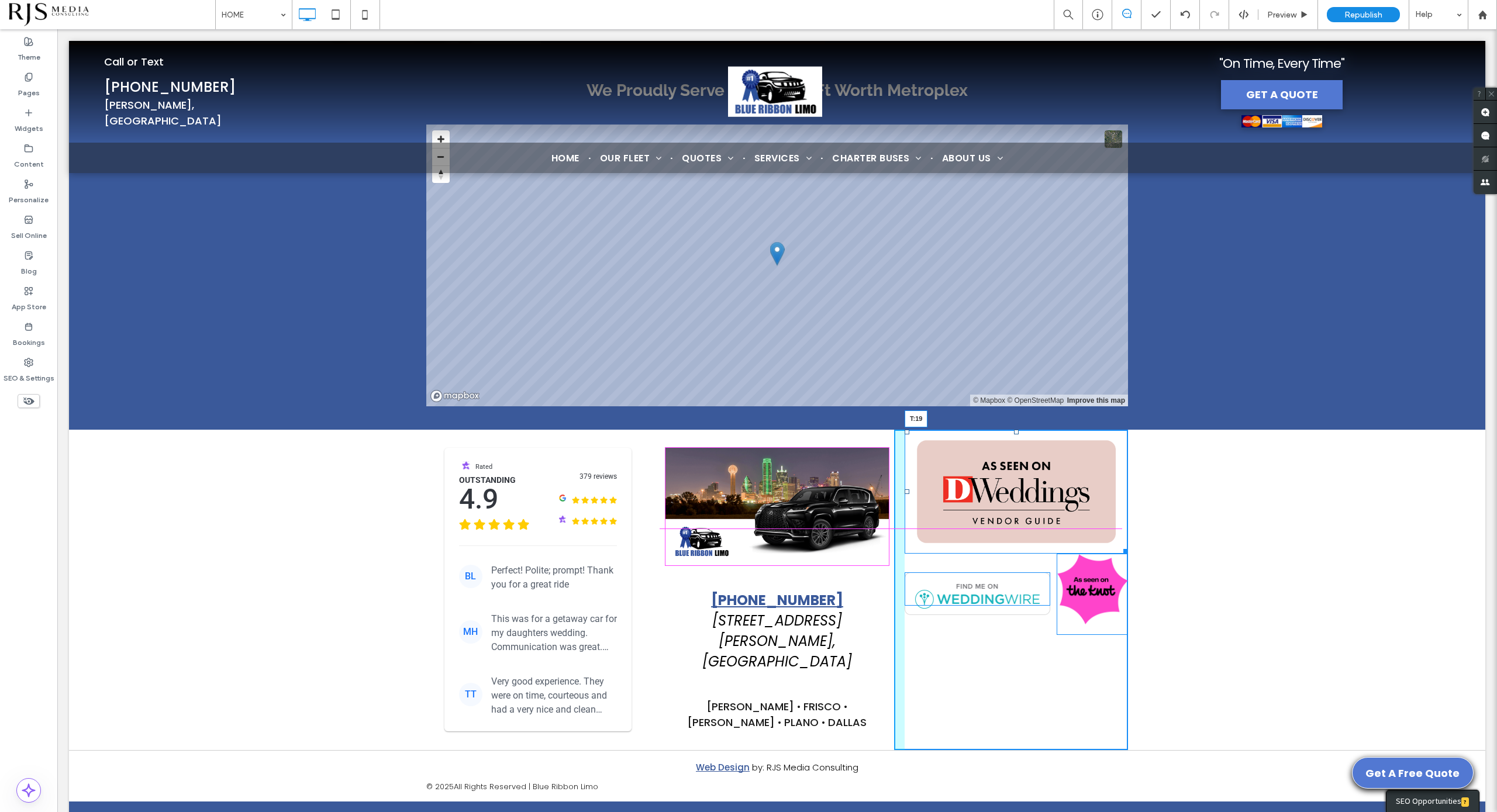
drag, startPoint x: 1009, startPoint y: 394, endPoint x: 1010, endPoint y: 403, distance: 9.1
click at [1014, 430] on div at bounding box center [1016, 432] width 5 height 5
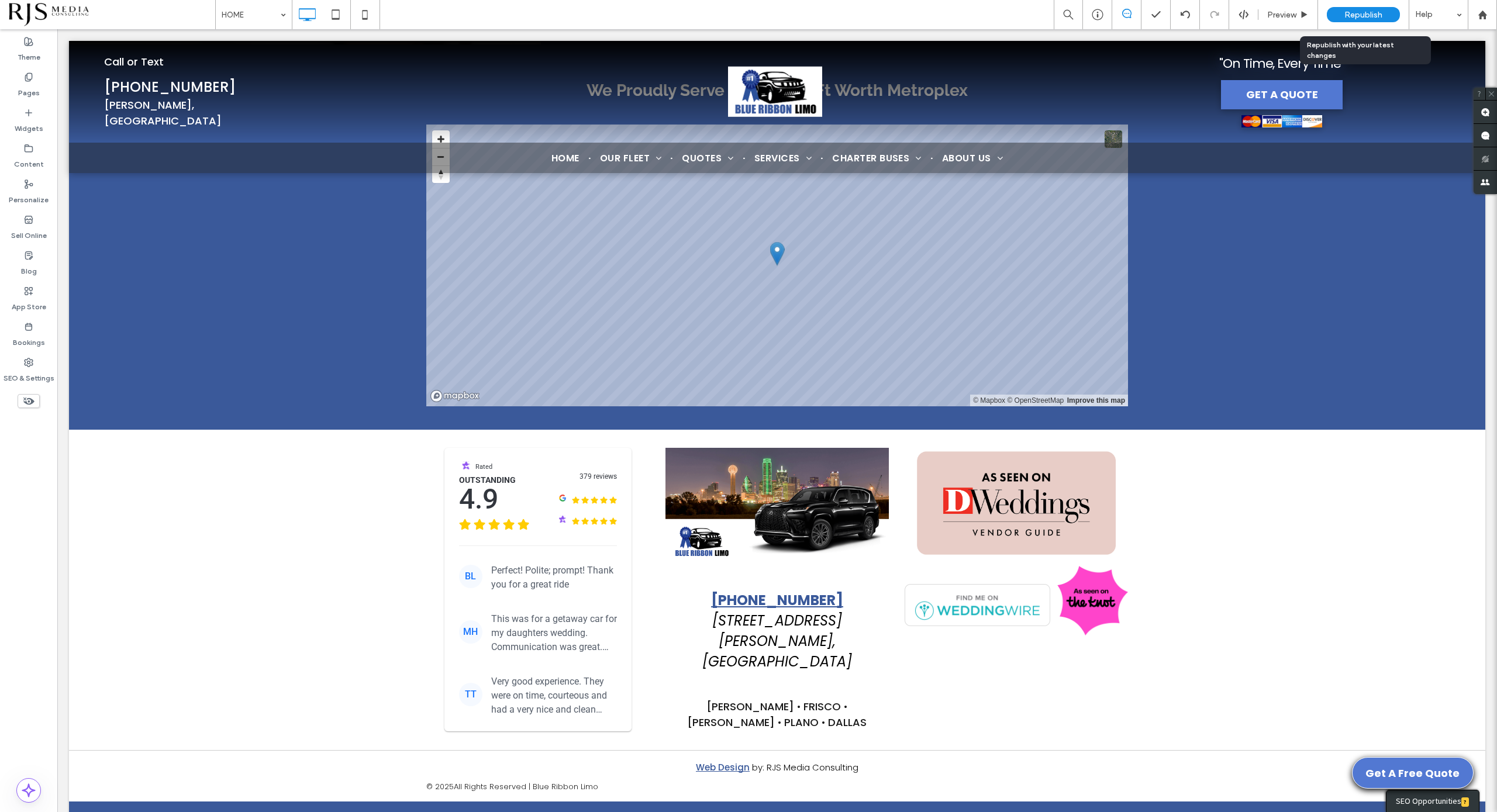
click at [1381, 8] on div "Republish" at bounding box center [1363, 15] width 73 height 15
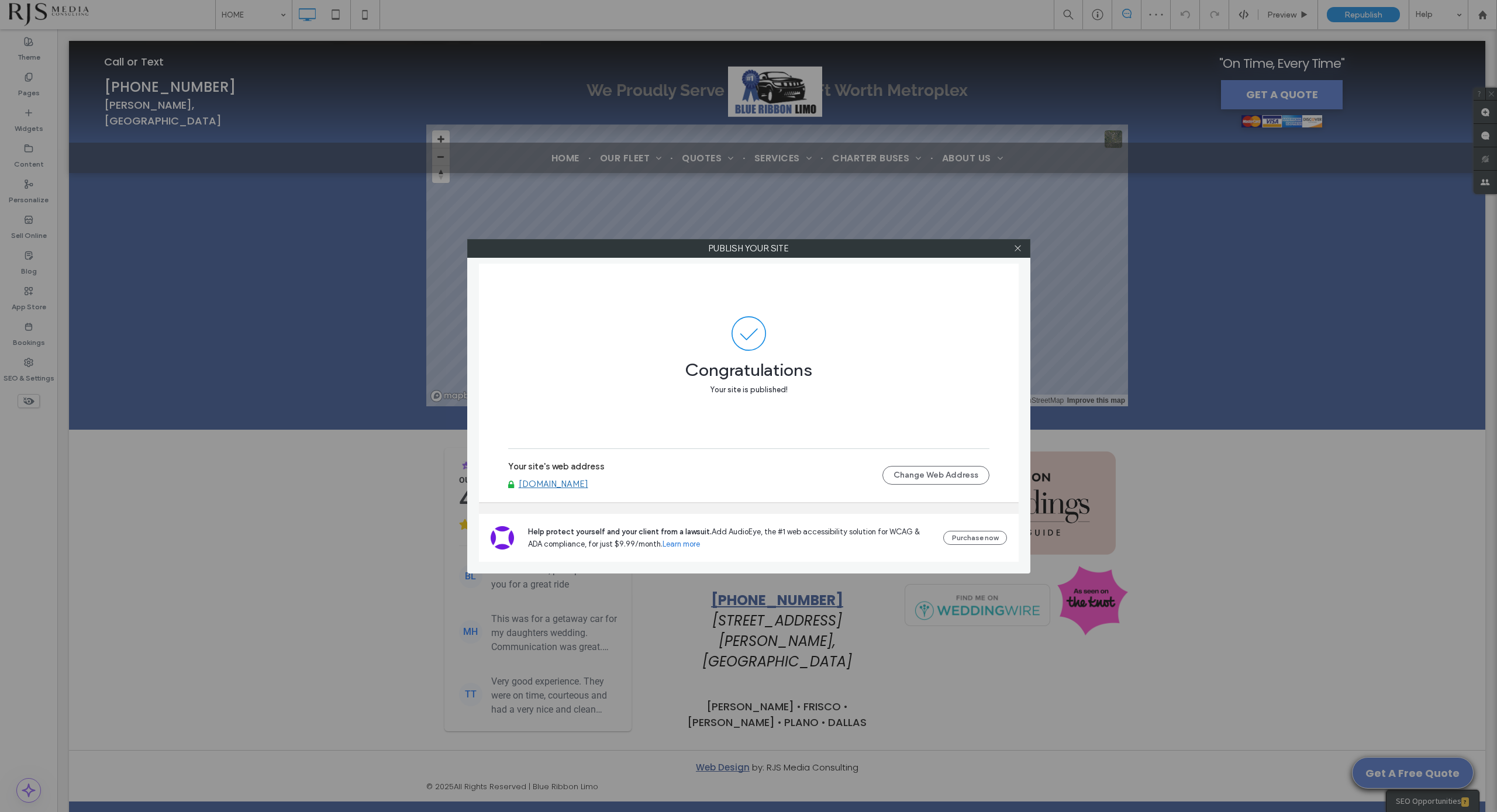
click at [1023, 250] on div at bounding box center [1018, 248] width 18 height 18
click at [1018, 251] on icon at bounding box center [1018, 248] width 8 height 8
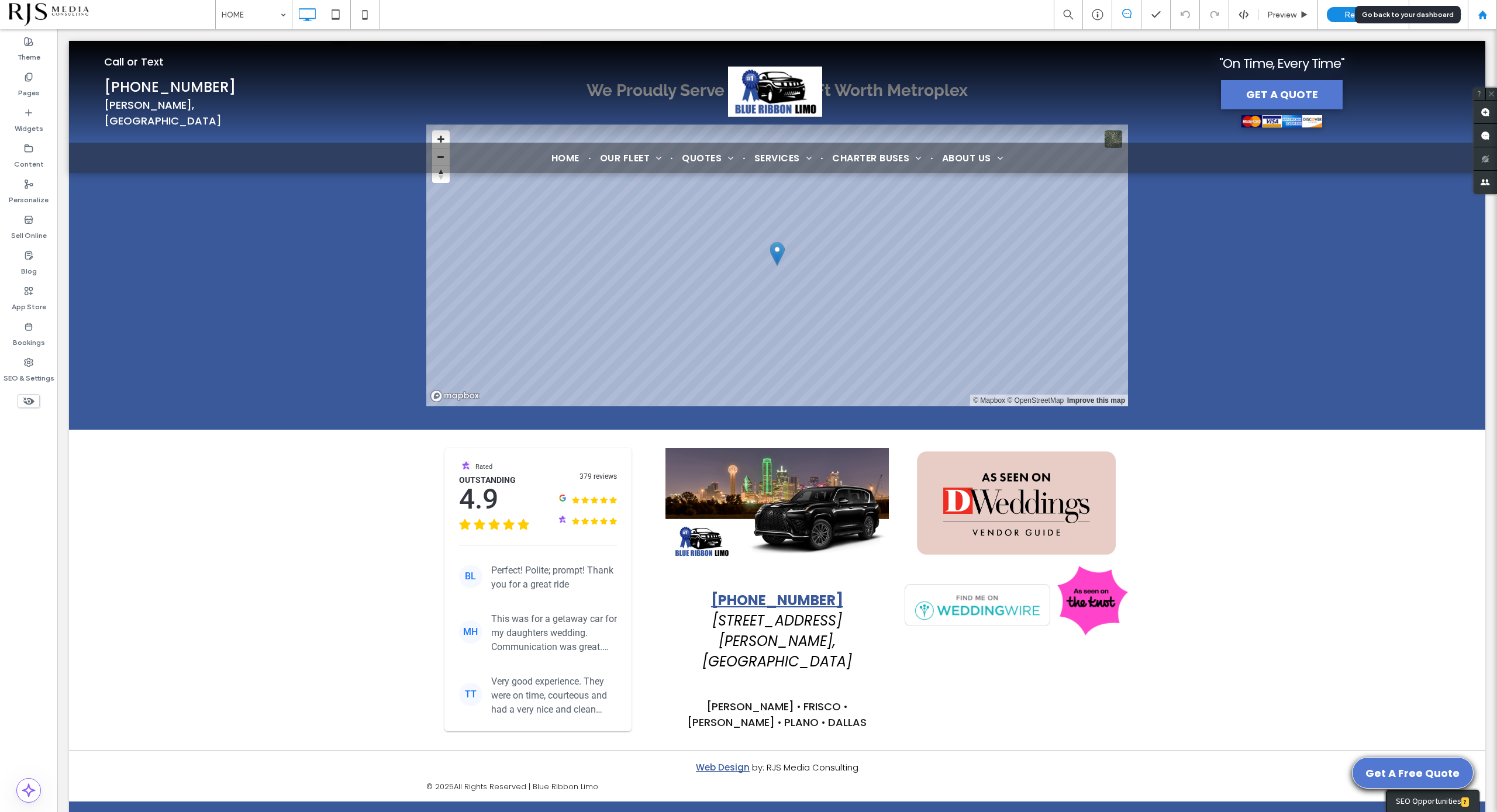
click at [1485, 15] on use at bounding box center [1482, 14] width 8 height 8
